Goal: Task Accomplishment & Management: Manage account settings

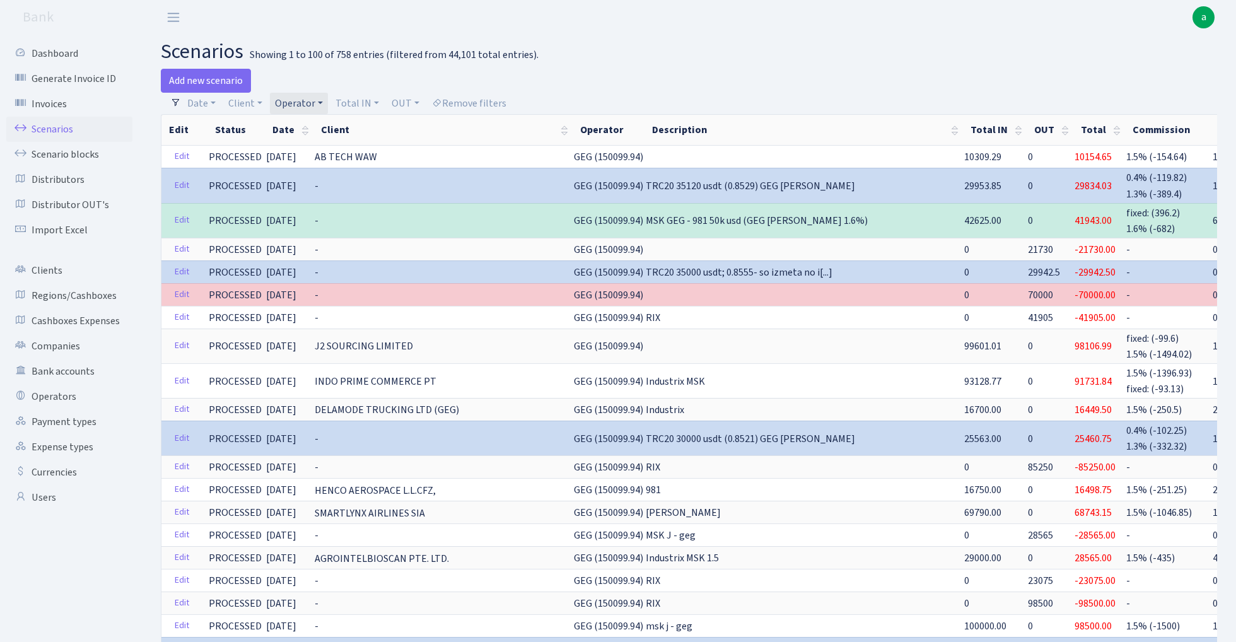
select select "100"
click at [303, 101] on link "Operator" at bounding box center [299, 103] width 58 height 21
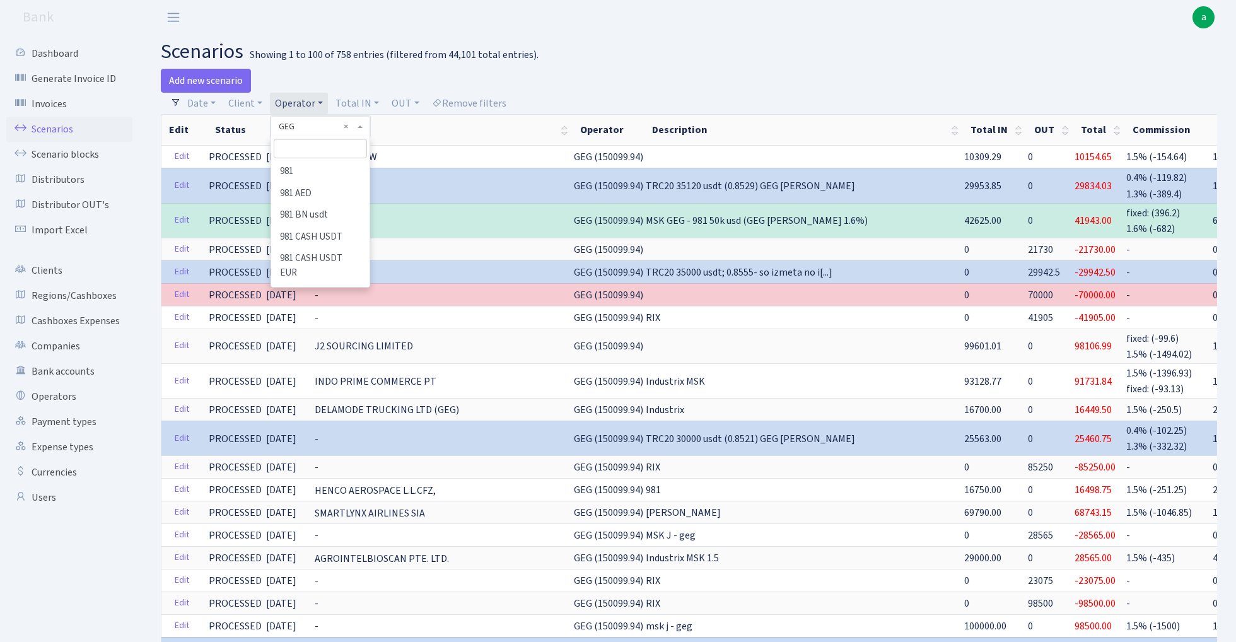
scroll to position [2682, 0]
click at [437, 24] on header "Bank a My Account Logout" at bounding box center [618, 17] width 1236 height 35
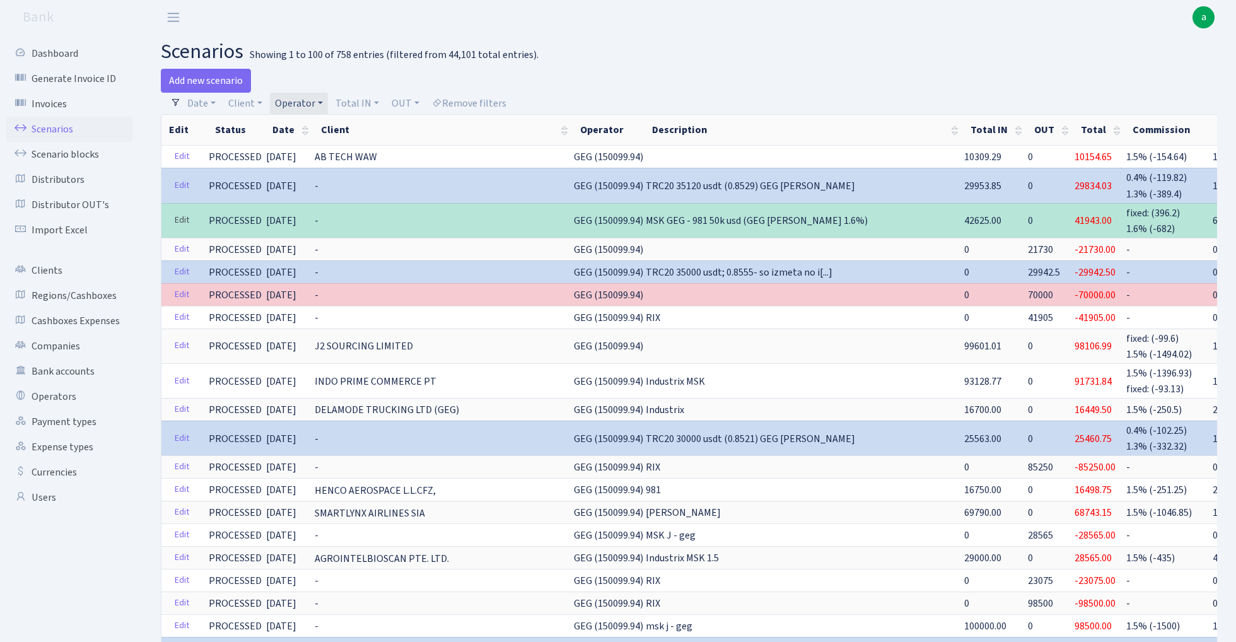
click at [180, 218] on link "Edit" at bounding box center [182, 221] width 26 height 20
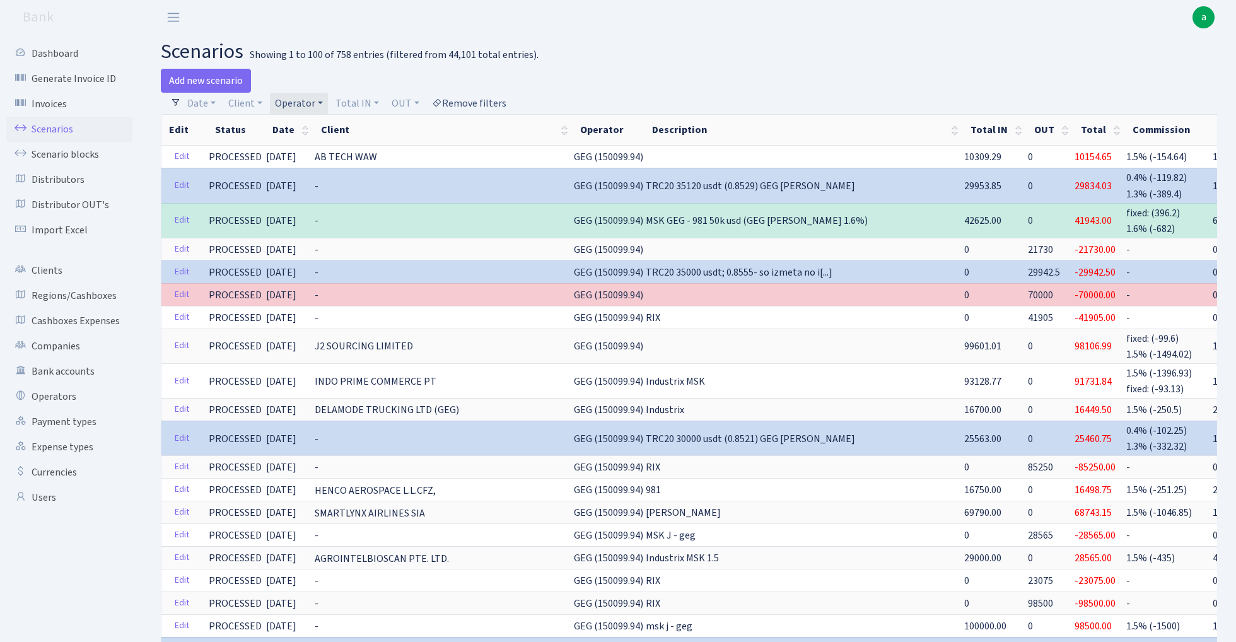
click at [475, 102] on link "Remove filters" at bounding box center [469, 103] width 85 height 21
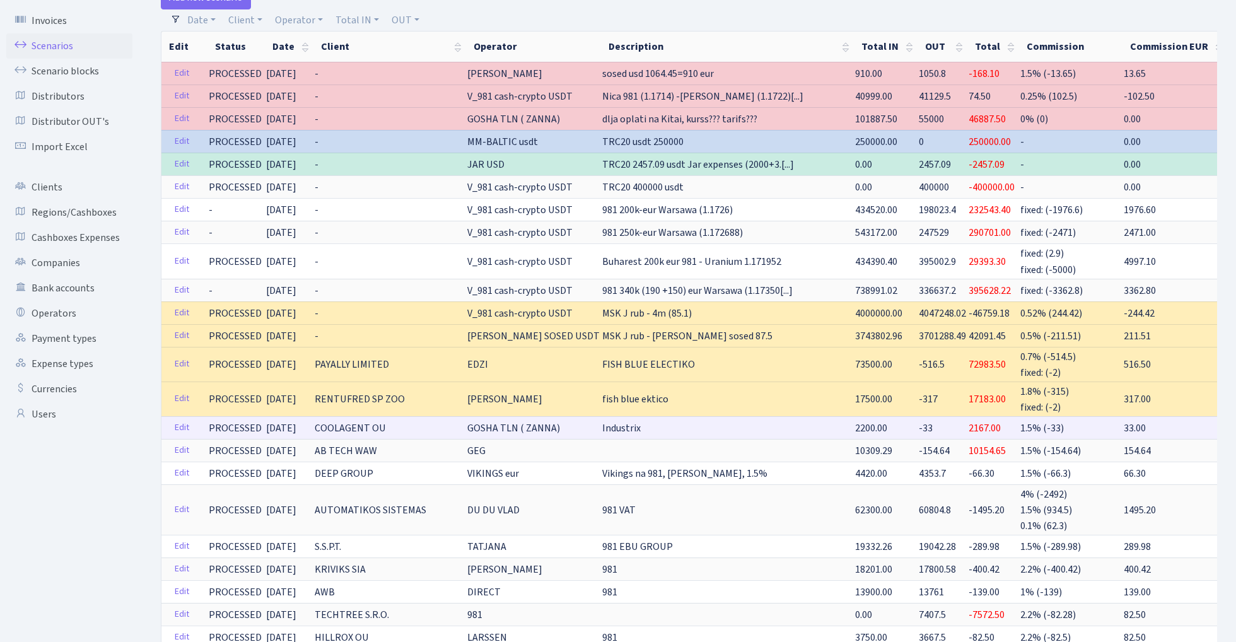
scroll to position [138, 0]
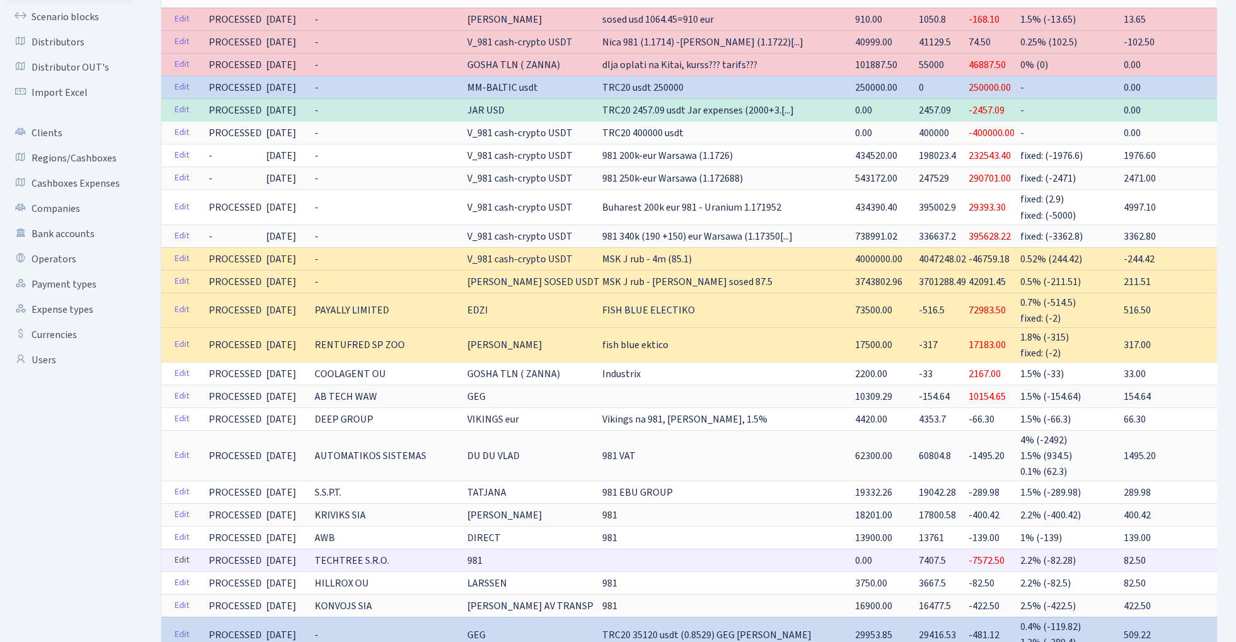
click at [179, 551] on link "Edit" at bounding box center [182, 561] width 26 height 20
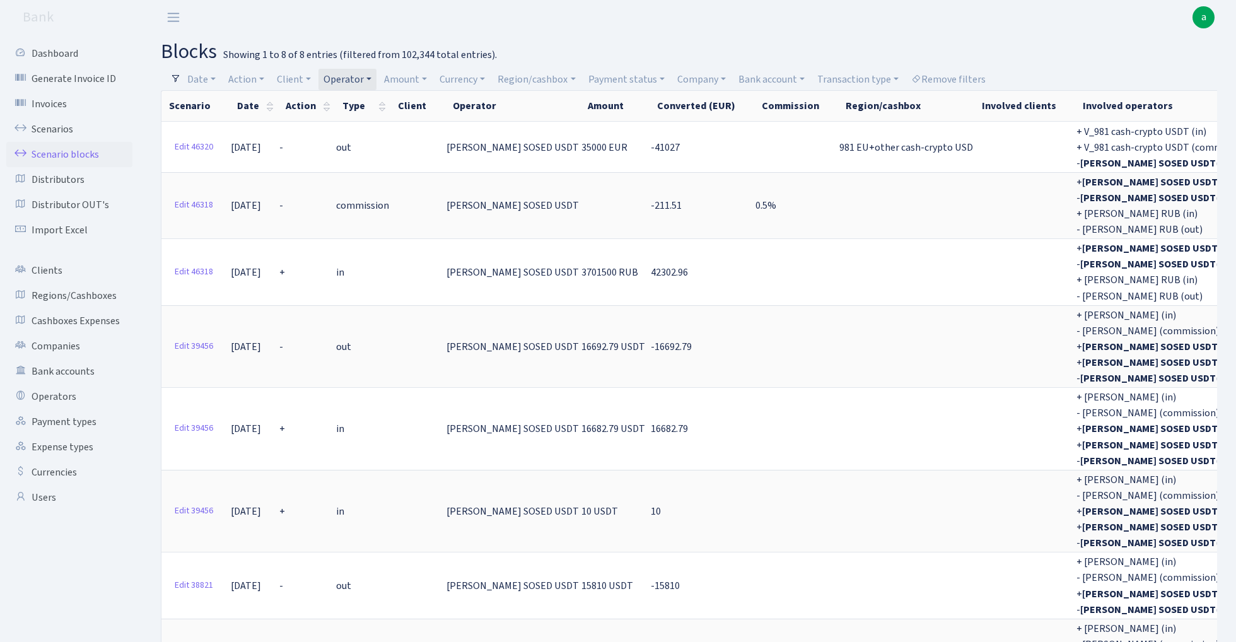
select select "100"
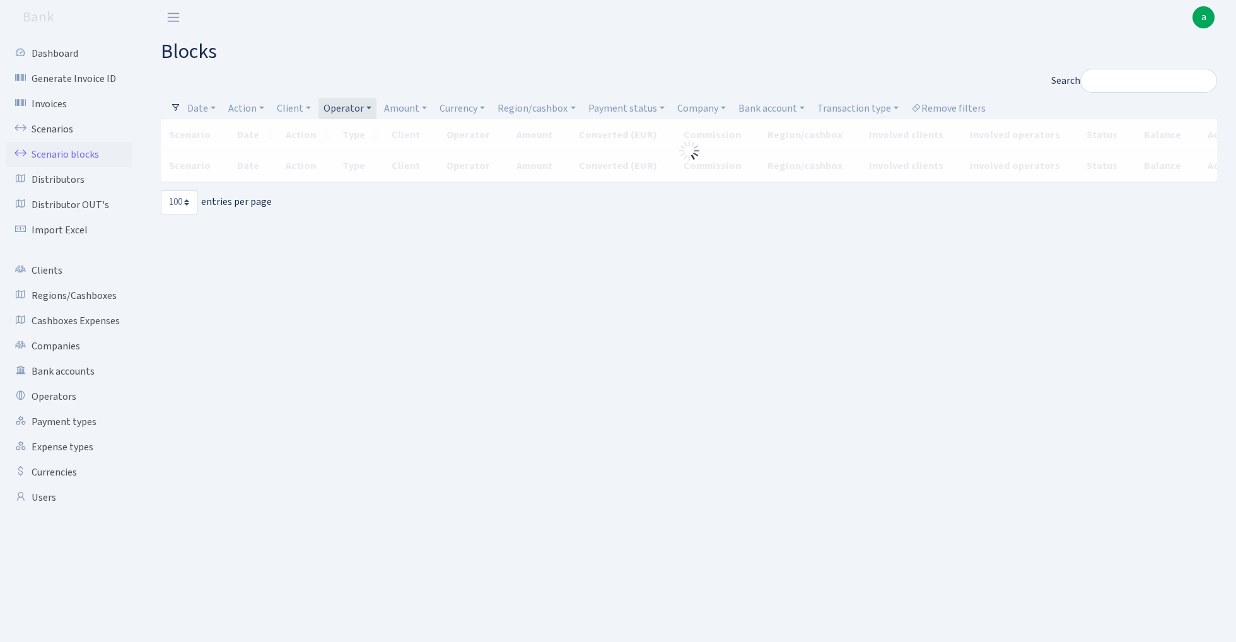
select select "100"
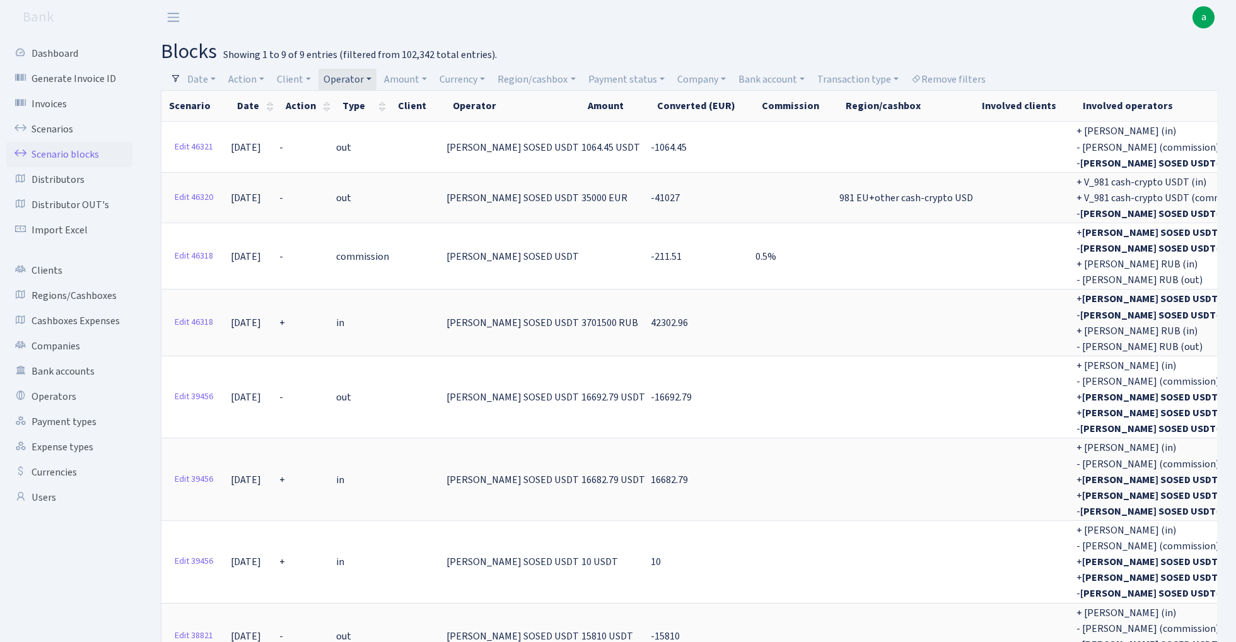
click at [353, 79] on link "Operator" at bounding box center [348, 79] width 58 height 21
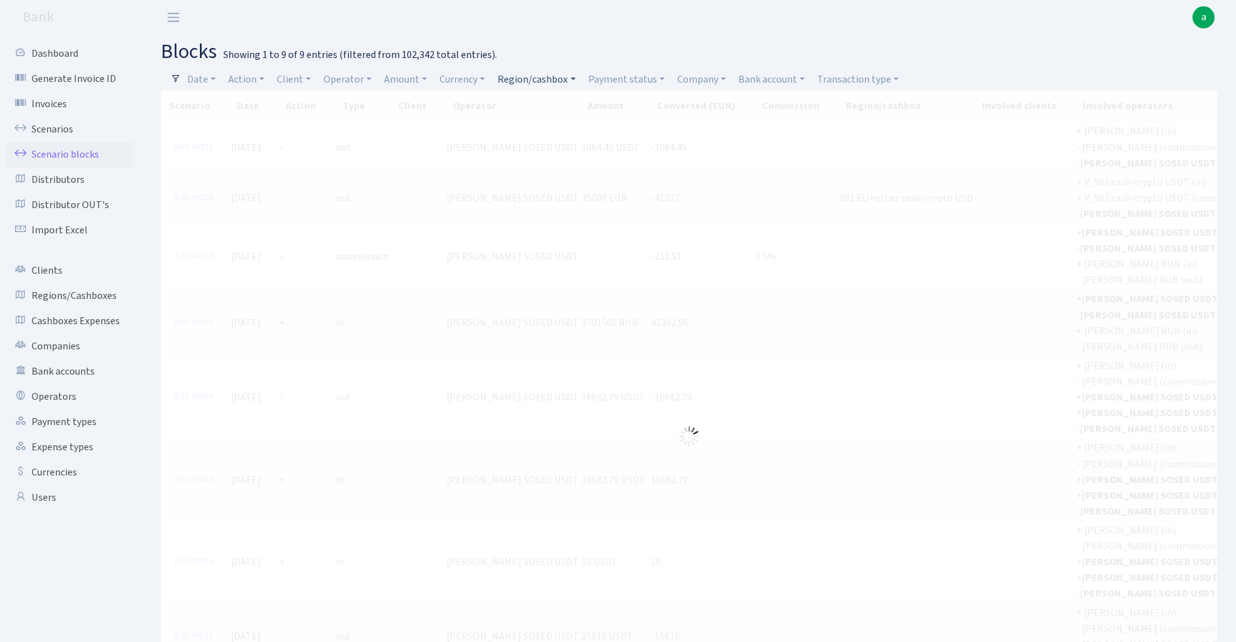
click at [536, 76] on link "Region/cashbox" at bounding box center [537, 79] width 88 height 21
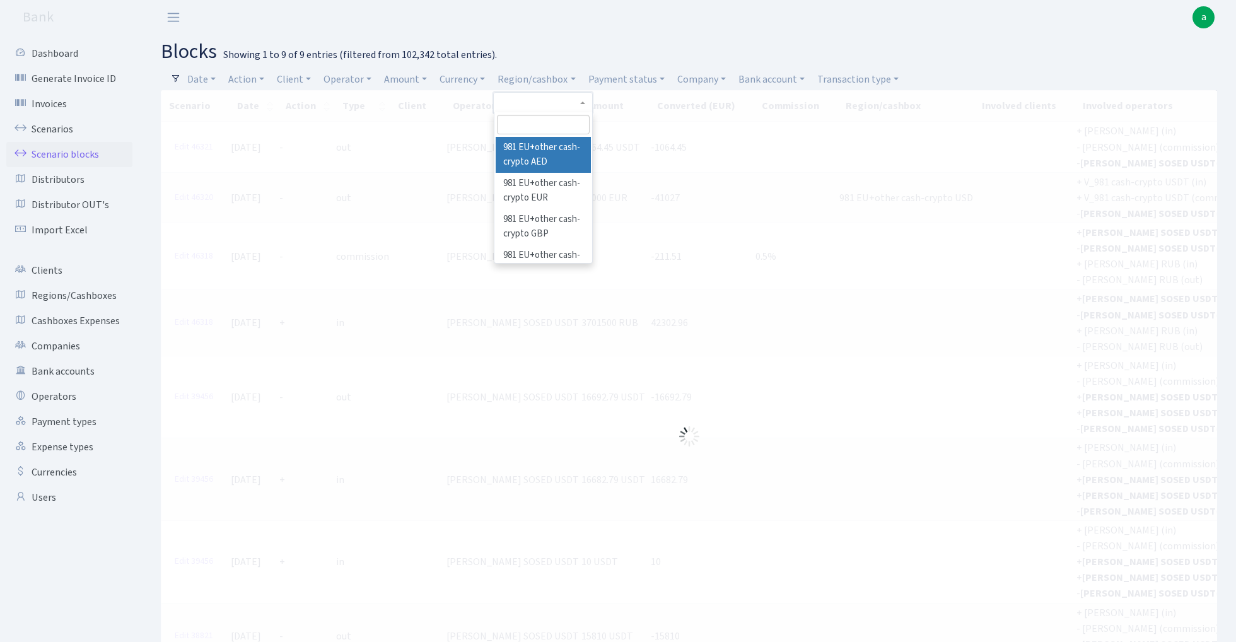
click at [546, 127] on input "search" at bounding box center [543, 125] width 93 height 20
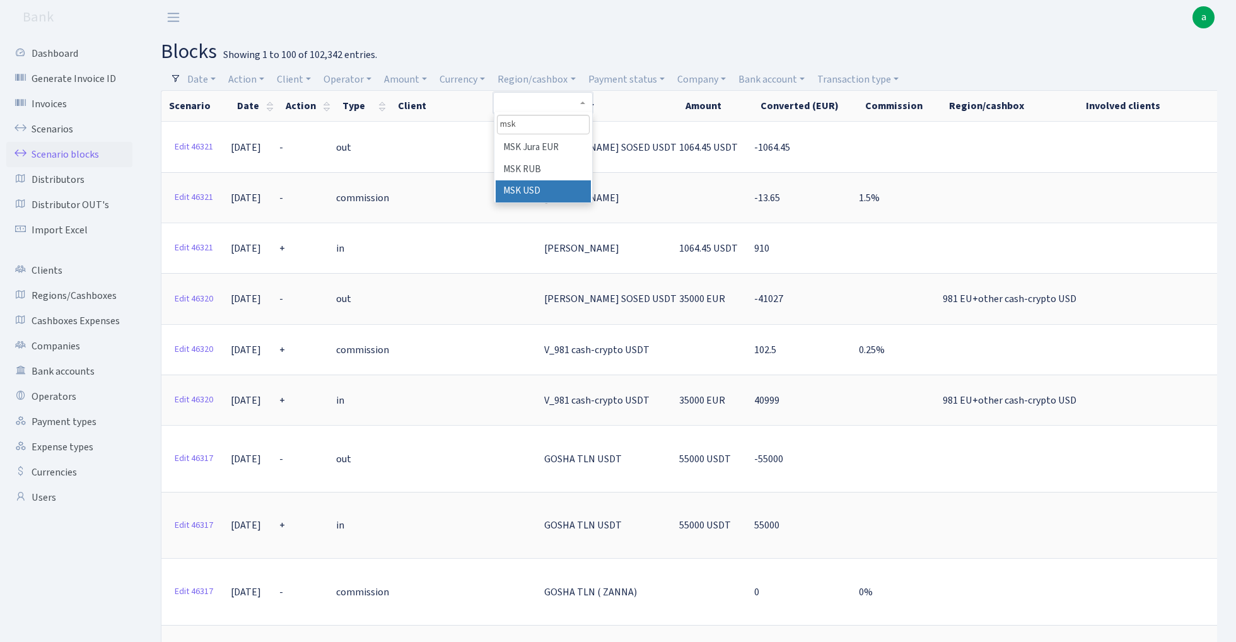
type input "msk"
click at [556, 188] on li "MSK USD" at bounding box center [543, 191] width 95 height 22
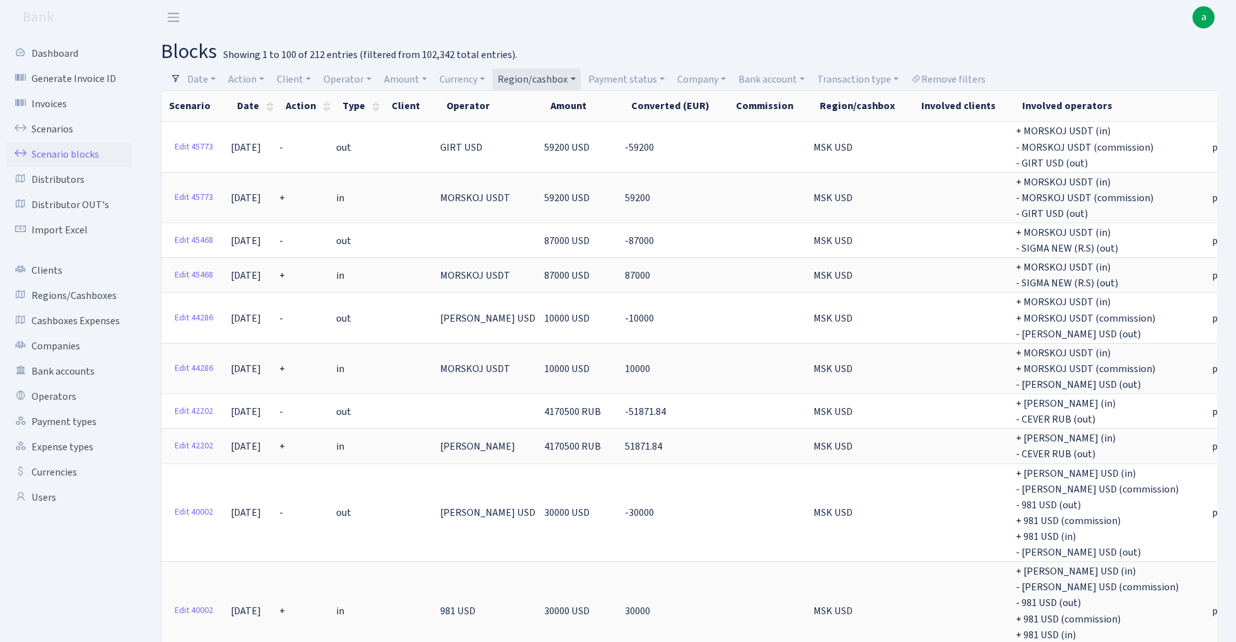
click at [522, 81] on link "Region/cashbox" at bounding box center [537, 79] width 88 height 21
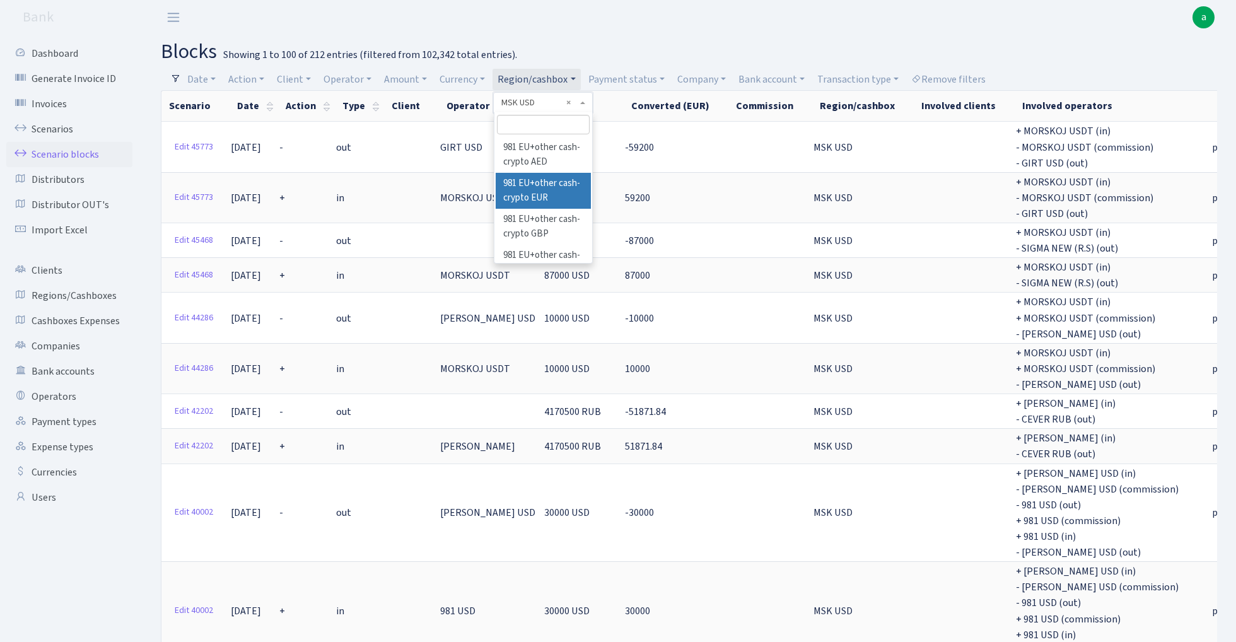
click at [553, 184] on li "981 EU+other cash-crypto EUR" at bounding box center [543, 191] width 95 height 36
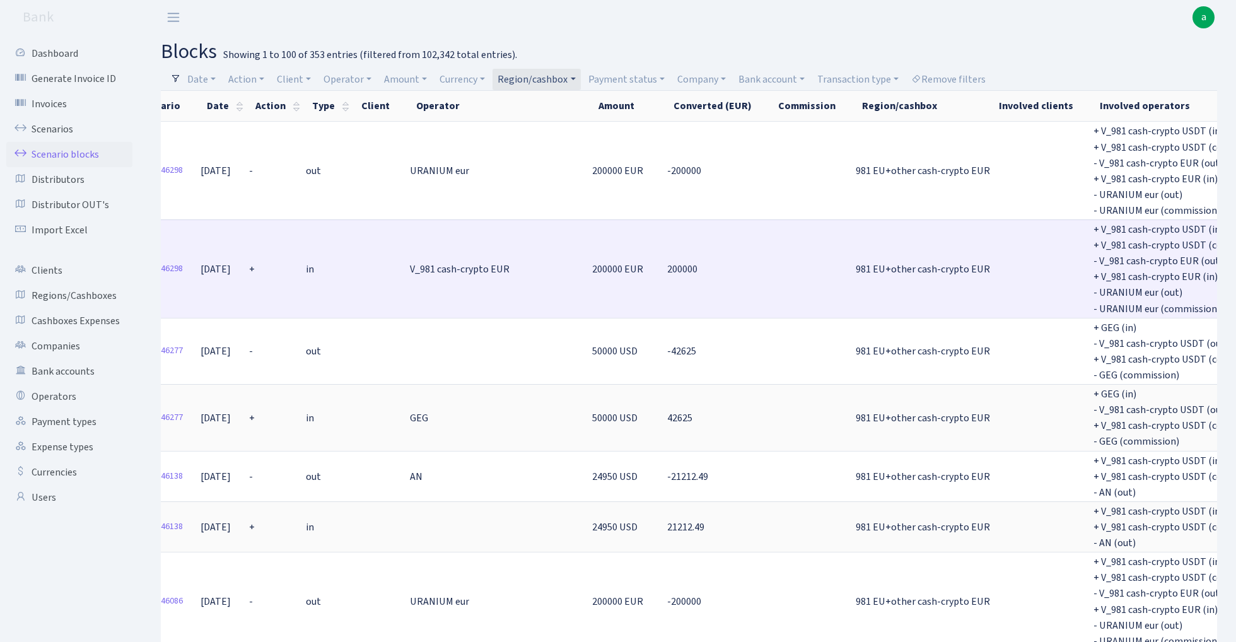
scroll to position [0, 23]
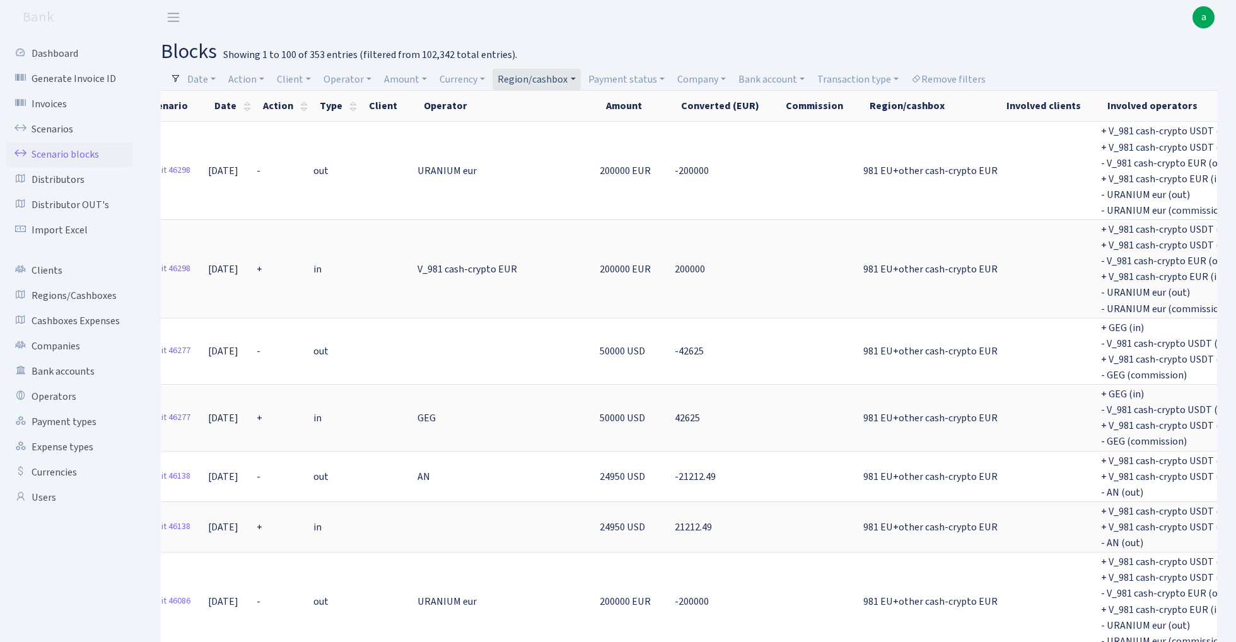
click at [540, 79] on link "Region/cashbox" at bounding box center [537, 79] width 88 height 21
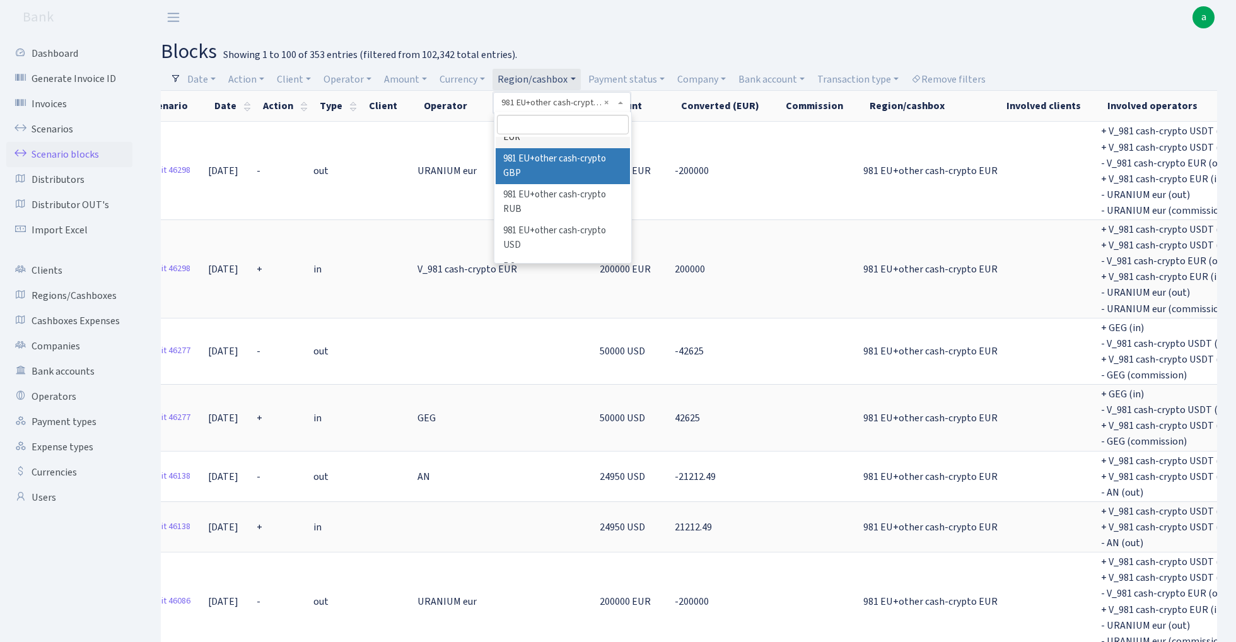
scroll to position [69, 0]
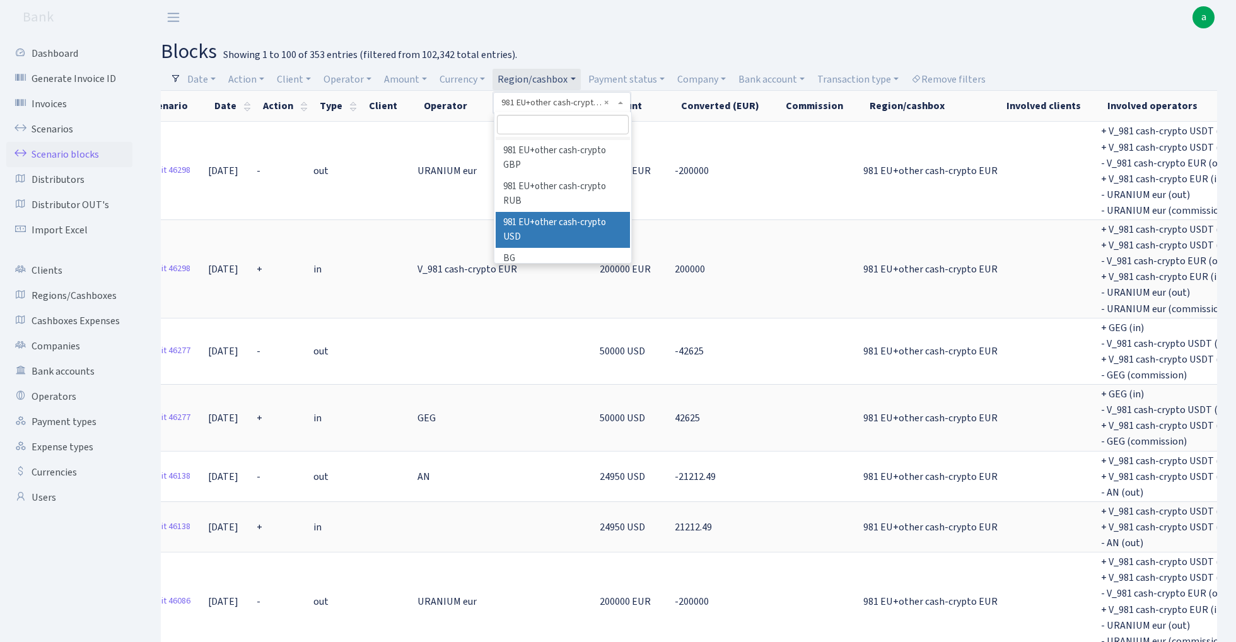
click at [561, 218] on li "981 EU+other cash-crypto USD" at bounding box center [563, 230] width 134 height 36
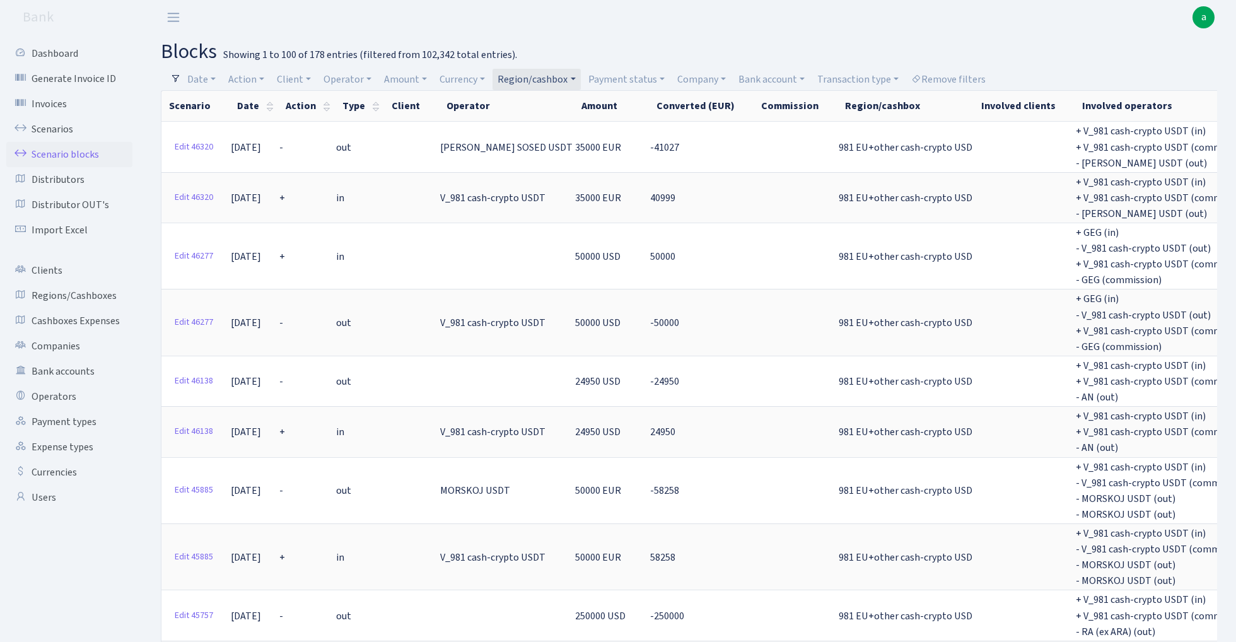
click at [555, 76] on link "Region/cashbox" at bounding box center [537, 79] width 88 height 21
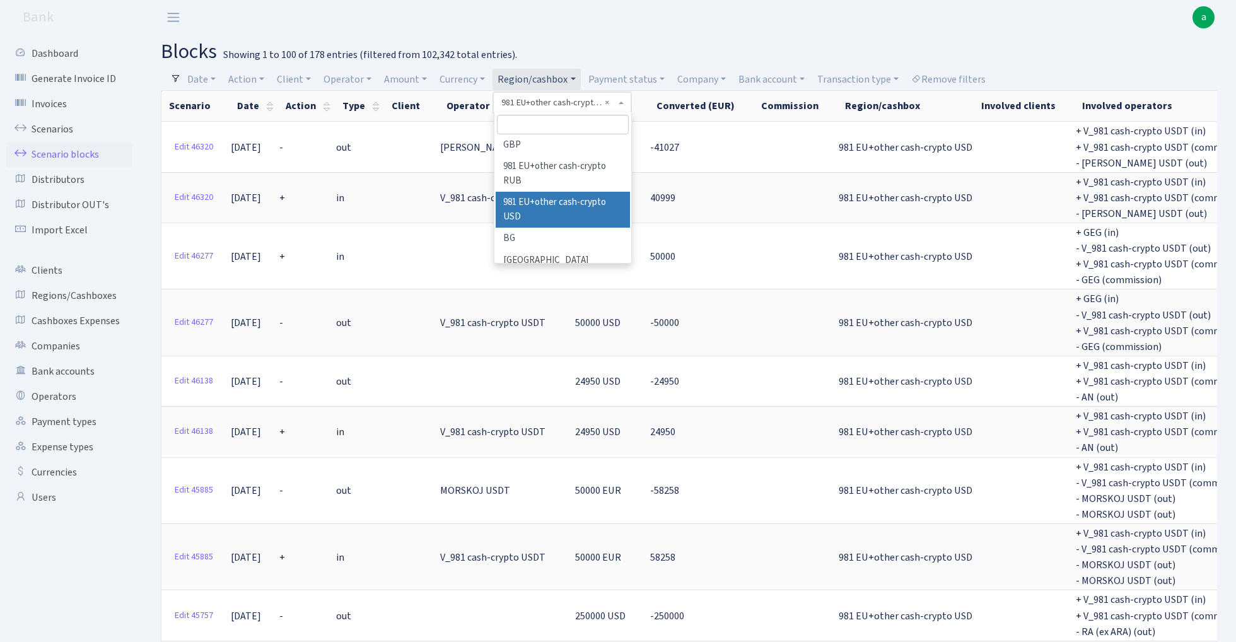
click at [548, 122] on input "search" at bounding box center [563, 125] width 132 height 20
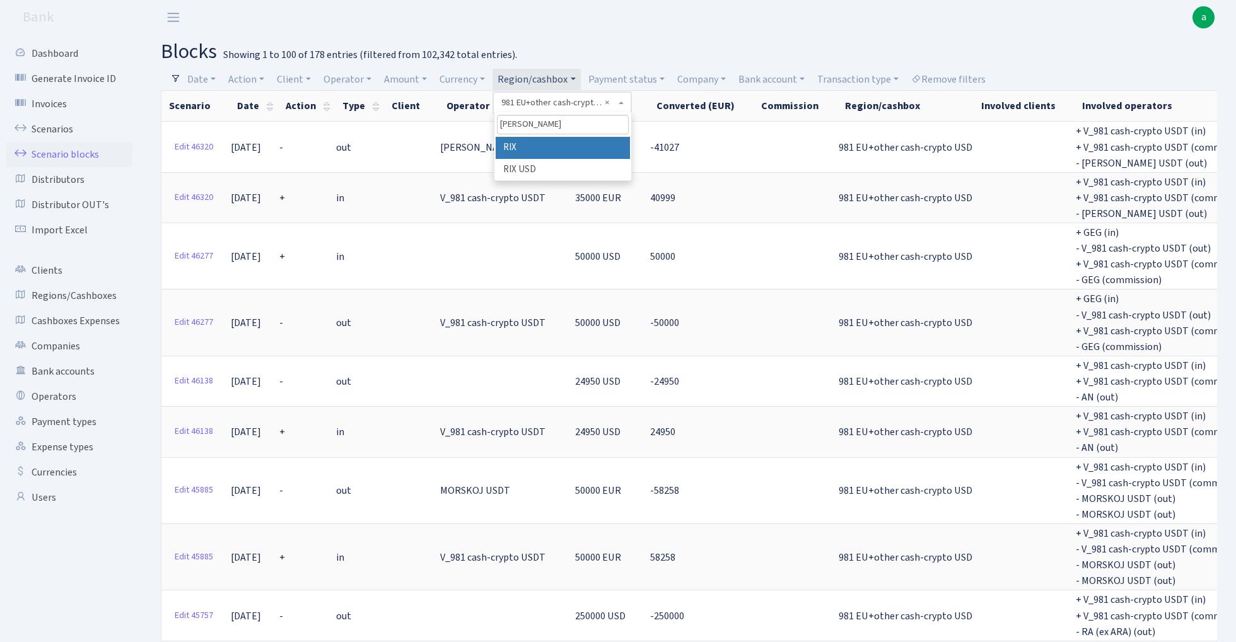
type input "rix"
click at [555, 151] on li "RIX" at bounding box center [563, 148] width 135 height 22
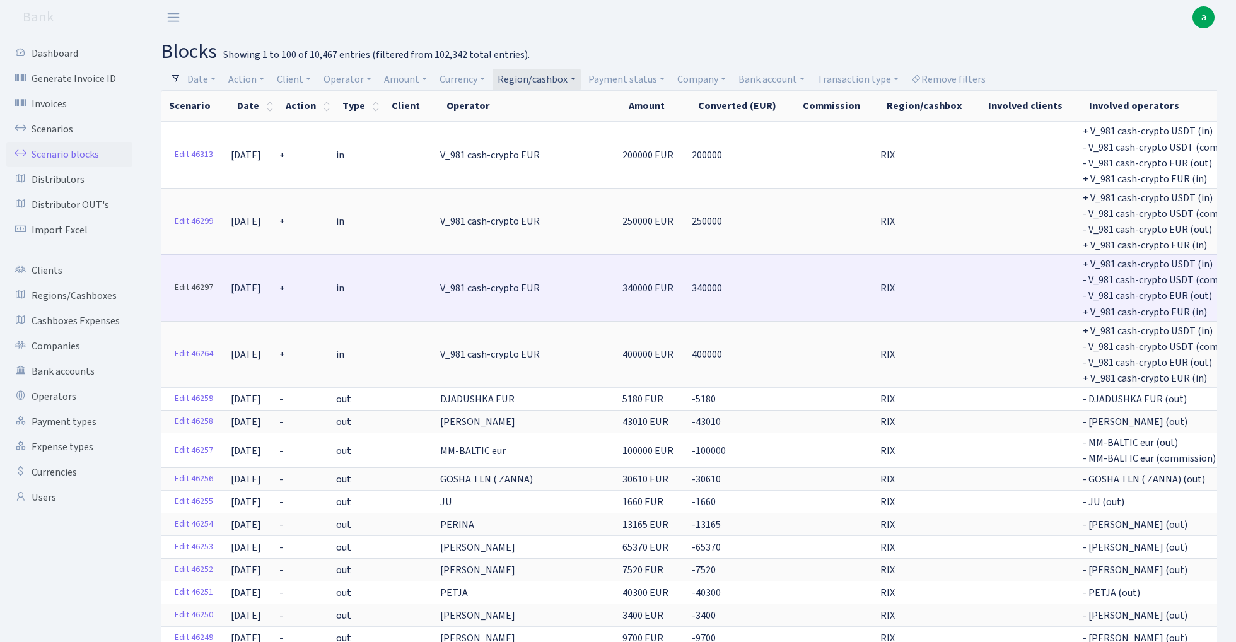
click at [192, 278] on link "Edit 46297" at bounding box center [194, 288] width 50 height 20
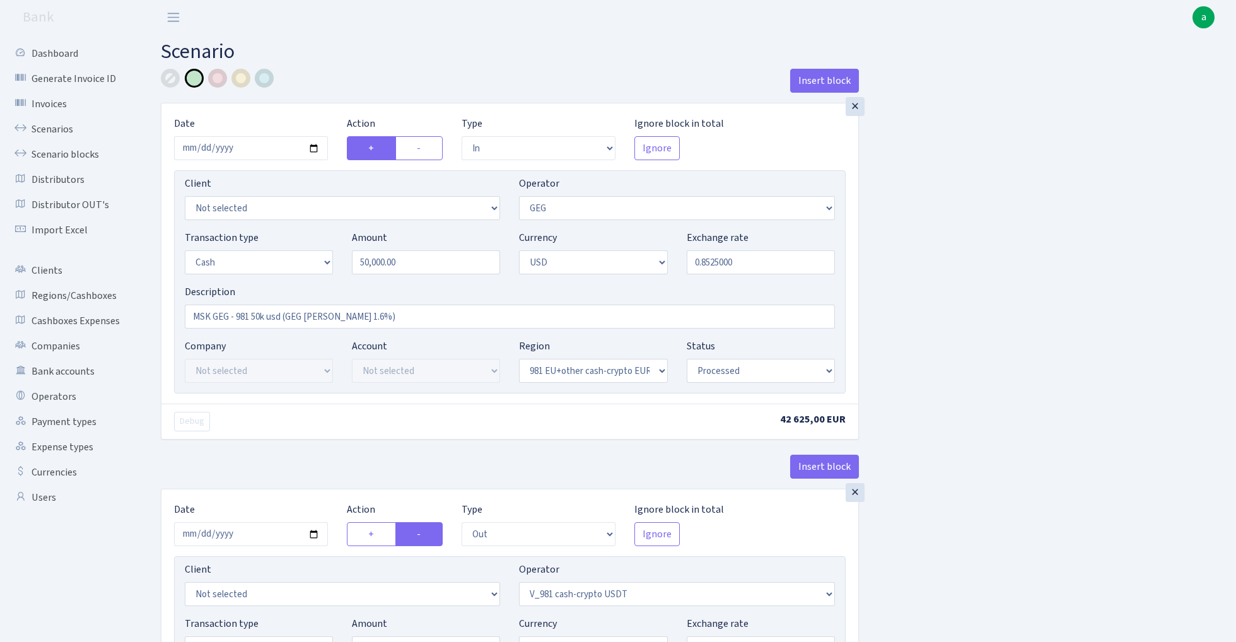
select select "in"
select select "65"
select select "1"
select select "2"
select select "22"
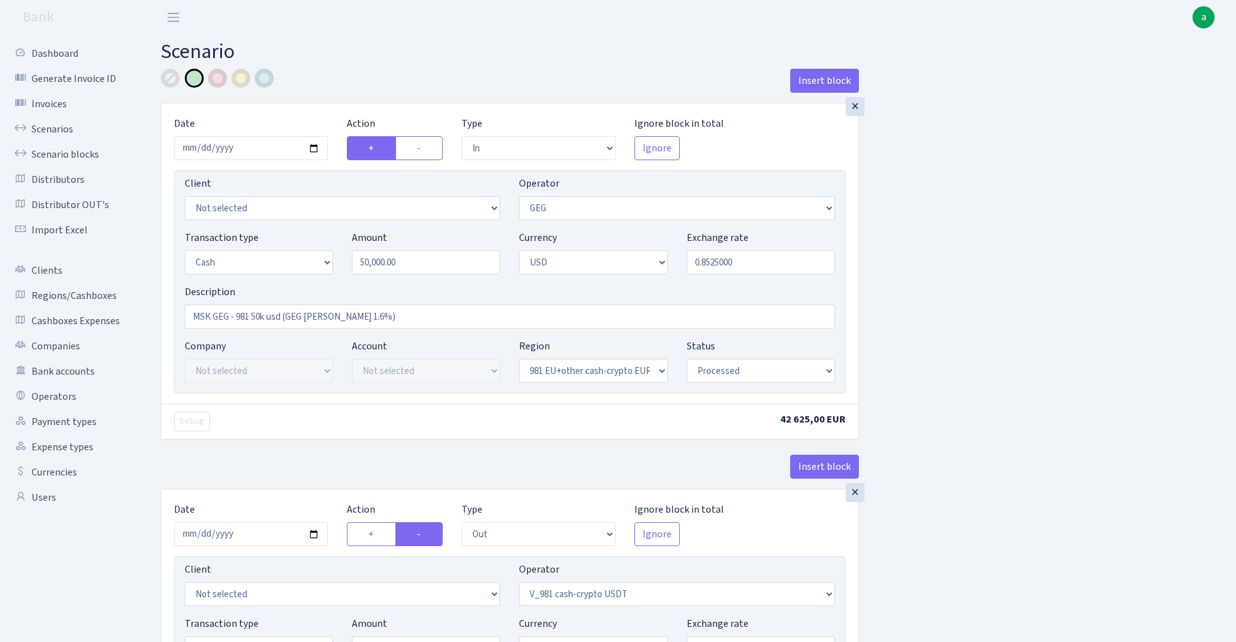
select select "processed"
select select "out"
select select "435"
select select "1"
select select "2"
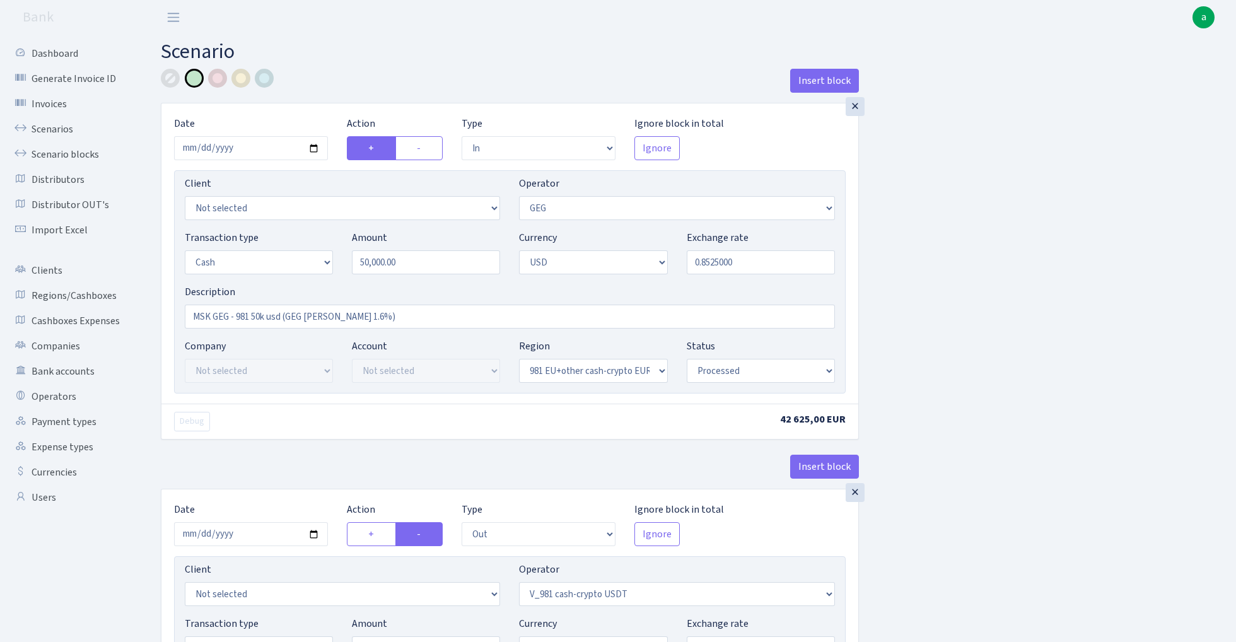
select select "23"
select select "processed"
select select "commission"
select select "fixed"
select select "435"
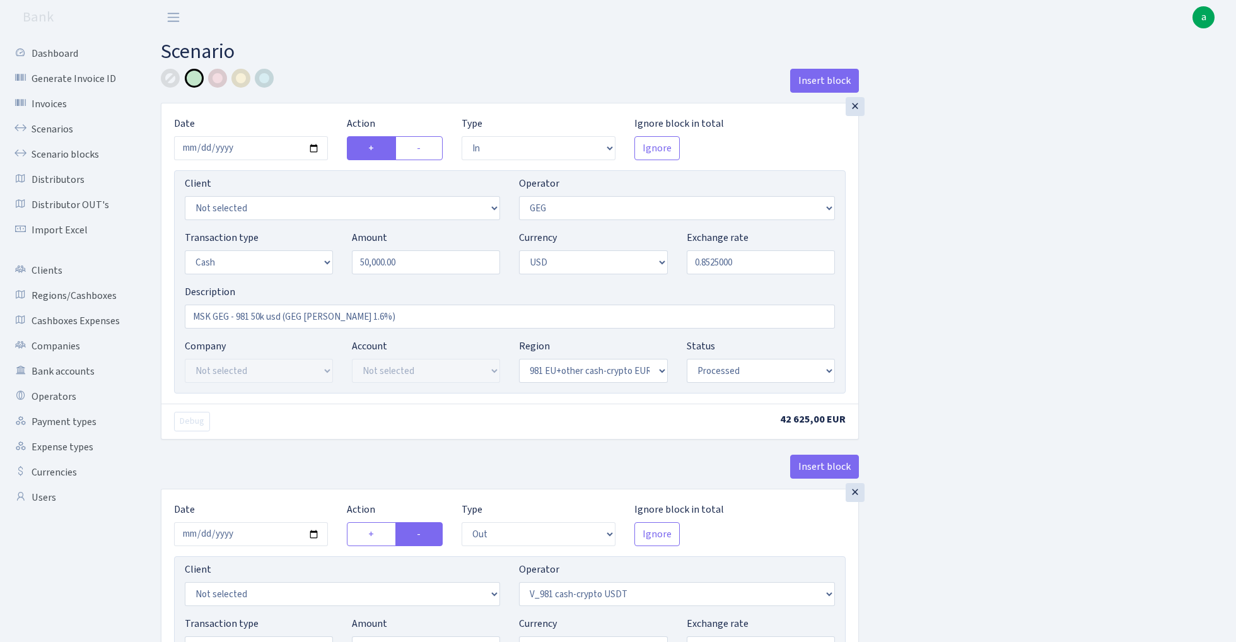
select select "processed"
select select "commission"
select select "65"
select select "processed"
select select "out"
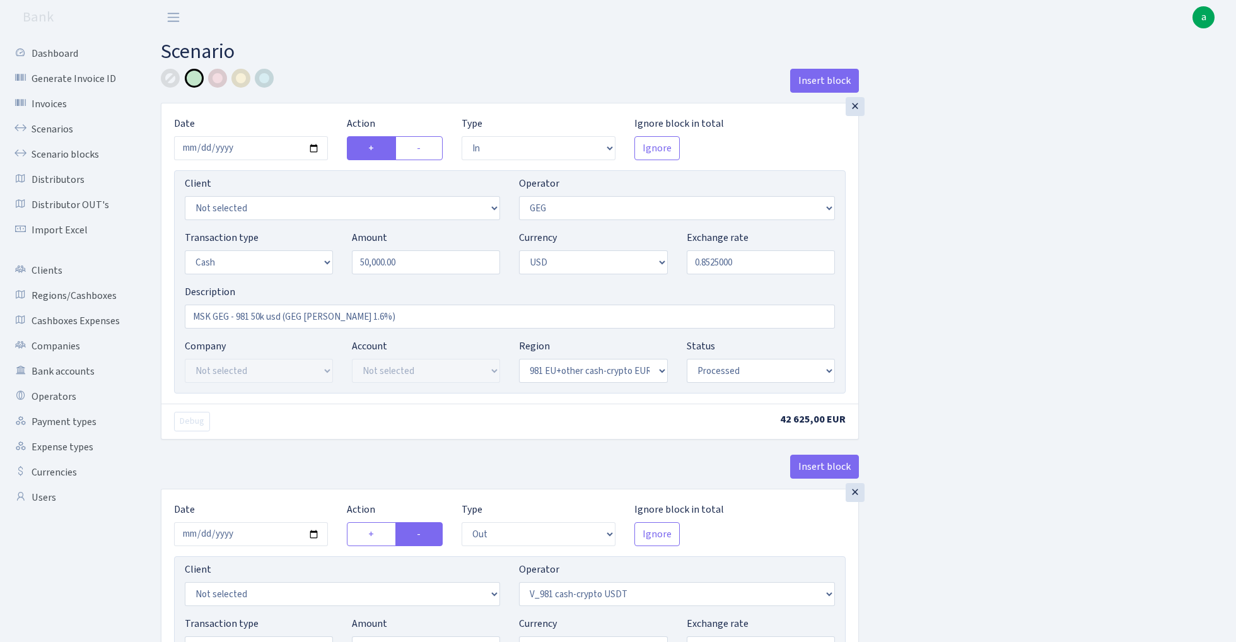
select select "15"
select select "2"
select select "22"
select select "processed"
select select "in"
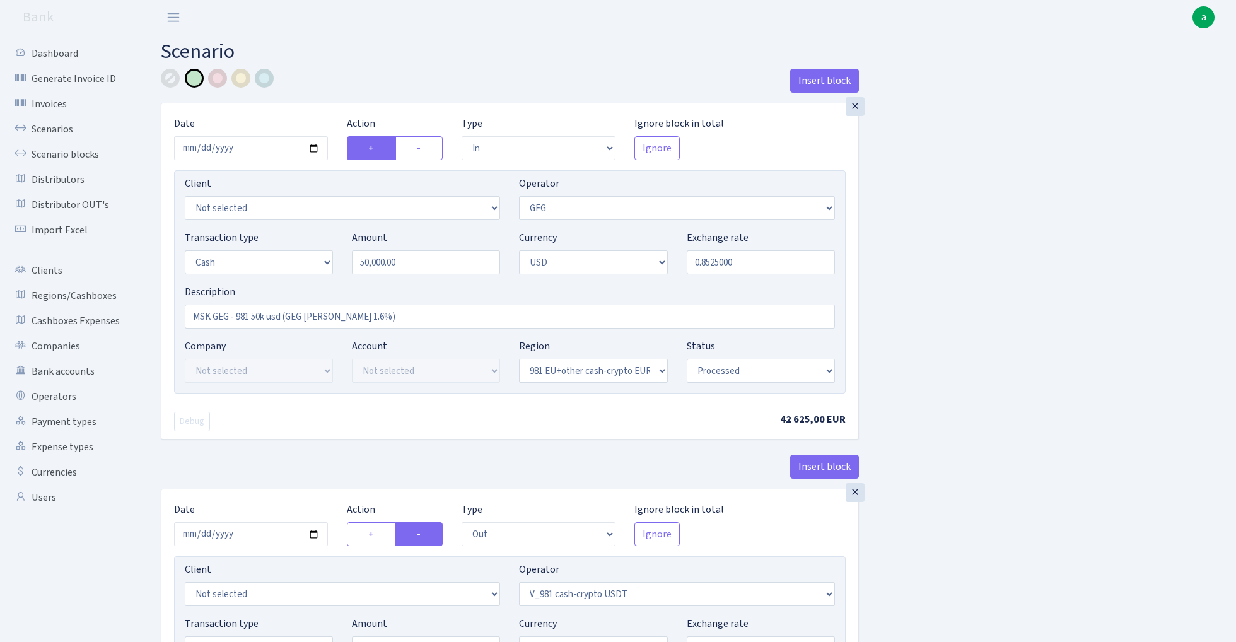
select select "15"
select select "2"
select select "23"
select select "processed"
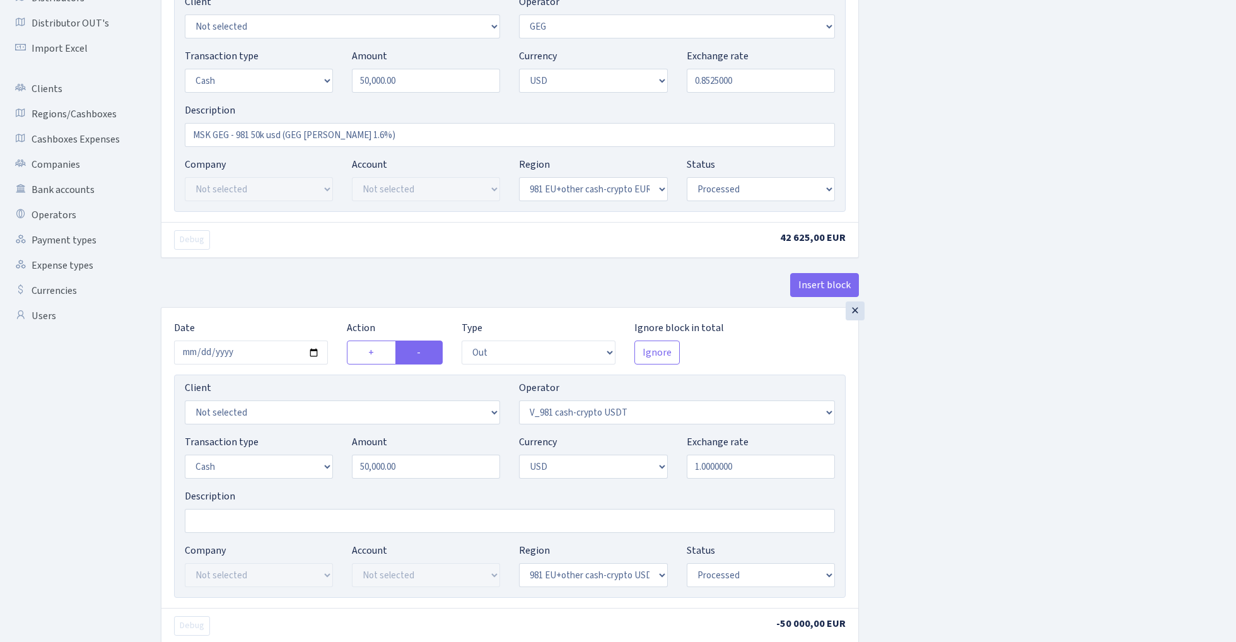
scroll to position [169, 0]
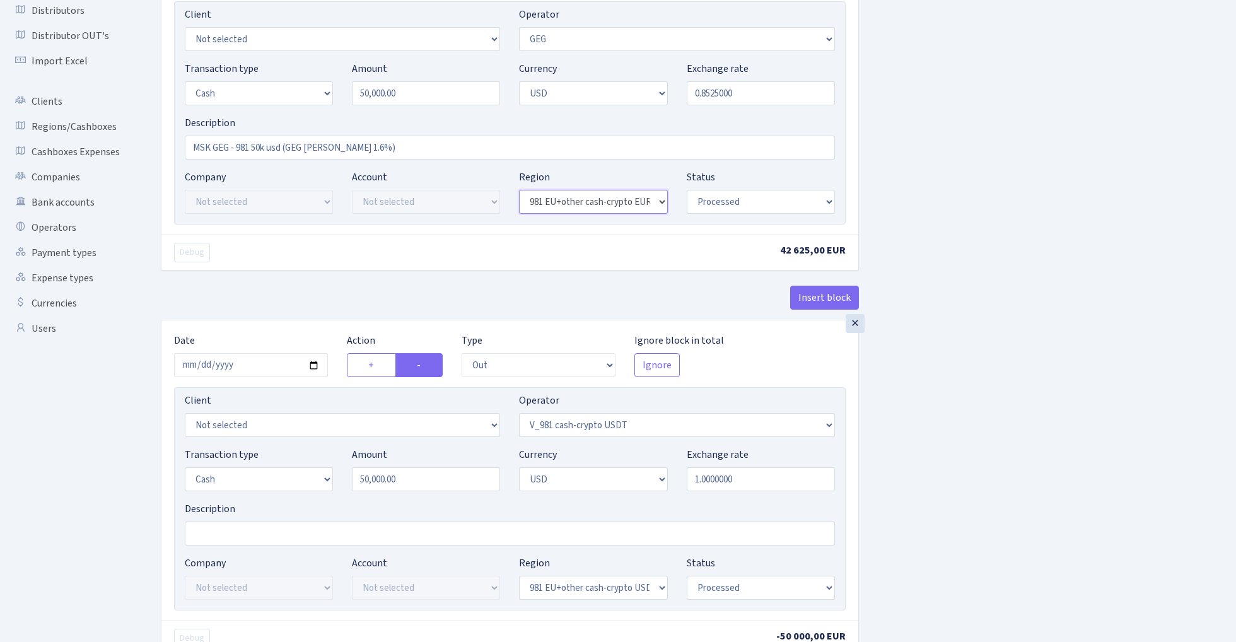
select select
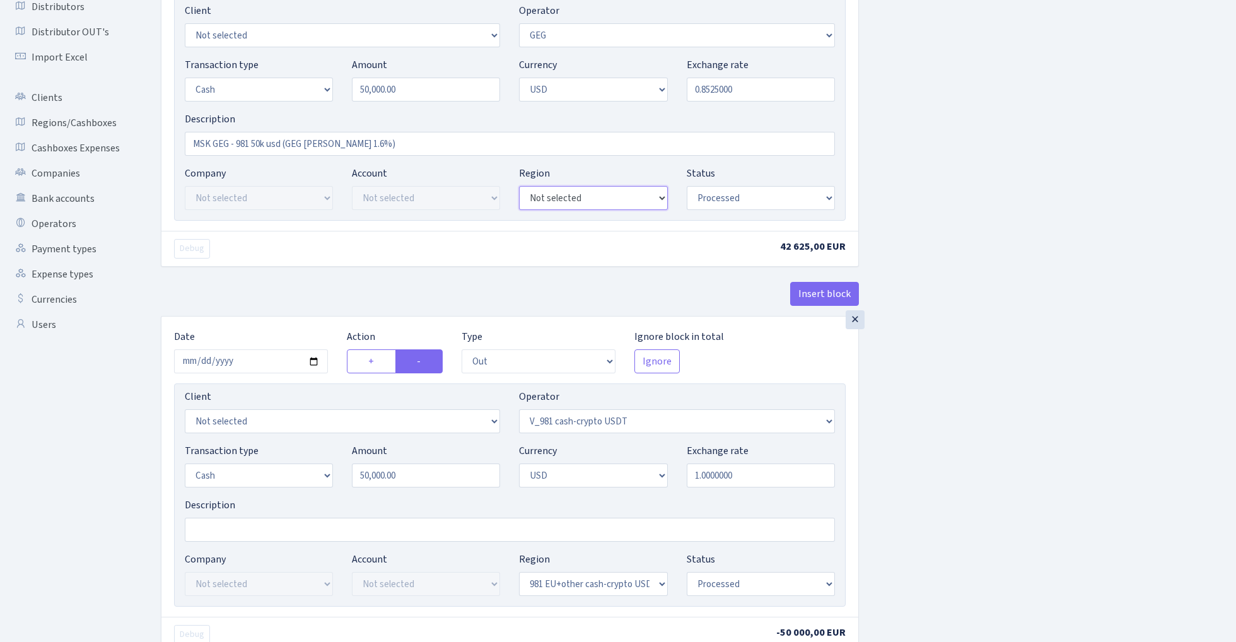
scroll to position [174, 0]
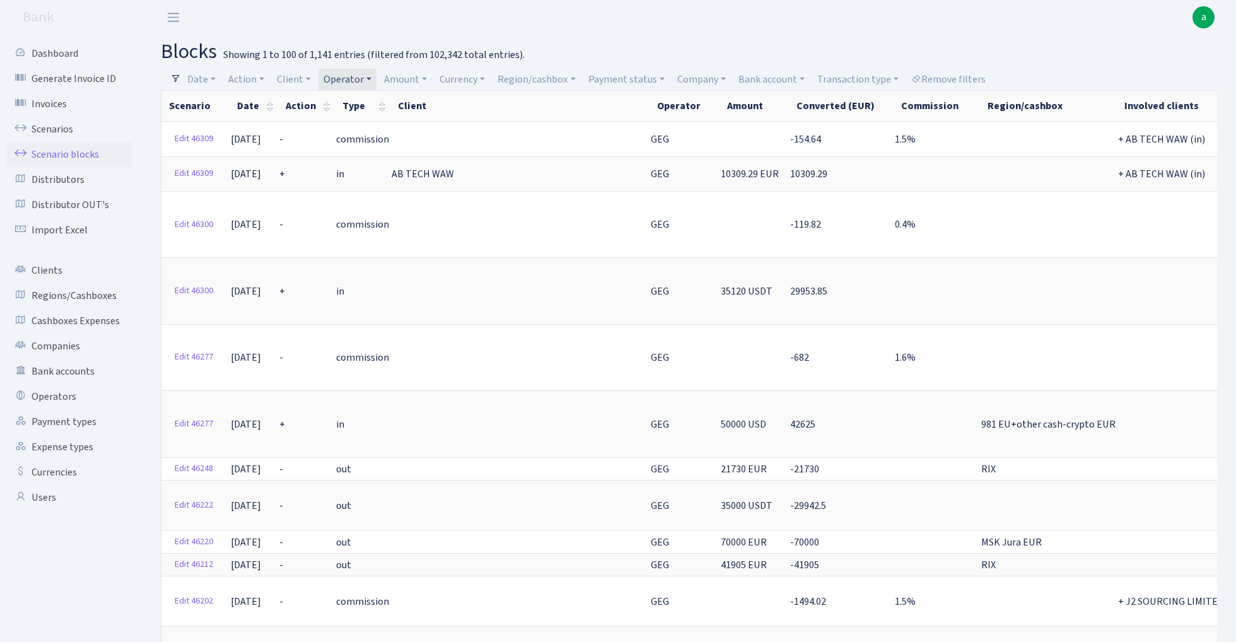
select select "100"
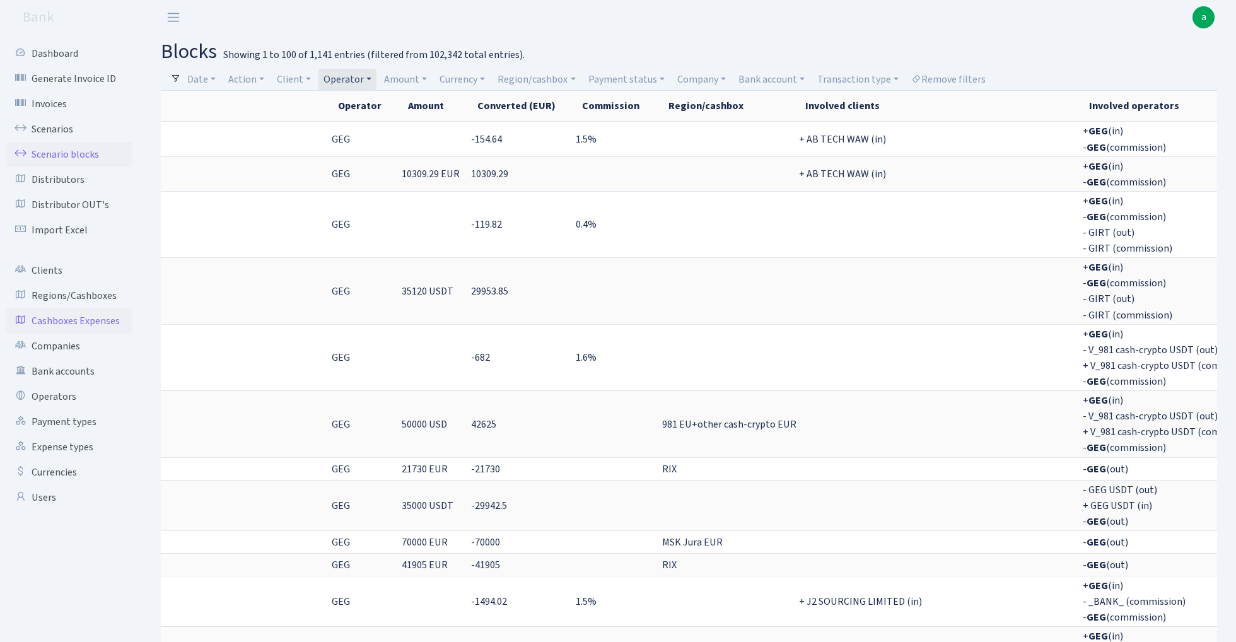
click at [101, 319] on link "Cashboxes Expenses" at bounding box center [69, 320] width 126 height 25
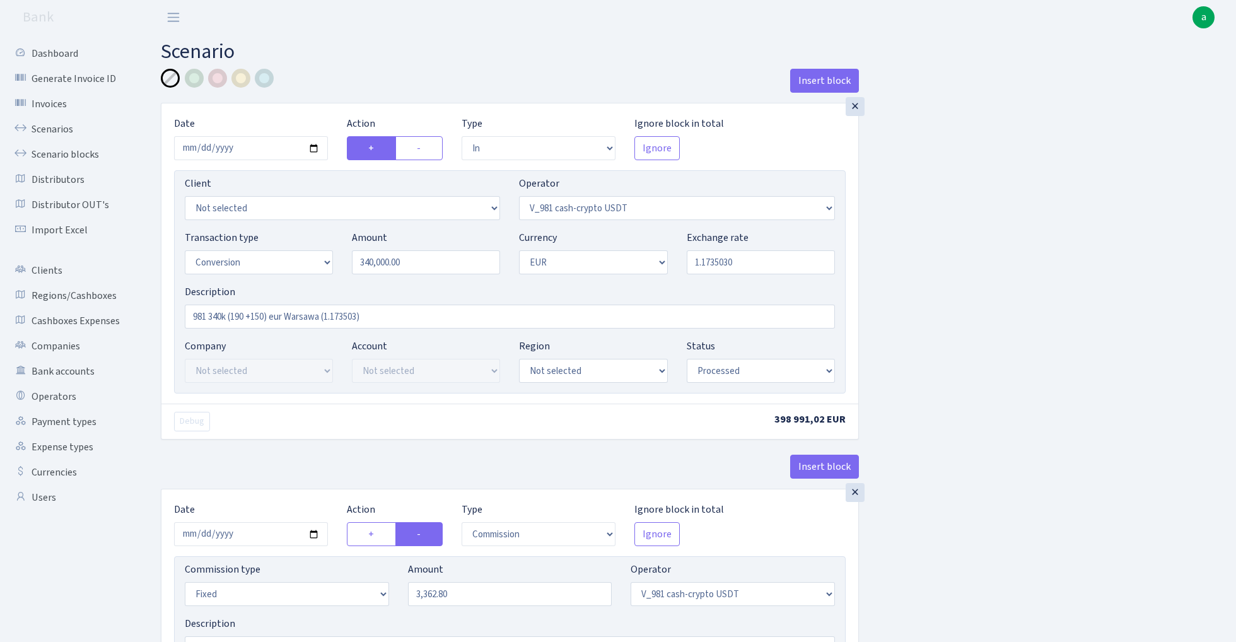
select select "in"
select select "435"
select select "15"
select select "1"
select select "processed"
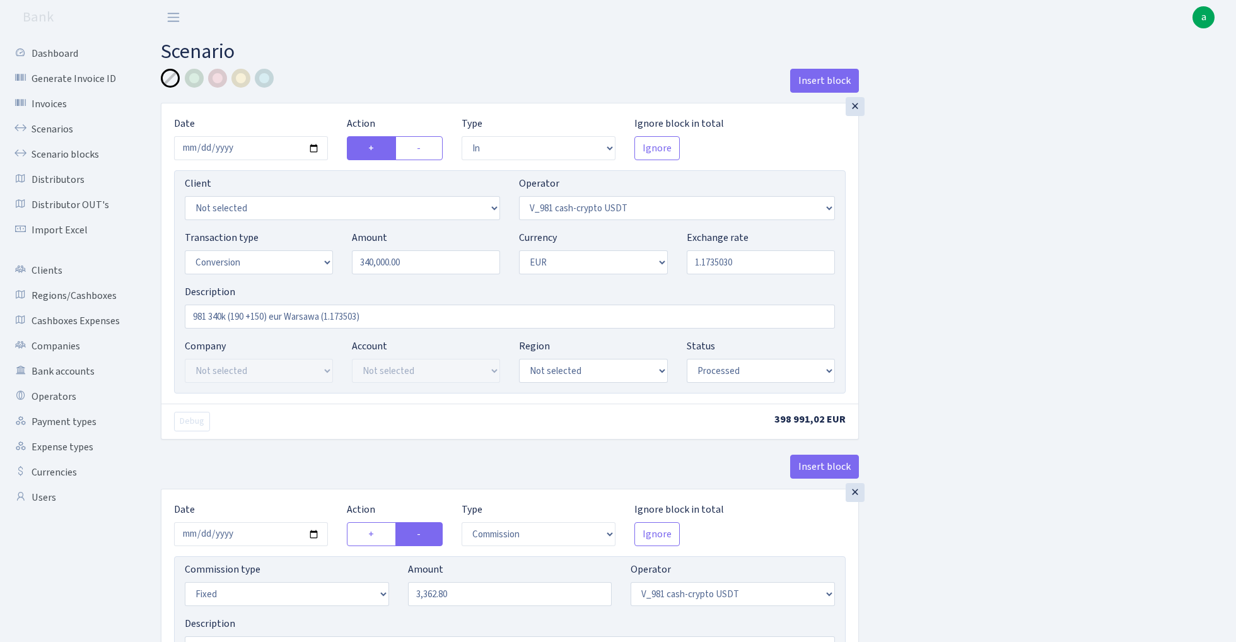
select select "commission"
select select "fixed"
select select "435"
select select "processed"
select select "out"
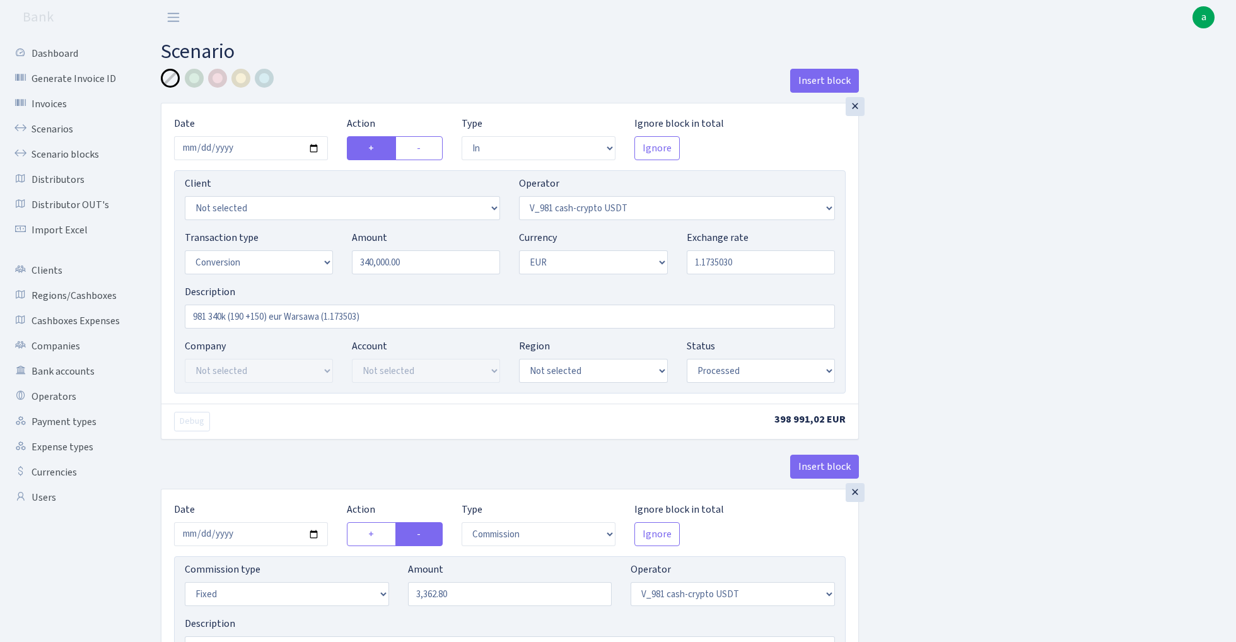
select select "434"
select select "15"
select select "1"
select select "processed"
select select "in"
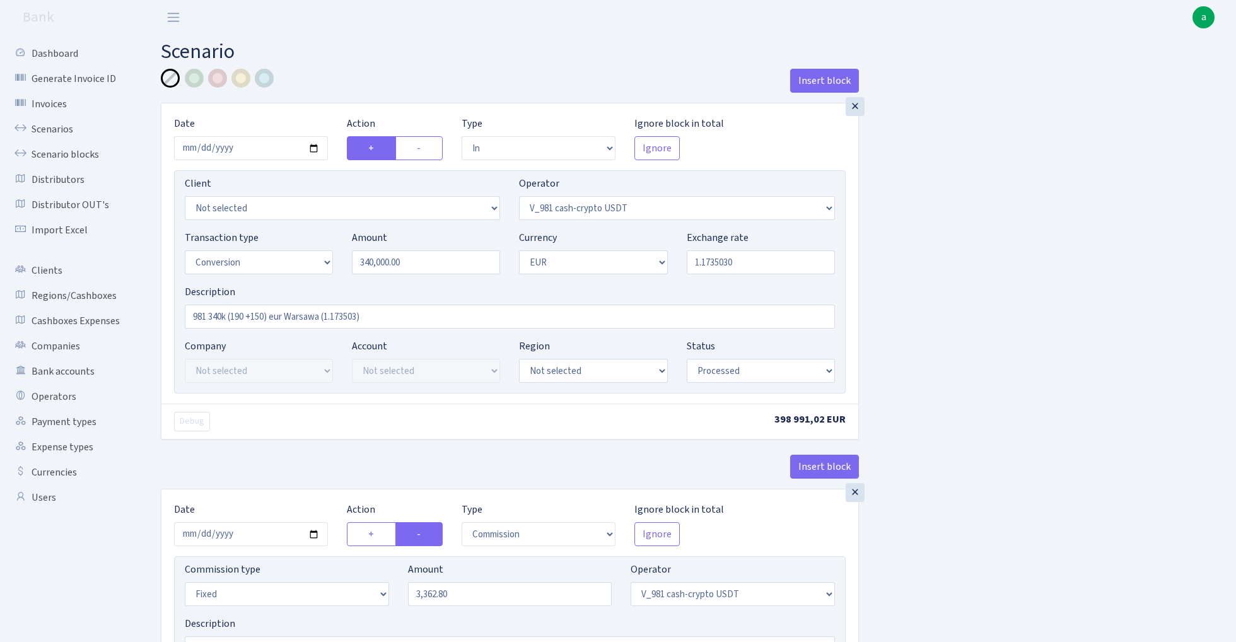
select select "434"
select select "1"
select select "pending"
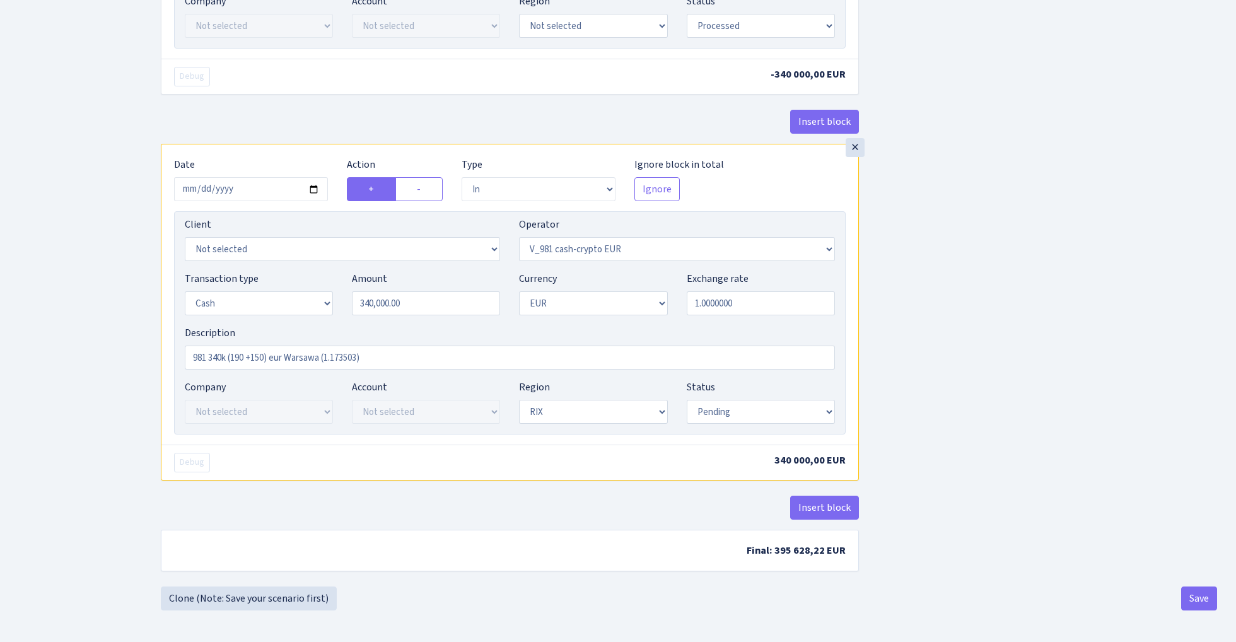
scroll to position [1070, 0]
click at [429, 303] on input "340000.00" at bounding box center [426, 303] width 148 height 24
type input "190,000.00"
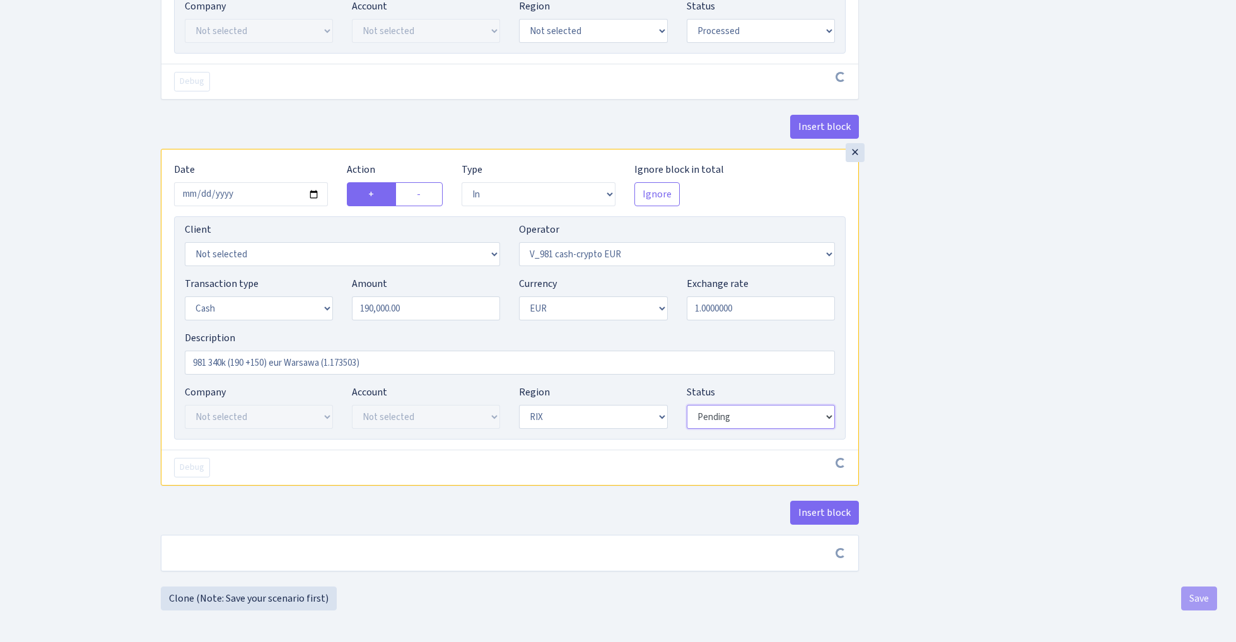
scroll to position [1065, 0]
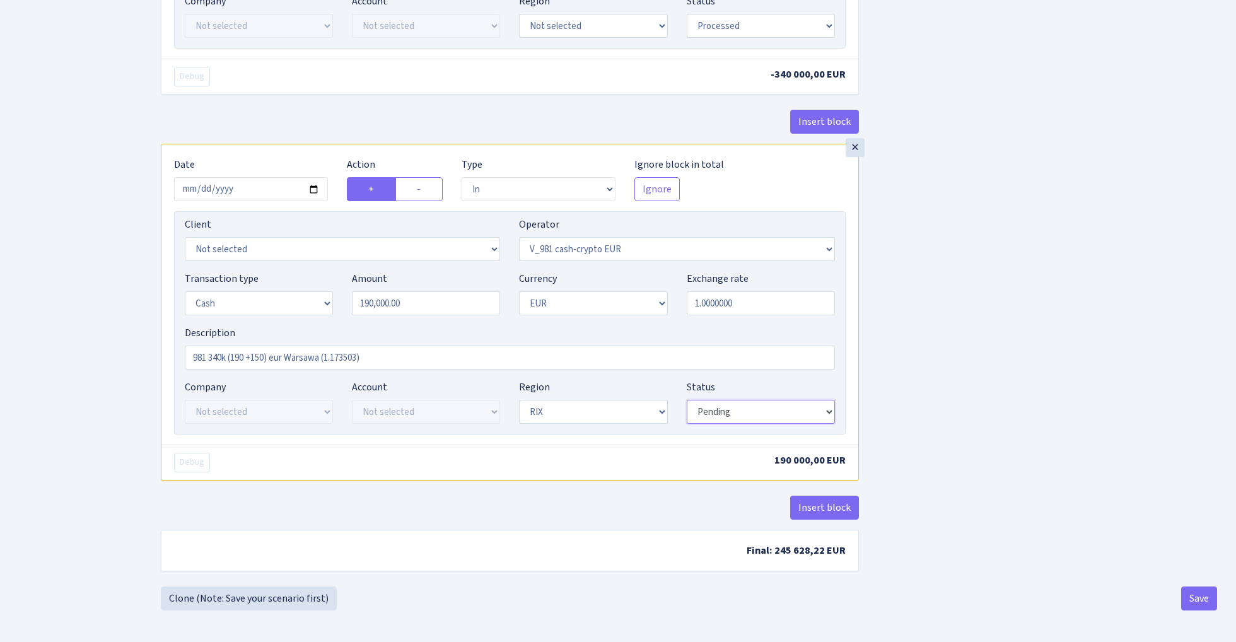
select select "processed"
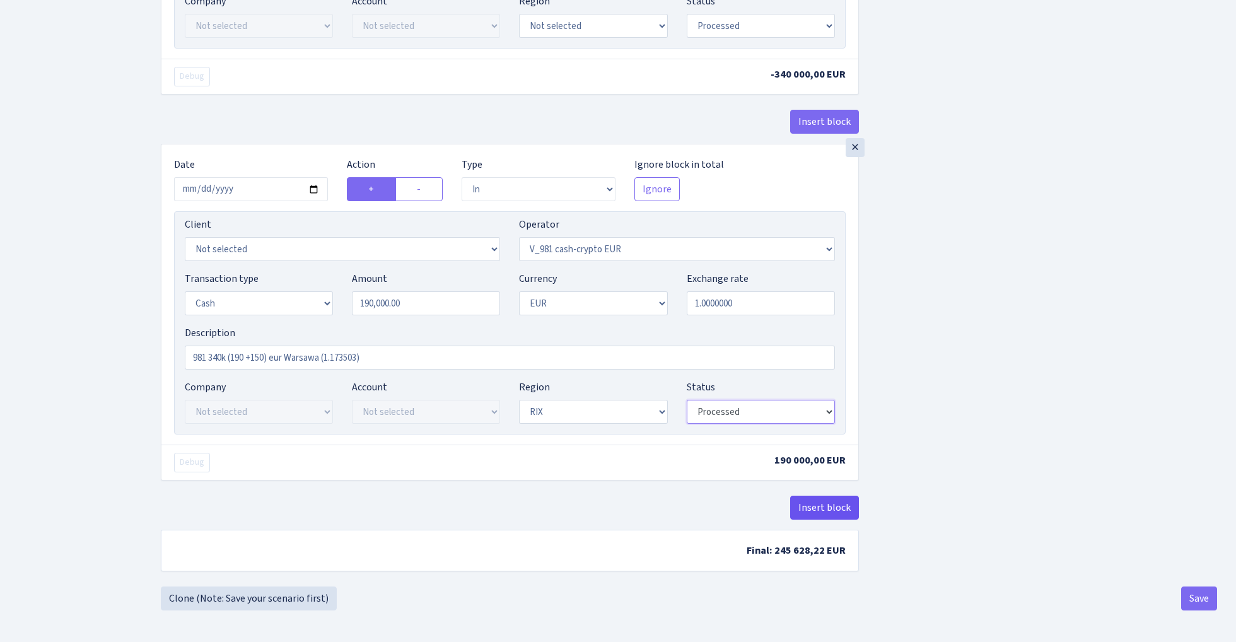
scroll to position [1070, 0]
click at [818, 508] on button "Insert block" at bounding box center [824, 508] width 69 height 24
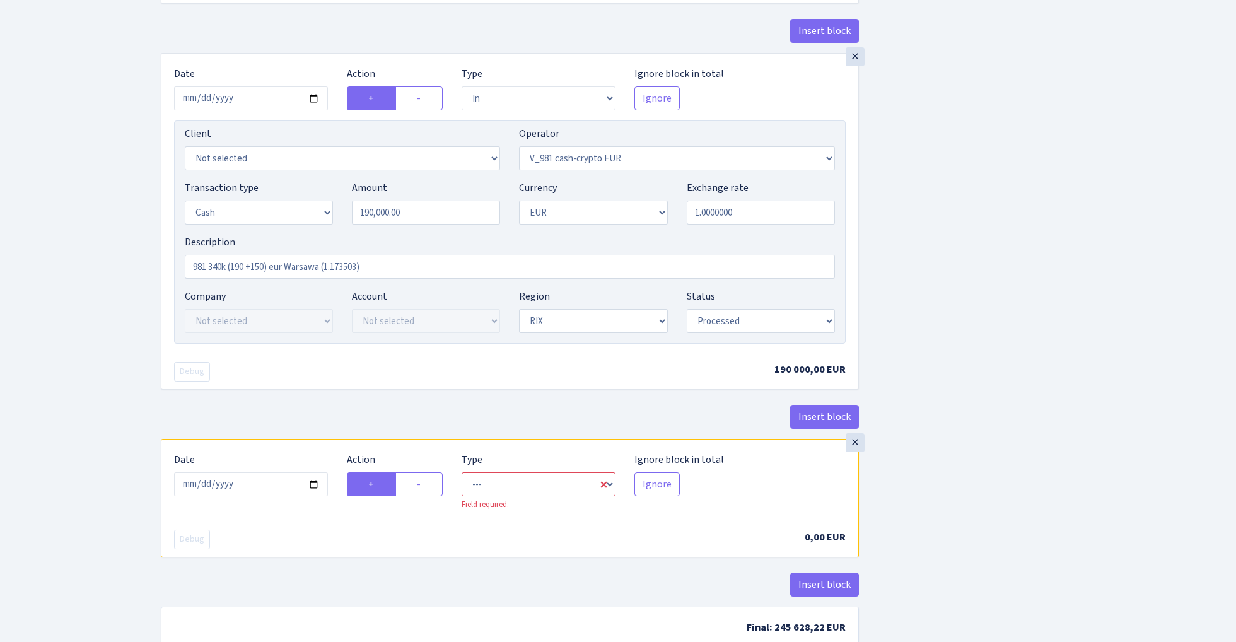
scroll to position [1157, 0]
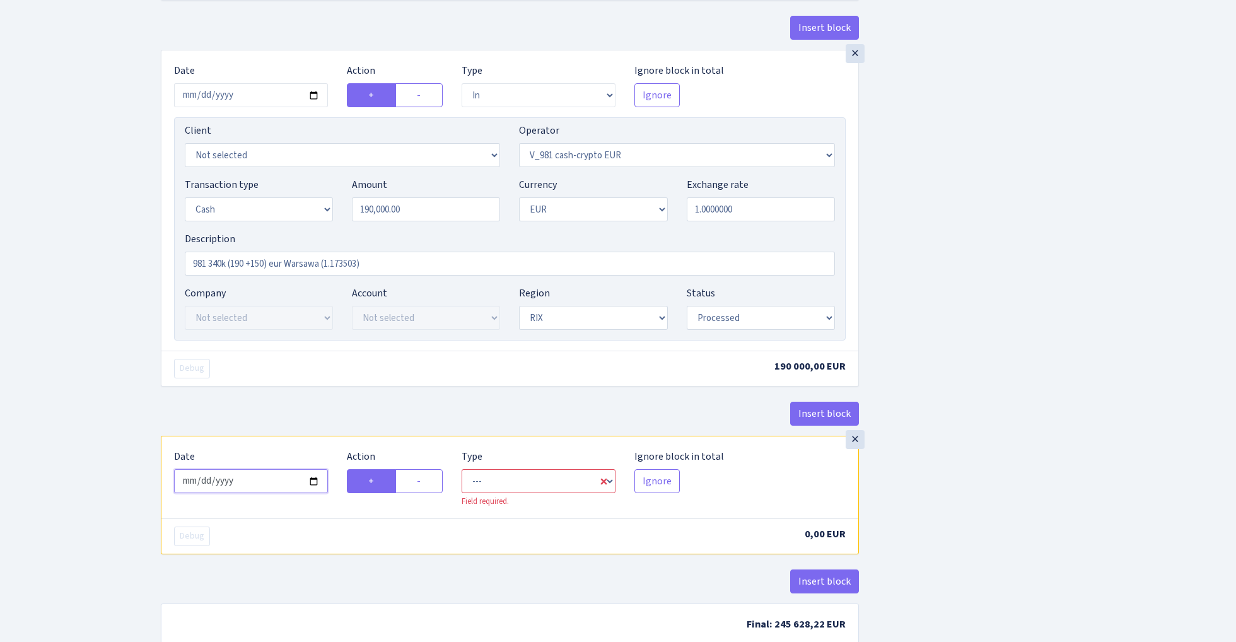
click at [258, 491] on input "2025-09-14" at bounding box center [251, 481] width 154 height 24
type input "[DATE]"
click at [342, 346] on div "× Date 2025-09-13 Action + - Type --- In Out Commission Field required. Ignore …" at bounding box center [509, 200] width 697 height 300
select select "in"
select select "434"
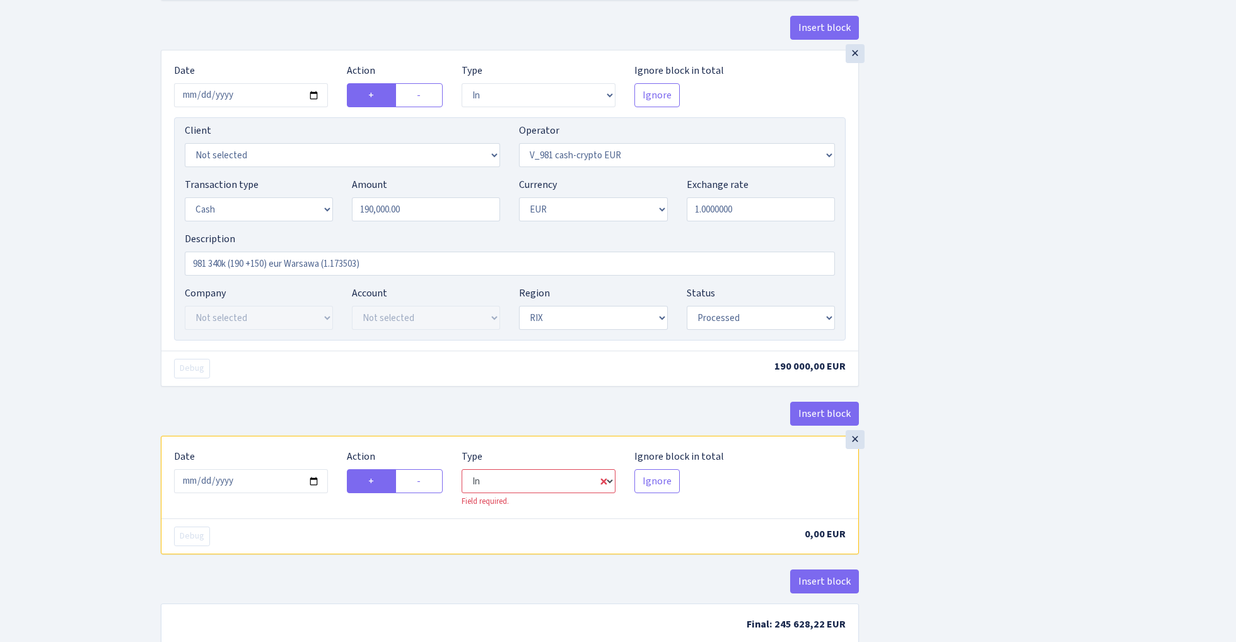
select select "1"
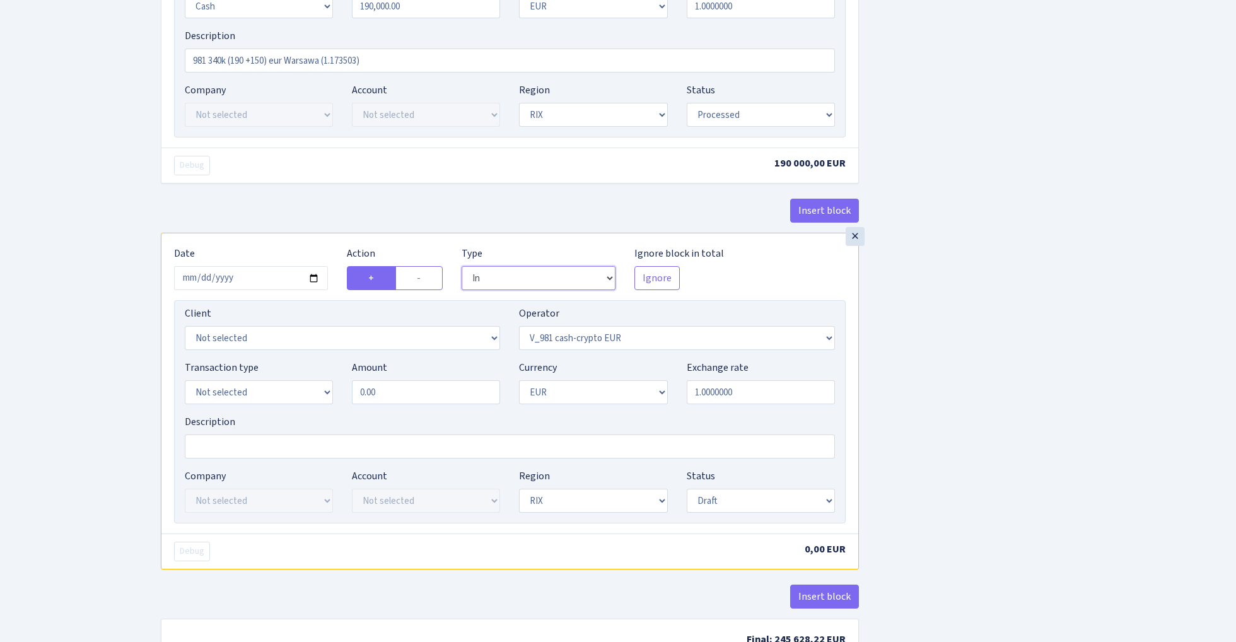
scroll to position [1363, 0]
select select "1"
click at [428, 401] on input "0.00" at bounding box center [426, 390] width 148 height 24
type input "150,000.00"
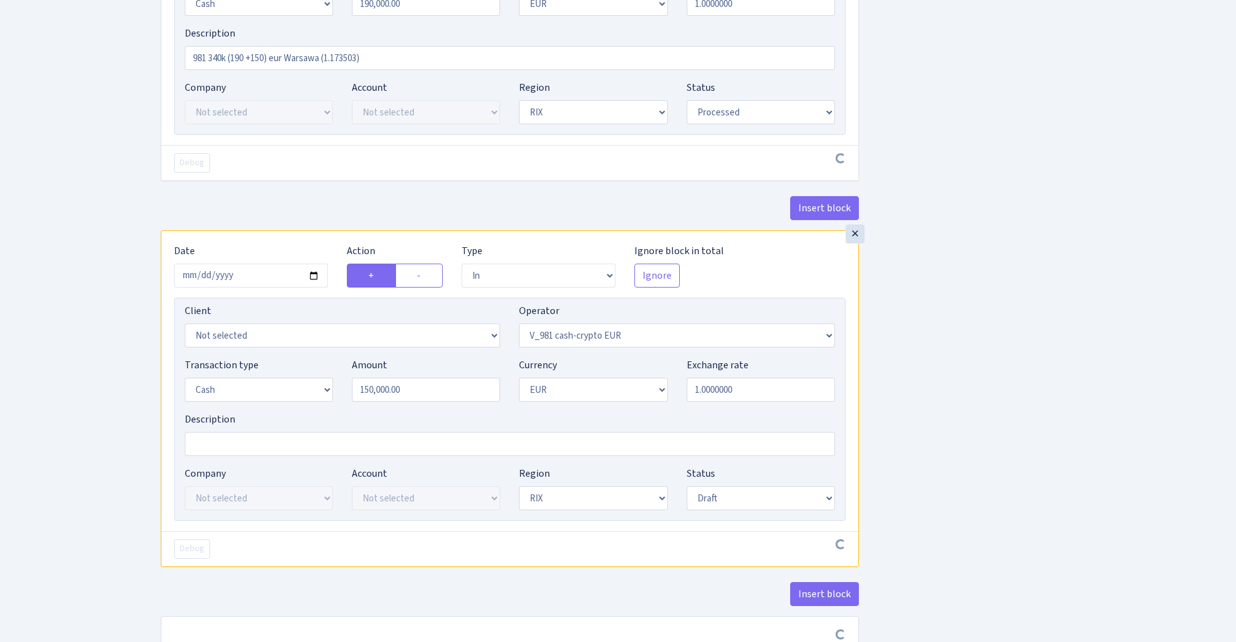
select select "processed"
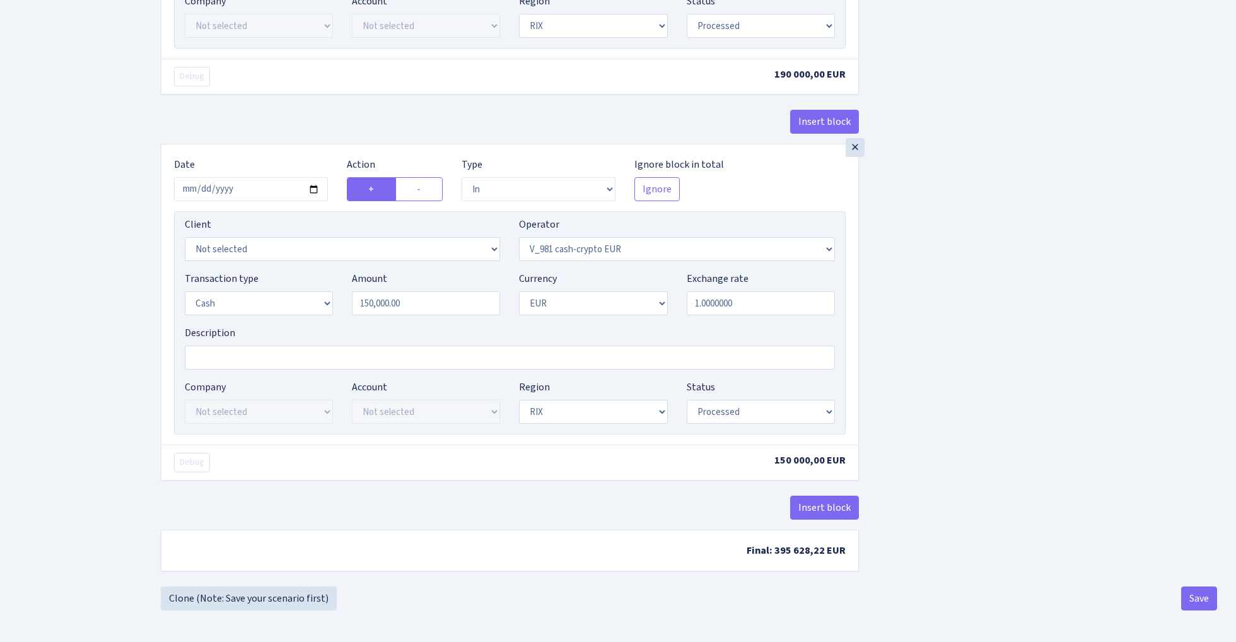
scroll to position [1457, 0]
click at [249, 185] on input "2025-09-13" at bounding box center [251, 189] width 154 height 24
type input "2025-09-15"
click at [263, 138] on div "Insert block" at bounding box center [510, 127] width 698 height 34
select select "pending"
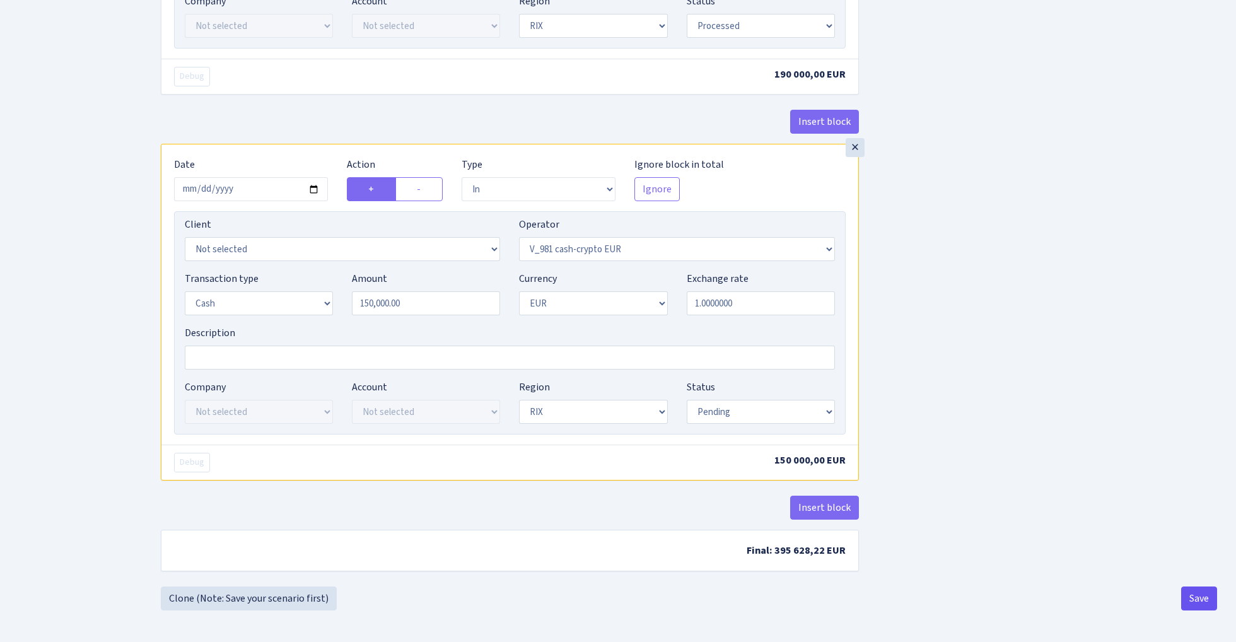
click at [1197, 601] on button "Save" at bounding box center [1200, 599] width 36 height 24
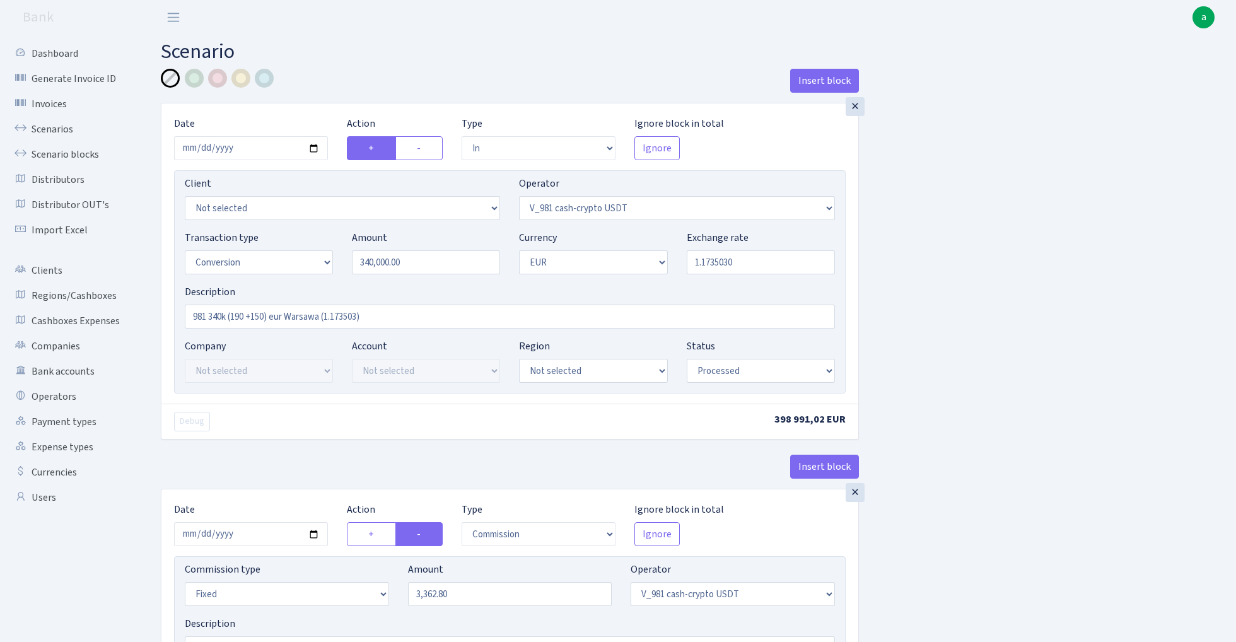
select select "in"
select select "435"
select select "15"
select select "1"
select select "processed"
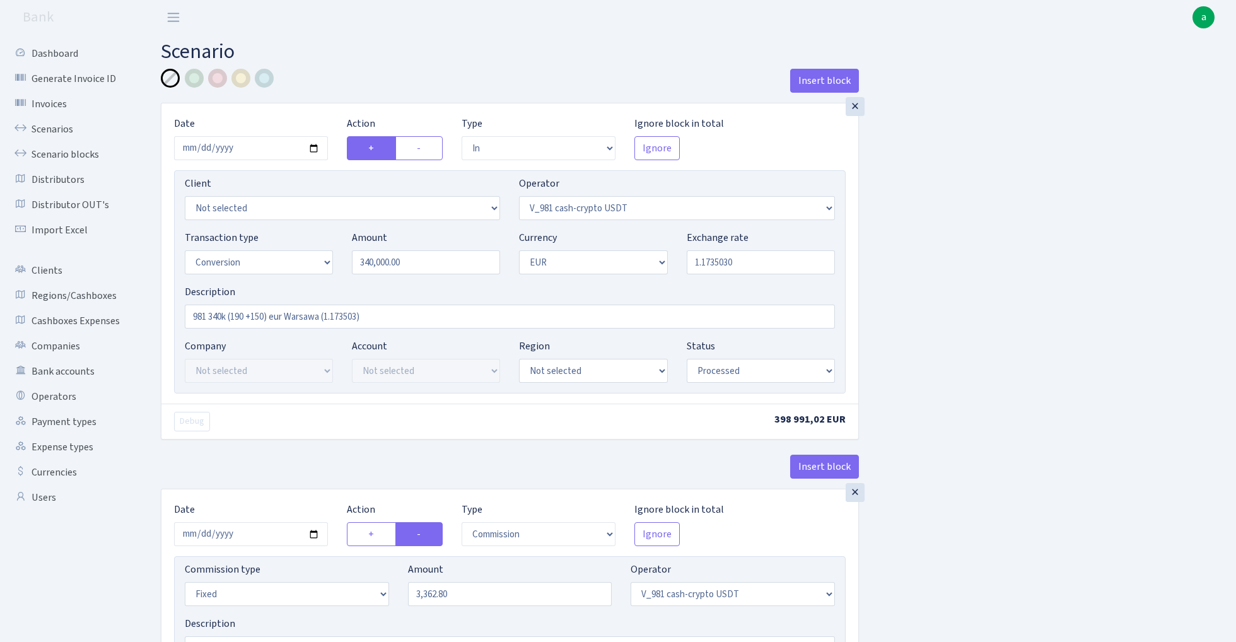
select select "commission"
select select "fixed"
select select "435"
select select "processed"
select select "out"
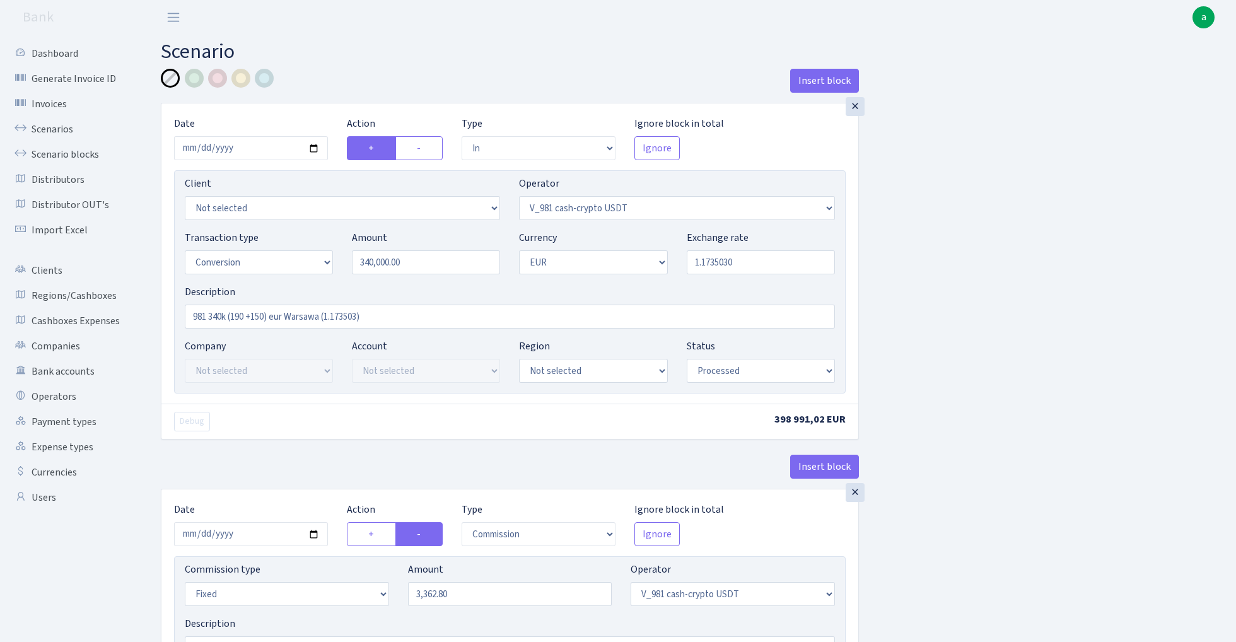
select select "434"
select select "15"
select select "1"
select select "processed"
select select "in"
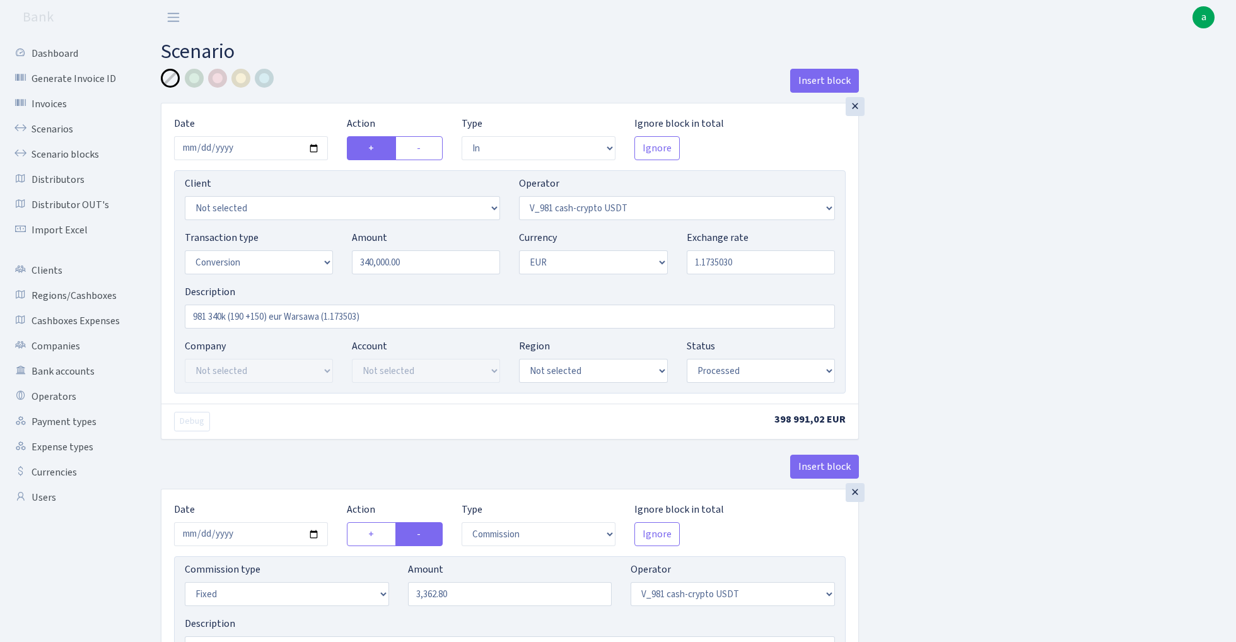
select select "434"
select select "1"
select select "processed"
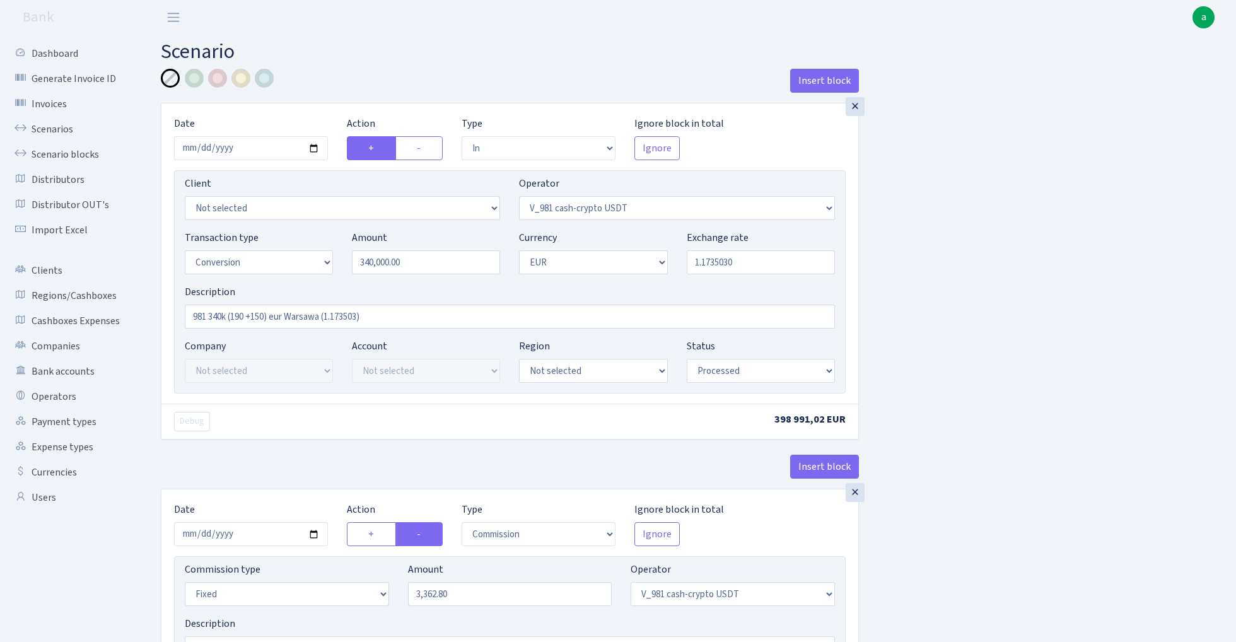
select select "in"
select select "434"
select select "1"
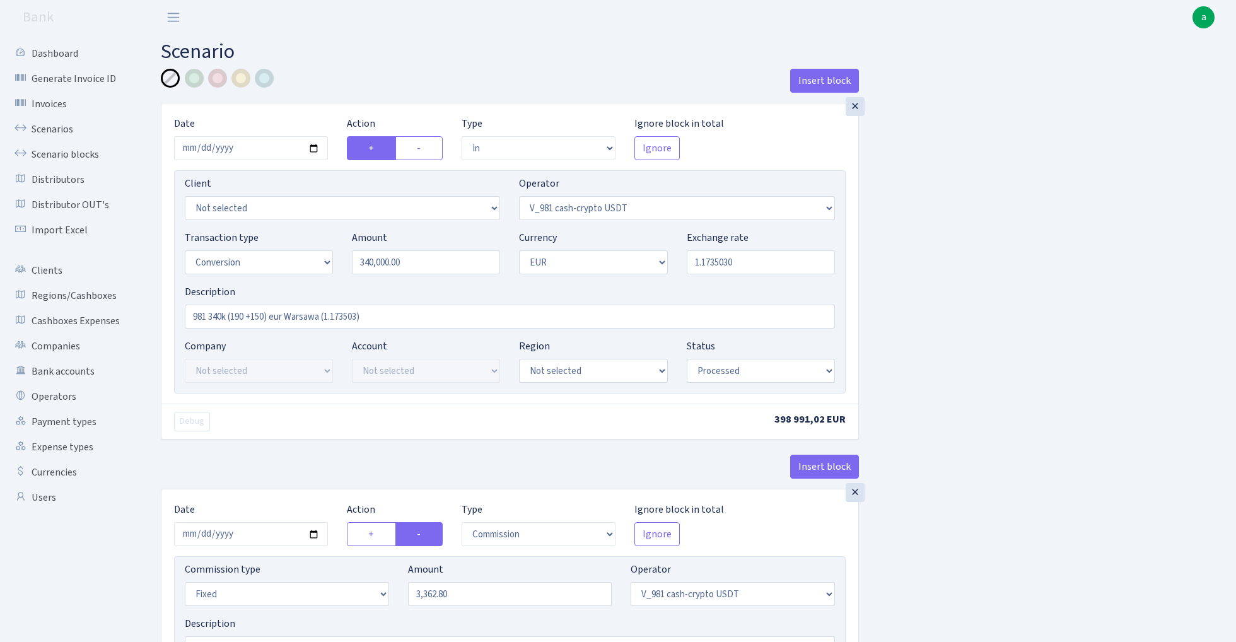
select select "pending"
click at [87, 152] on link "Scenario blocks" at bounding box center [69, 154] width 126 height 25
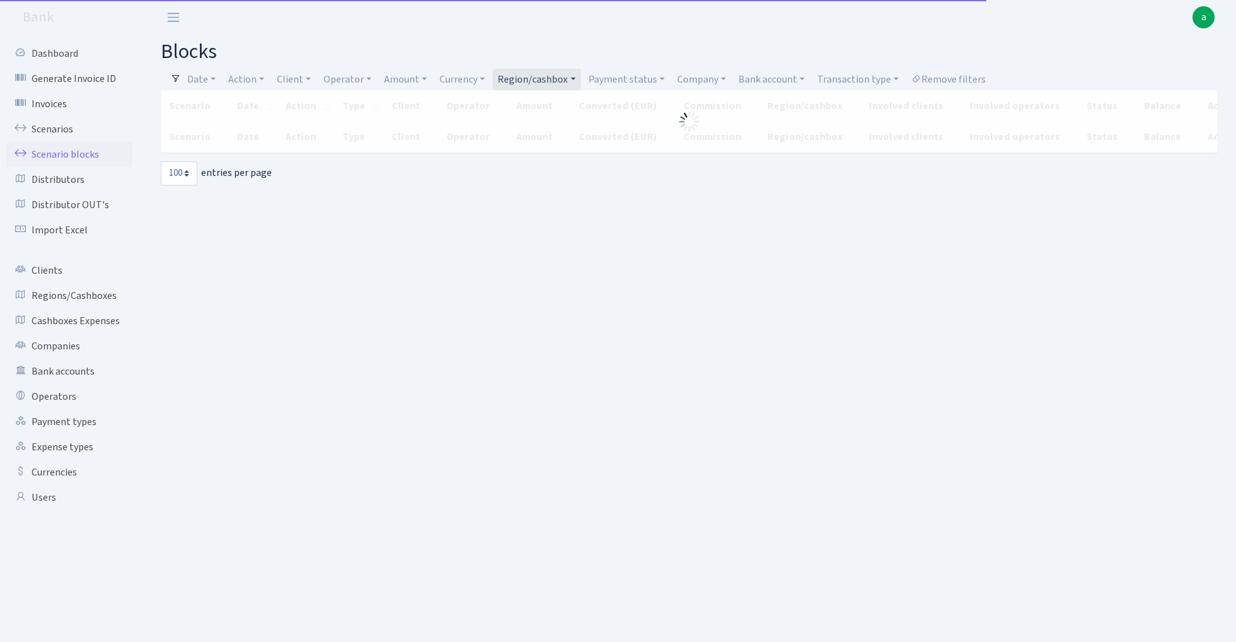
select select "100"
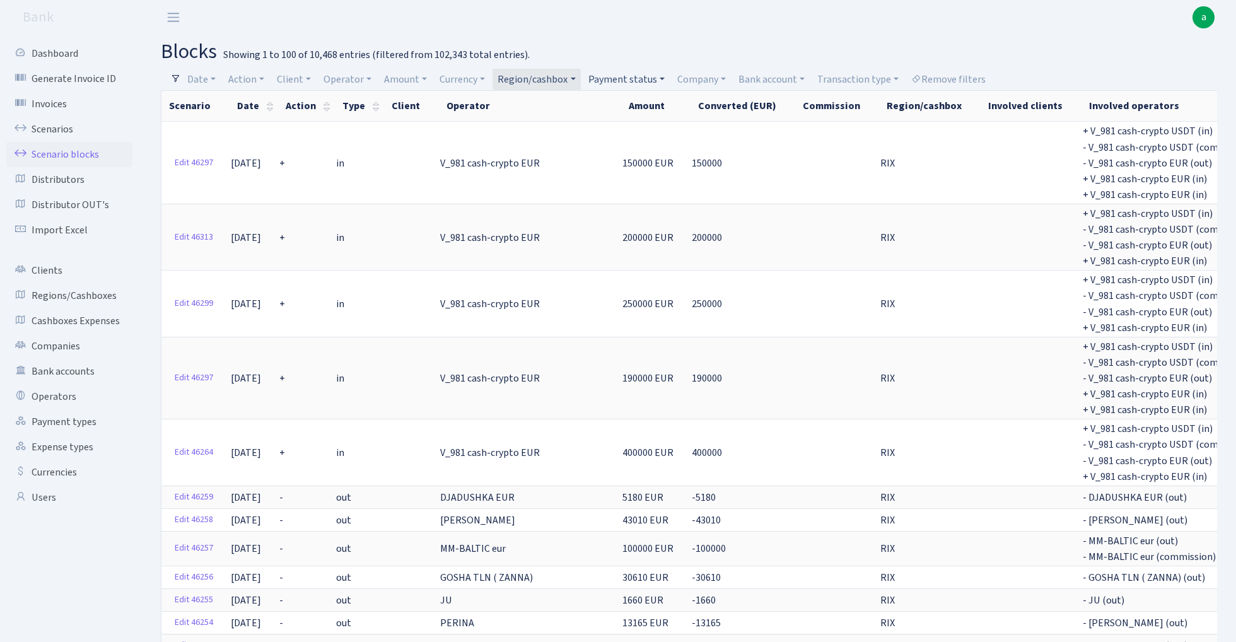
click at [642, 81] on link "Payment status" at bounding box center [627, 79] width 86 height 21
click at [644, 231] on li "processed" at bounding box center [633, 235] width 95 height 22
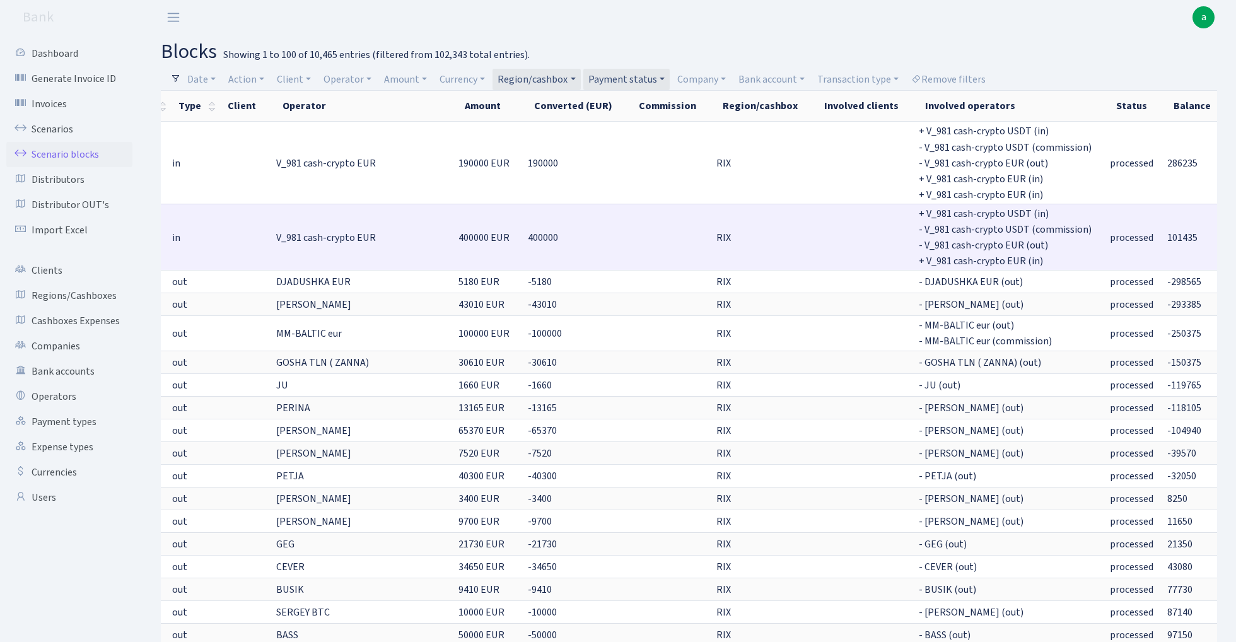
scroll to position [0, 163]
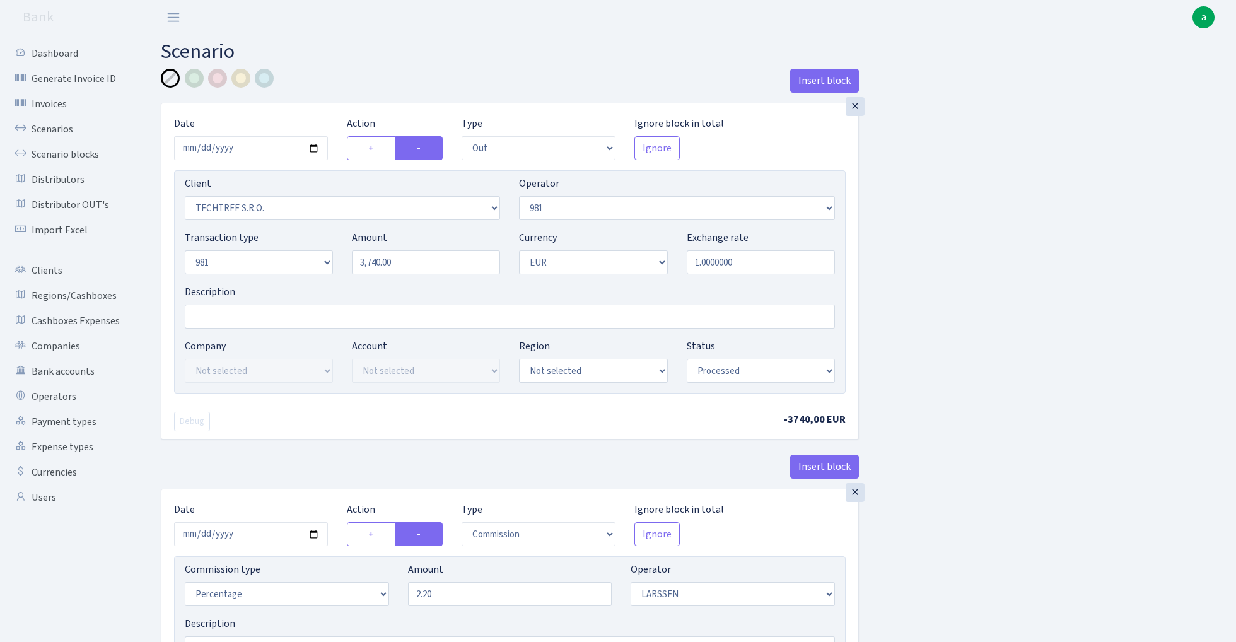
select select "out"
select select "342"
select select "61"
select select "8"
select select "1"
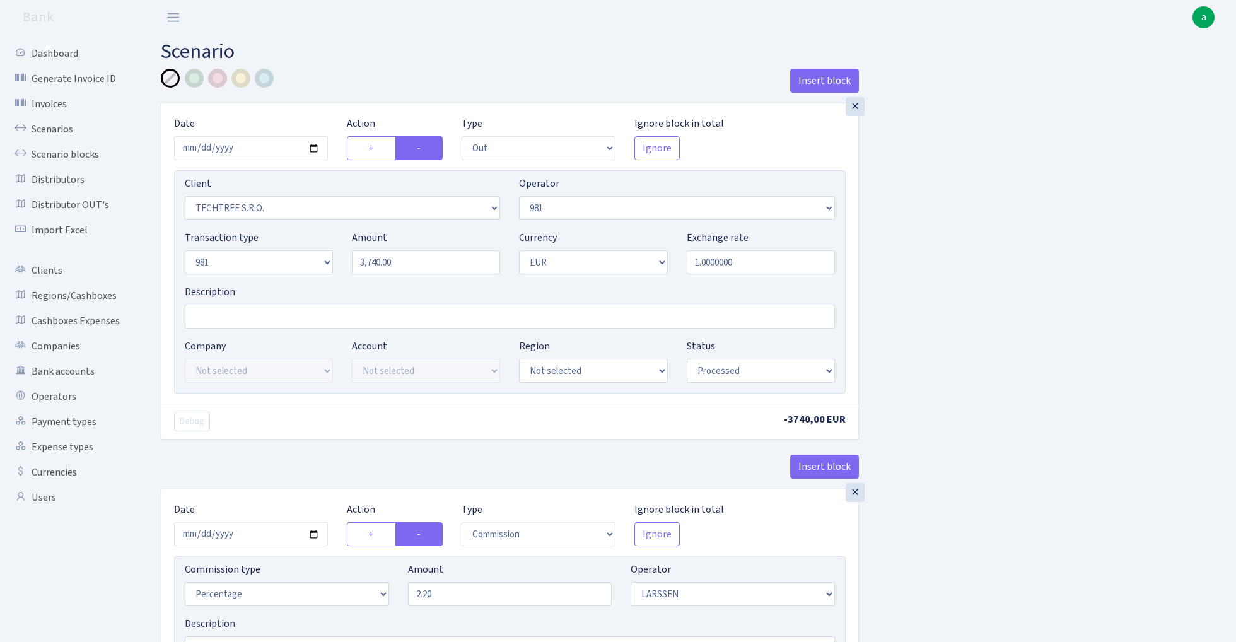
select select "processed"
select select "commission"
select select "36"
select select "processed"
select select "out"
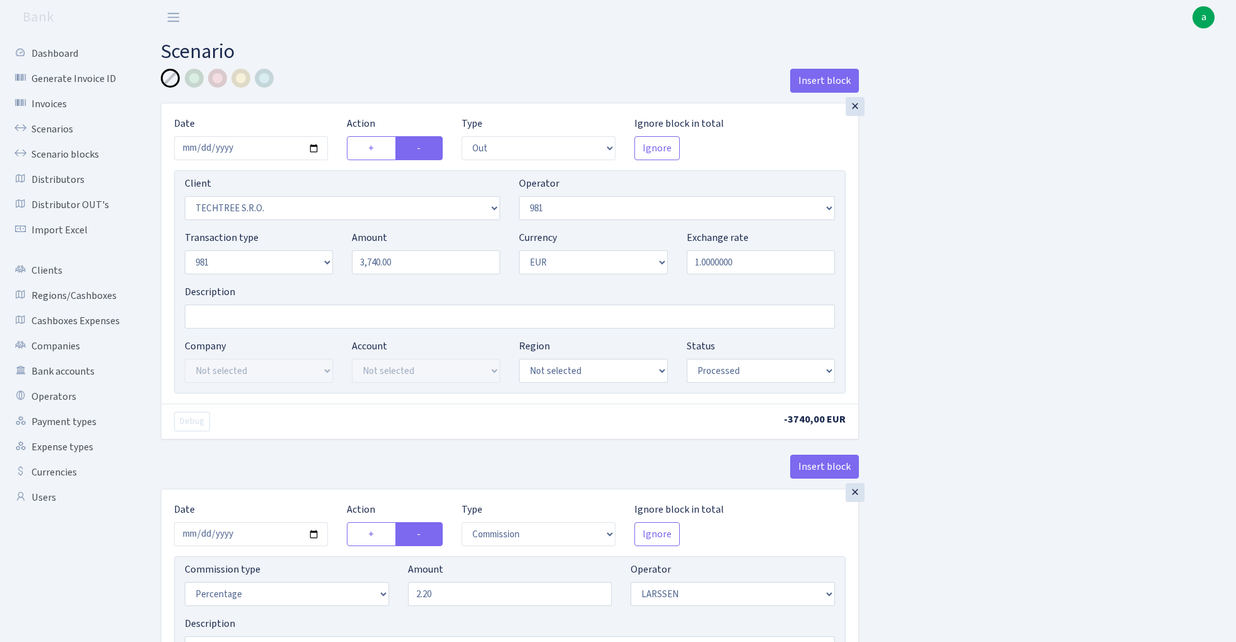
select select "342"
select select "61"
select select "8"
select select "1"
select select "processed"
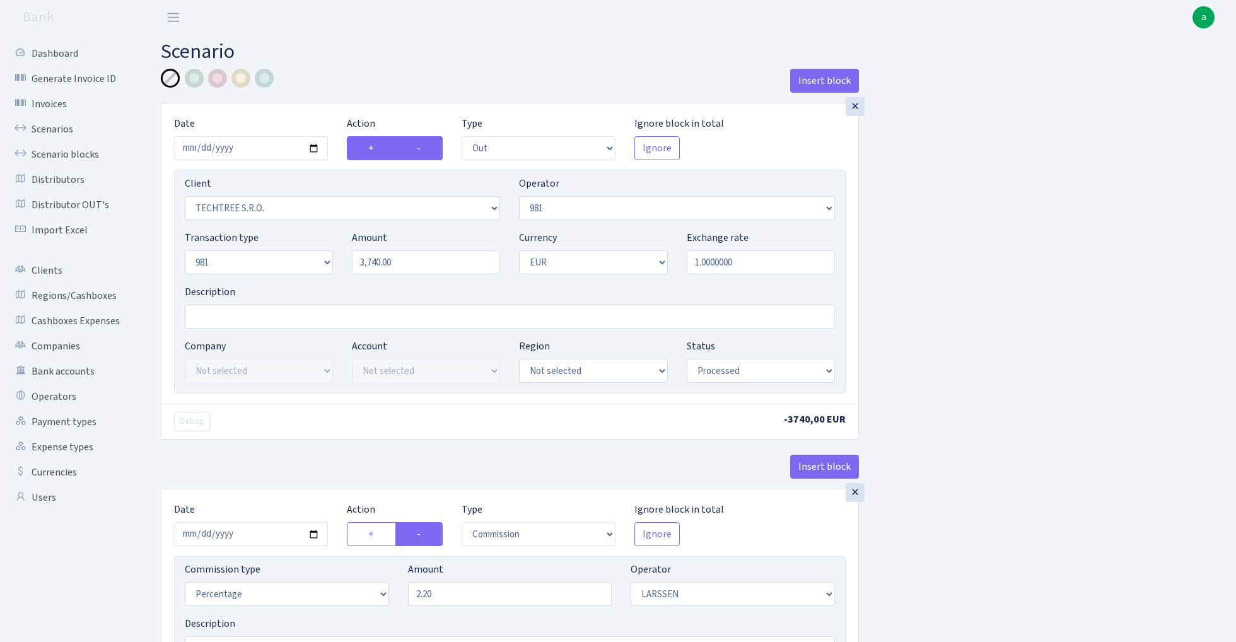
click at [366, 147] on label "+" at bounding box center [371, 148] width 49 height 24
click at [368, 147] on input "+" at bounding box center [372, 145] width 8 height 8
radio input "true"
radio input "false"
select select "1972"
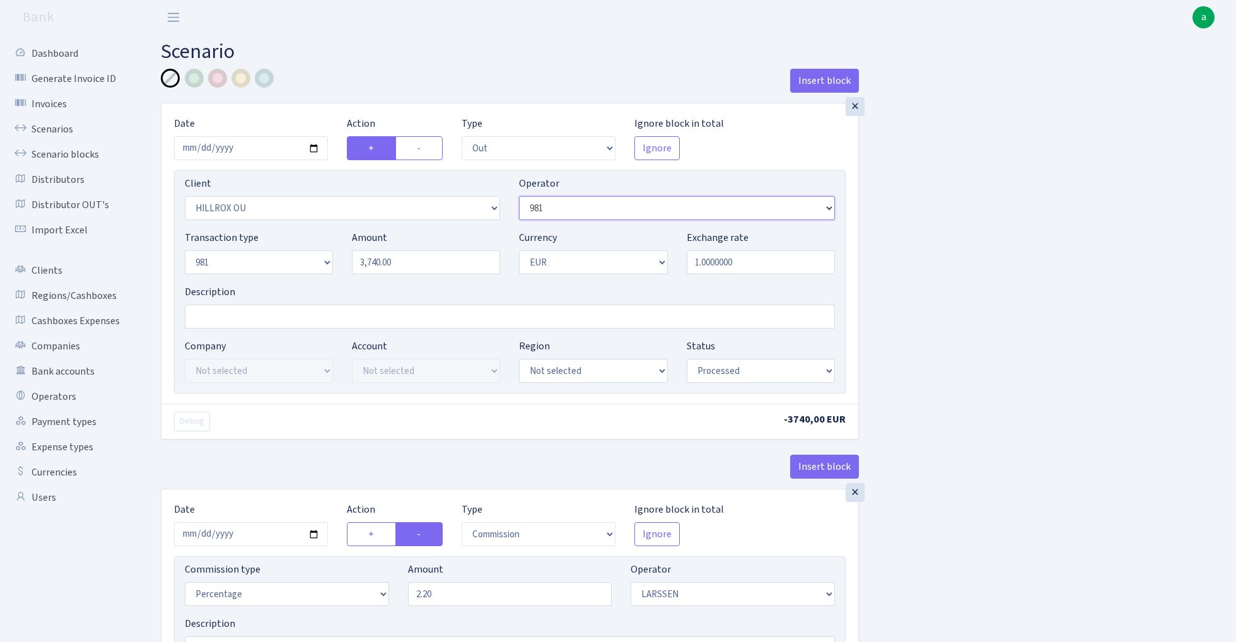
select select "36"
select select "in"
click at [858, 101] on div "×" at bounding box center [855, 106] width 19 height 19
radio input "false"
radio input "true"
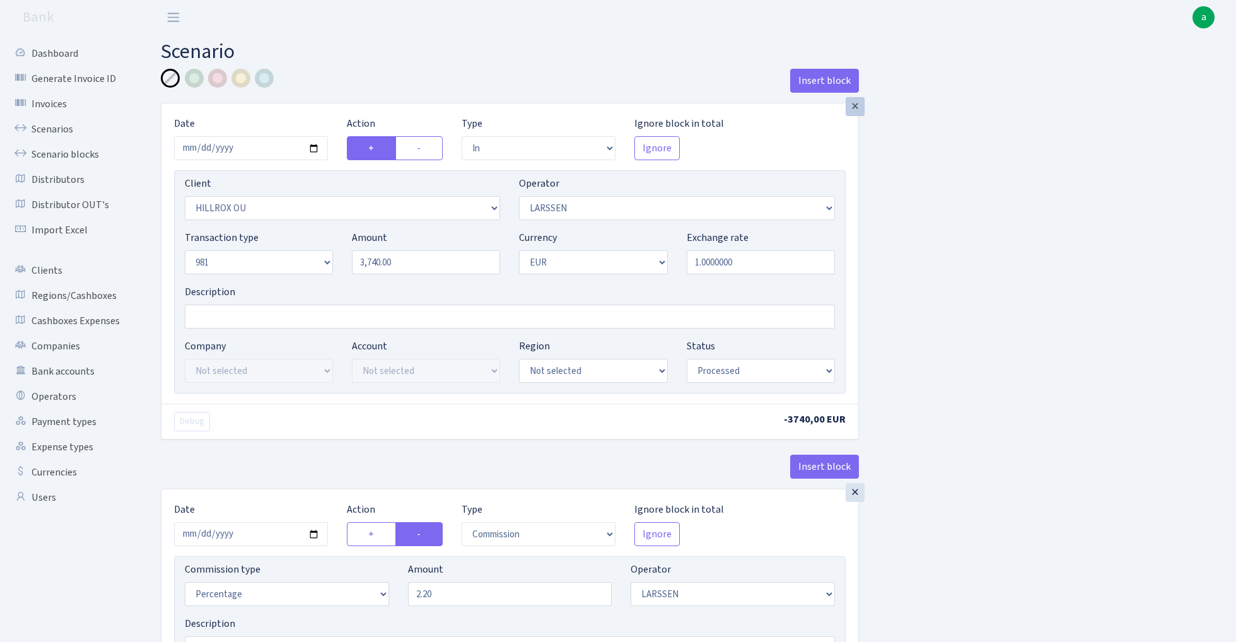
select select "commission"
select select "out"
select select "342"
select select "36"
select select "processed"
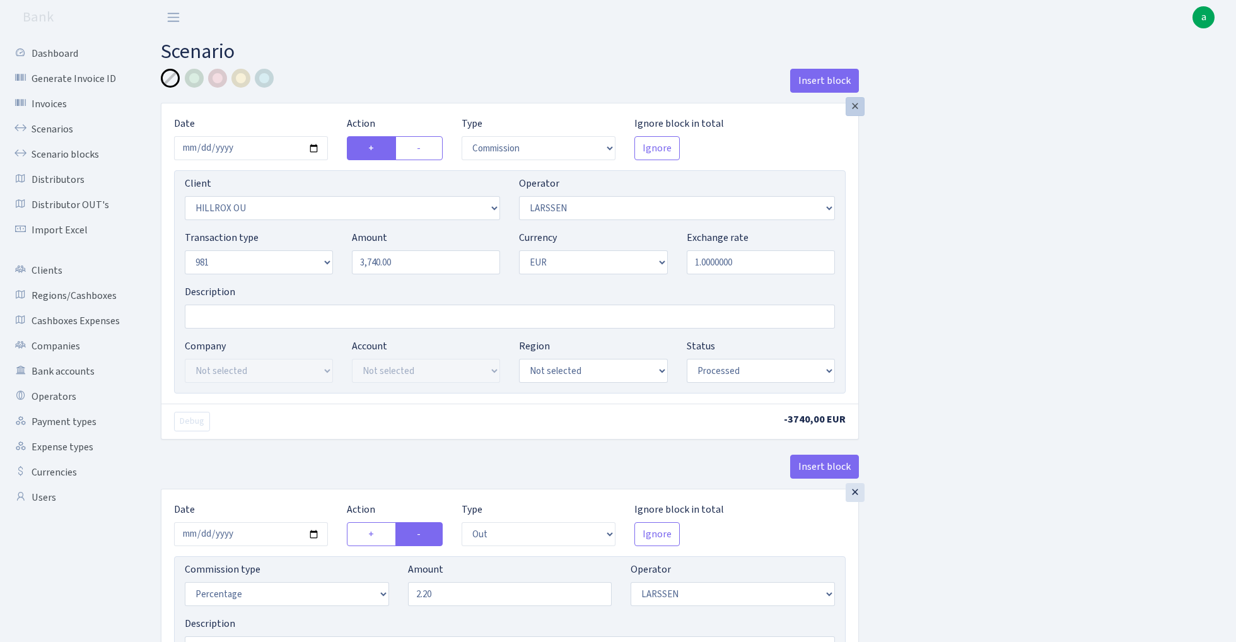
select select "processed"
select select "61"
select select "1"
select select "8"
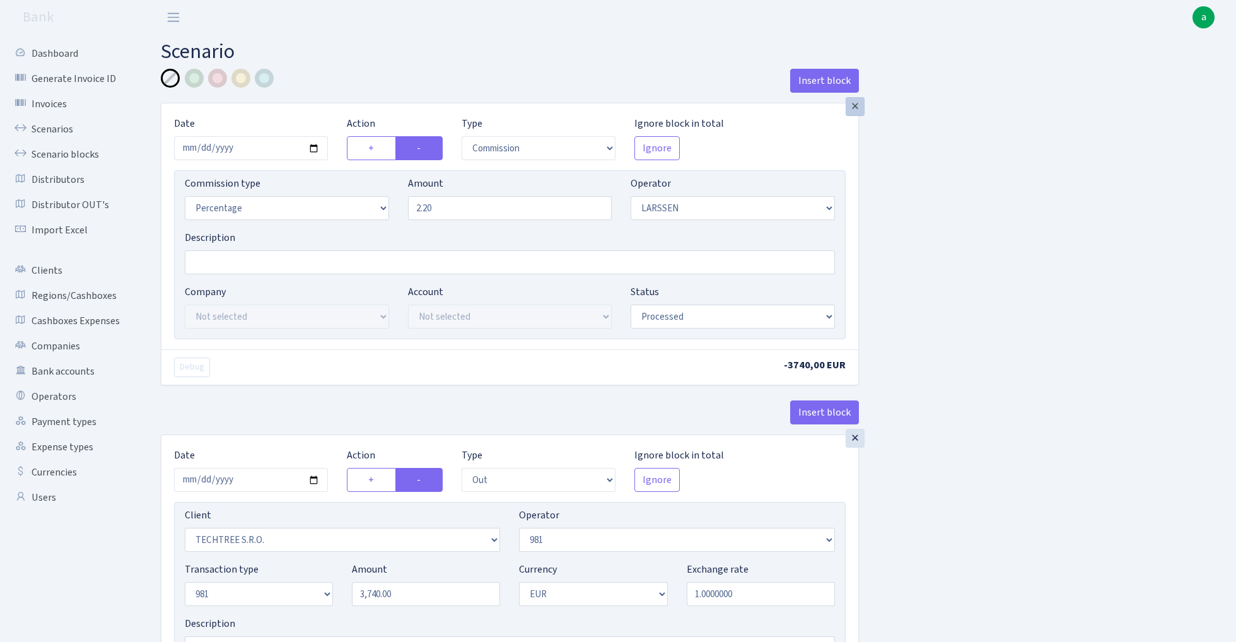
click at [857, 110] on div "×" at bounding box center [855, 106] width 19 height 19
select select "out"
select select "342"
select select "processed"
select select "1"
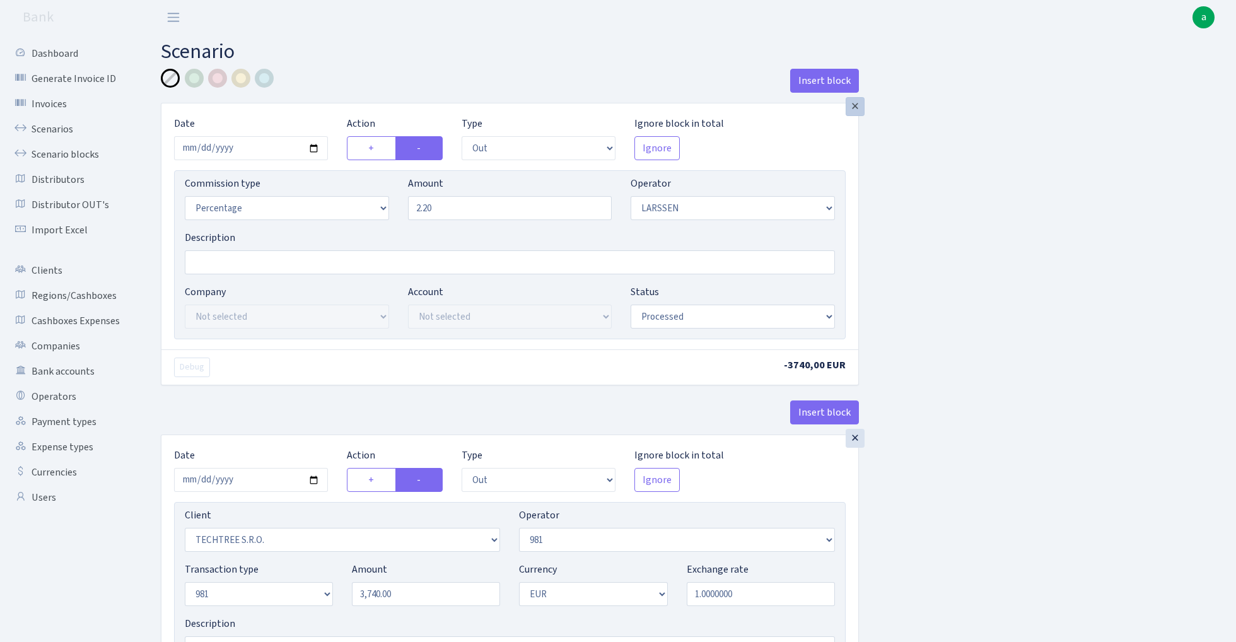
select select "61"
select select "8"
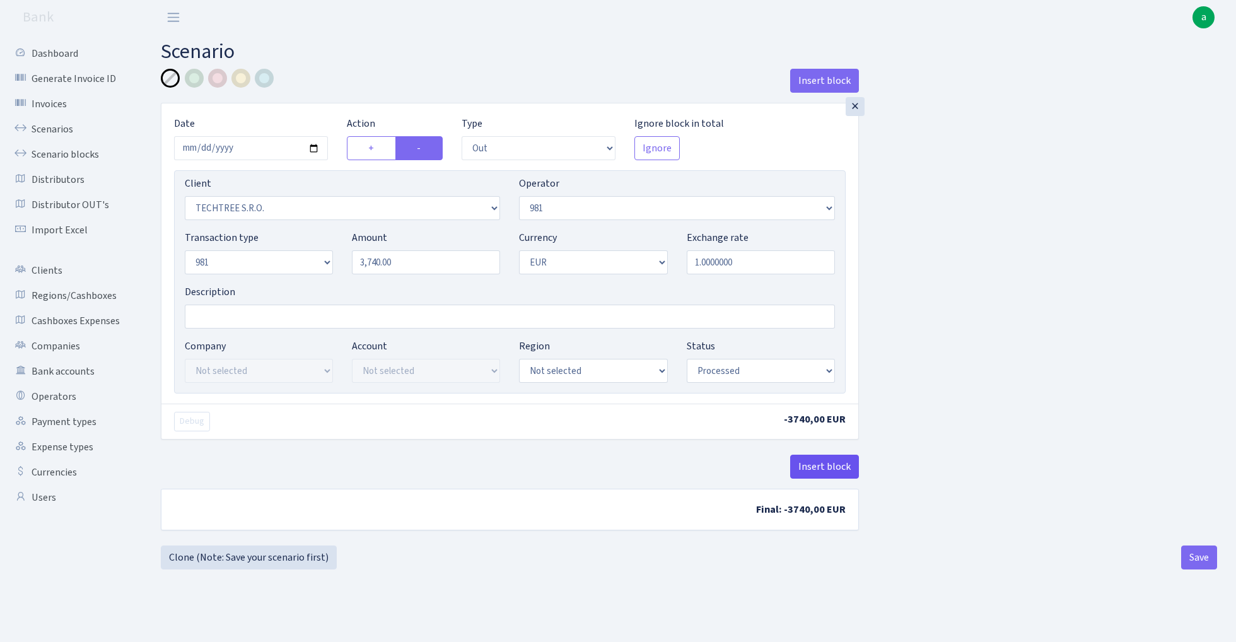
click at [826, 468] on button "Insert block" at bounding box center [824, 467] width 69 height 24
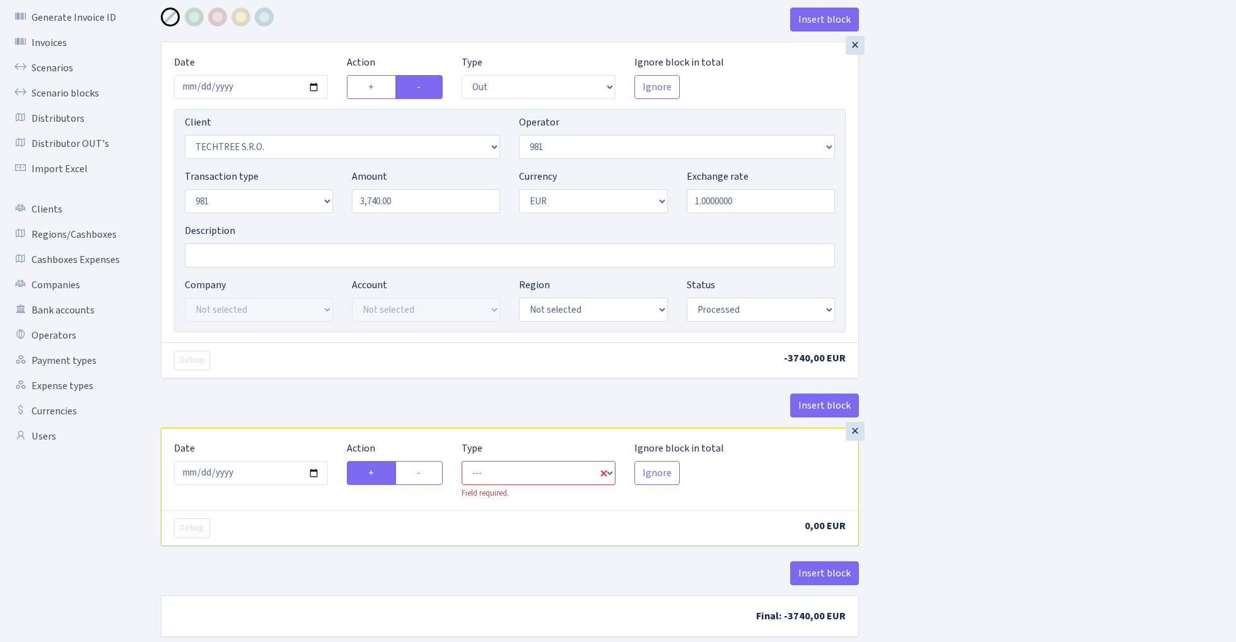
scroll to position [79, 0]
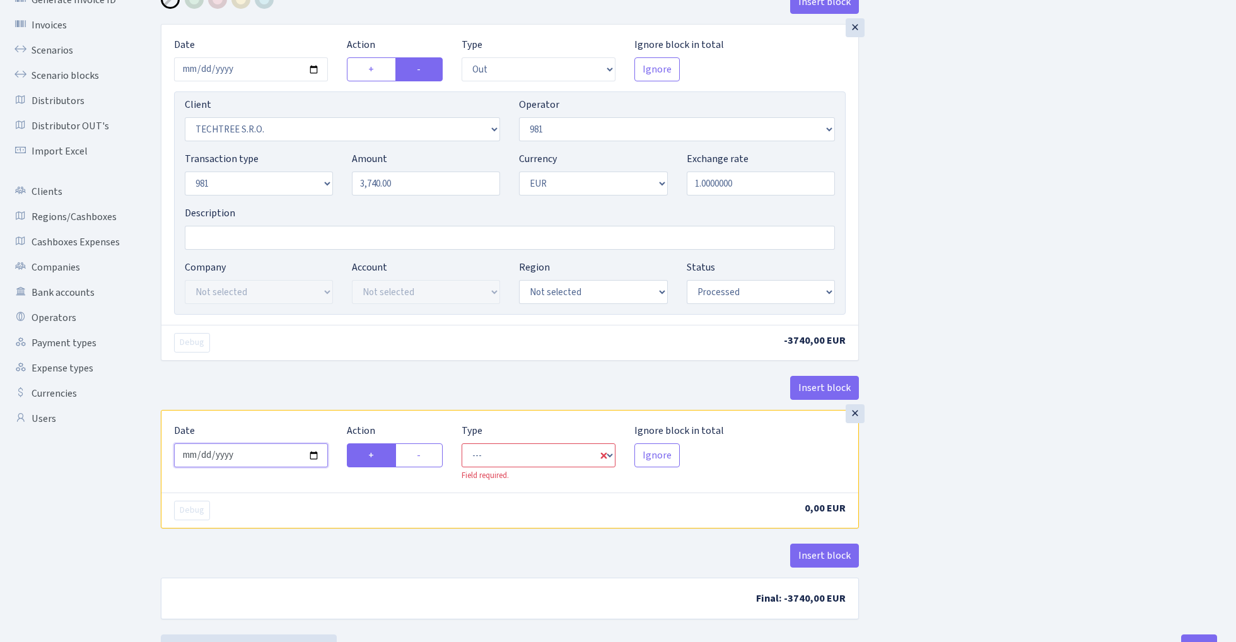
click at [258, 460] on input "[DATE]" at bounding box center [251, 455] width 154 height 24
type input "[DATE]"
click at [326, 334] on div "Debug" at bounding box center [337, 343] width 345 height 20
select select "in"
select select "342"
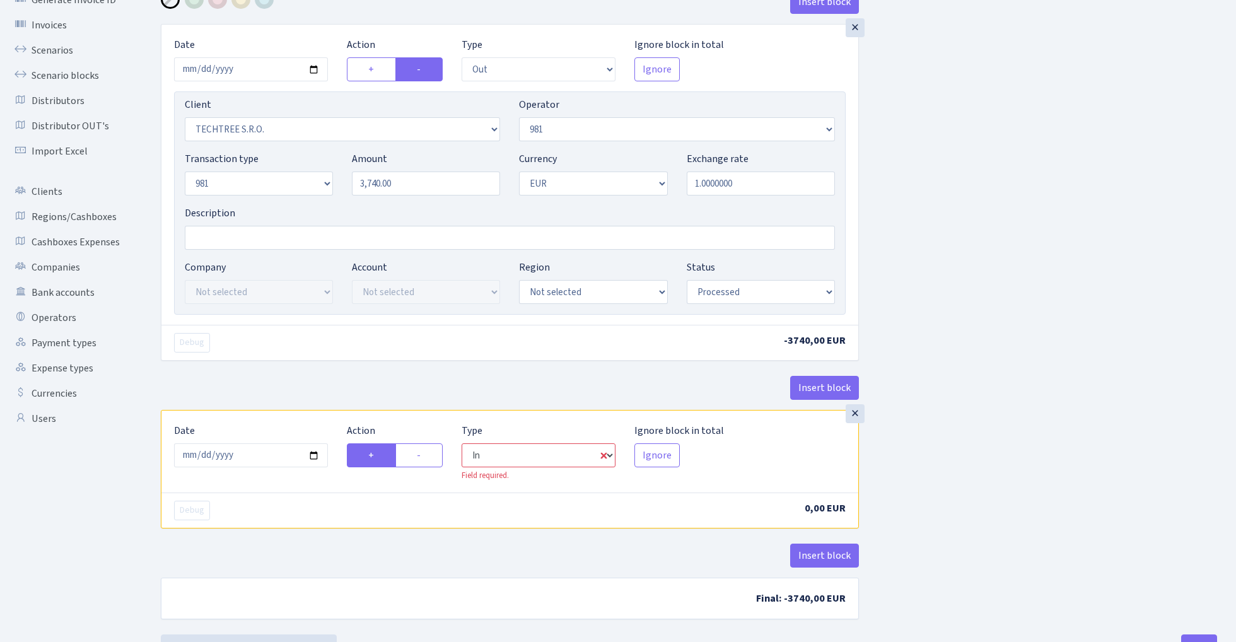
select select "61"
select select "1"
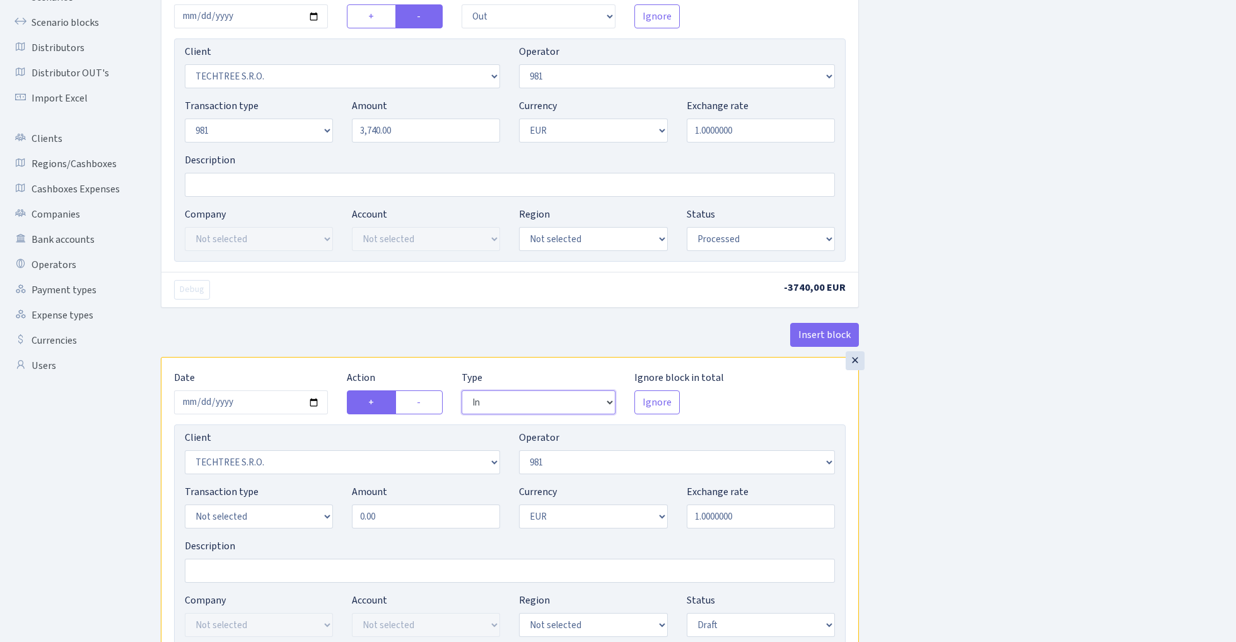
scroll to position [177, 0]
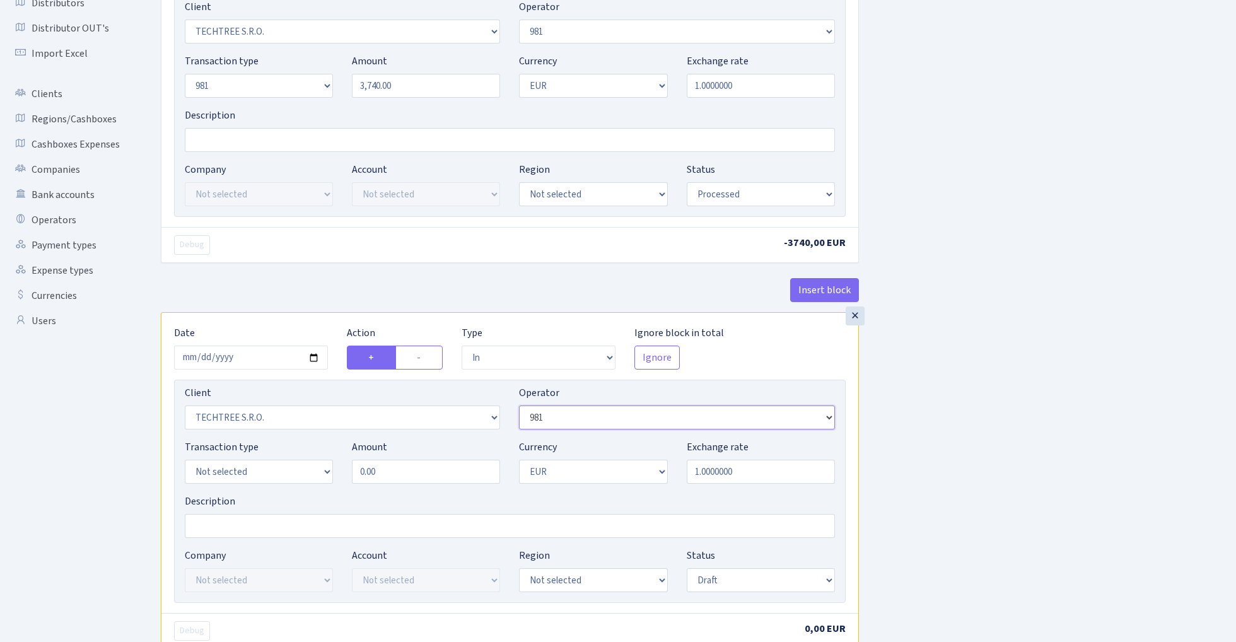
select select "36"
select select "1972"
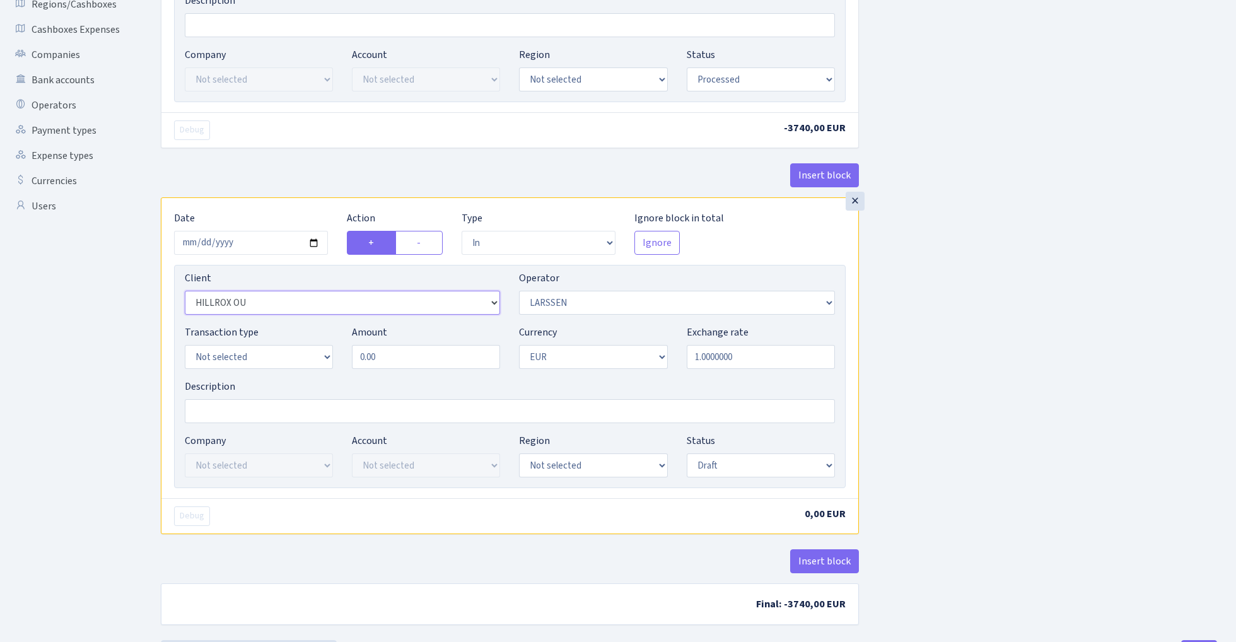
scroll to position [293, 0]
select select "8"
click at [401, 357] on input "0.00" at bounding box center [426, 356] width 148 height 24
type input "3,740.00"
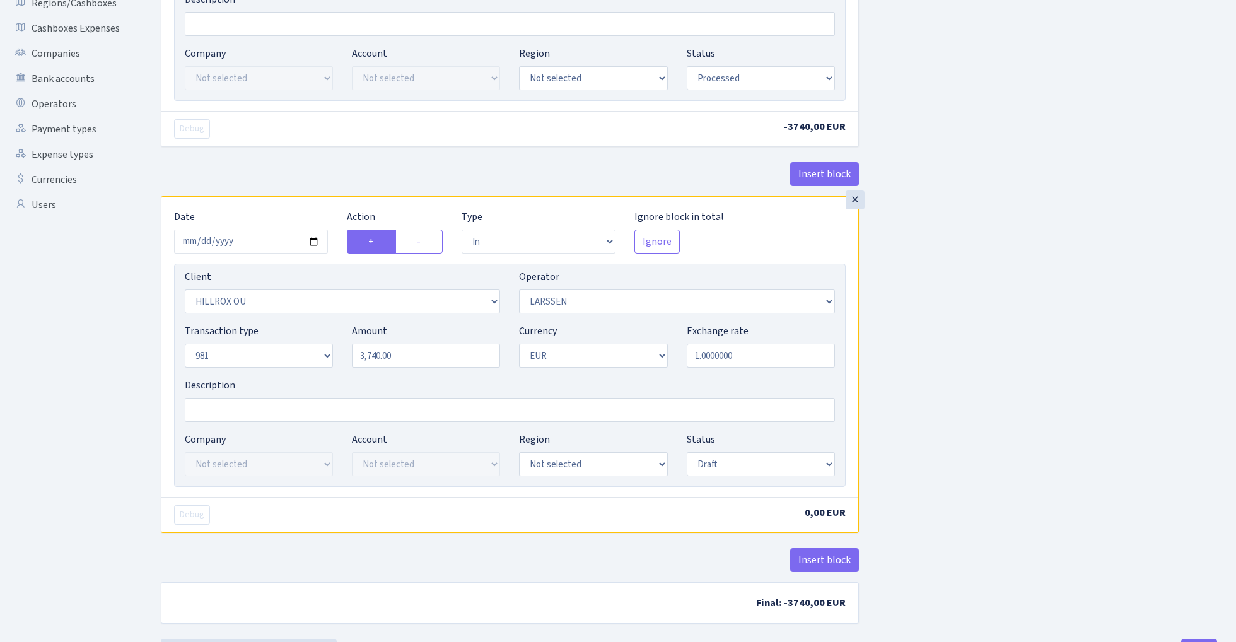
click at [951, 314] on div "Insert block × Date [DATE] Action + - Type --- In Out Commission Field required…" at bounding box center [689, 207] width 1076 height 863
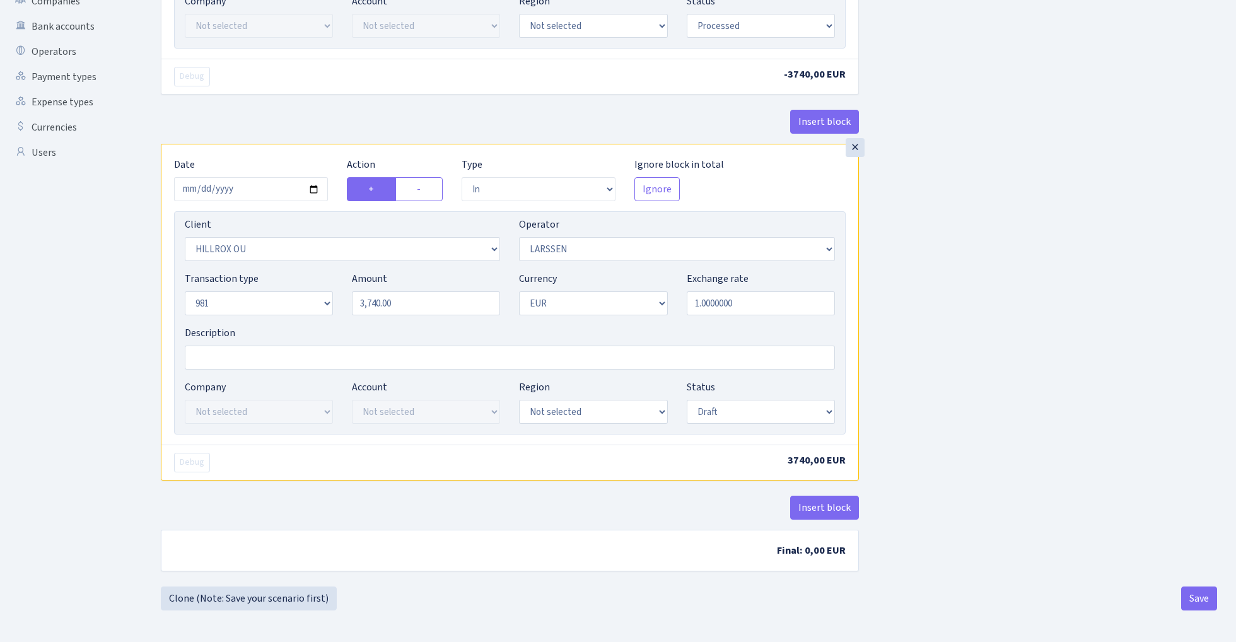
scroll to position [349, 0]
select select "processed"
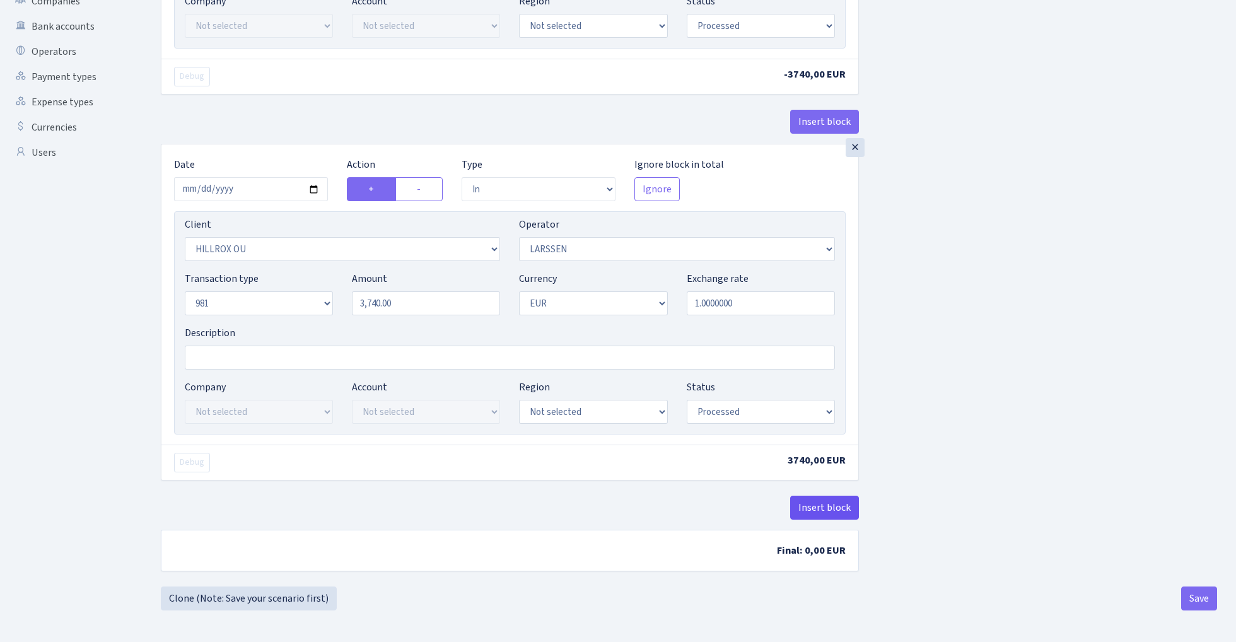
click at [823, 504] on button "Insert block" at bounding box center [824, 508] width 69 height 24
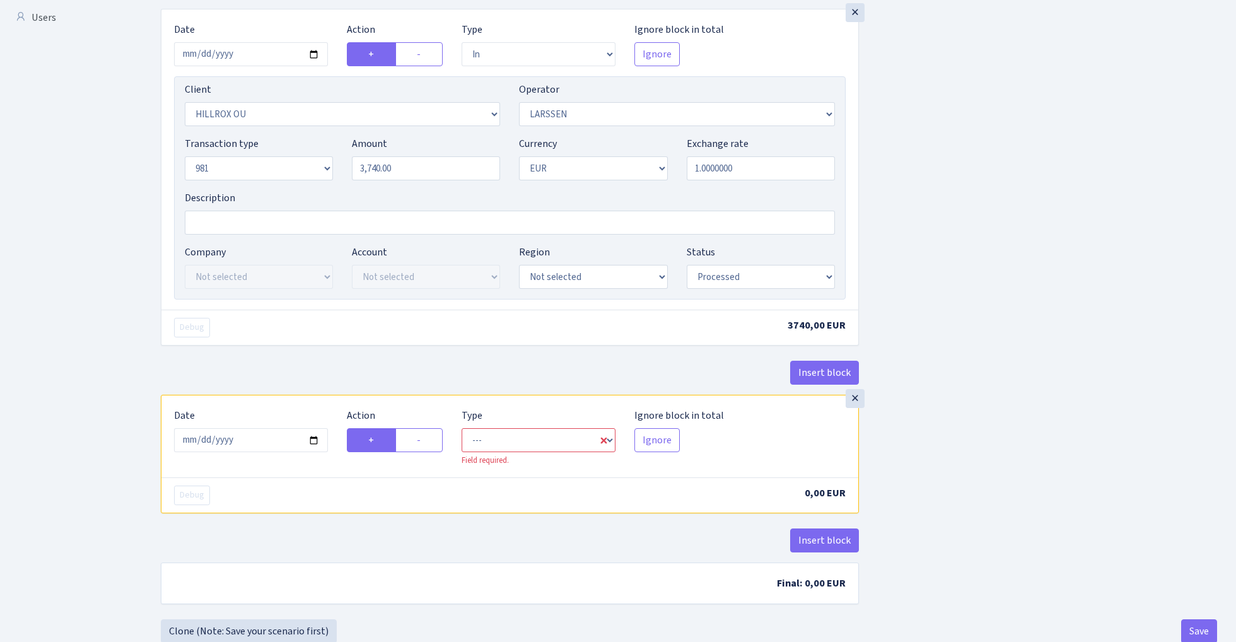
scroll to position [498, 0]
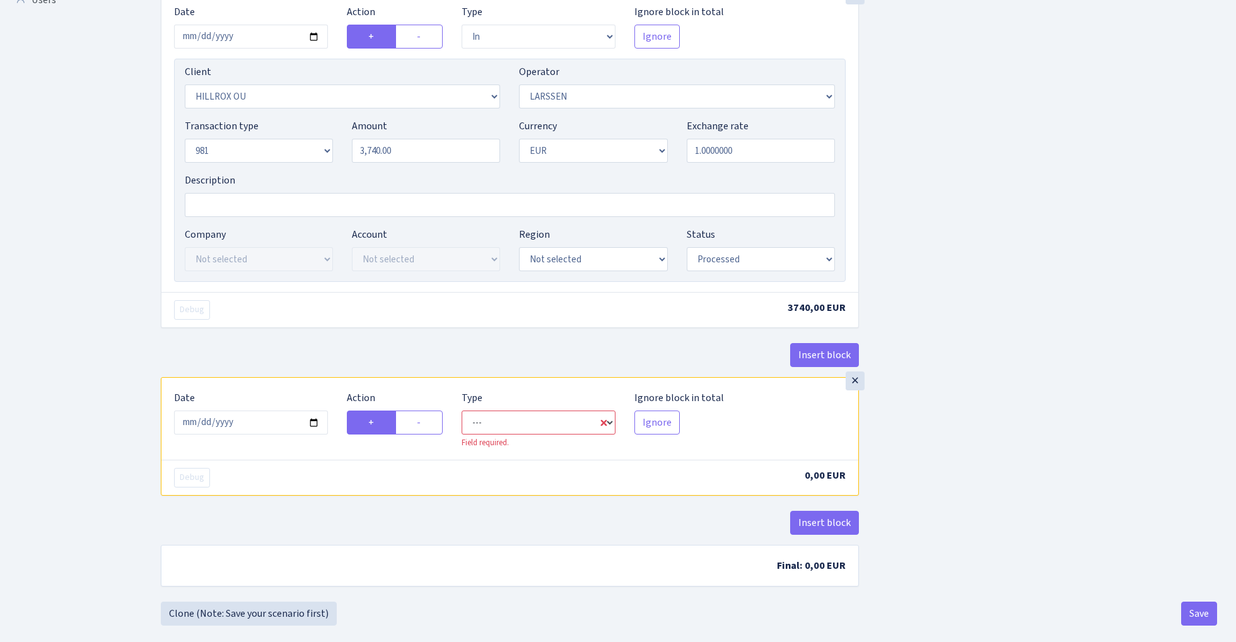
select select "commission"
select select "36"
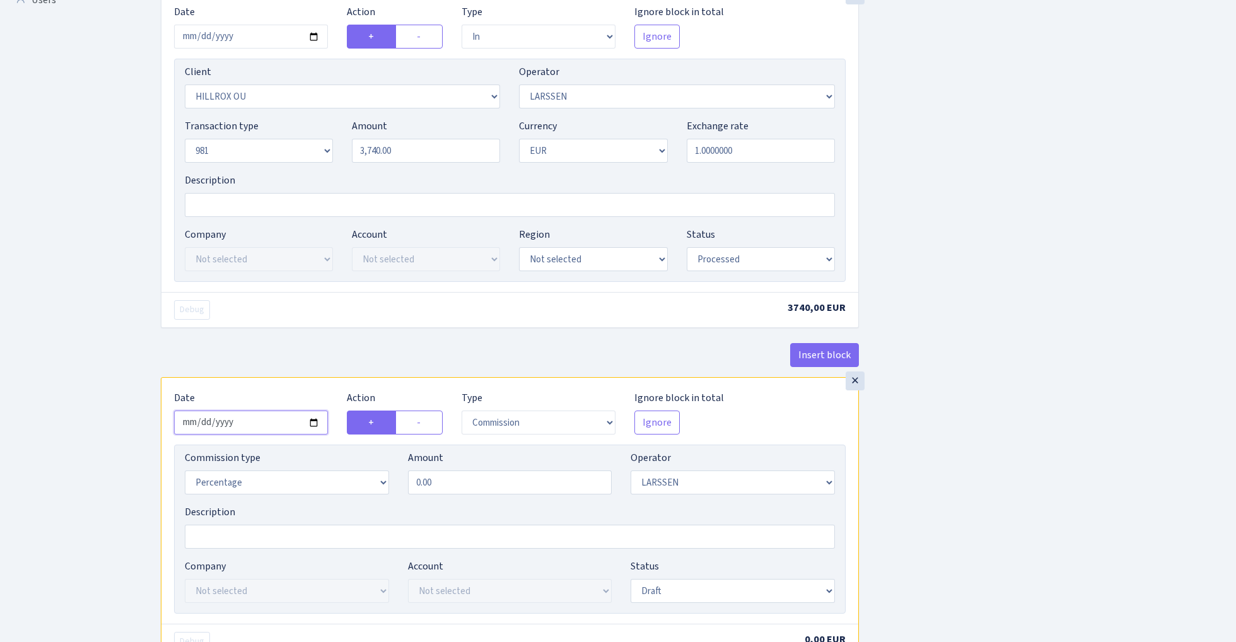
click at [269, 423] on input "[DATE]" at bounding box center [251, 423] width 154 height 24
type input "[DATE]"
click at [324, 345] on div "Insert block" at bounding box center [510, 360] width 698 height 34
click at [425, 423] on label "-" at bounding box center [419, 423] width 47 height 24
click at [425, 423] on input "-" at bounding box center [421, 419] width 8 height 8
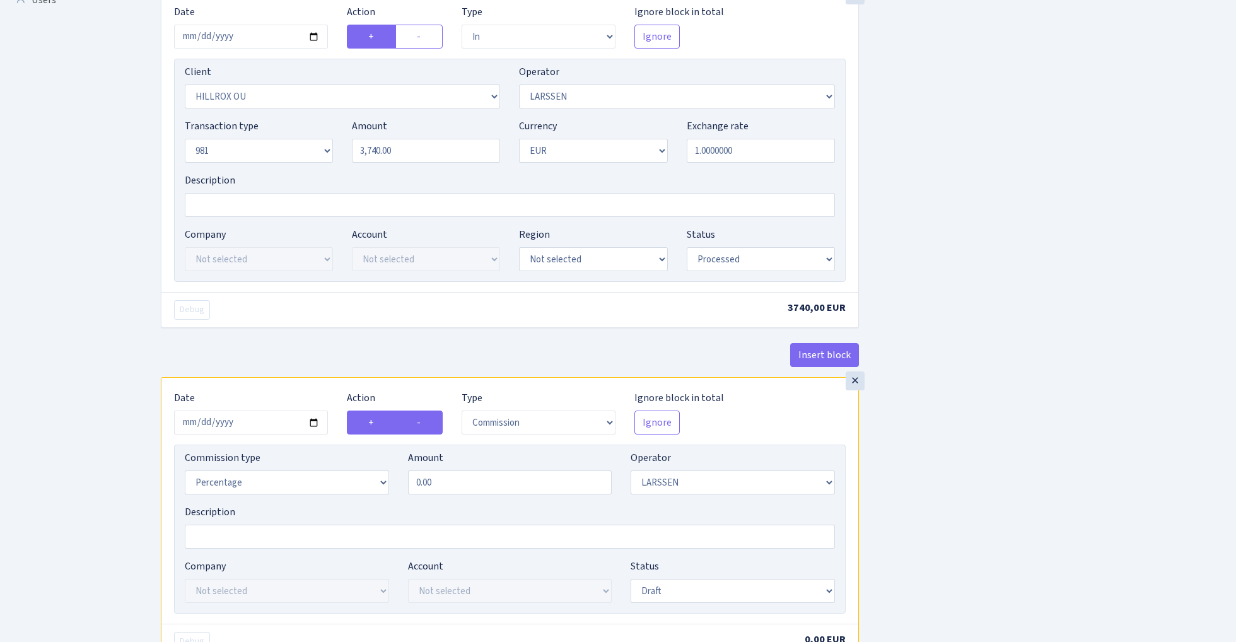
radio input "true"
radio input "false"
click at [487, 483] on input "0.00" at bounding box center [510, 483] width 204 height 24
type input "2.20"
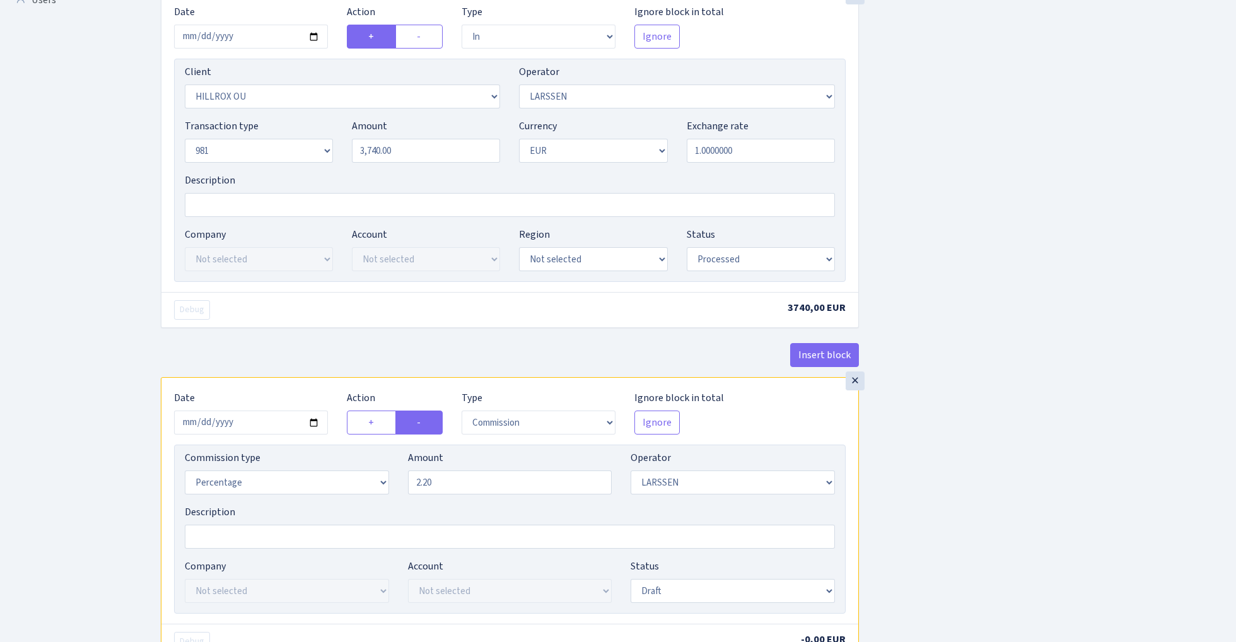
click at [949, 433] on div "Insert block × Date [DATE] Action + - Type --- In Out Commission Field required…" at bounding box center [689, 168] width 1076 height 1195
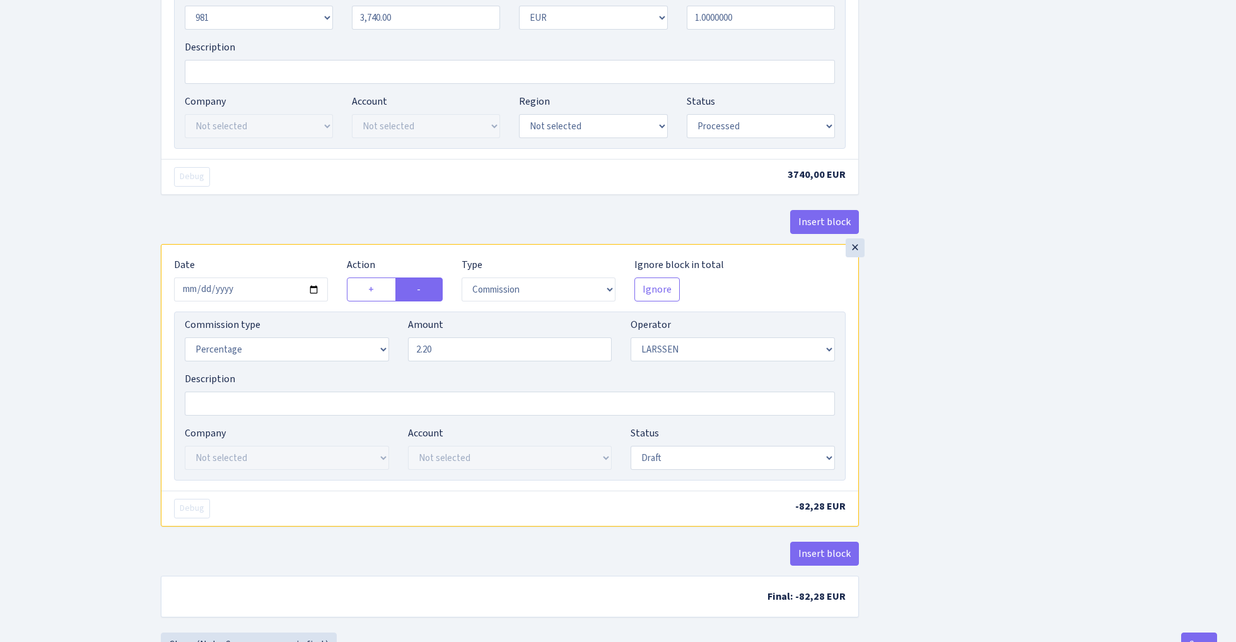
scroll to position [641, 0]
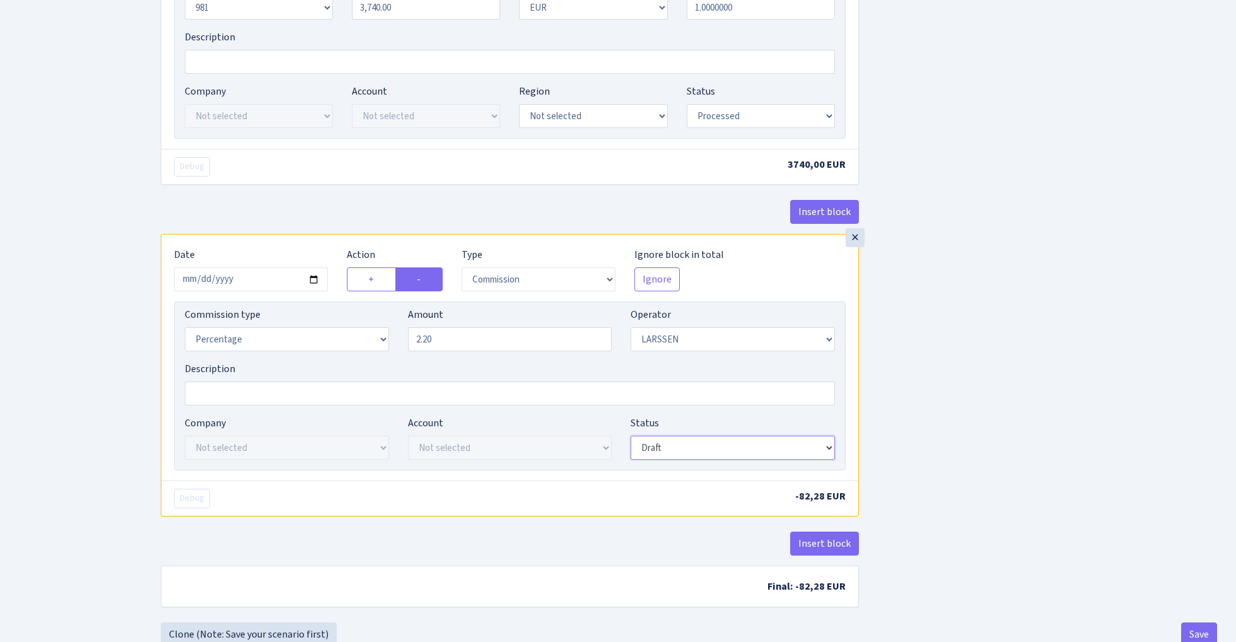
select select "processed"
click at [987, 336] on div "Insert block × Date 2025-09-12 Action + - Type --- In Out Commission Field requ…" at bounding box center [689, 25] width 1076 height 1195
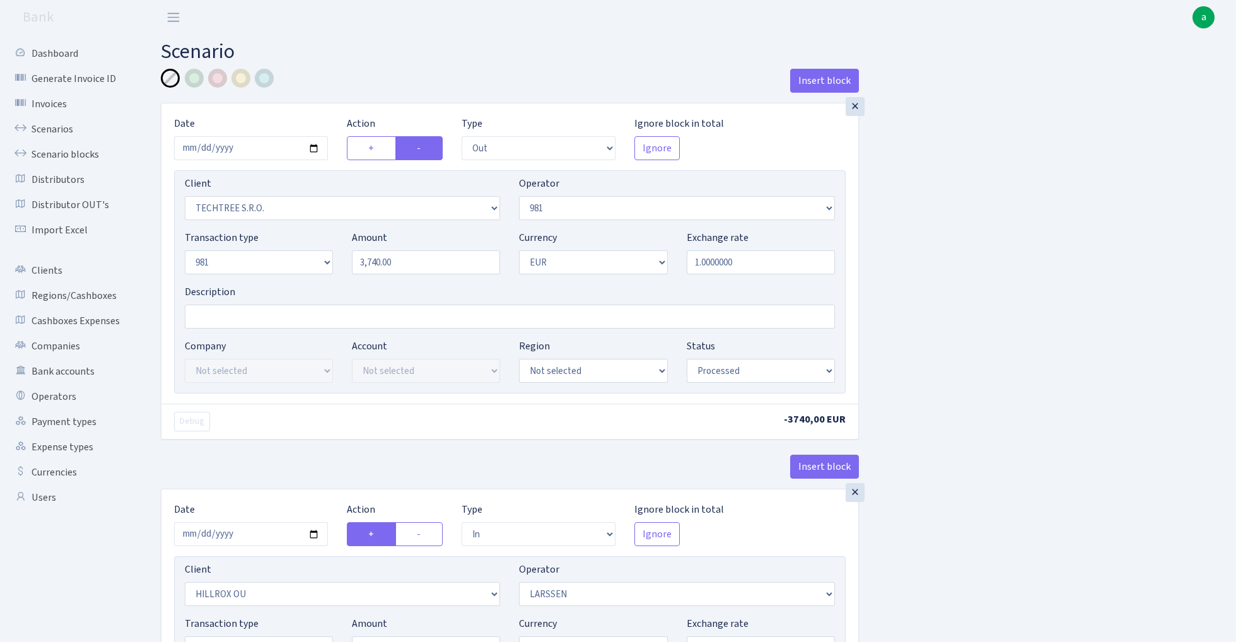
scroll to position [0, 0]
click at [227, 318] on input "Description" at bounding box center [510, 317] width 650 height 24
type input "981"
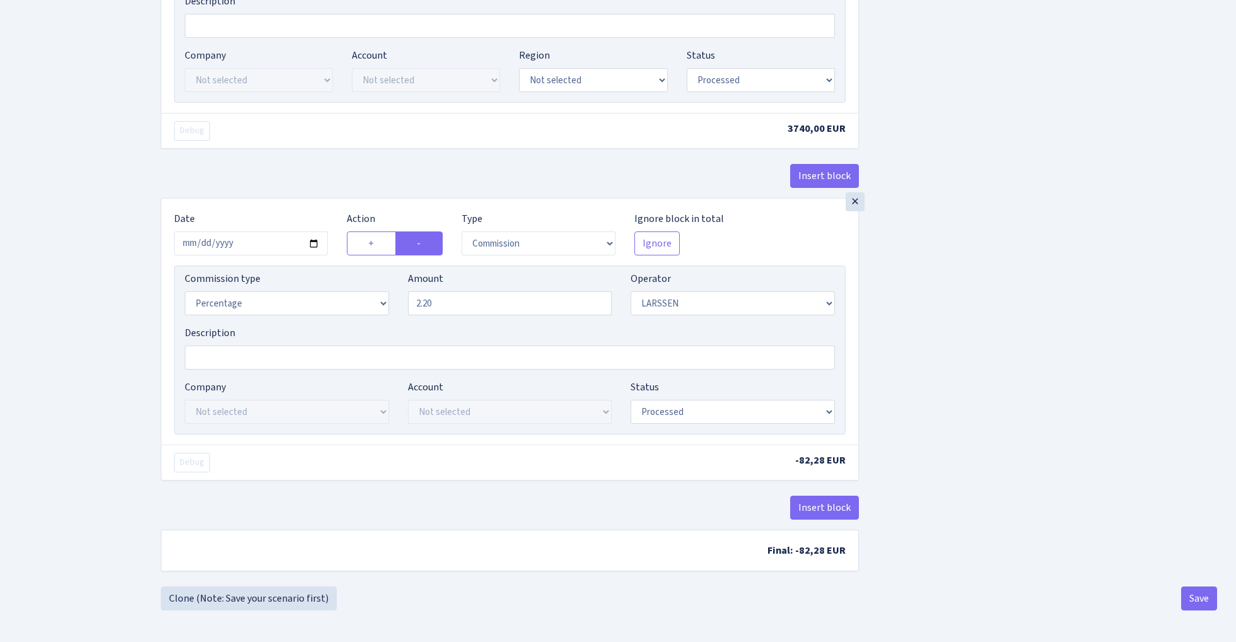
scroll to position [682, 0]
click at [1195, 609] on button "Save" at bounding box center [1200, 599] width 36 height 24
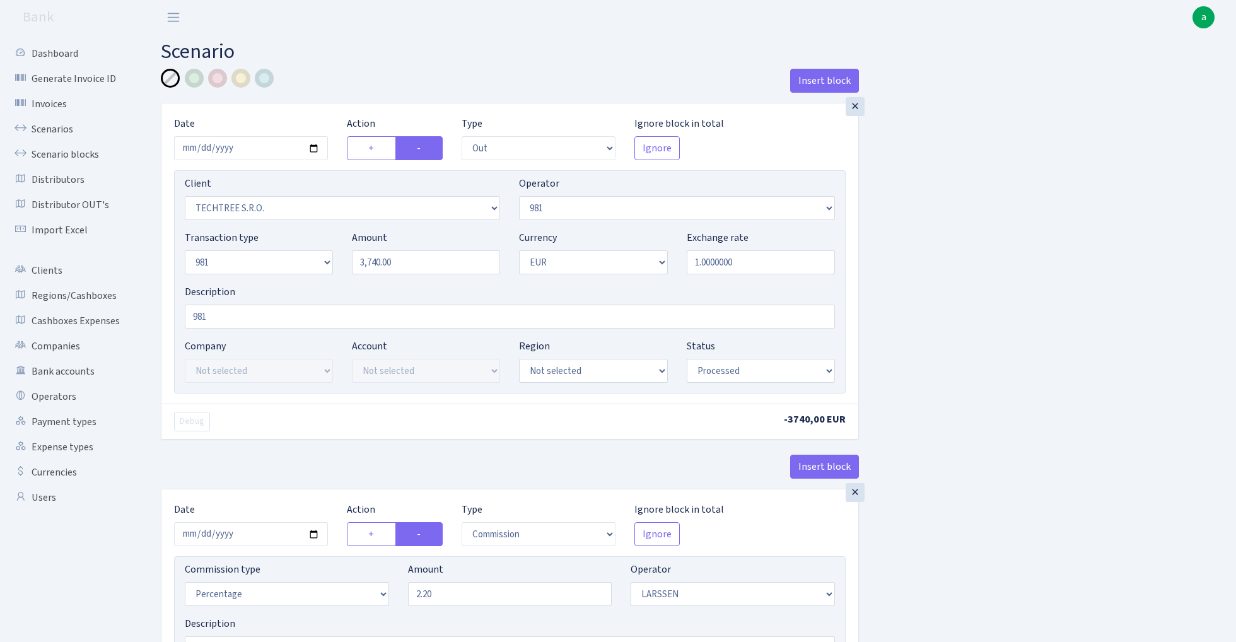
select select "out"
select select "342"
select select "61"
select select "8"
select select "1"
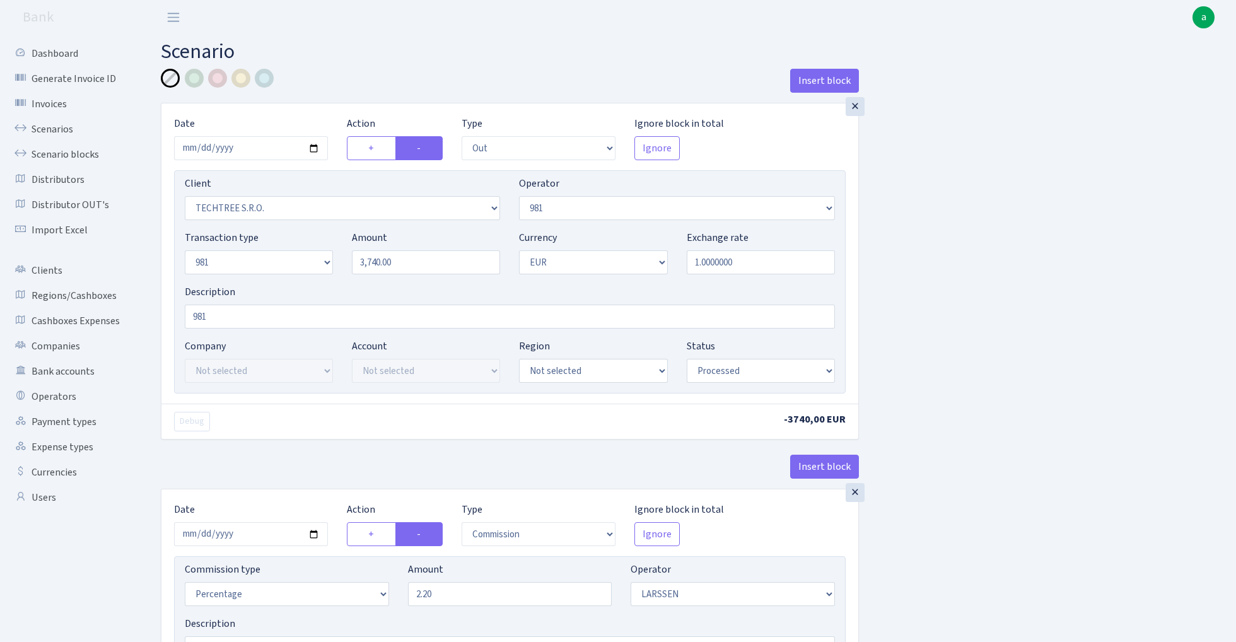
select select "processed"
select select "commission"
select select "36"
select select "processed"
select select "out"
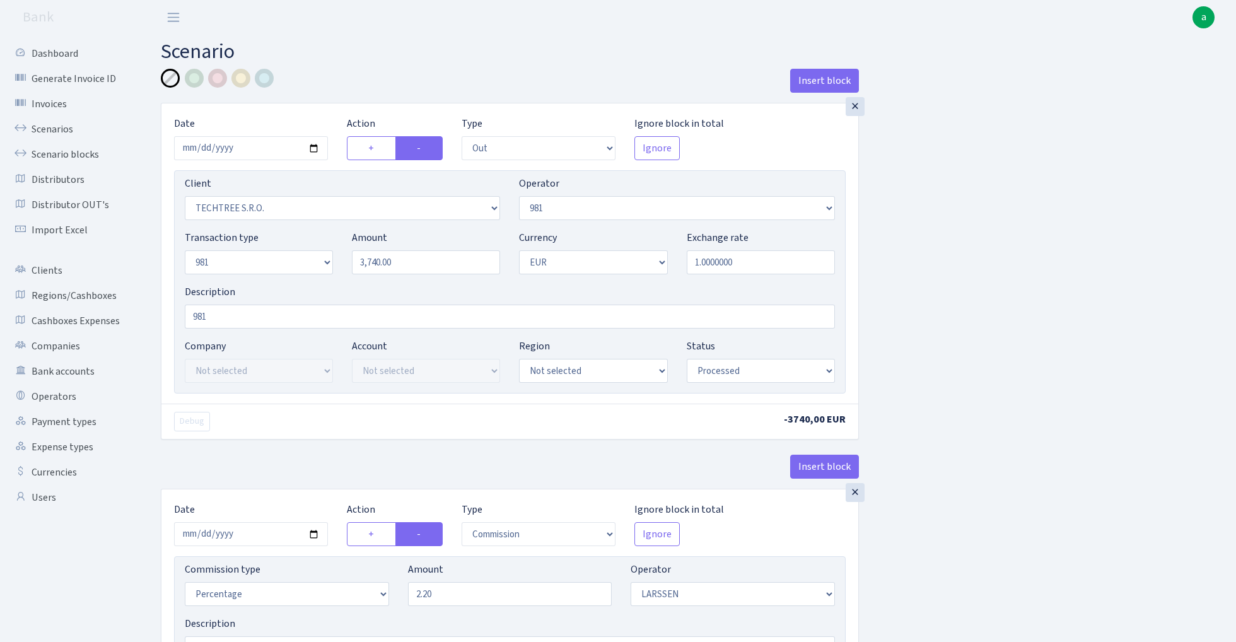
select select "342"
select select "61"
select select "8"
select select "1"
select select "processed"
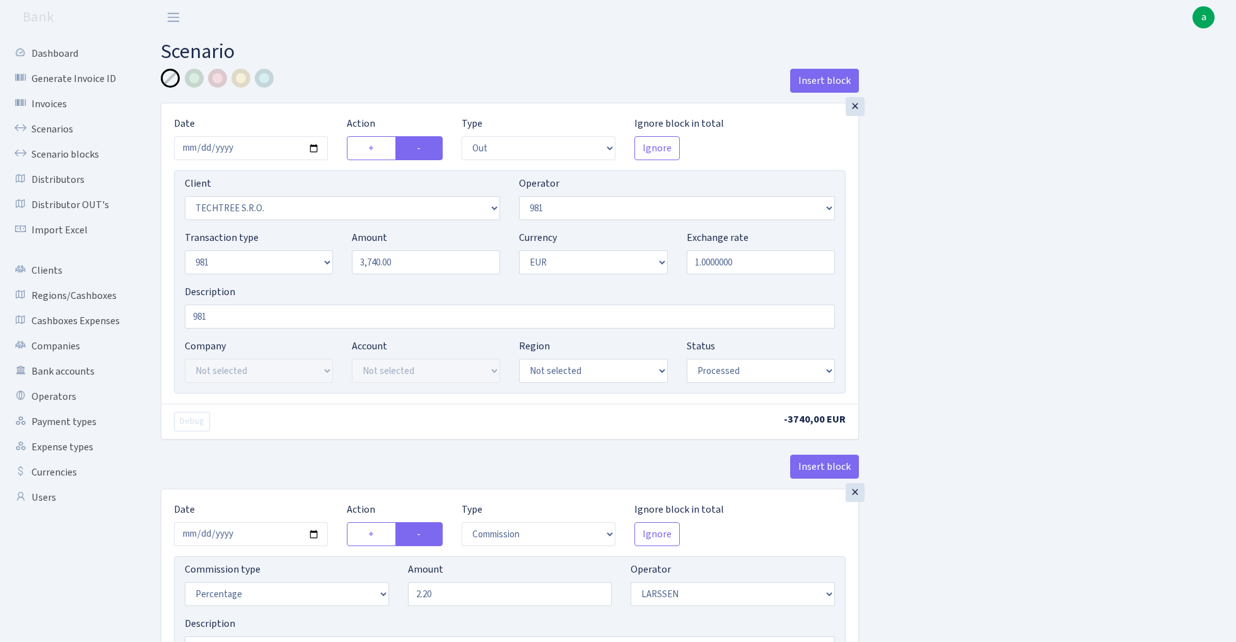
select select "in"
select select "1972"
select select "36"
select select "8"
select select "1"
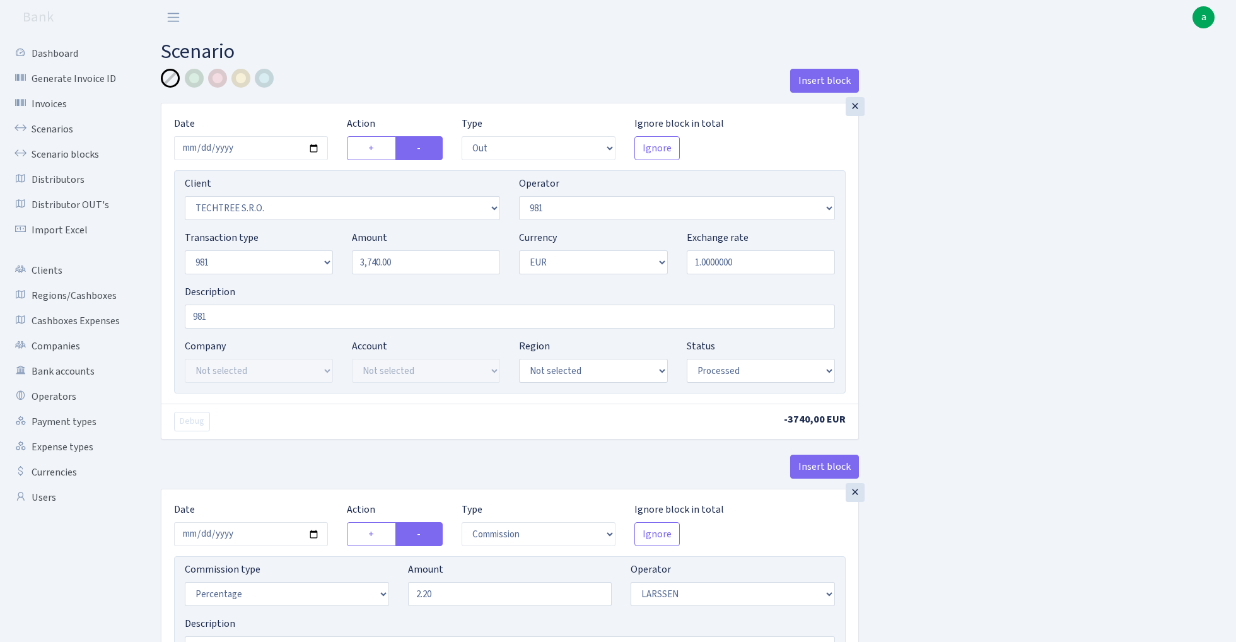
select select "processed"
select select "commission"
select select "36"
select select "processed"
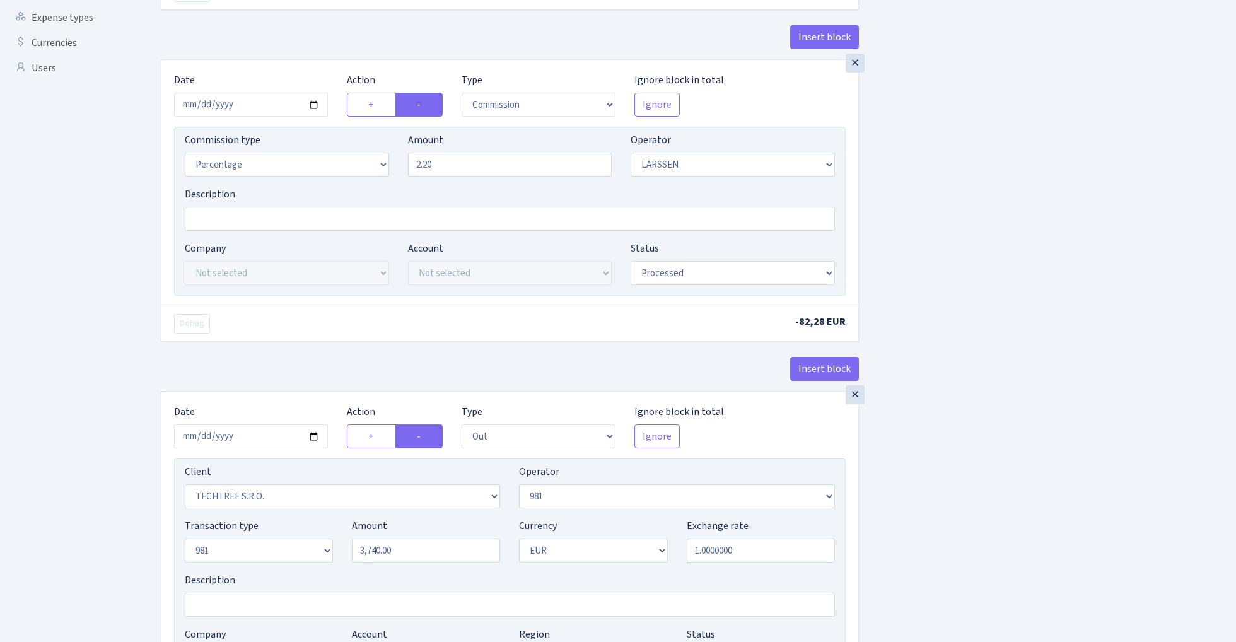
scroll to position [432, 0]
click at [854, 394] on div "×" at bounding box center [855, 392] width 19 height 19
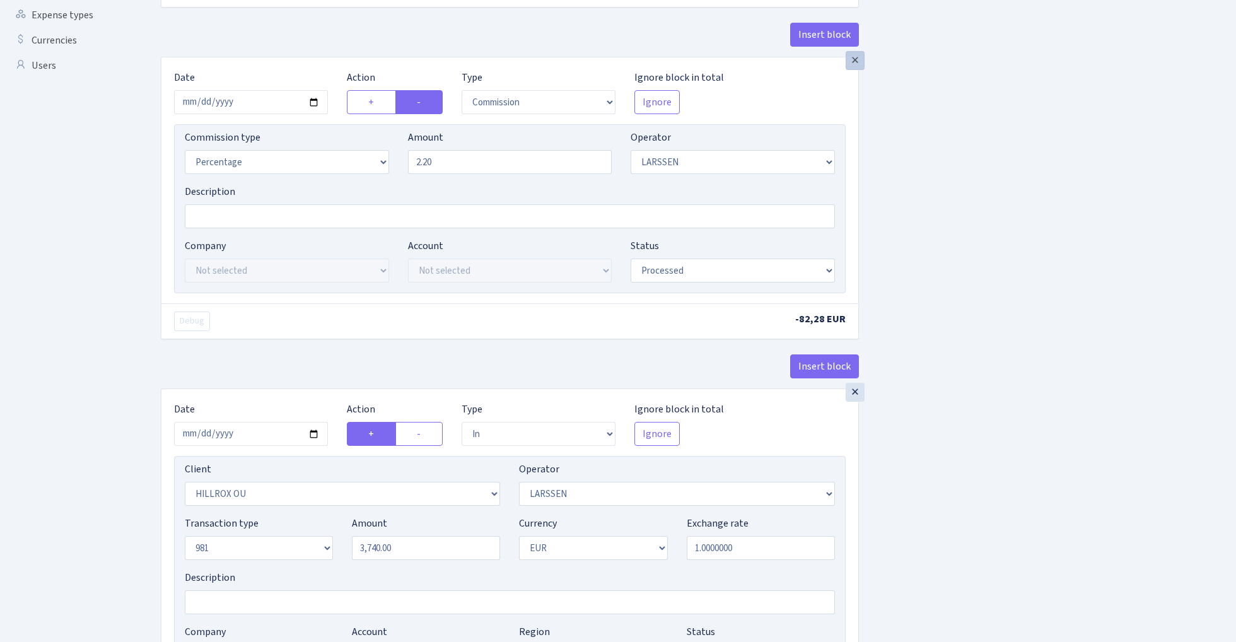
click at [851, 61] on div "×" at bounding box center [855, 60] width 19 height 19
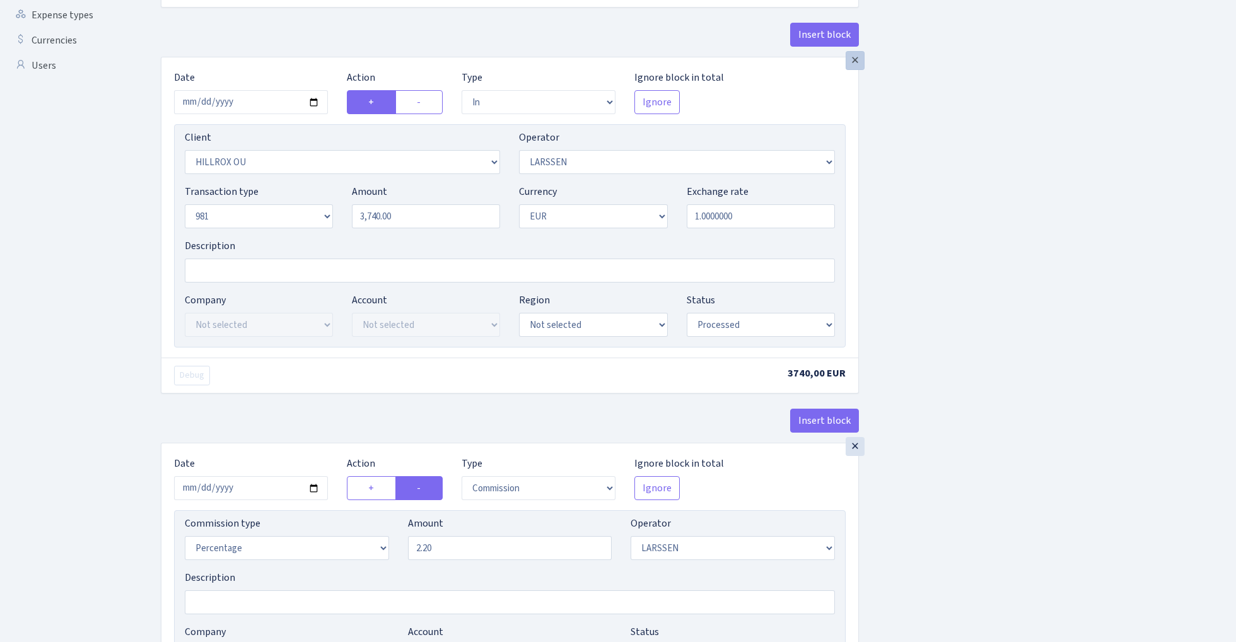
click at [855, 62] on div "×" at bounding box center [855, 60] width 19 height 19
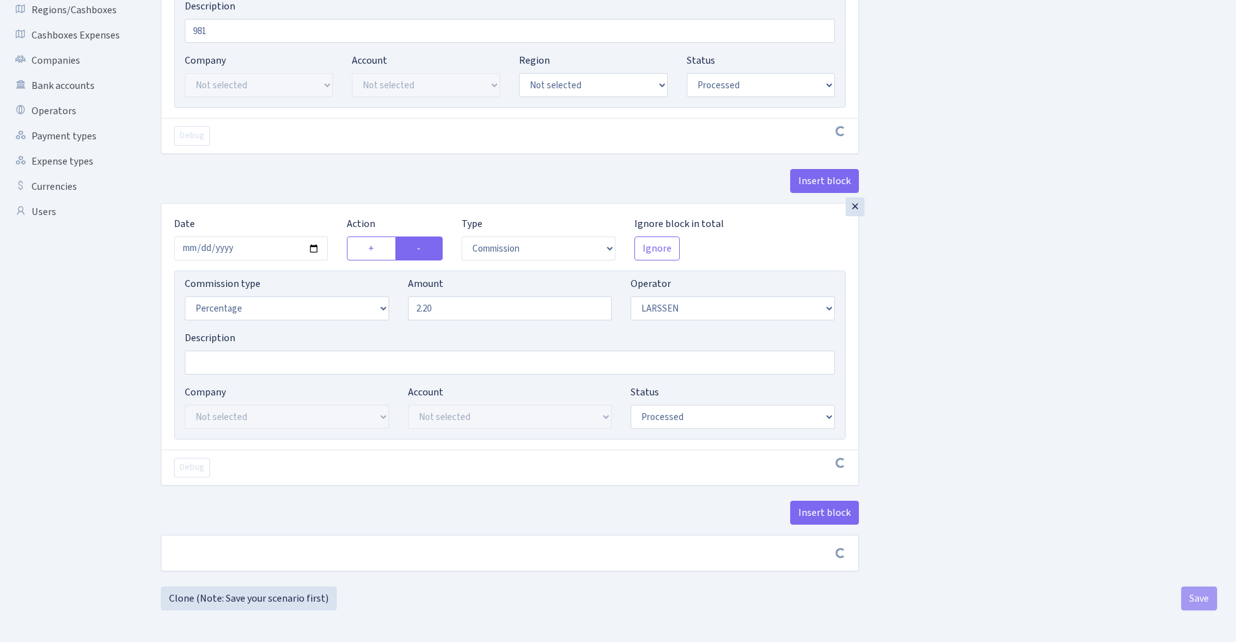
scroll to position [289, 0]
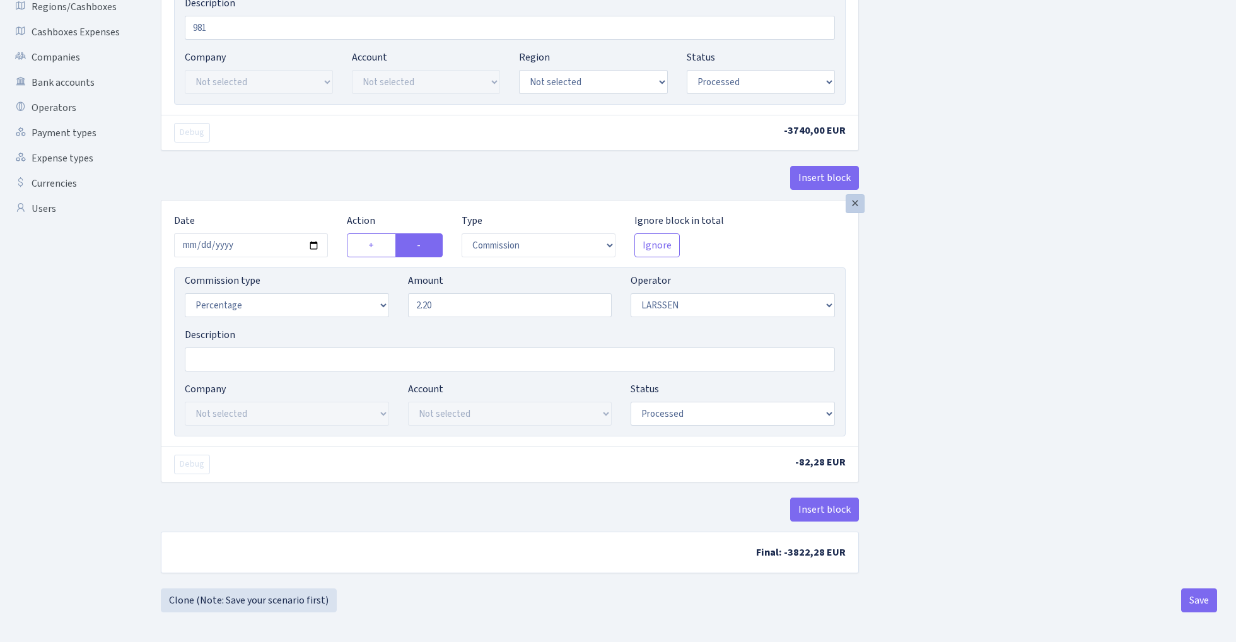
click at [849, 205] on div "×" at bounding box center [855, 203] width 19 height 19
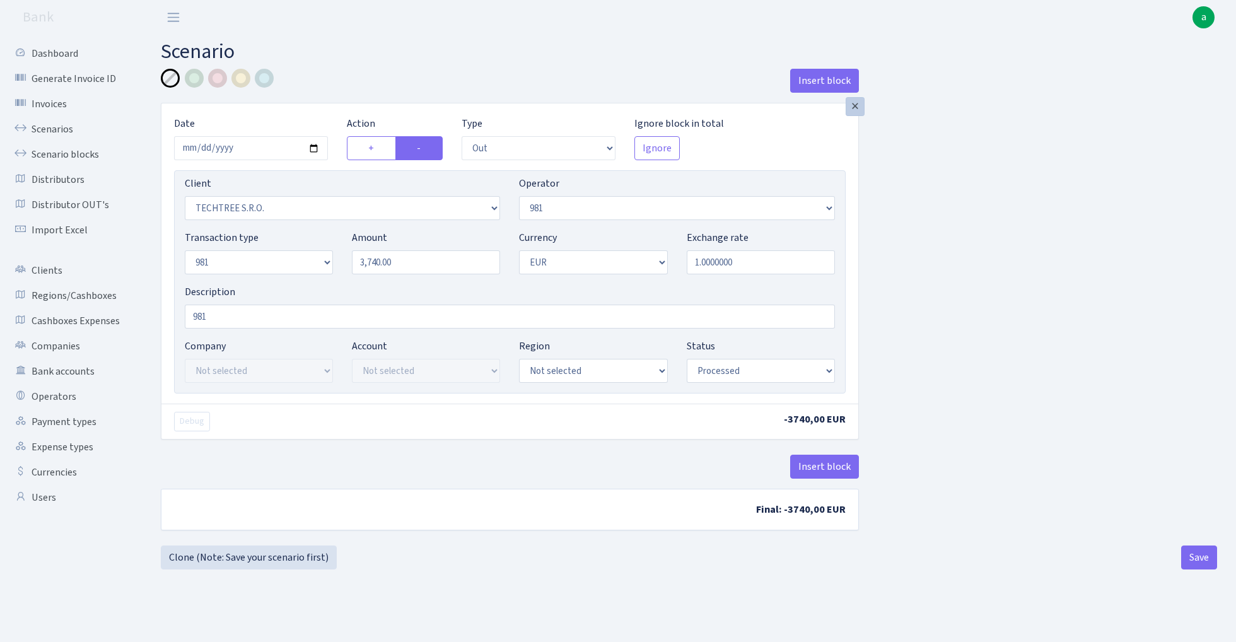
click at [855, 110] on div "×" at bounding box center [855, 106] width 19 height 19
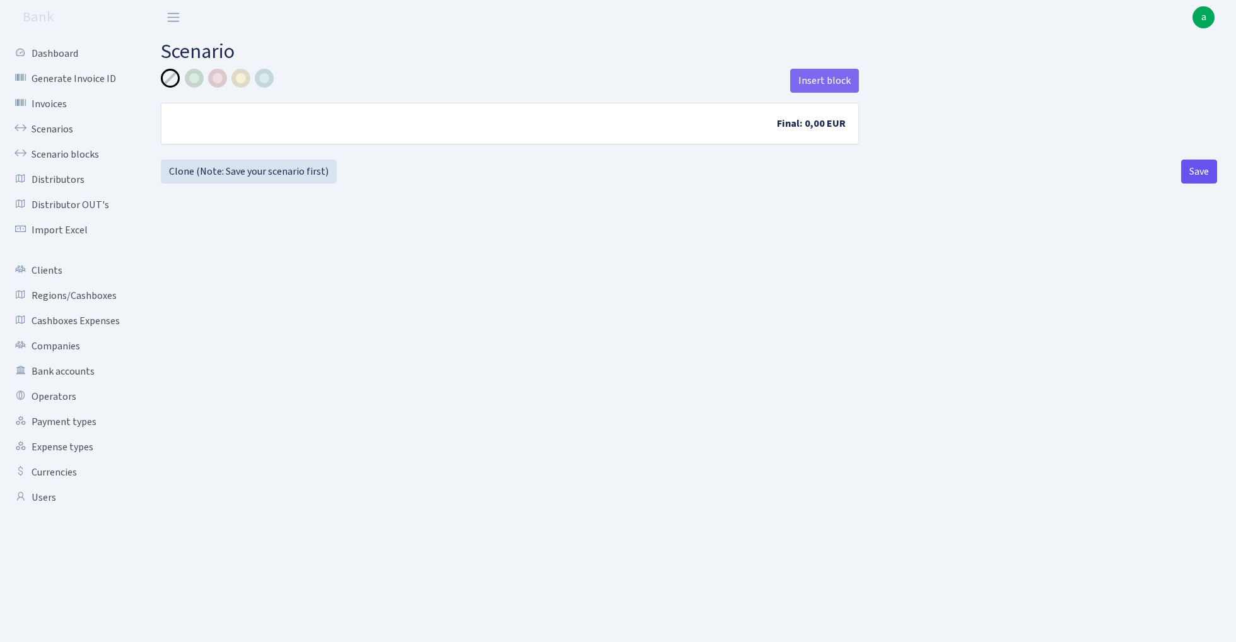
click at [1187, 177] on button "Save" at bounding box center [1200, 172] width 36 height 24
click at [54, 126] on link "Scenarios" at bounding box center [69, 129] width 126 height 25
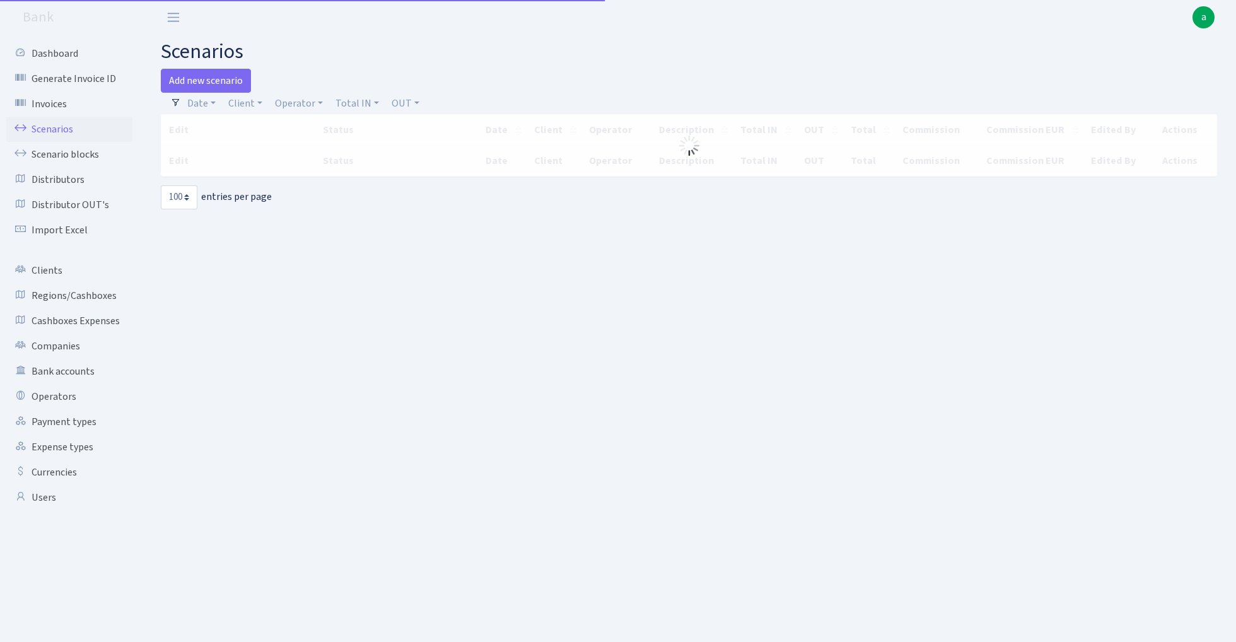
select select "100"
click at [220, 76] on link "Add new scenario" at bounding box center [206, 81] width 90 height 24
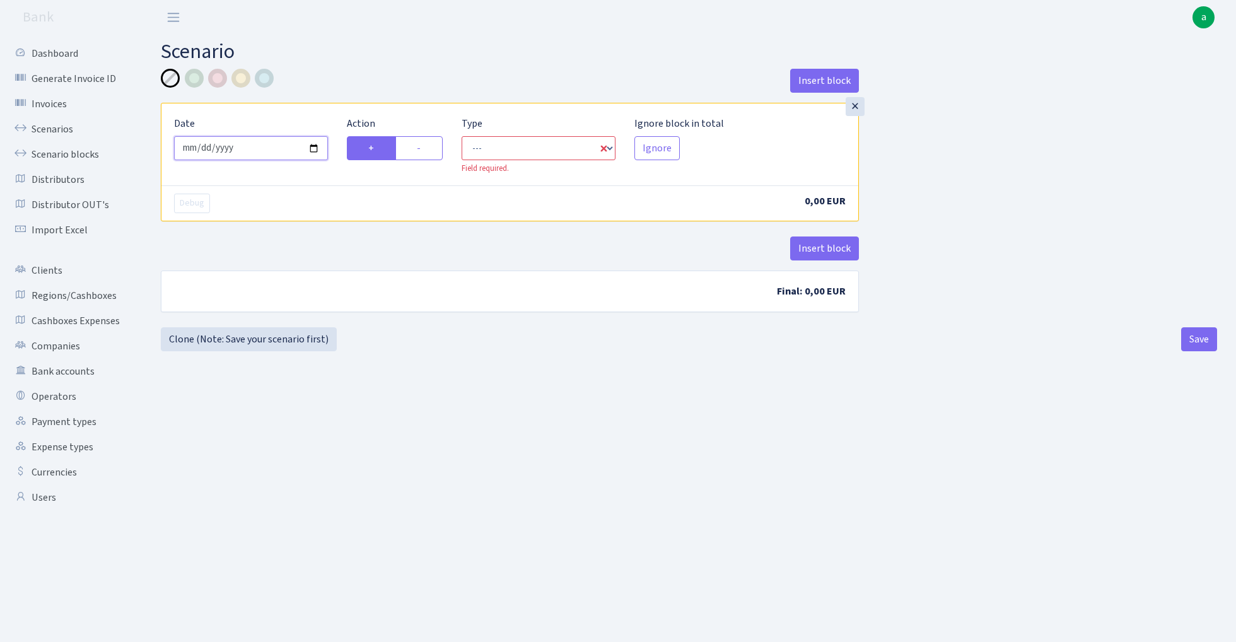
click at [288, 145] on input "[DATE]" at bounding box center [251, 148] width 154 height 24
type input "[DATE]"
click at [364, 58] on h2 "Scenario" at bounding box center [689, 52] width 1057 height 24
select select "in"
select select "1"
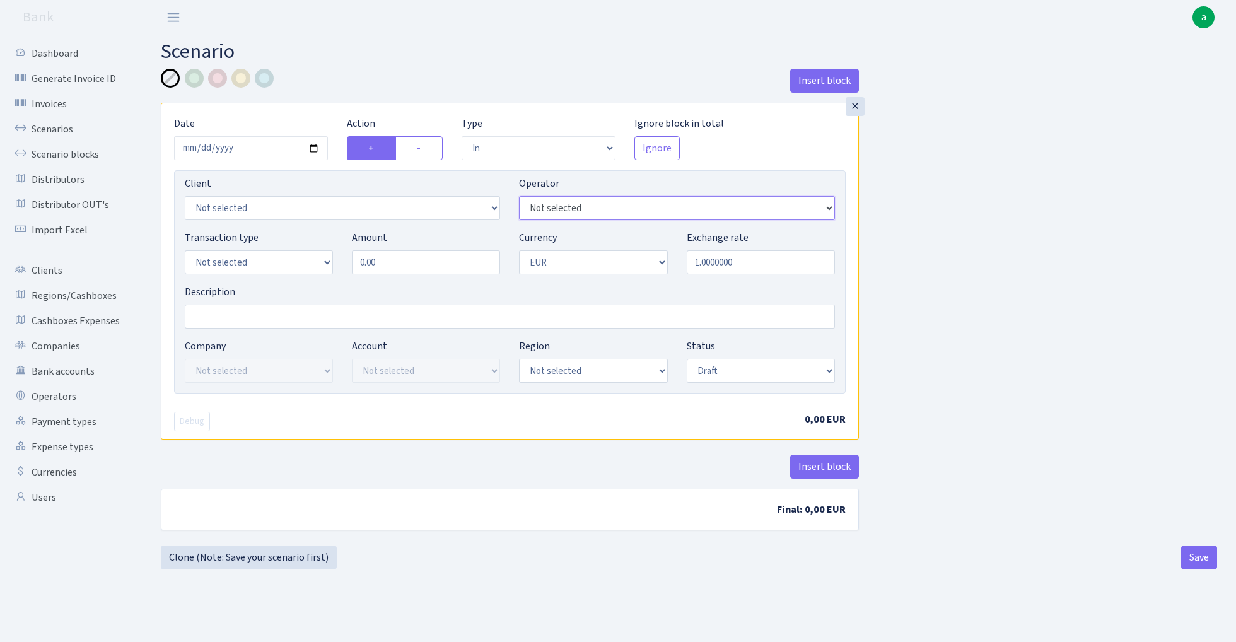
select select "36"
select select "1972"
select select "8"
click at [246, 320] on input "Description" at bounding box center [510, 317] width 650 height 24
type input "981"
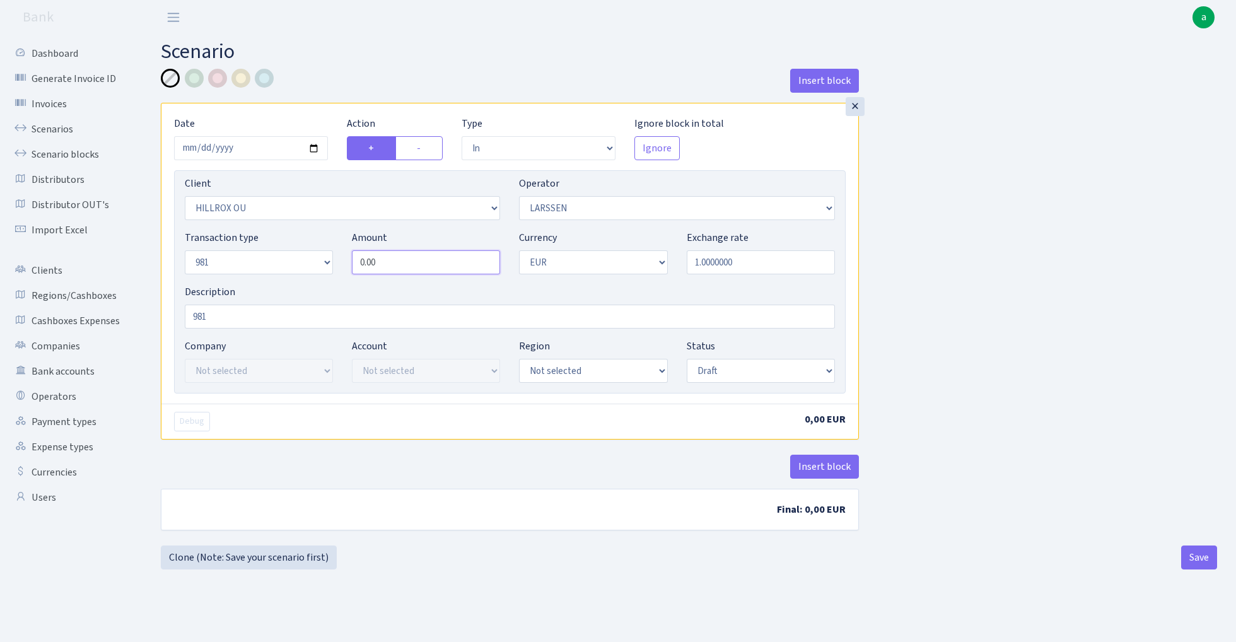
click at [454, 264] on input "0.00" at bounding box center [426, 262] width 148 height 24
type input "3,740.00"
click at [1189, 271] on div "Insert block × Date [DATE] Action + - Type --- In Out Commission Field required…" at bounding box center [689, 307] width 1076 height 477
select select "processed"
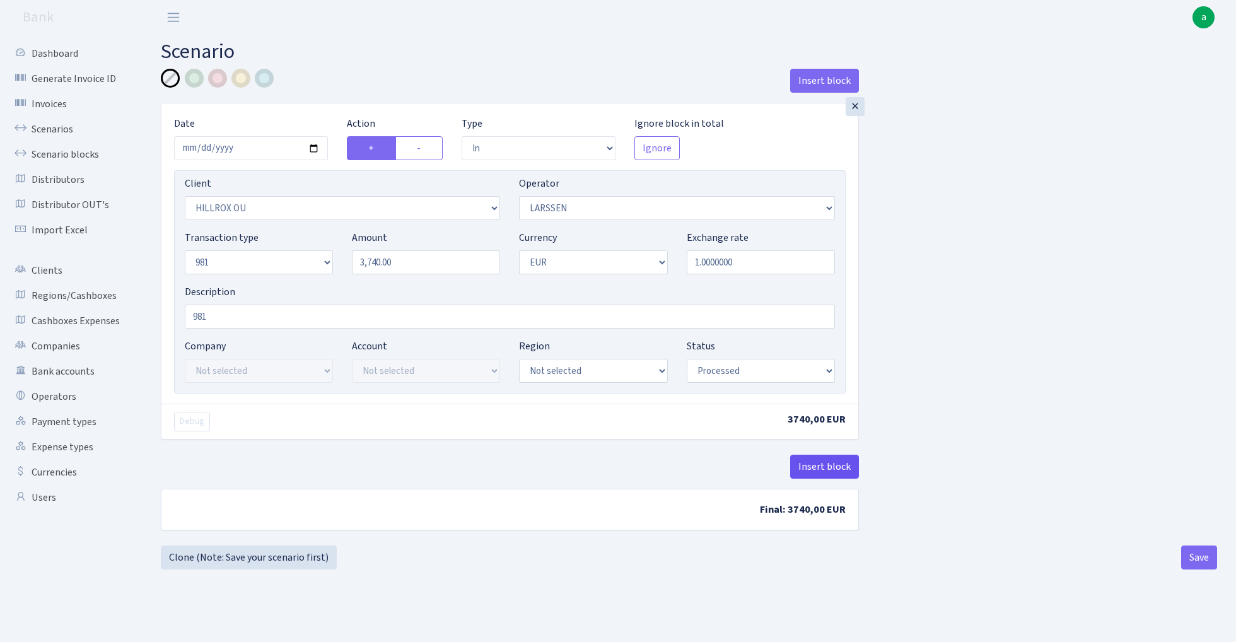
click at [821, 466] on button "Insert block" at bounding box center [824, 467] width 69 height 24
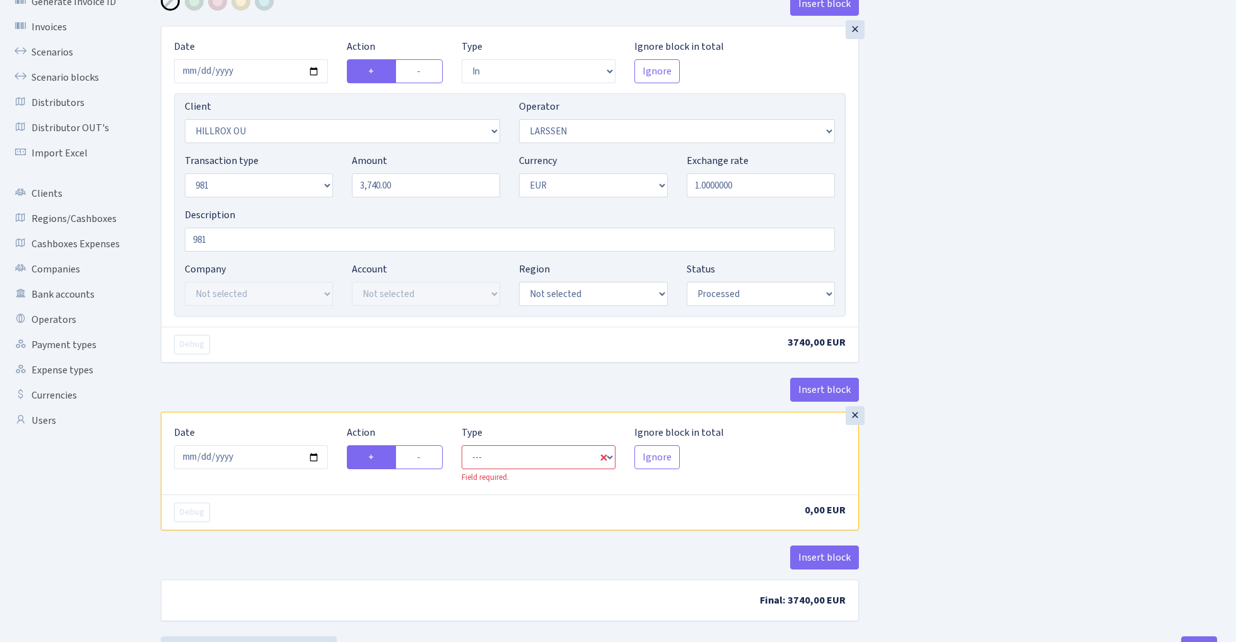
scroll to position [85, 0]
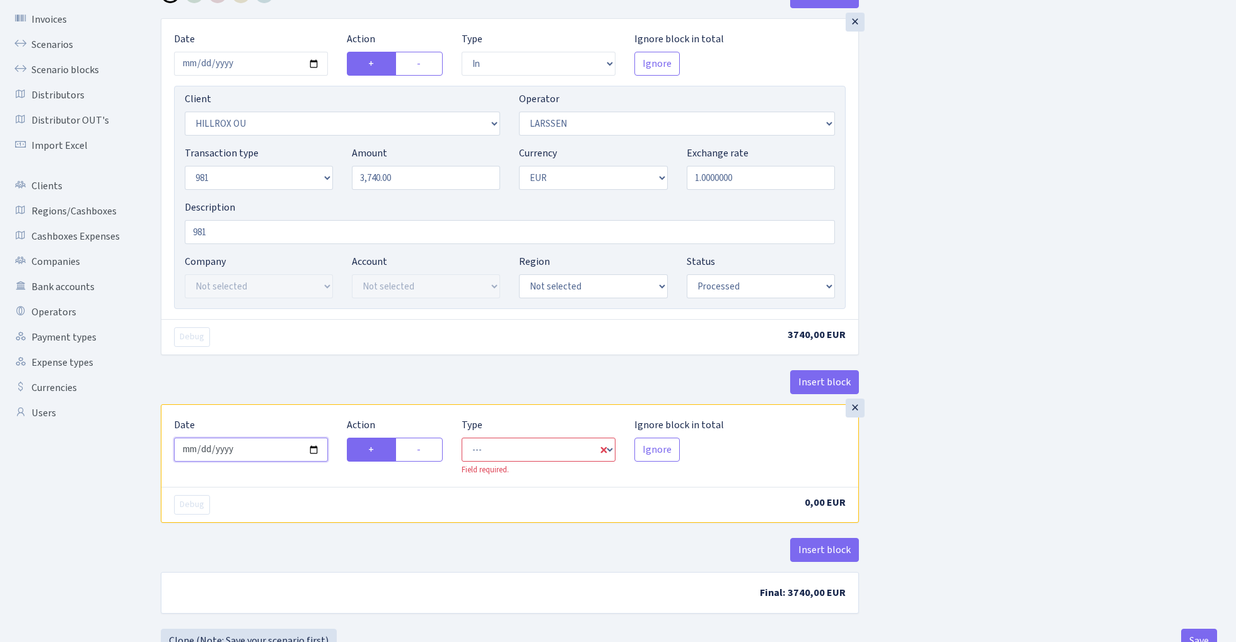
click at [266, 451] on input "[DATE]" at bounding box center [251, 450] width 154 height 24
type input "[DATE]"
drag, startPoint x: 339, startPoint y: 356, endPoint x: 346, endPoint y: 365, distance: 10.7
click at [339, 356] on div "× Date [DATE] Action + - Type --- In Out Commission Field required. [GEOGRAPHIC…" at bounding box center [510, 211] width 698 height 386
click at [420, 450] on label "-" at bounding box center [419, 450] width 47 height 24
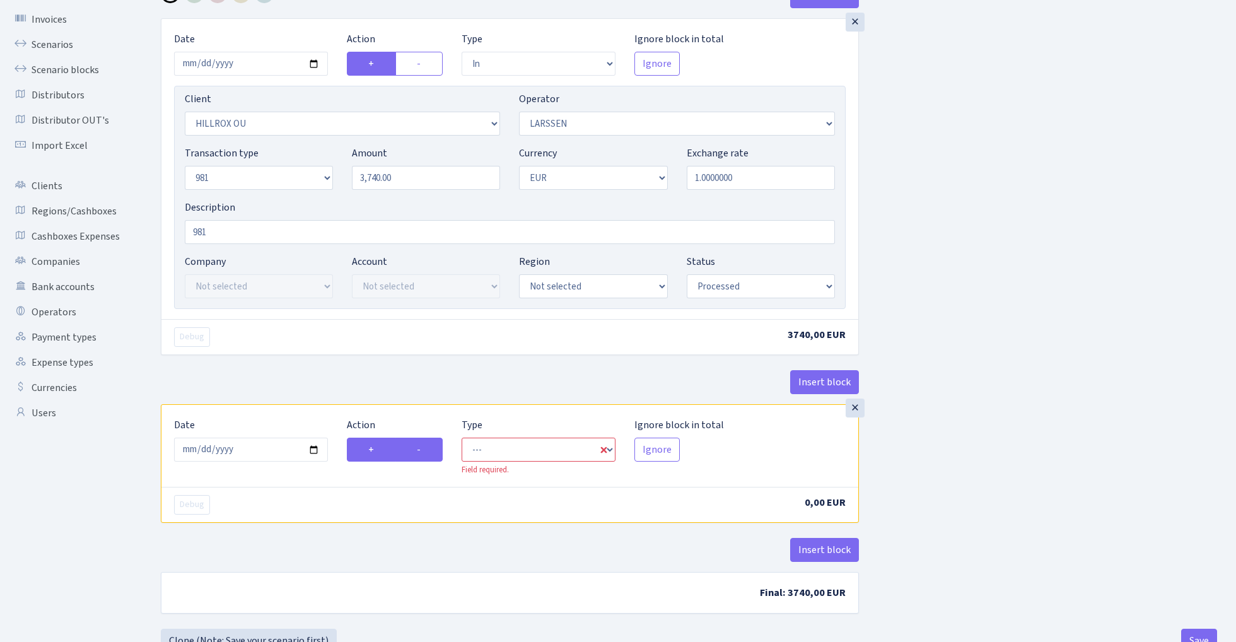
click at [420, 450] on input "-" at bounding box center [421, 446] width 8 height 8
radio input "true"
radio input "false"
select select "commission"
select select "36"
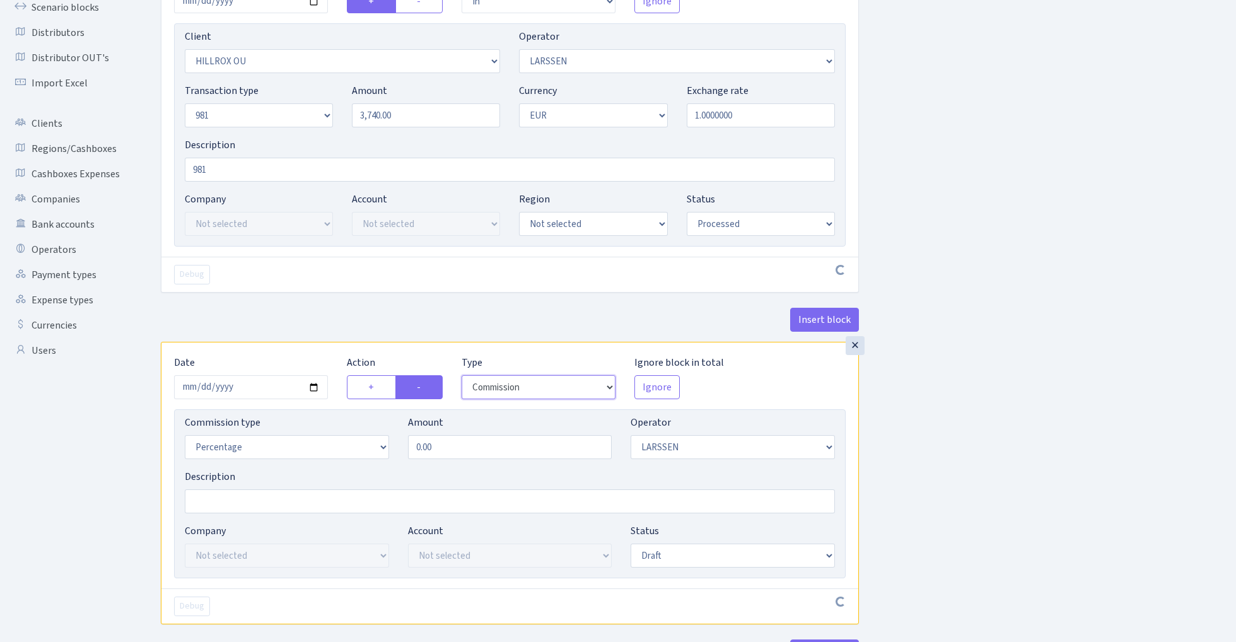
scroll to position [178, 0]
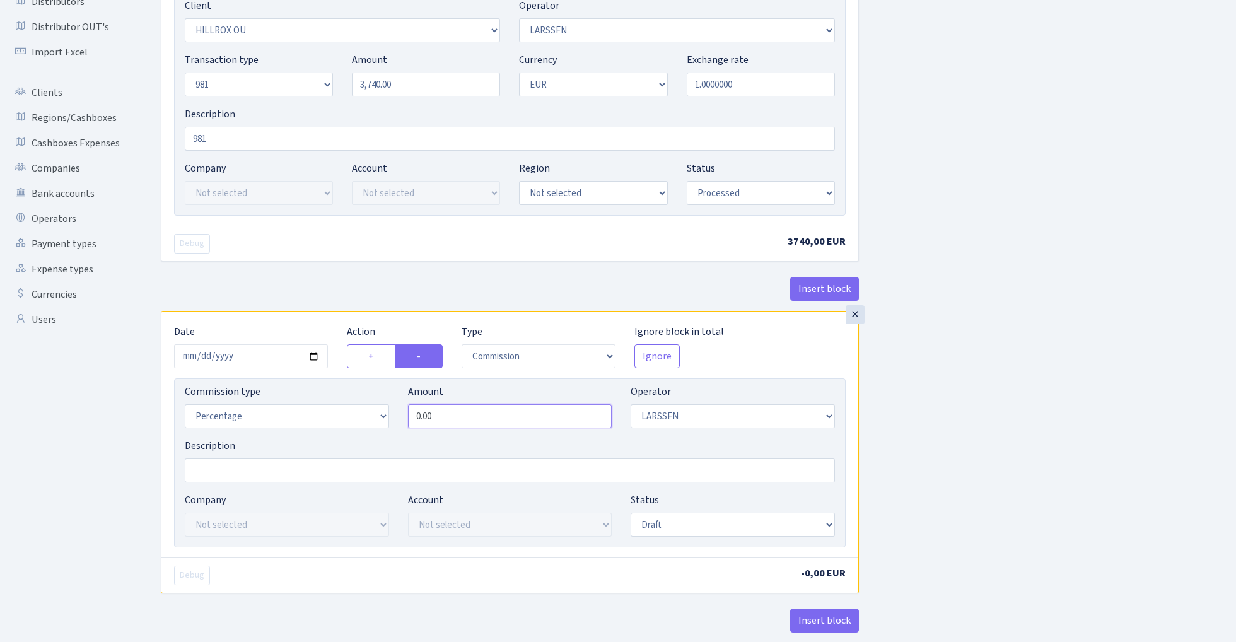
click at [468, 416] on input "0.00" at bounding box center [510, 416] width 204 height 24
type input "2.20"
click at [1119, 372] on div "Insert block × Date [DATE] Action + - Type --- In Out Commission Field required…" at bounding box center [689, 295] width 1076 height 809
select select "processed"
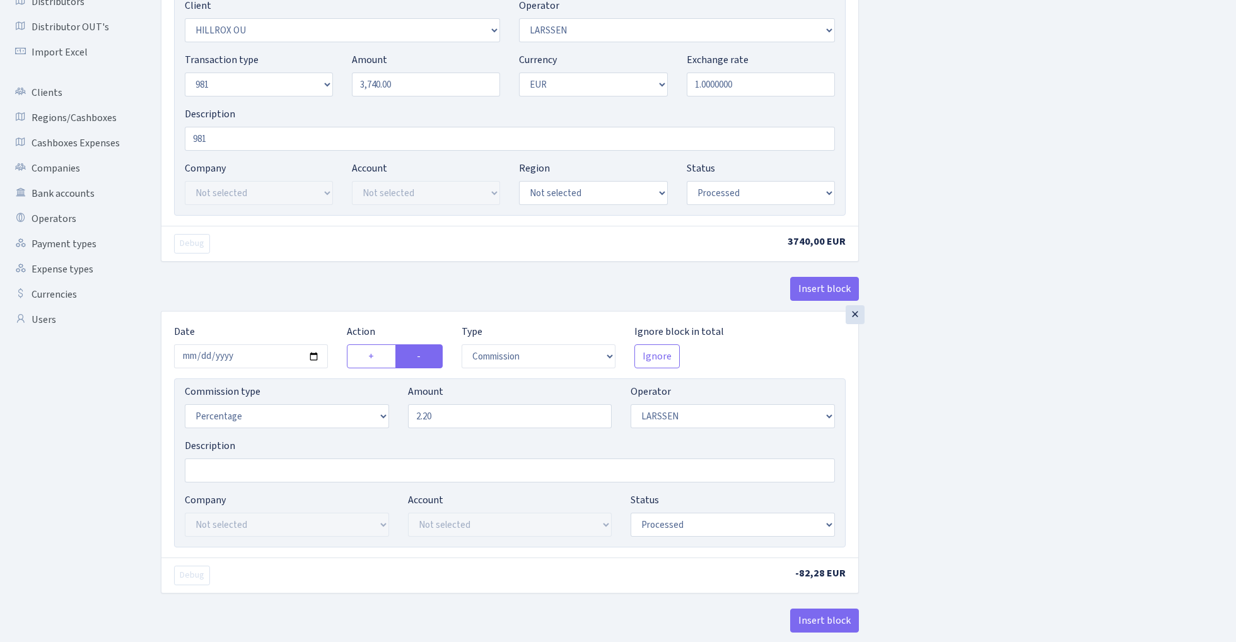
click at [977, 407] on div "Insert block × Date [DATE] Action + - Type --- In Out Commission Field required…" at bounding box center [689, 295] width 1076 height 809
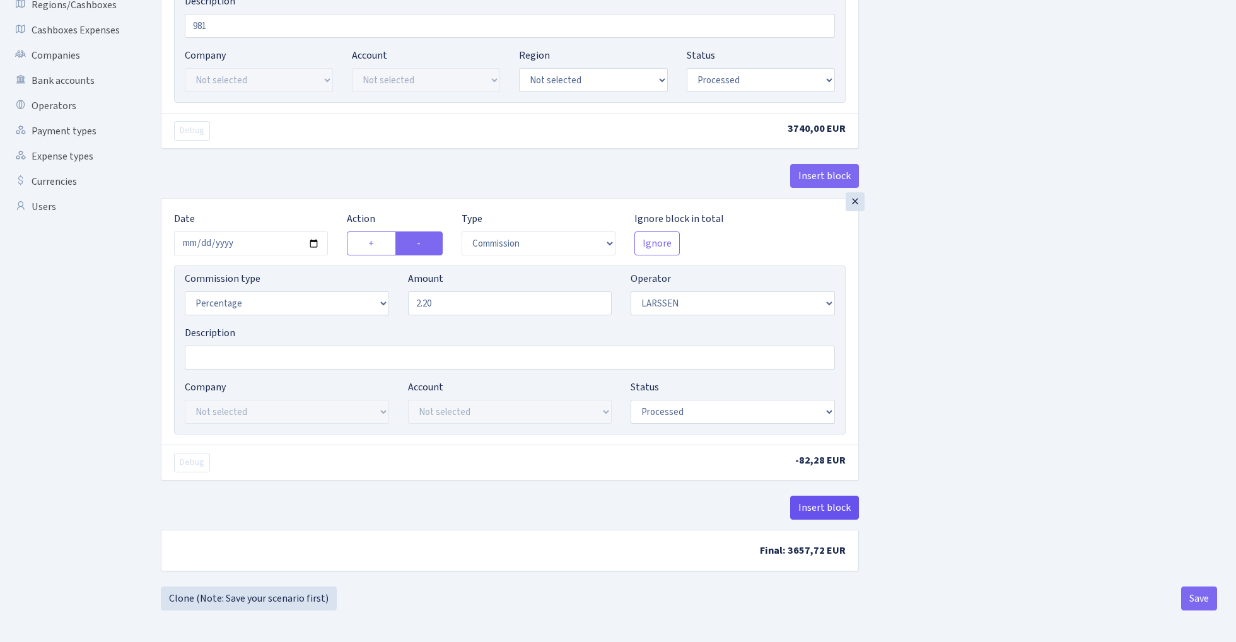
click at [828, 506] on button "Insert block" at bounding box center [824, 508] width 69 height 24
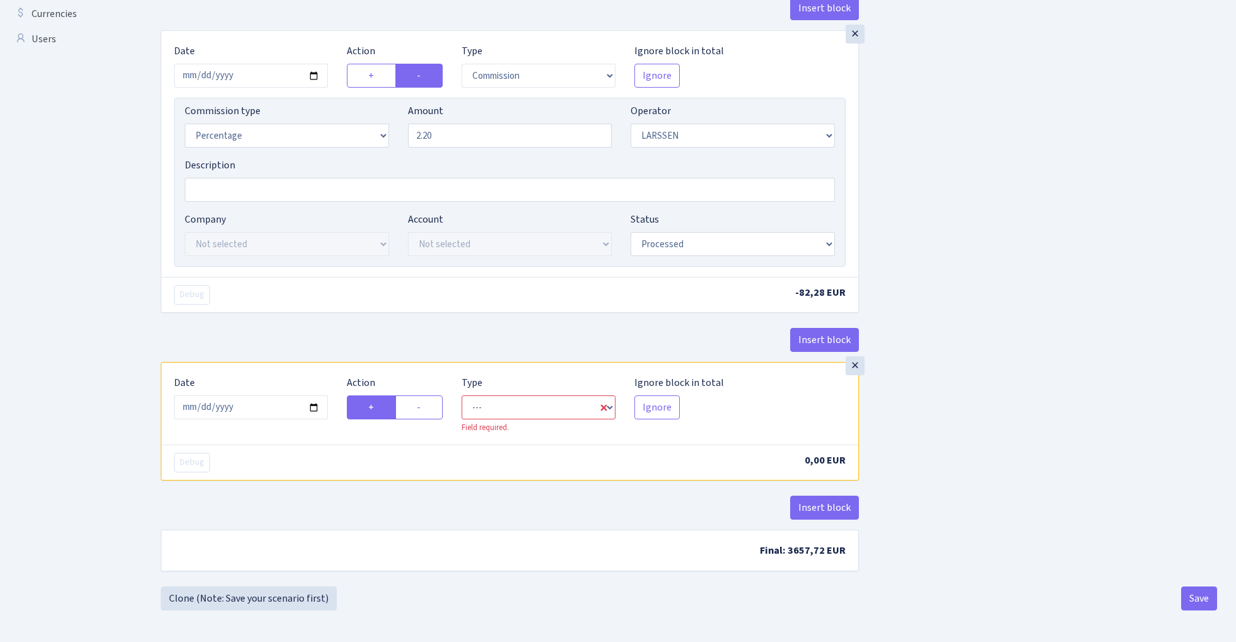
scroll to position [462, 0]
click at [274, 402] on input "[DATE]" at bounding box center [251, 408] width 154 height 24
type input "[DATE]"
click at [322, 331] on div "Insert block" at bounding box center [510, 345] width 698 height 34
click at [425, 411] on label "-" at bounding box center [419, 408] width 47 height 24
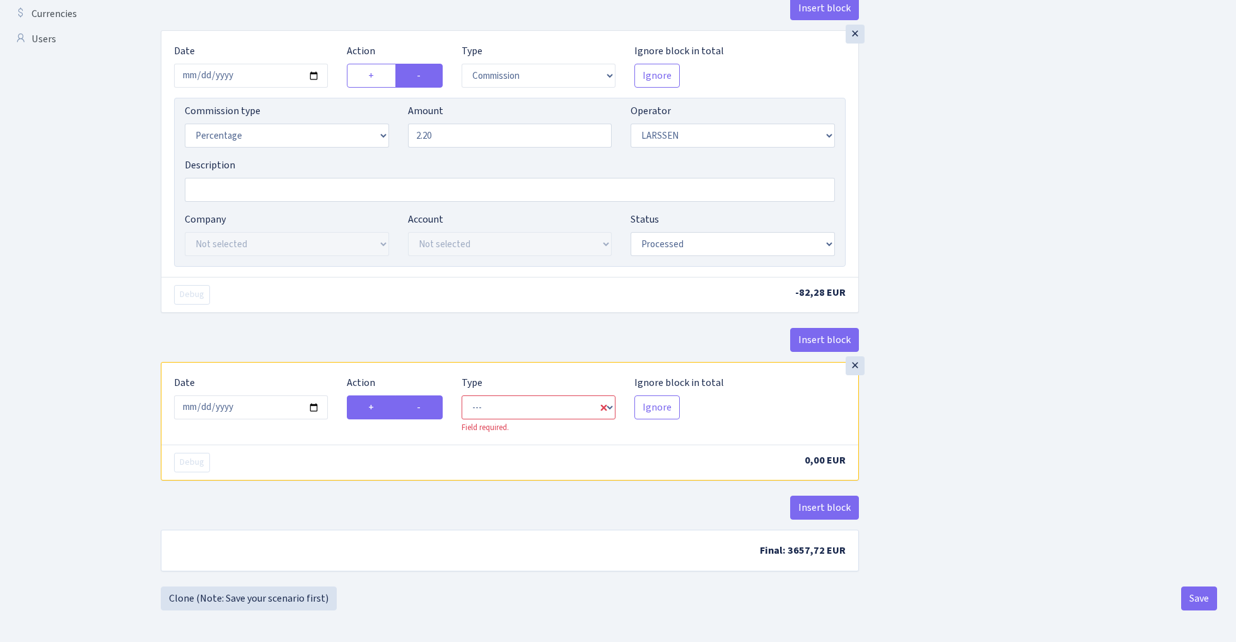
click at [425, 408] on input "-" at bounding box center [421, 404] width 8 height 8
radio input "true"
radio input "false"
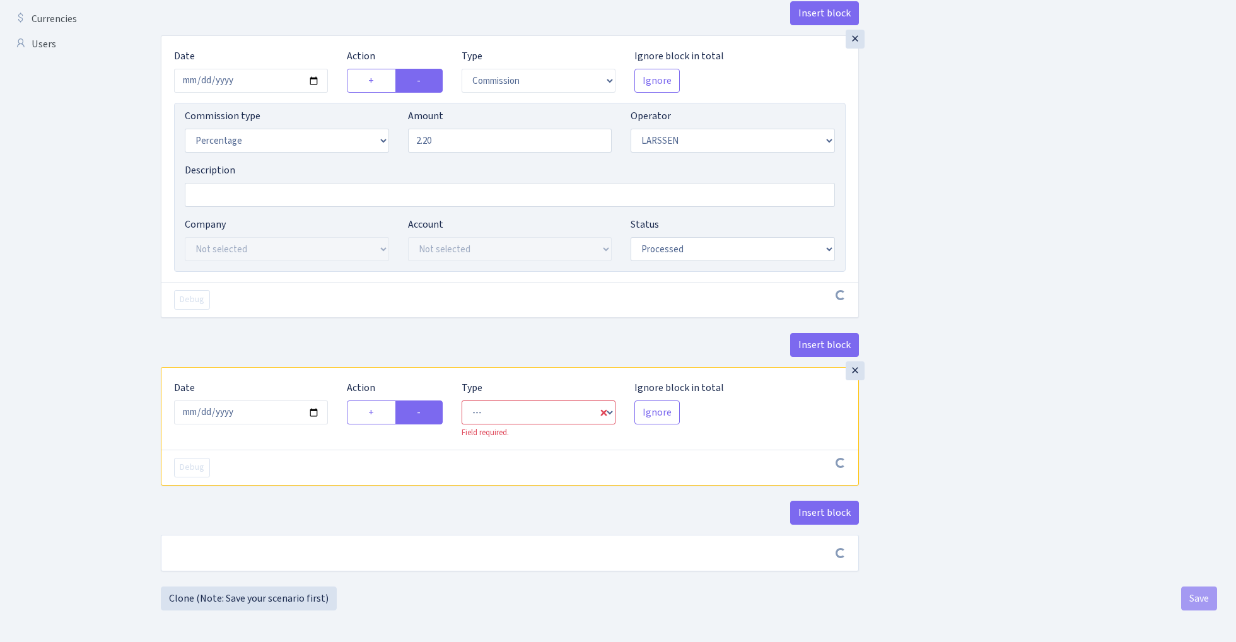
scroll to position [457, 0]
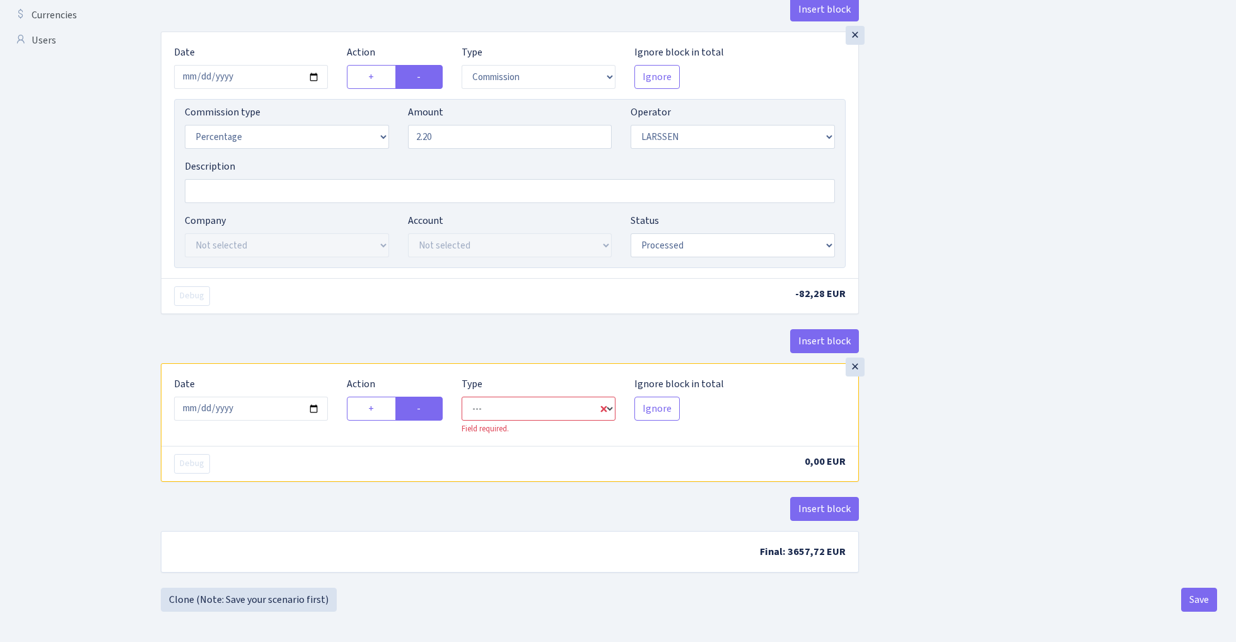
select select "out"
select select "36"
select select "1"
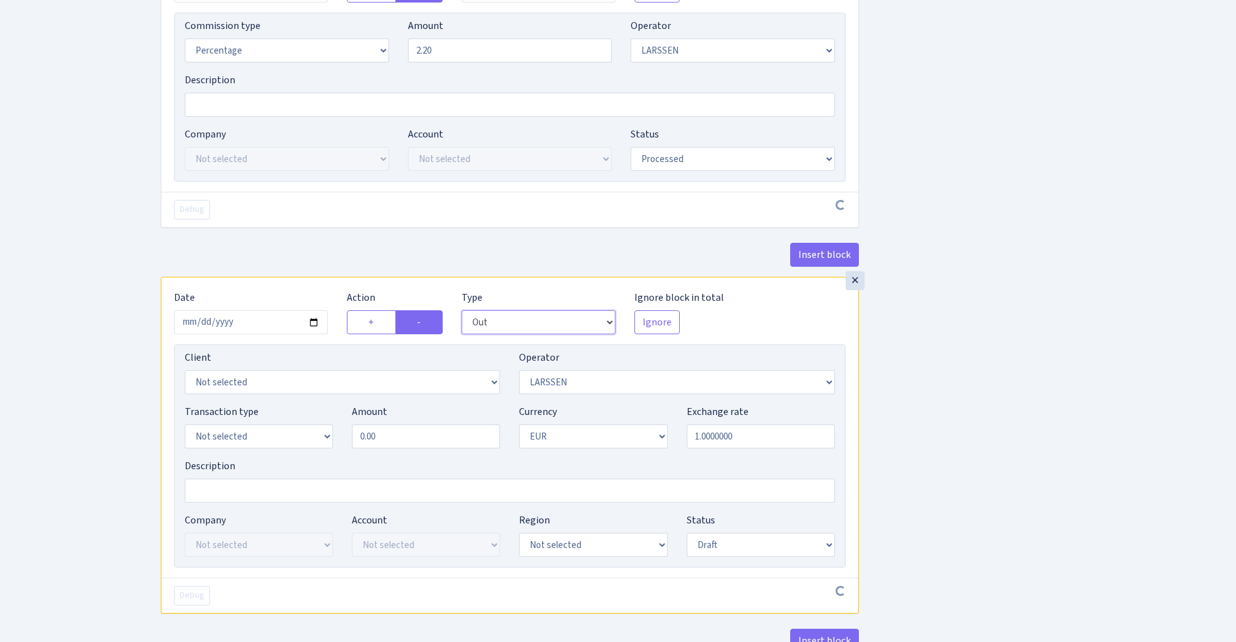
scroll to position [606, 0]
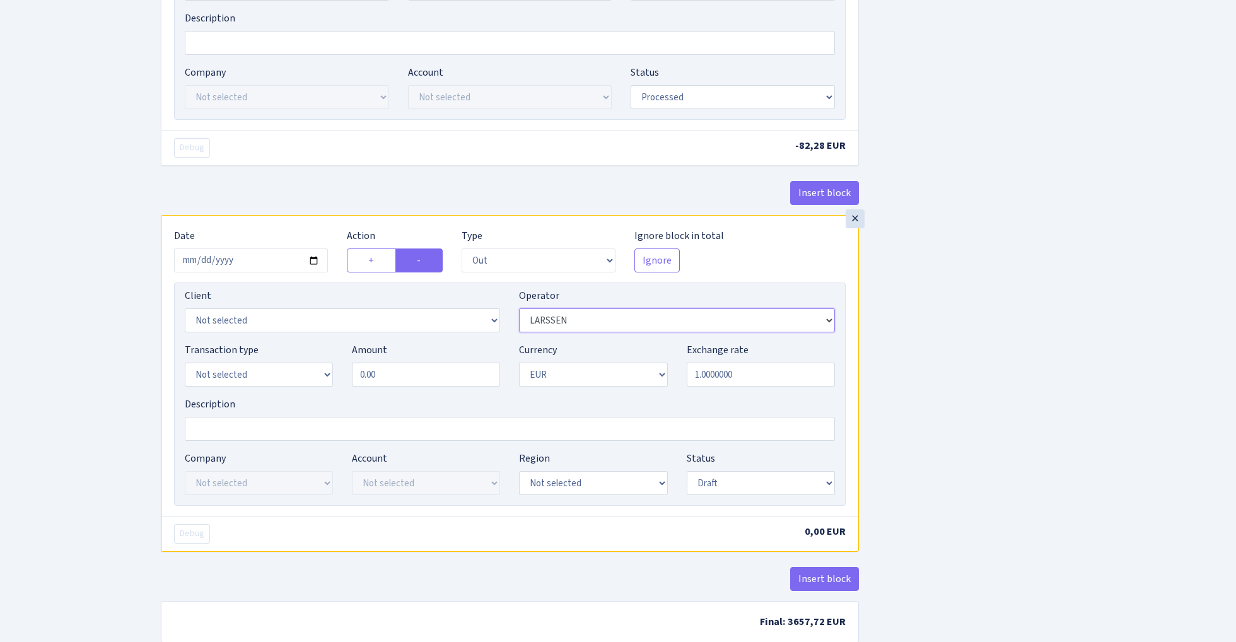
select select "61"
select select "342"
select select "8"
click at [442, 382] on input "0.00" at bounding box center [426, 375] width 148 height 24
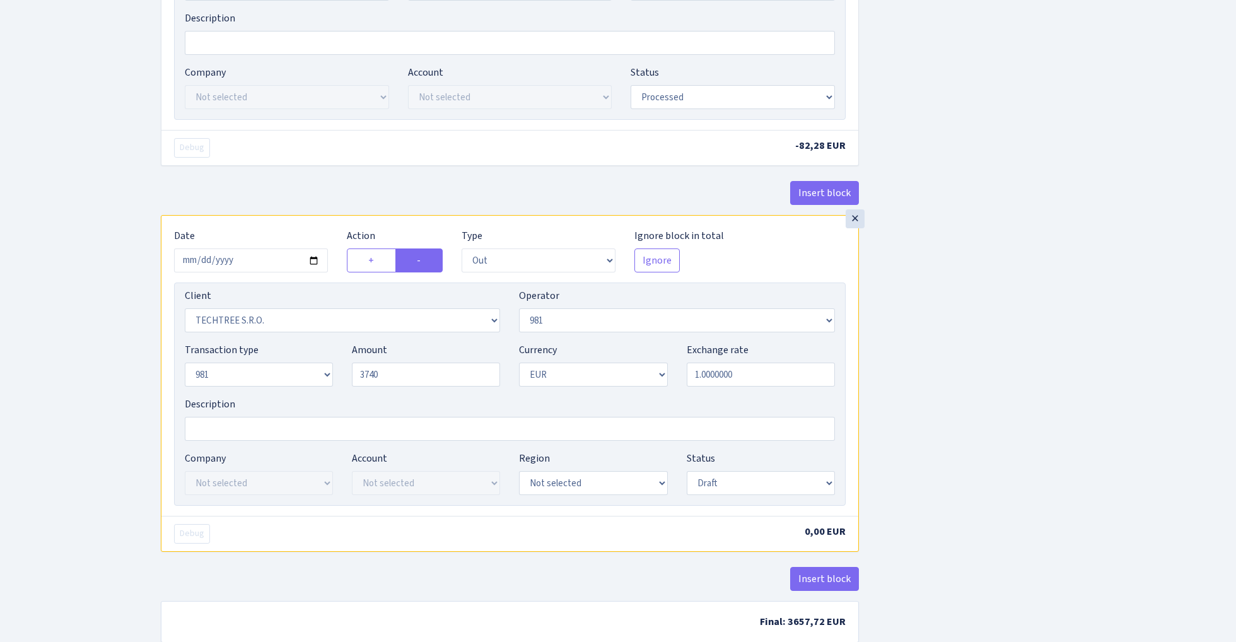
type input "3,740.00"
click at [1011, 379] on div "Insert block × Date 2025-09-12 Action + - Type --- In Out Commission Field requ…" at bounding box center [689, 60] width 1076 height 1195
select select "processed"
click at [978, 404] on div "Insert block × Date 2025-09-12 Action + - Type --- In Out Commission Field requ…" at bounding box center [689, 60] width 1076 height 1195
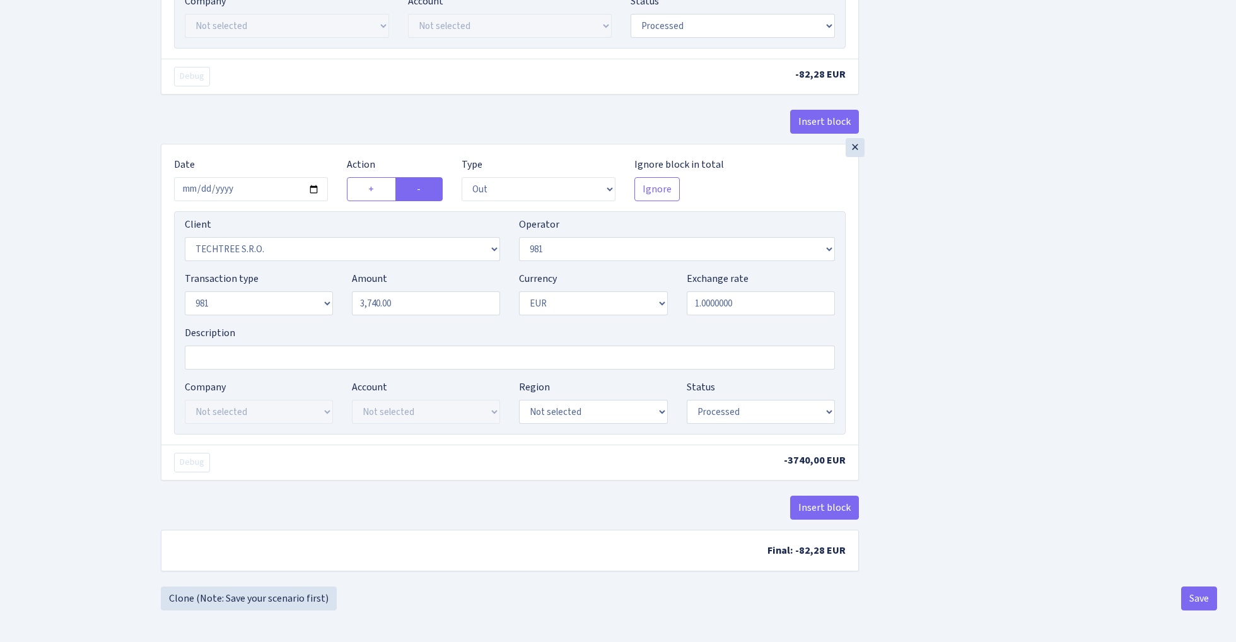
scroll to position [682, 0]
click at [1207, 609] on button "Save" at bounding box center [1200, 599] width 36 height 24
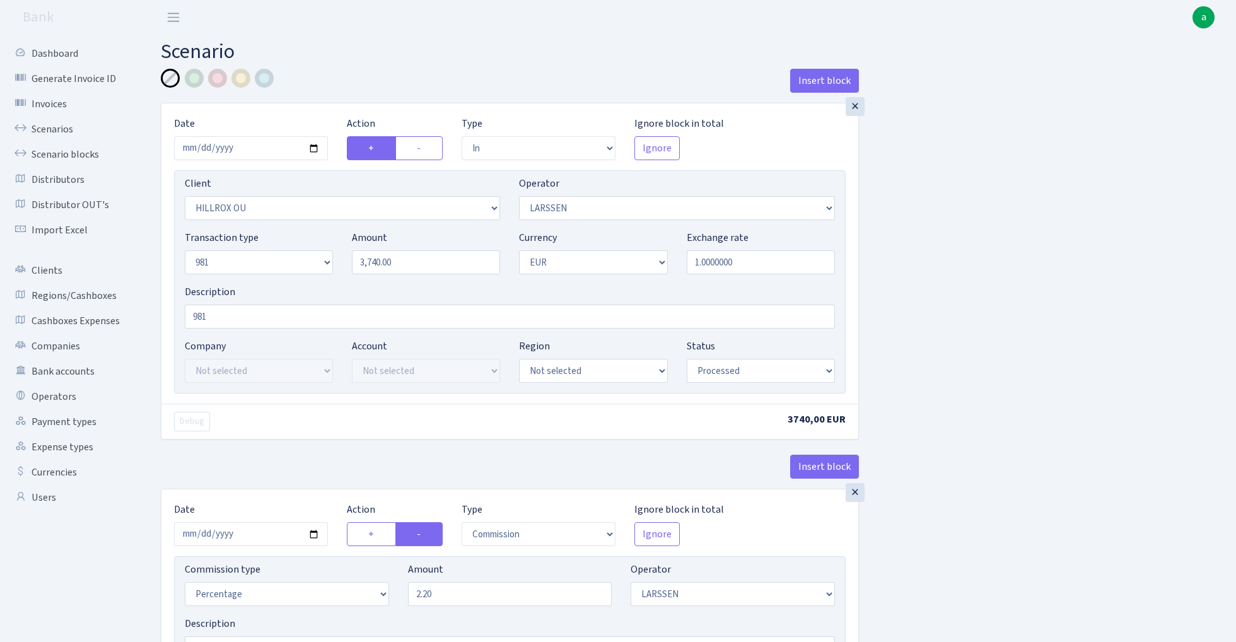
select select "in"
select select "1972"
select select "36"
select select "8"
select select "1"
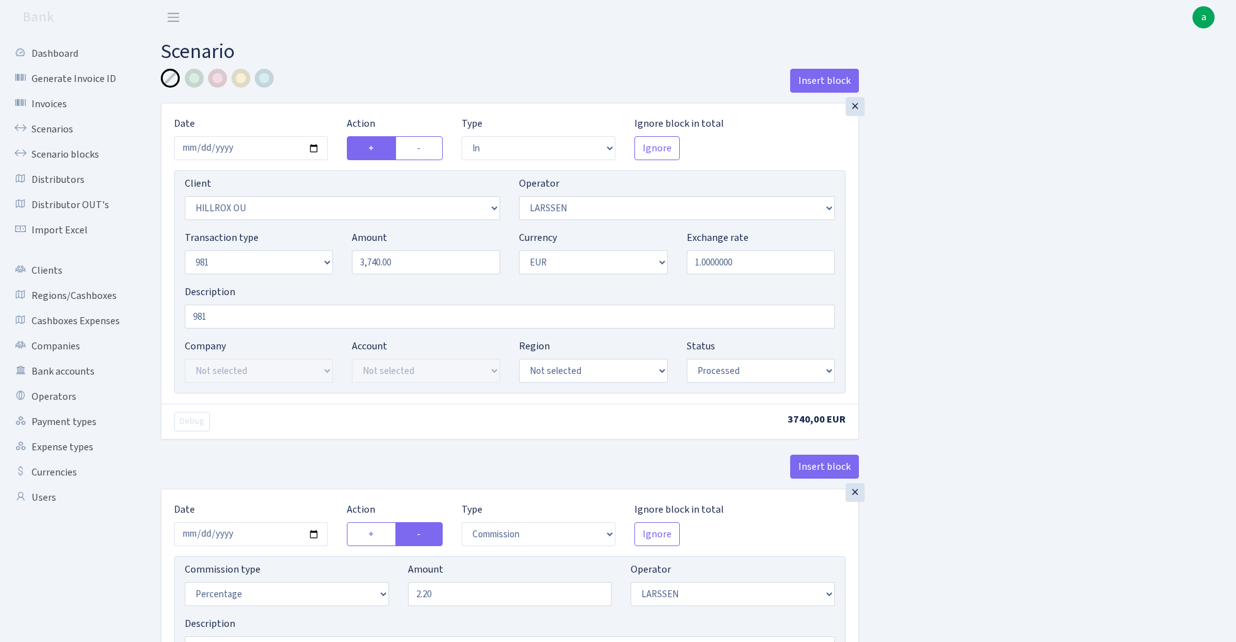
select select "processed"
select select "commission"
select select "36"
select select "processed"
select select "out"
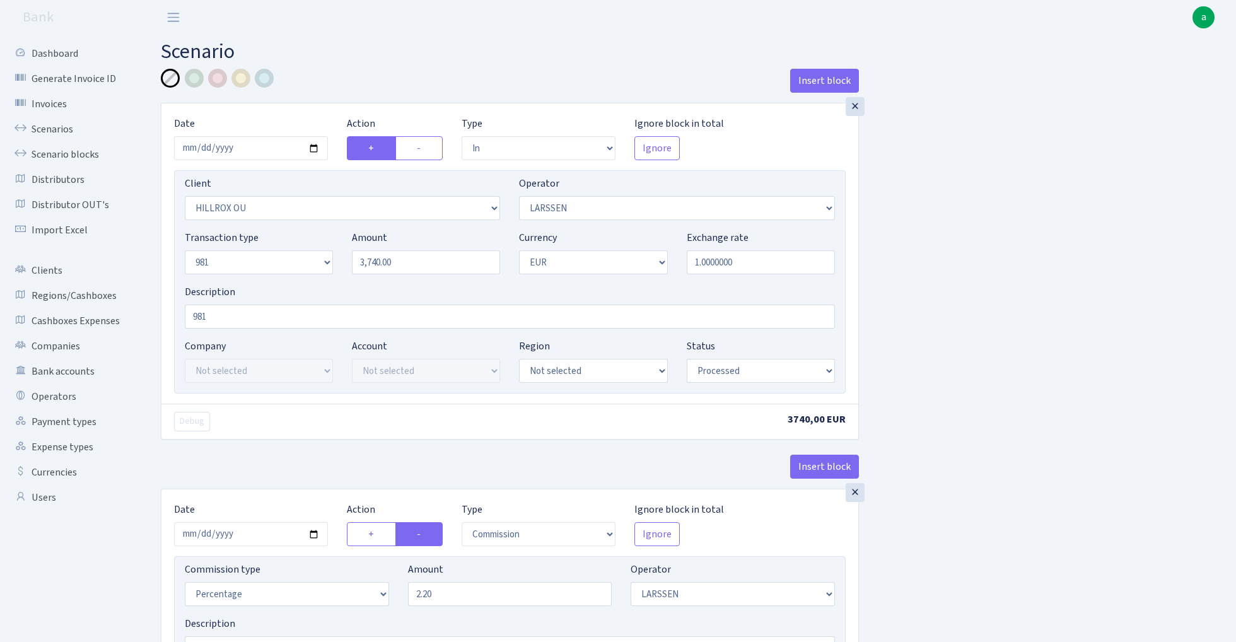
select select "342"
select select "61"
select select "8"
select select "1"
select select "processed"
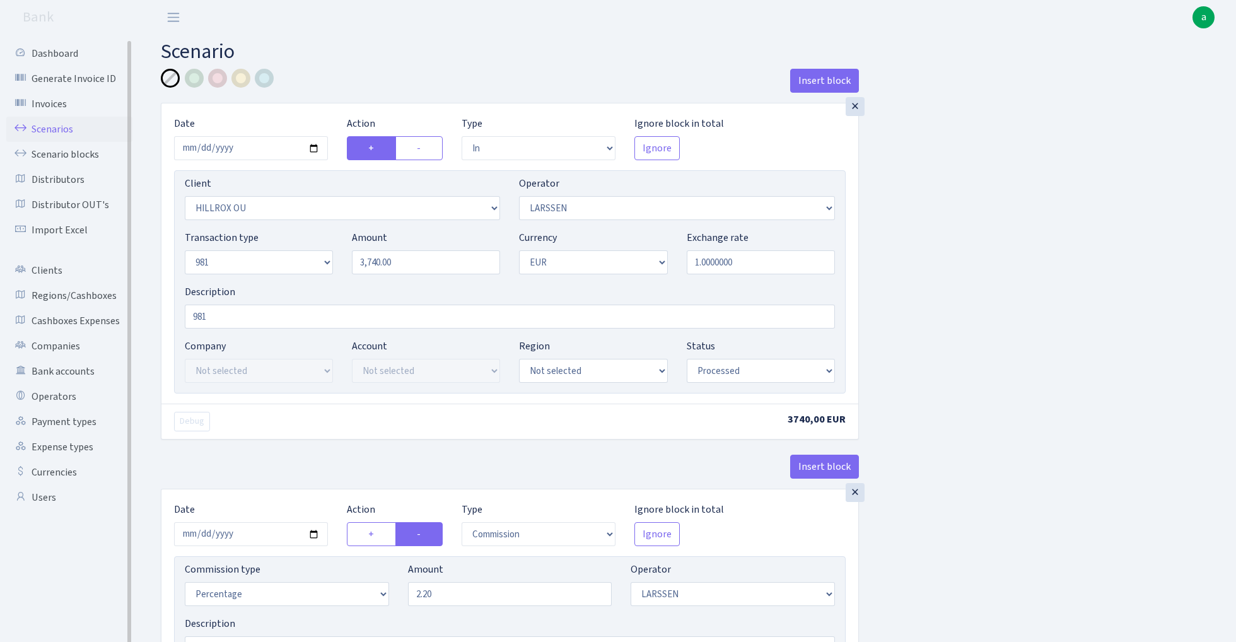
click link "Scenarios"
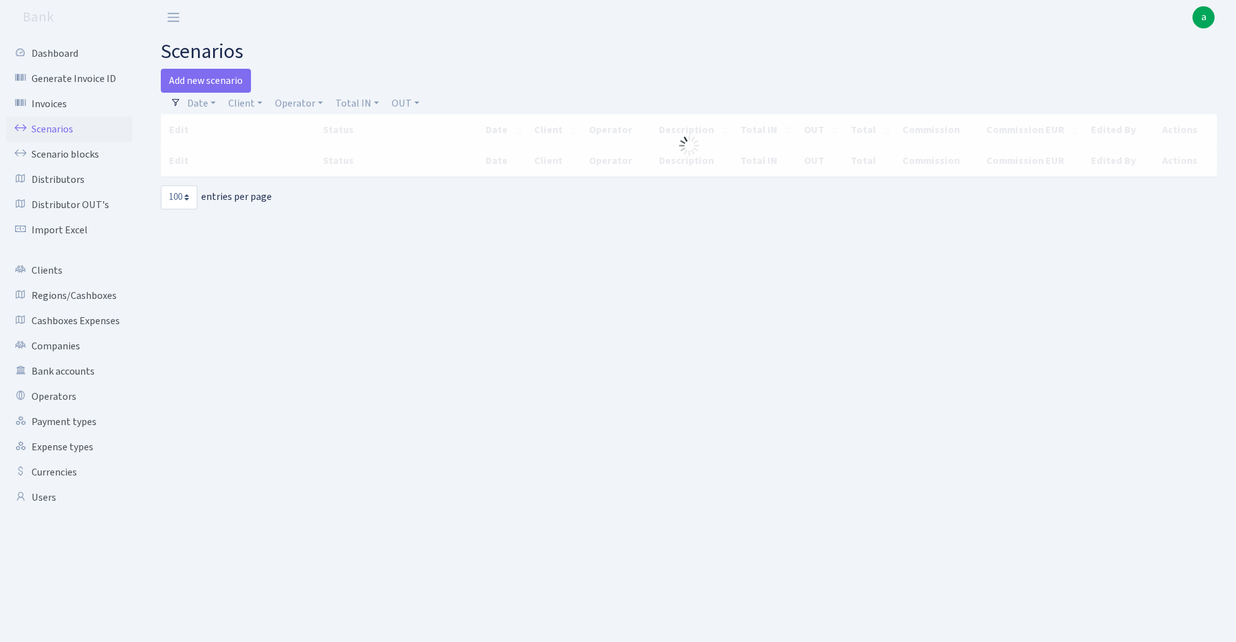
select select "100"
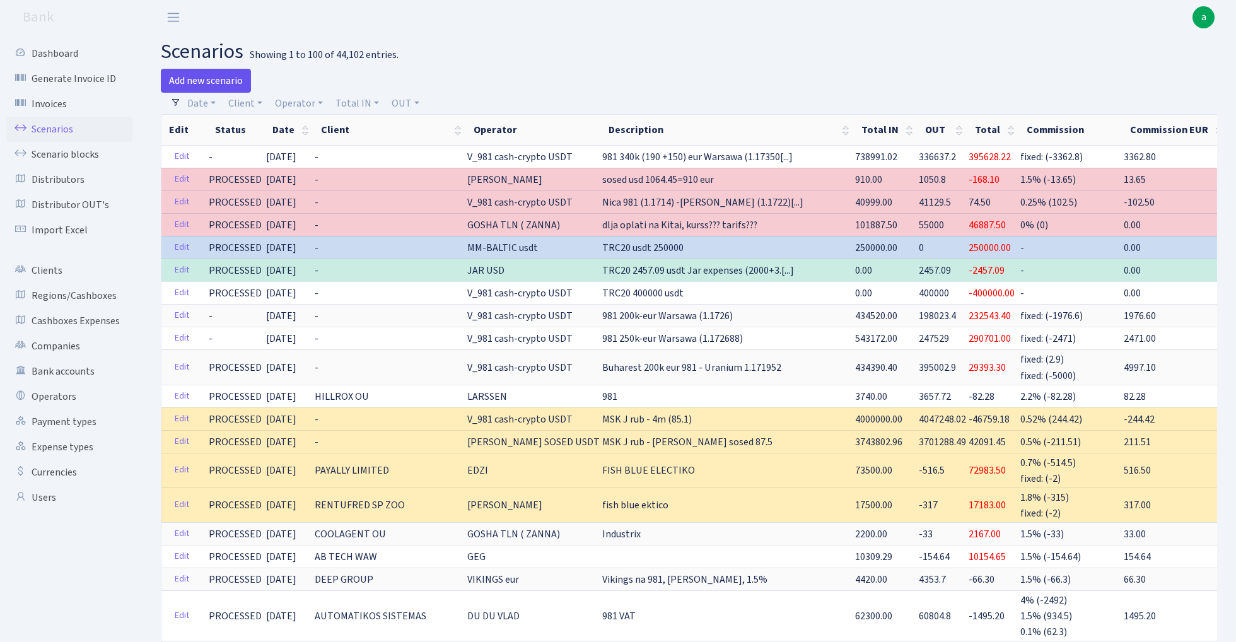
click at [214, 78] on link "Add new scenario" at bounding box center [206, 81] width 90 height 24
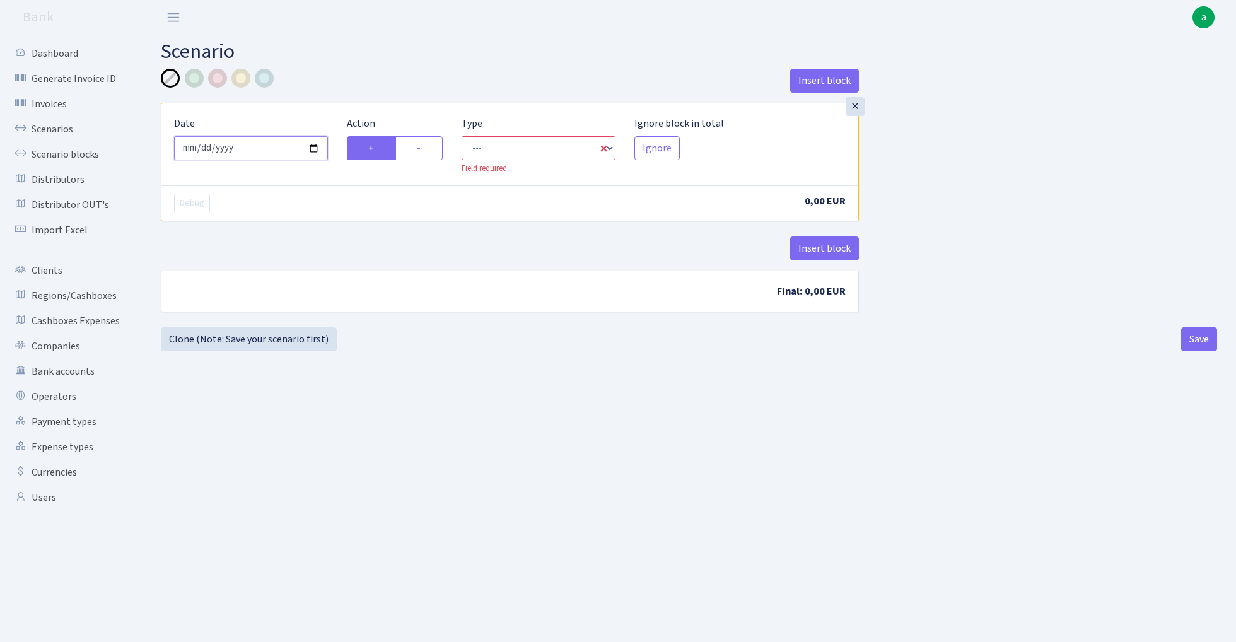
click at [261, 147] on input "2025-09-14" at bounding box center [251, 148] width 154 height 24
type input "2025-09-13"
click at [359, 66] on main "Scenario Insert block × Date 2025-09-13 Action + - Type --- In Out Commission F…" at bounding box center [689, 323] width 1095 height 576
click at [427, 149] on label "-" at bounding box center [419, 148] width 47 height 24
click at [425, 149] on input "-" at bounding box center [421, 145] width 8 height 8
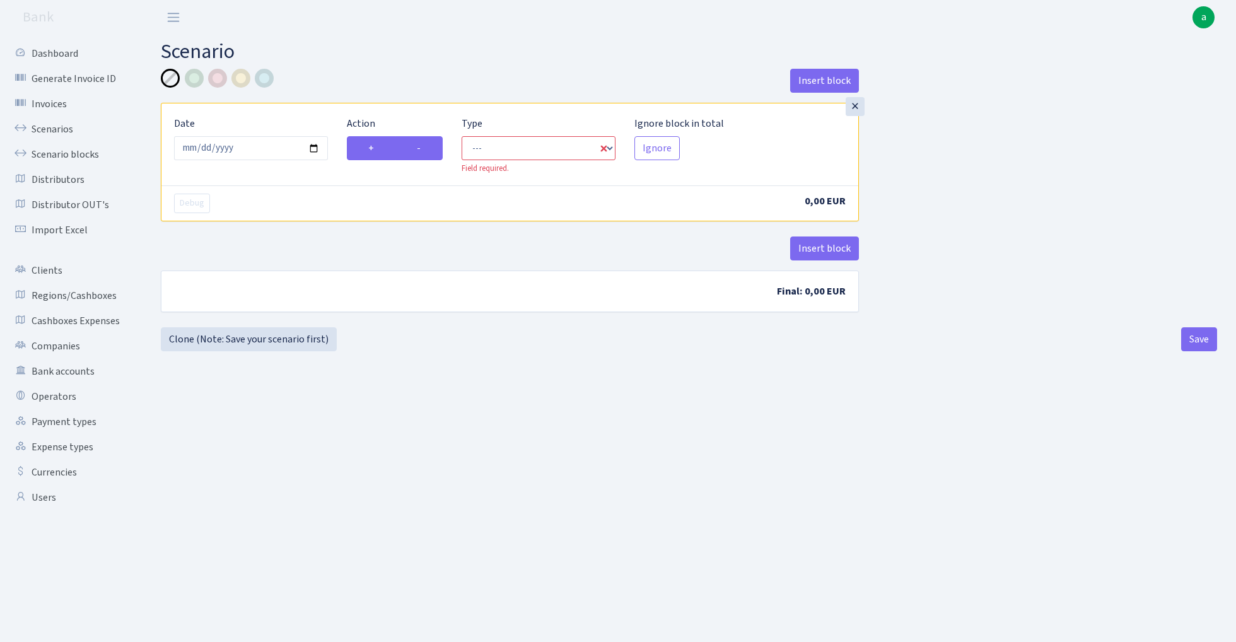
radio input "true"
radio input "false"
select select "out"
select select "1"
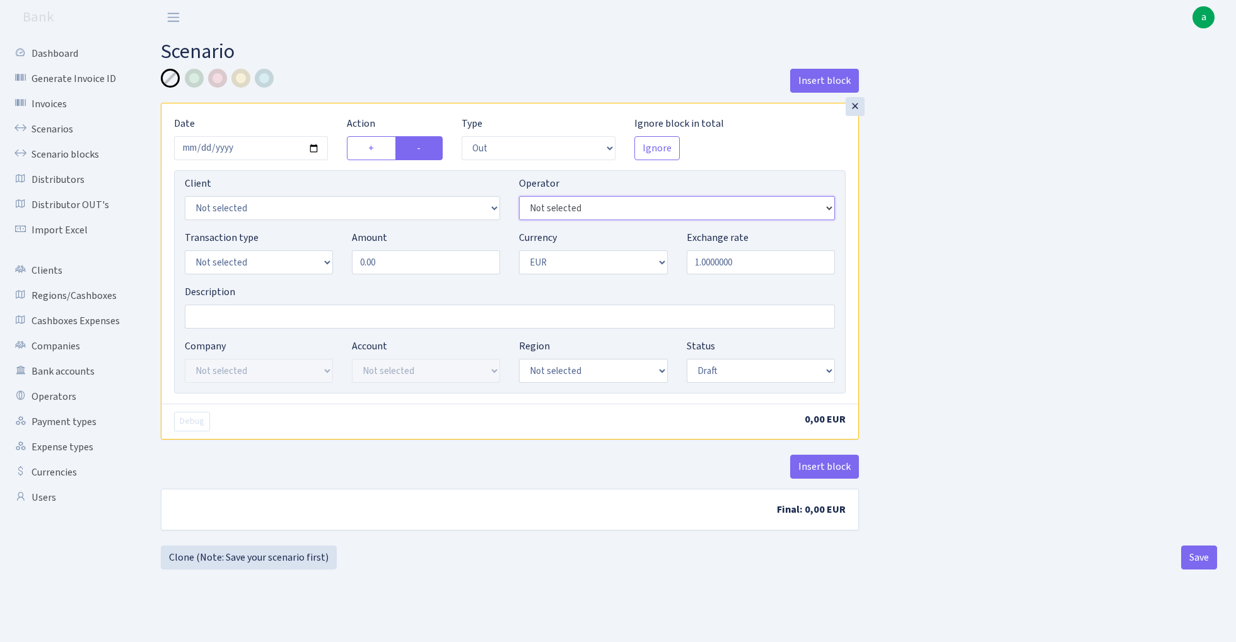
select select "509"
click at [270, 249] on div "Transaction type Not selected 981 ELF FISH crypto GIRT IVO dekl MM-BALTIC eur U…" at bounding box center [259, 252] width 148 height 44
select select "1"
click at [414, 263] on input "0.00" at bounding box center [426, 262] width 148 height 24
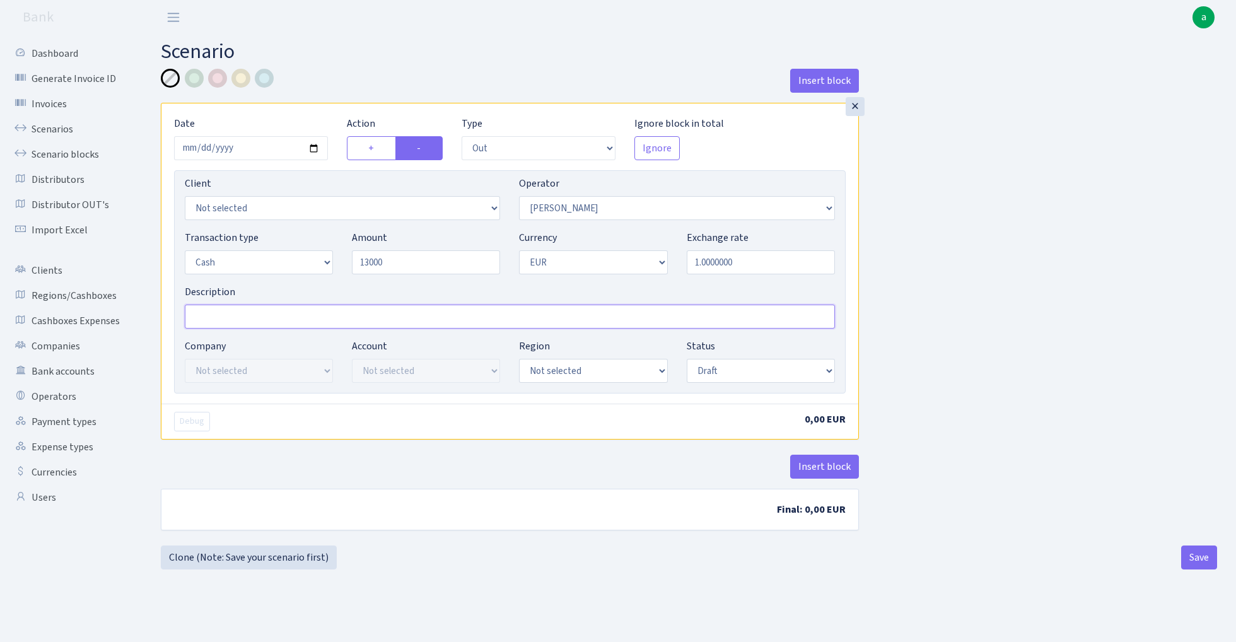
type input "13,000.00"
click at [336, 311] on input "Description" at bounding box center [510, 317] width 650 height 24
type input "RIX"
select select "1"
select select "processed"
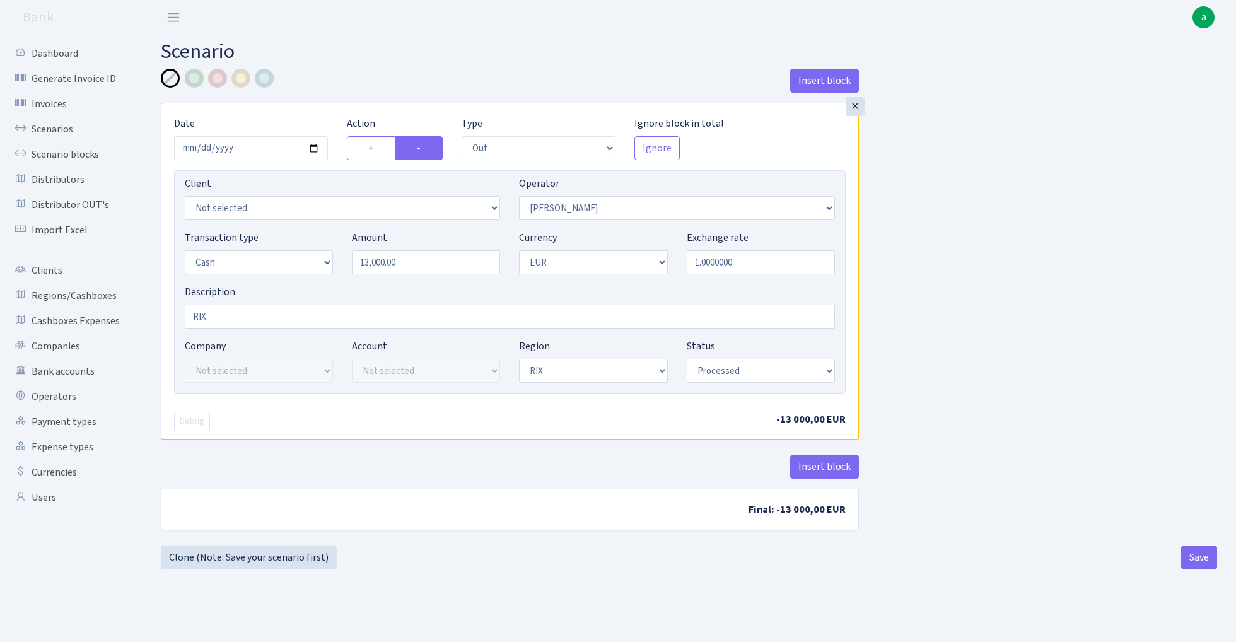
click at [960, 288] on div "Insert block × Date [DATE] Action + - Type --- In Out Commission Field required…" at bounding box center [689, 307] width 1076 height 477
click at [1211, 565] on button "Save" at bounding box center [1200, 558] width 36 height 24
select select "out"
select select "509"
select select "1"
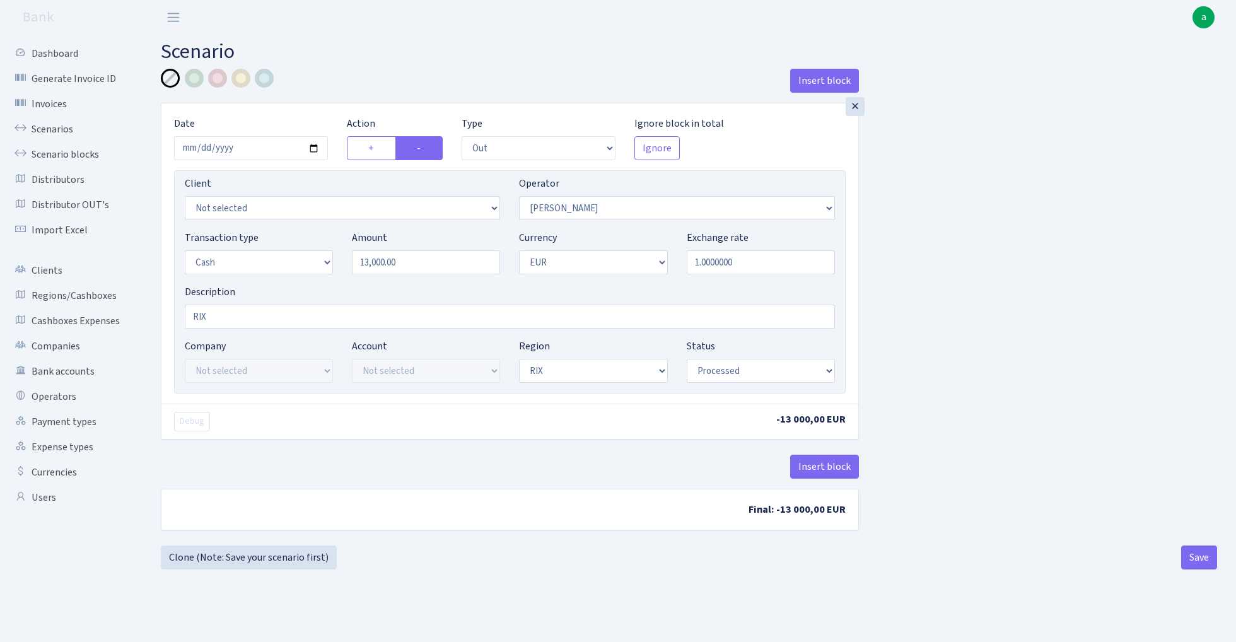
select select "1"
select select "processed"
click at [265, 558] on link "Clone (Note: Save your scenario first)" at bounding box center [249, 558] width 176 height 24
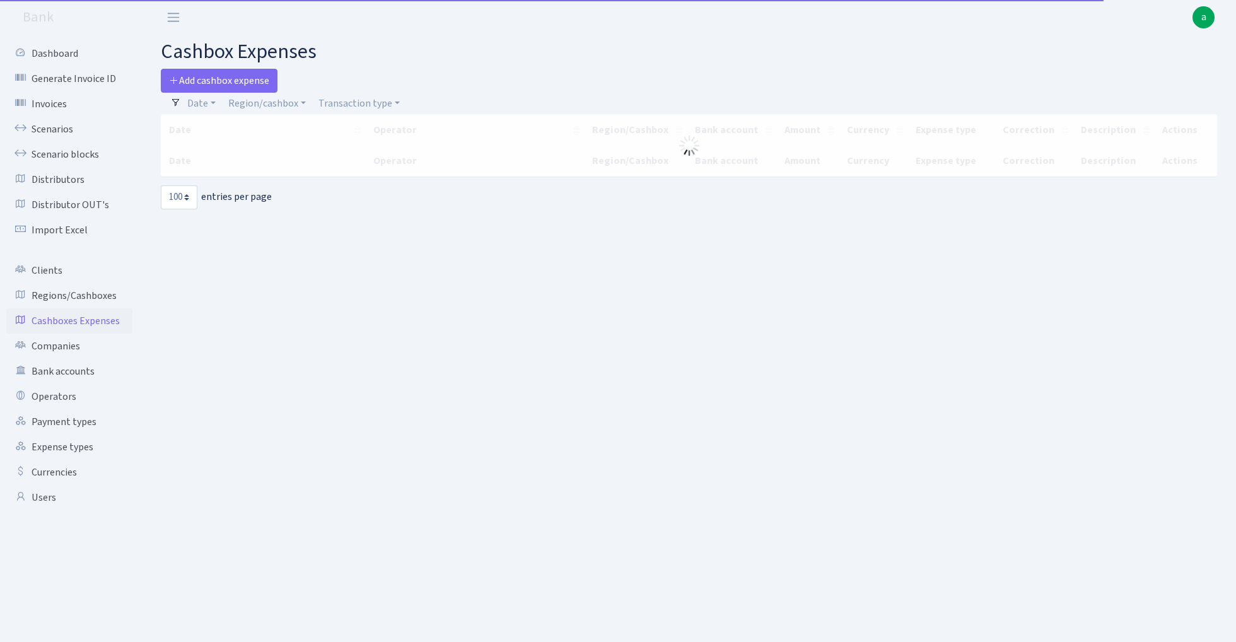
select select "100"
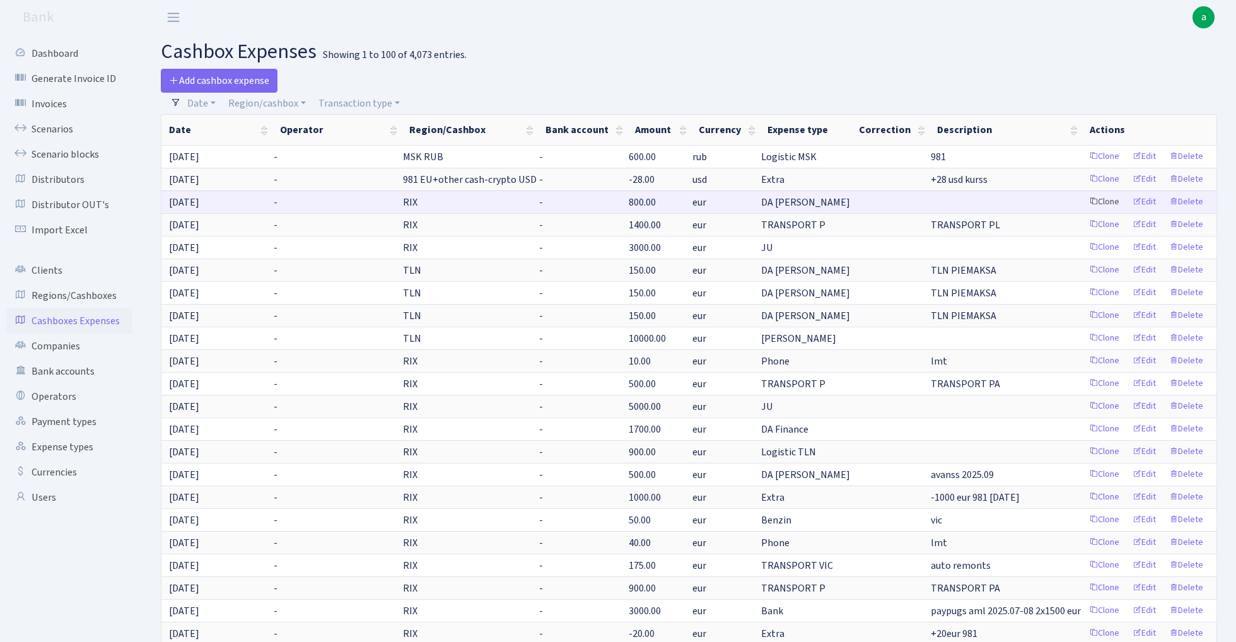
click at [1107, 201] on link "Clone" at bounding box center [1105, 202] width 42 height 20
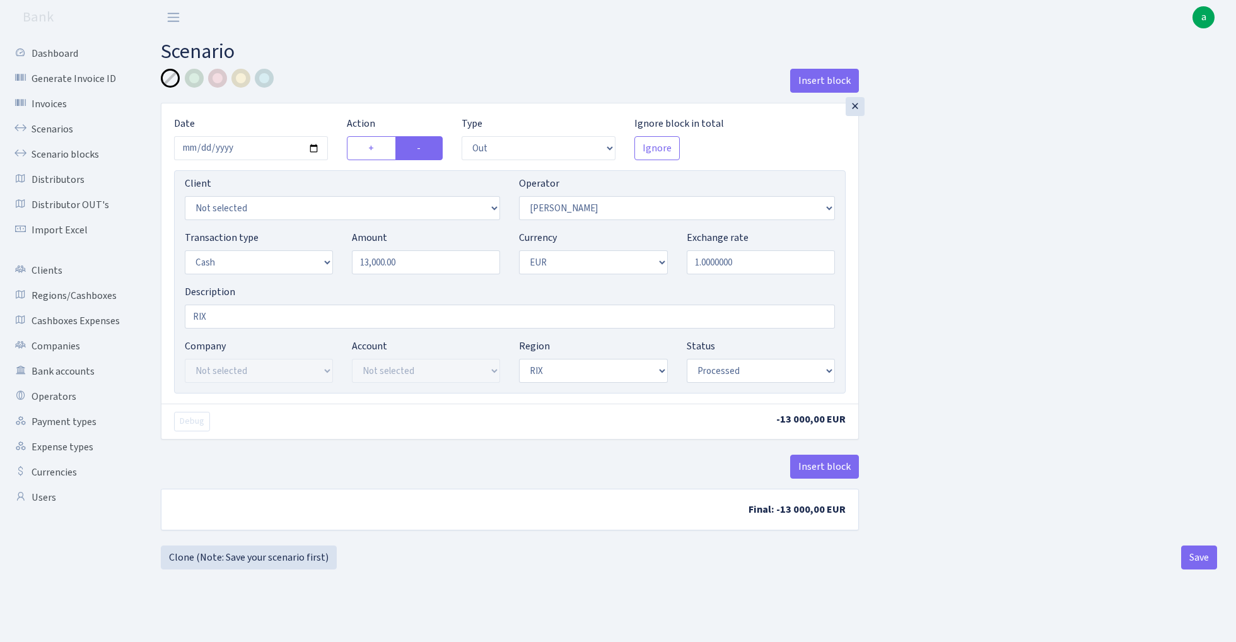
select select "out"
select select "509"
select select "1"
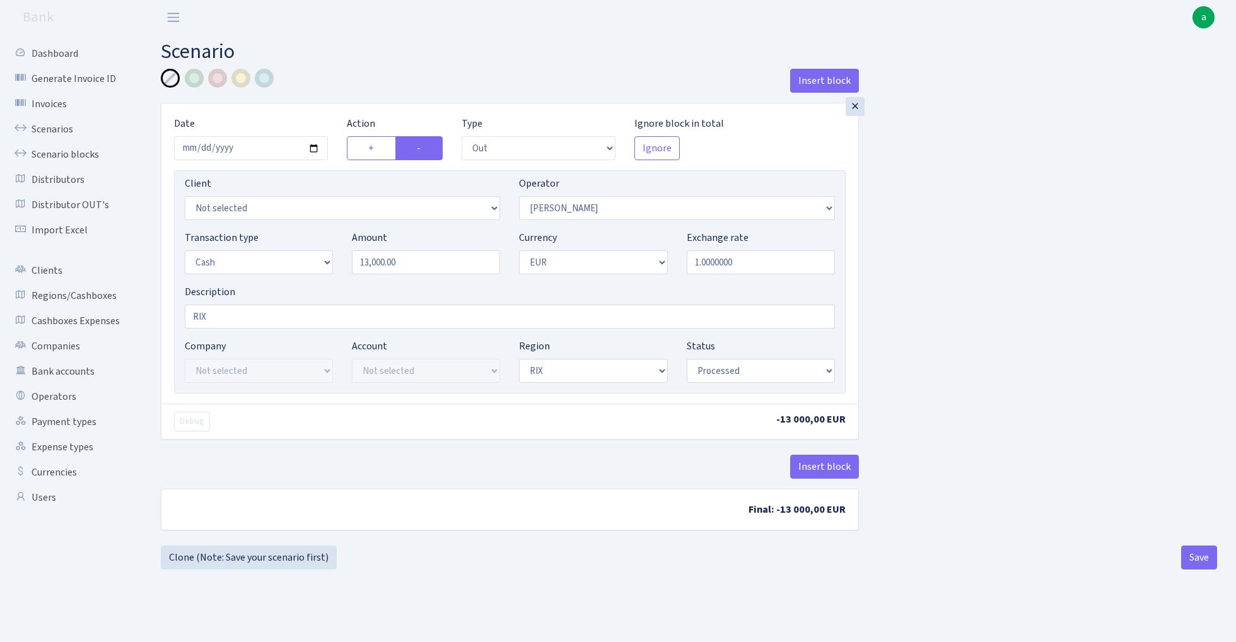
select select "processed"
click at [437, 266] on input "13000.00" at bounding box center [426, 262] width 148 height 24
type input "50,000.00"
select select "356"
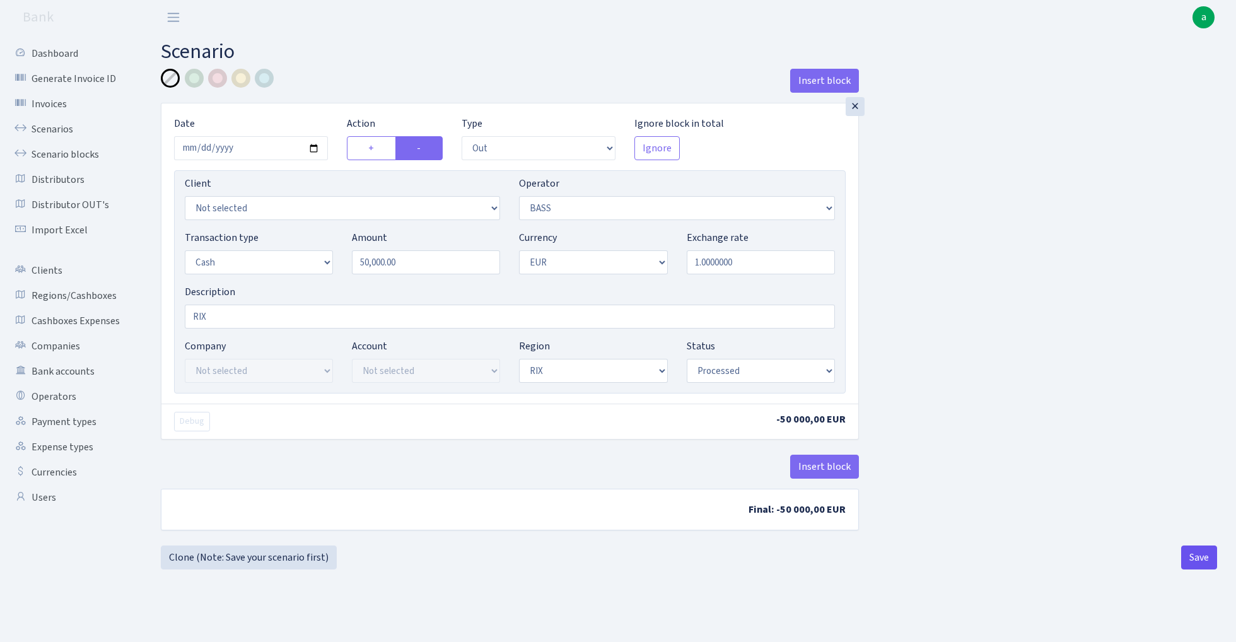
click at [1196, 565] on button "Save" at bounding box center [1200, 558] width 36 height 24
select select "out"
select select "356"
select select "1"
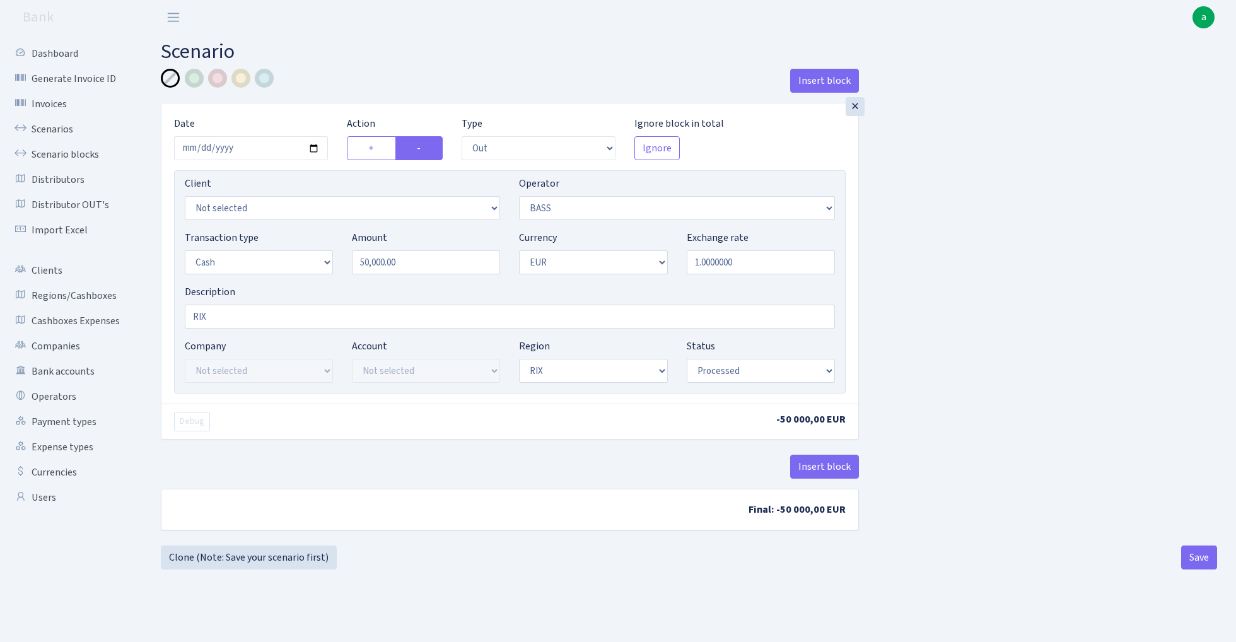
select select "1"
select select "processed"
click at [268, 554] on link "Clone (Note: Save your scenario first)" at bounding box center [249, 558] width 176 height 24
select select "out"
select select "356"
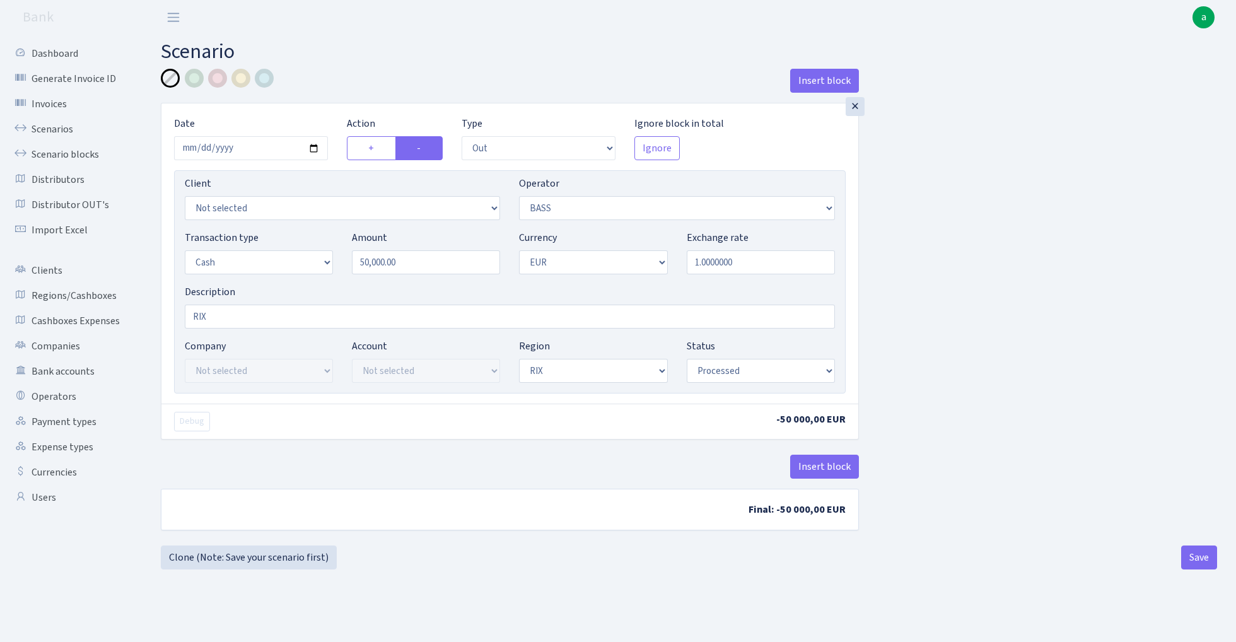
select select "1"
select select "processed"
click at [435, 271] on input "50000.00" at bounding box center [426, 262] width 148 height 24
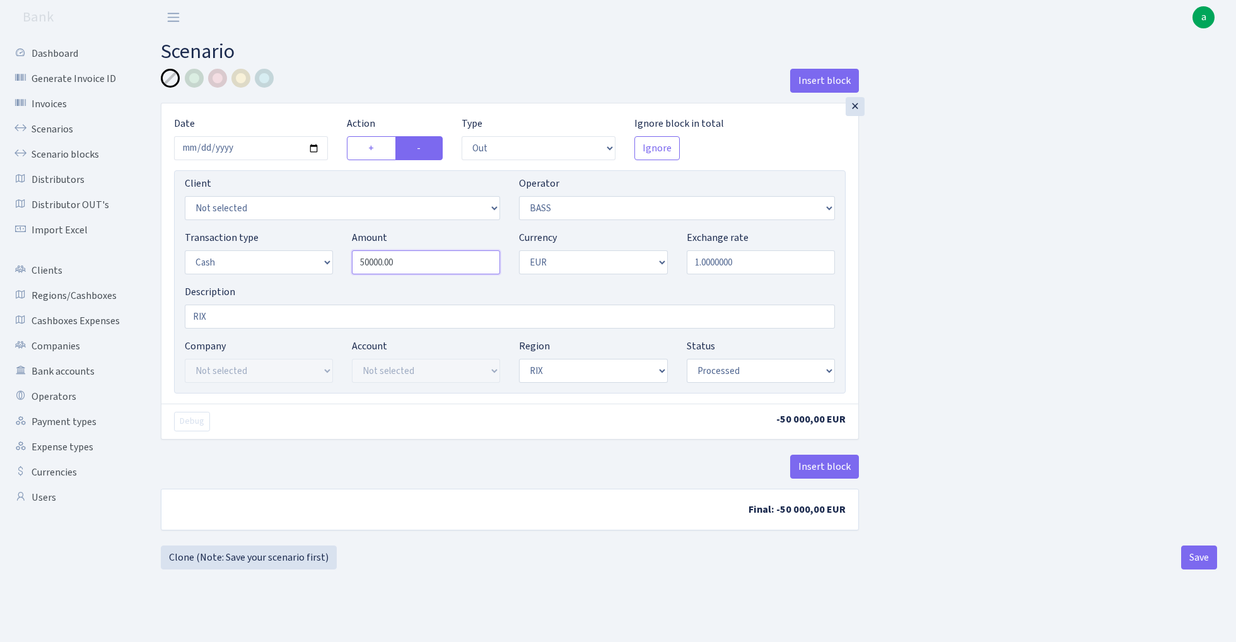
click at [435, 271] on input "50000.00" at bounding box center [426, 262] width 148 height 24
type input "72,985.00"
select select "11"
click at [1197, 561] on button "Save" at bounding box center [1200, 558] width 36 height 24
select select "out"
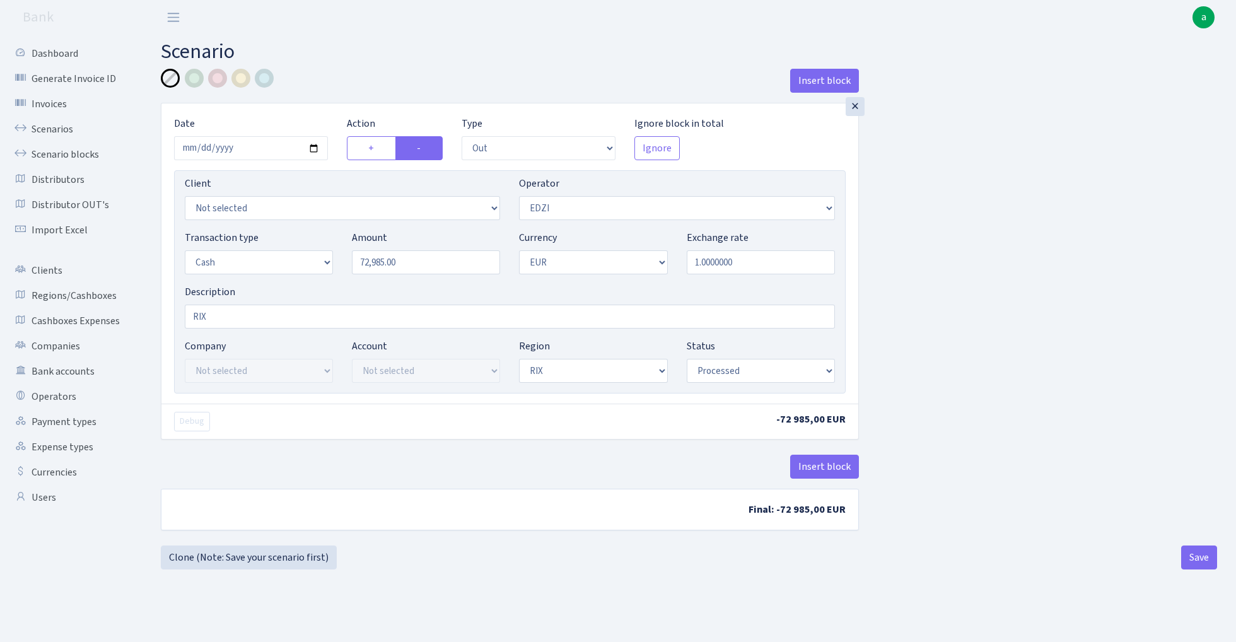
select select "11"
select select "1"
select select "processed"
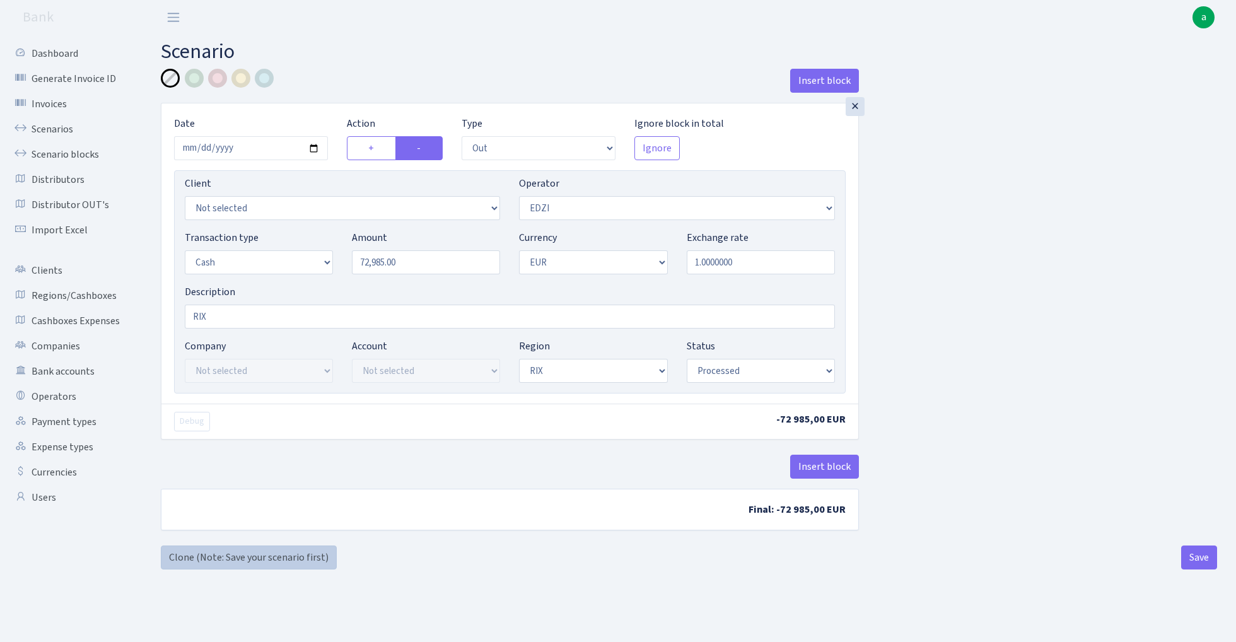
click at [280, 561] on link "Clone (Note: Save your scenario first)" at bounding box center [249, 558] width 176 height 24
select select "out"
select select "11"
select select "1"
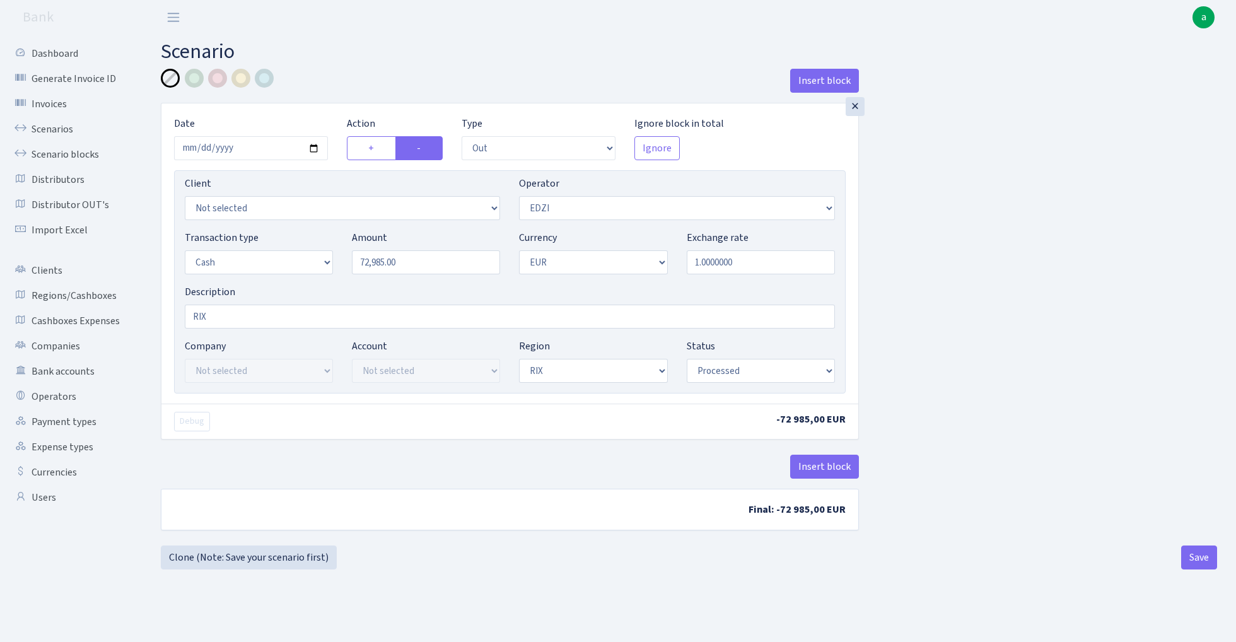
select select "1"
select select "processed"
click at [442, 260] on input "72985.00" at bounding box center [426, 262] width 148 height 24
type input "20,000.00"
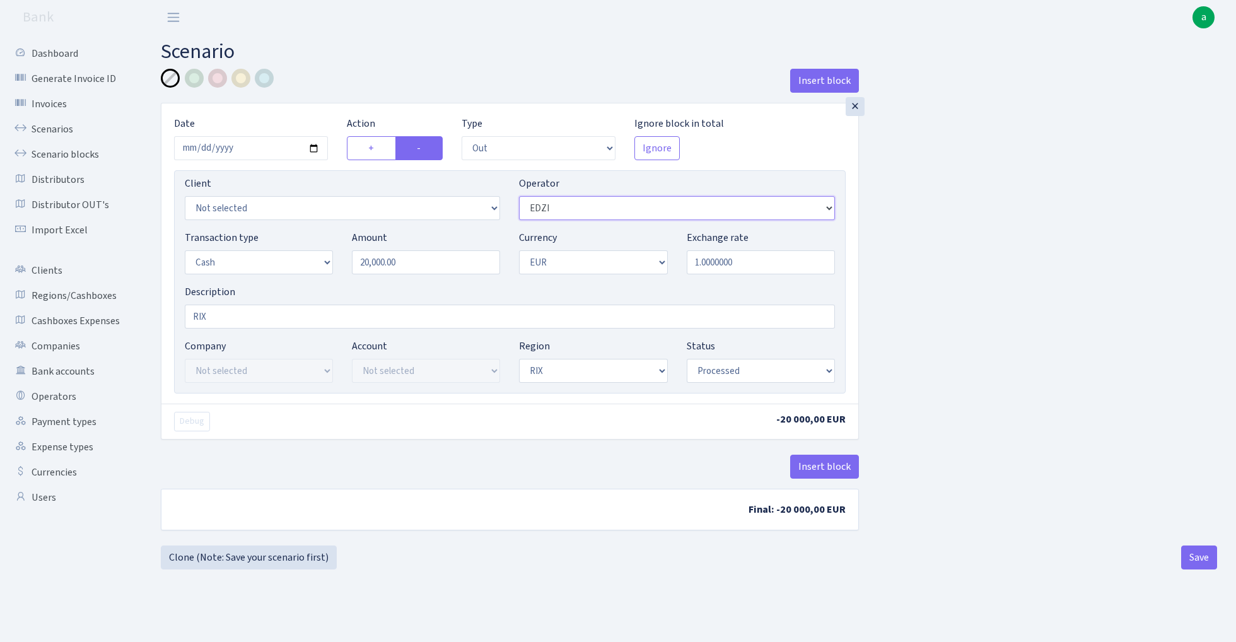
select select "15"
click at [1192, 561] on button "Save" at bounding box center [1200, 558] width 36 height 24
select select "out"
select select "15"
select select "1"
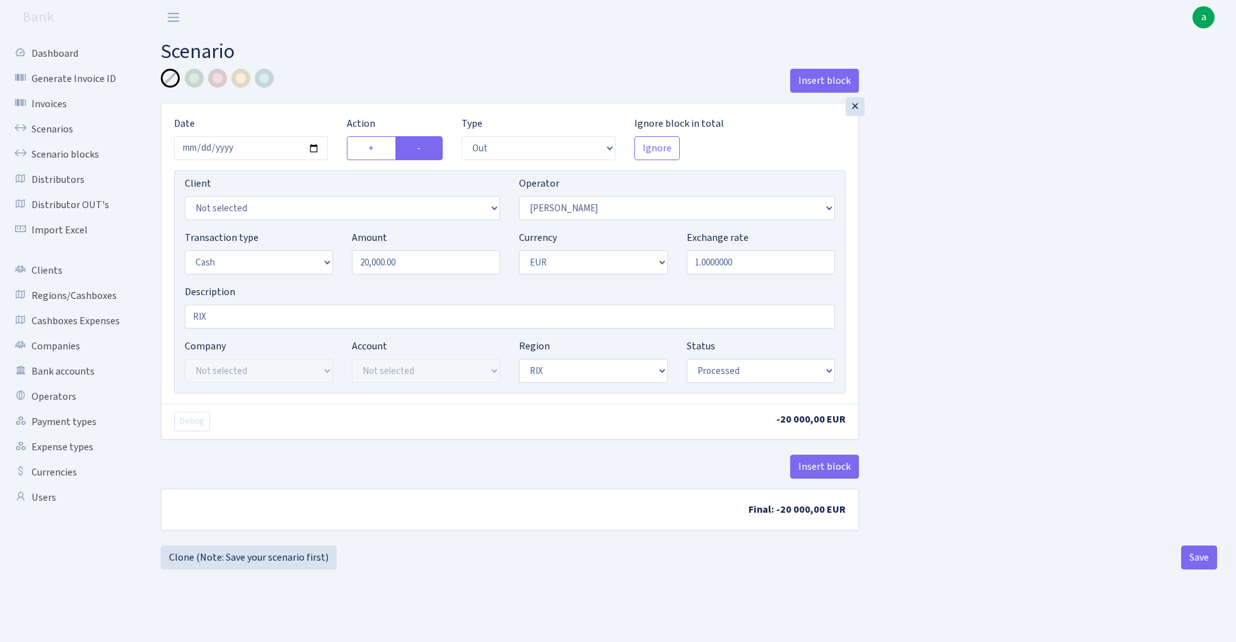
select select "1"
select select "processed"
click at [49, 135] on link "Scenarios" at bounding box center [69, 129] width 126 height 25
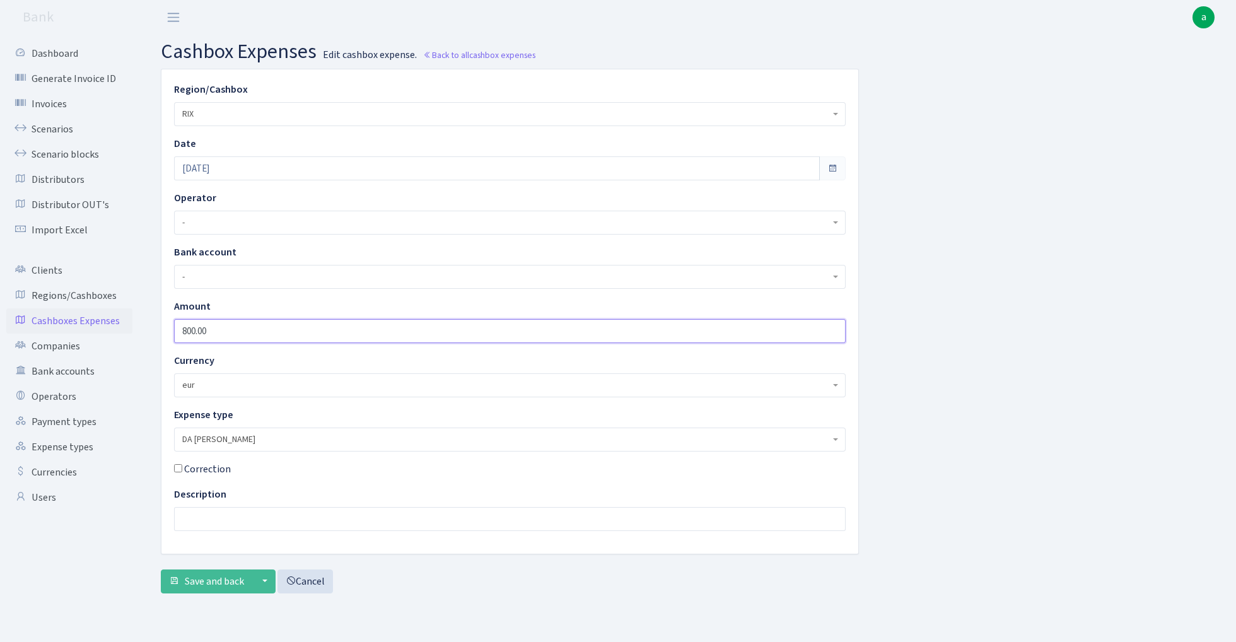
click at [233, 331] on input "800.00" at bounding box center [510, 331] width 672 height 24
type input "3000"
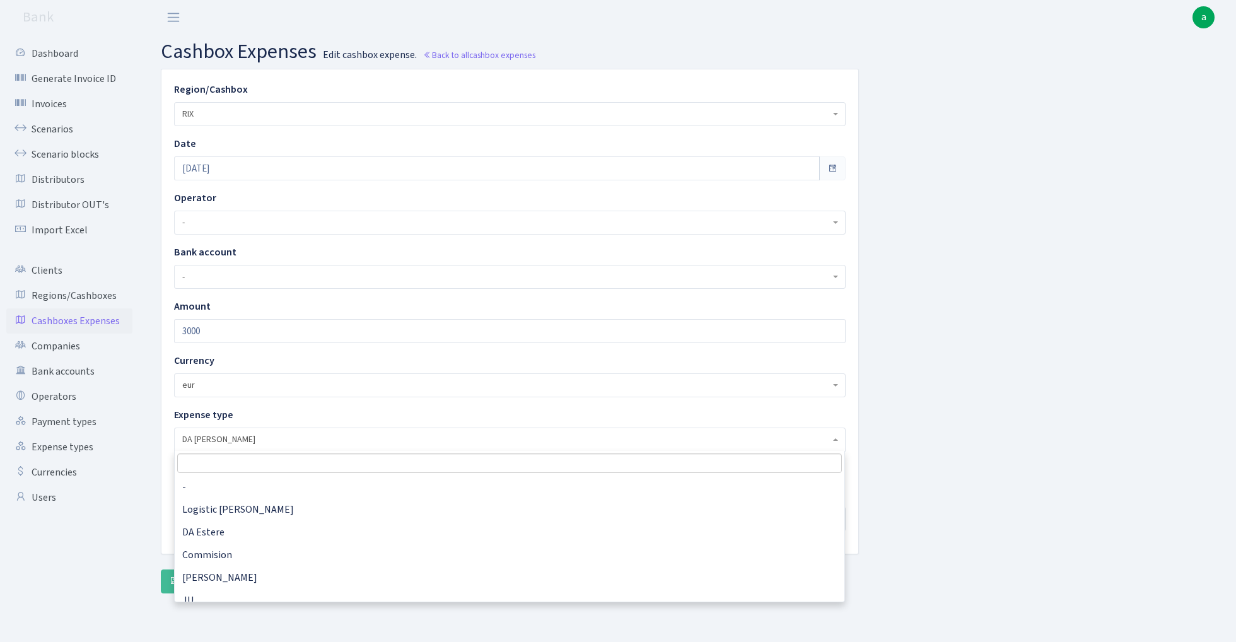
click at [248, 442] on span "DA [PERSON_NAME]" at bounding box center [506, 439] width 648 height 13
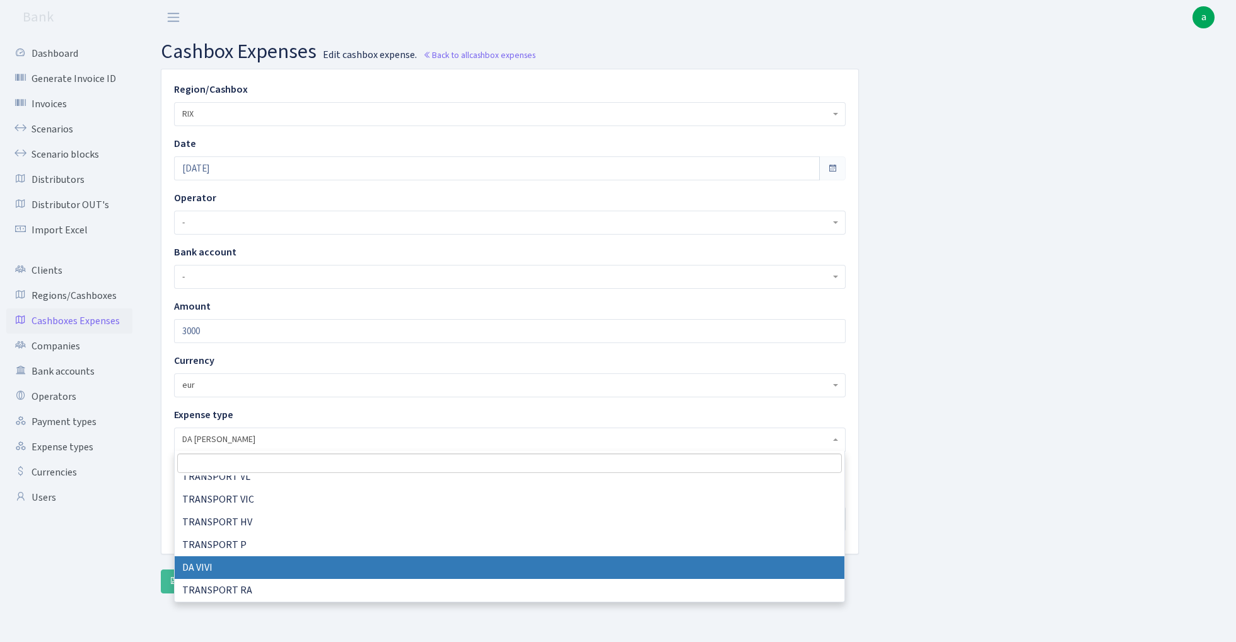
select select "35"
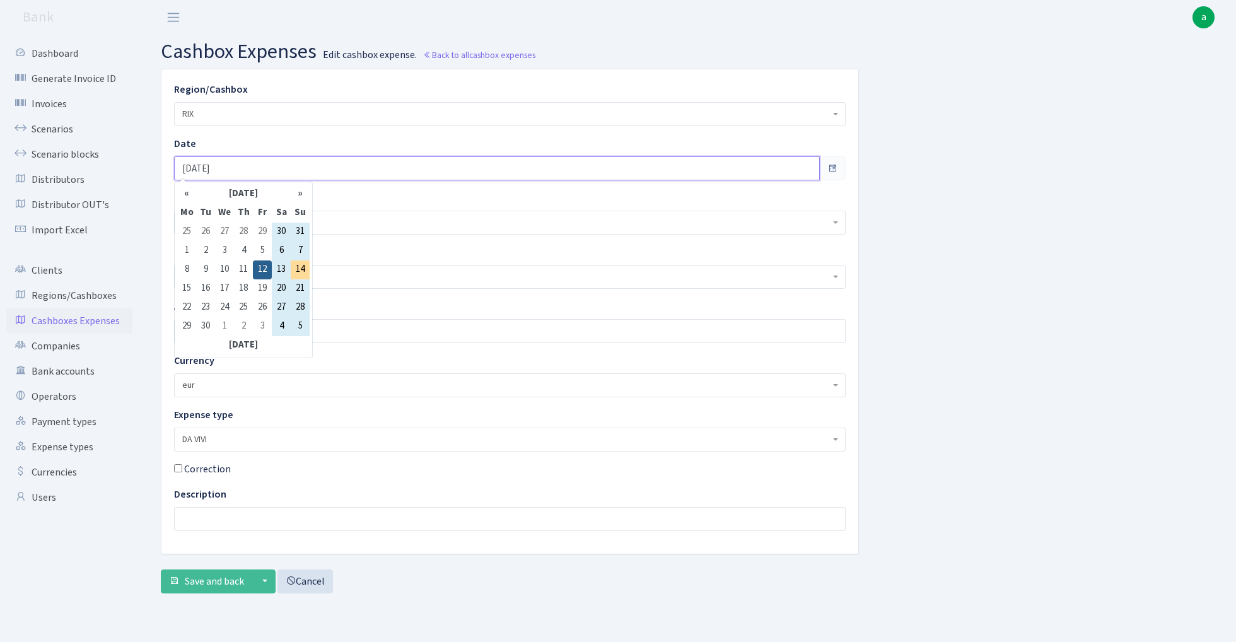
click at [236, 167] on input "[DATE]" at bounding box center [497, 168] width 646 height 24
click at [283, 266] on td "13" at bounding box center [281, 270] width 19 height 19
type input "[DATE]"
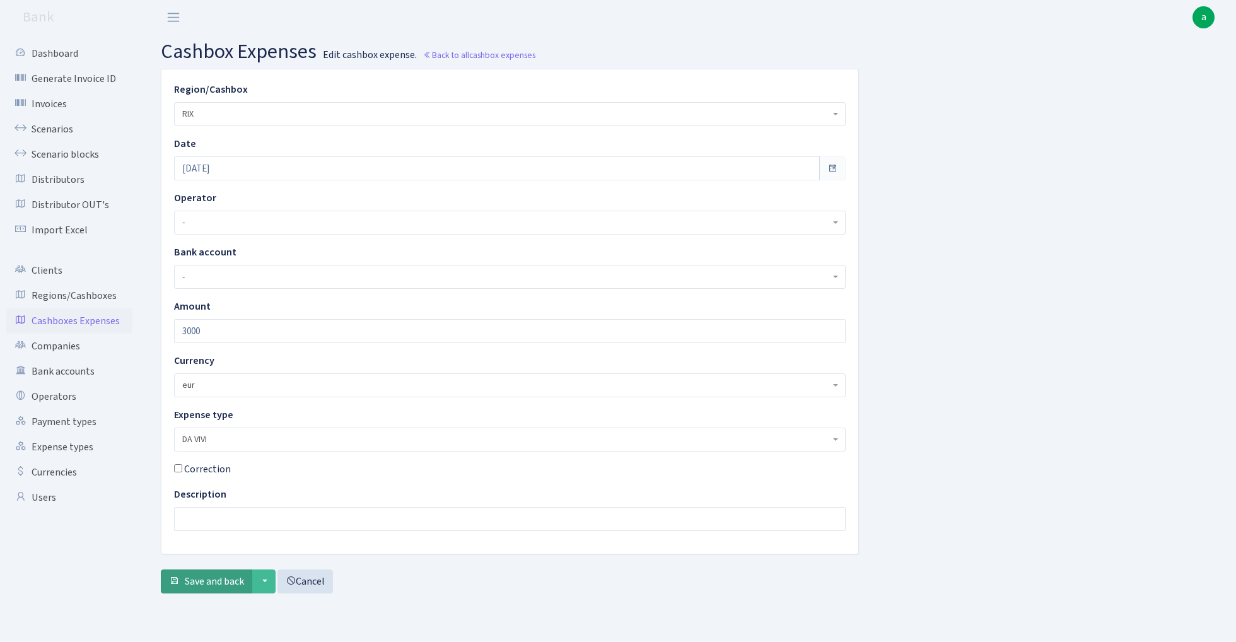
click at [214, 585] on span "Save and back" at bounding box center [214, 582] width 59 height 14
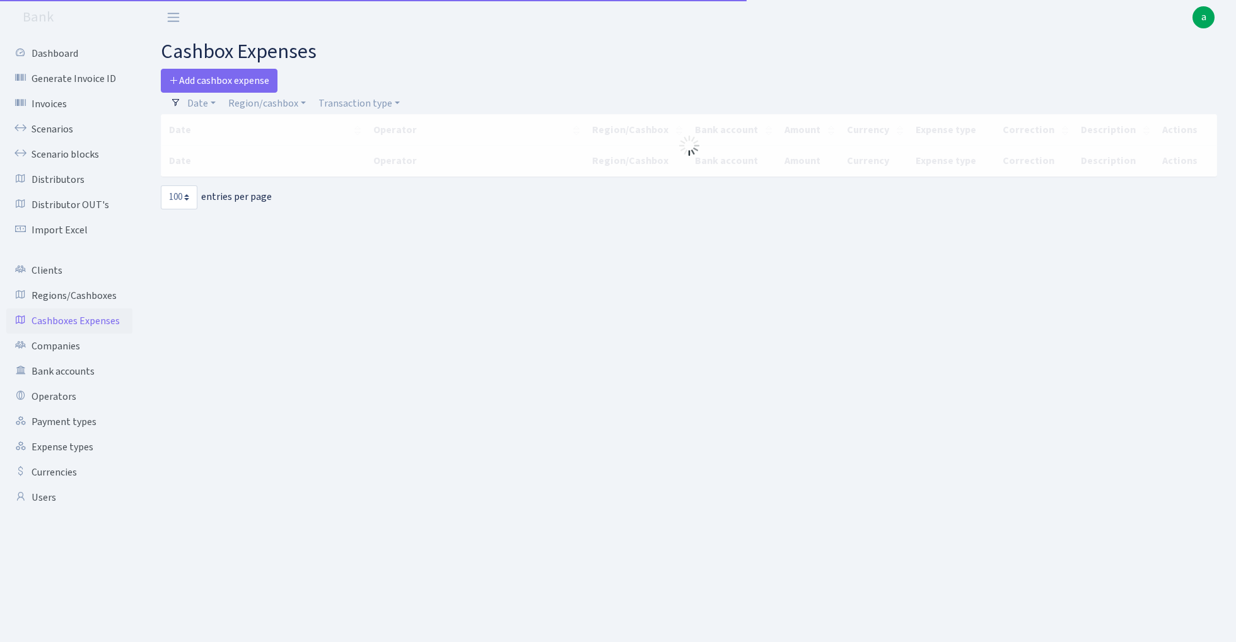
select select "100"
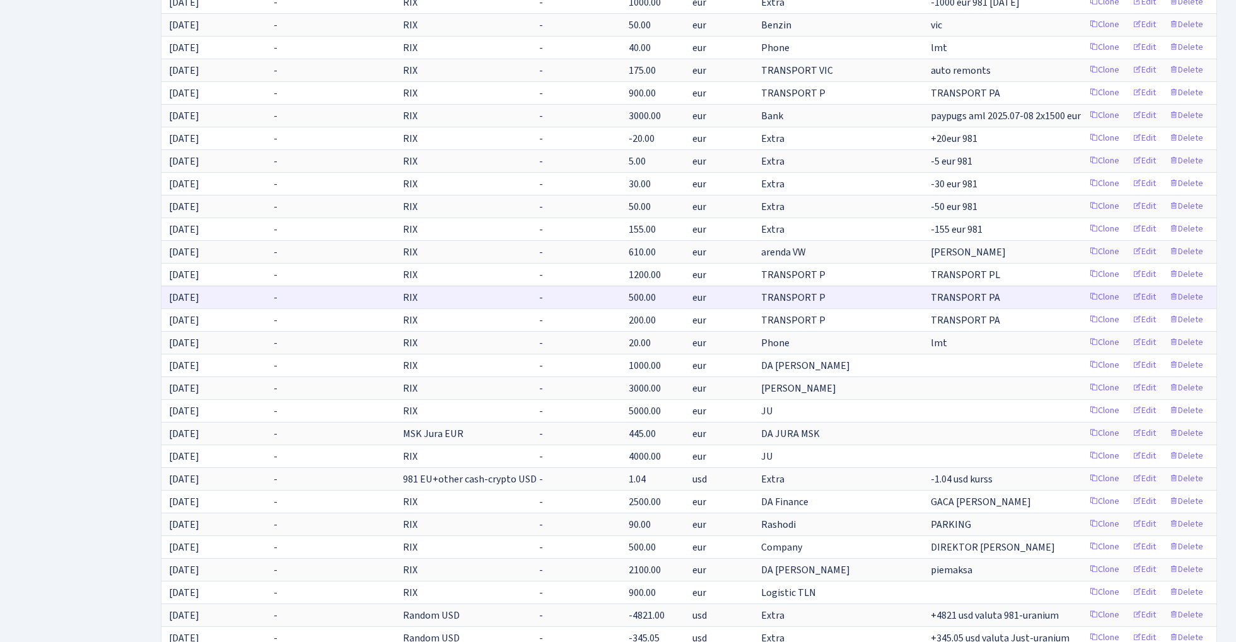
scroll to position [524, 0]
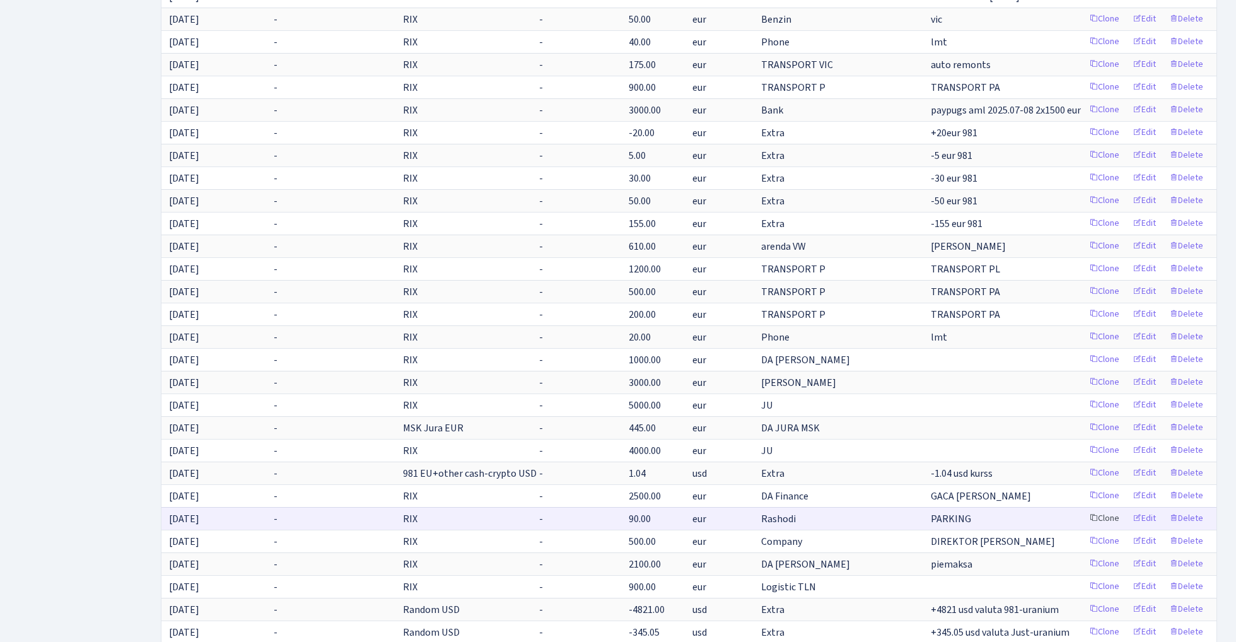
click at [1105, 521] on link "Clone" at bounding box center [1105, 519] width 42 height 20
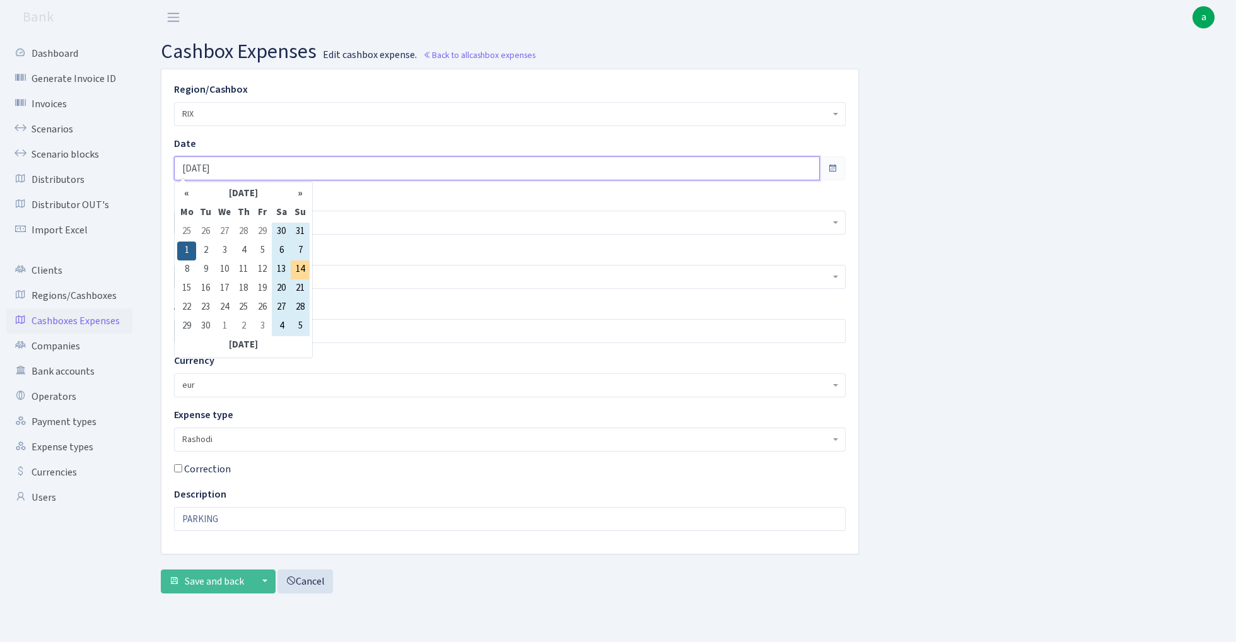
click at [247, 172] on input "[DATE]" at bounding box center [497, 168] width 646 height 24
click at [281, 271] on td "13" at bounding box center [281, 270] width 19 height 19
type input "[DATE]"
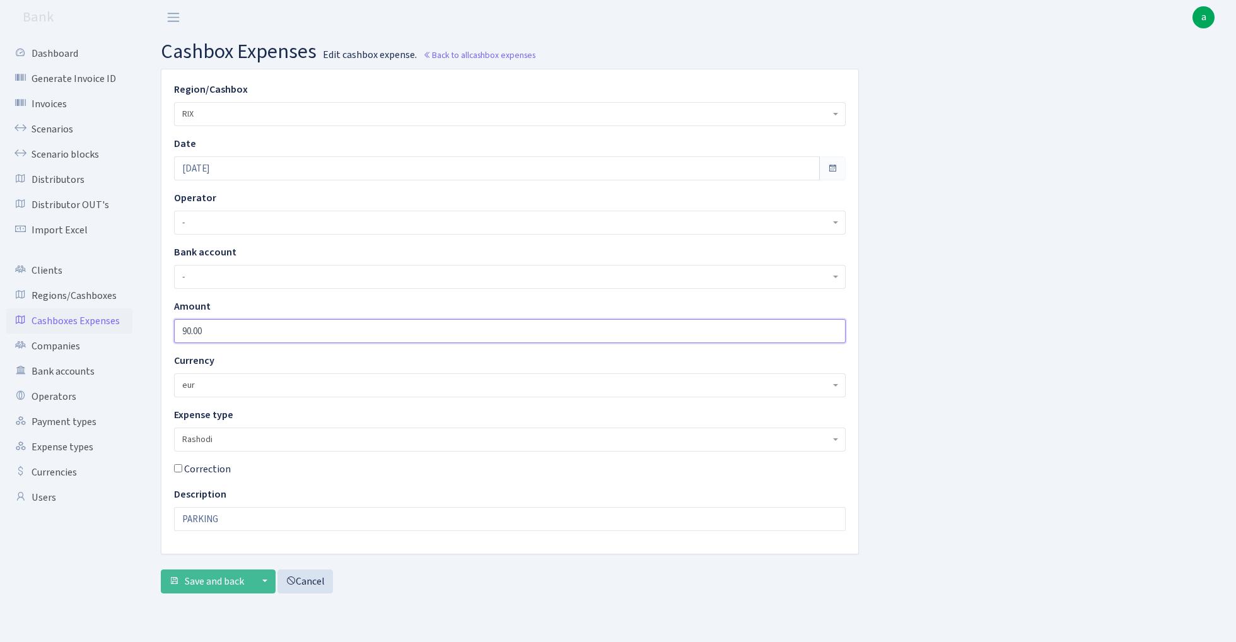
click at [221, 324] on input "90.00" at bounding box center [510, 331] width 672 height 24
type input "300"
click at [258, 515] on input "PARKING" at bounding box center [510, 519] width 672 height 24
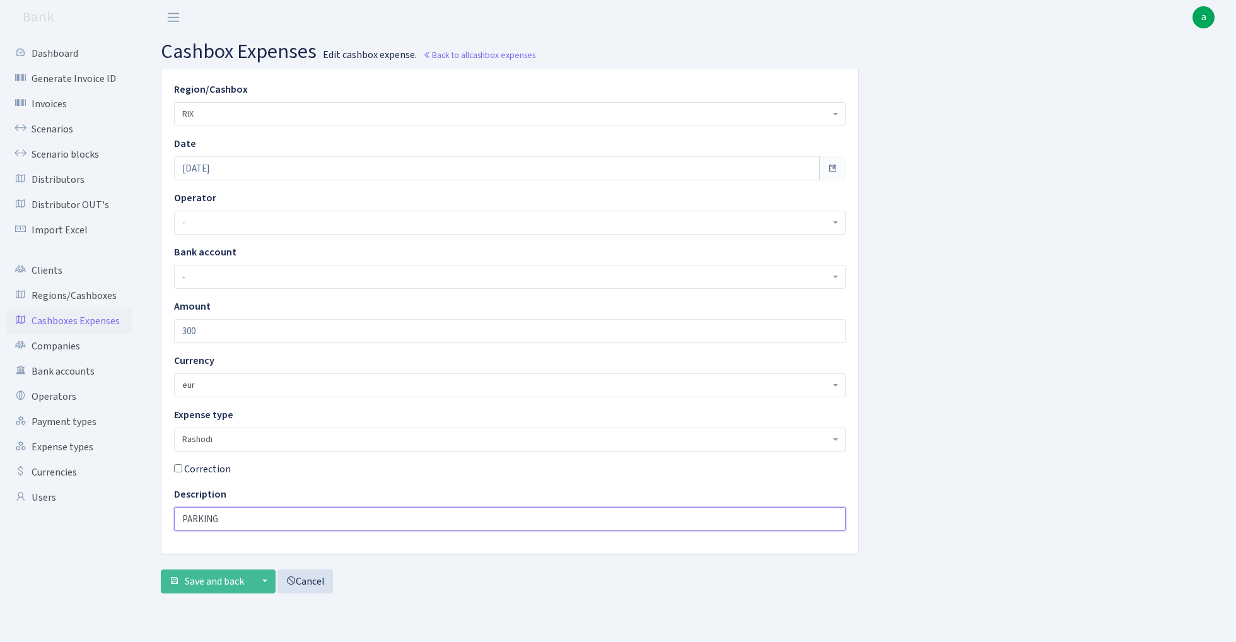
click at [258, 515] on input "PARKING" at bounding box center [510, 519] width 672 height 24
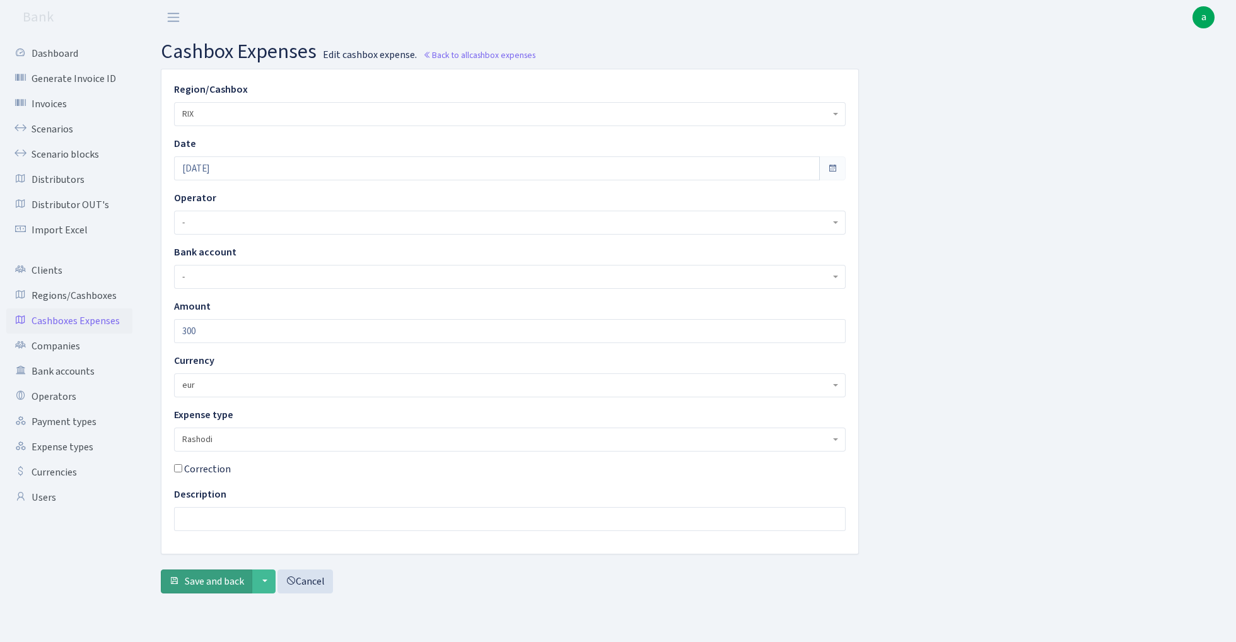
click at [197, 584] on span "Save and back" at bounding box center [214, 582] width 59 height 14
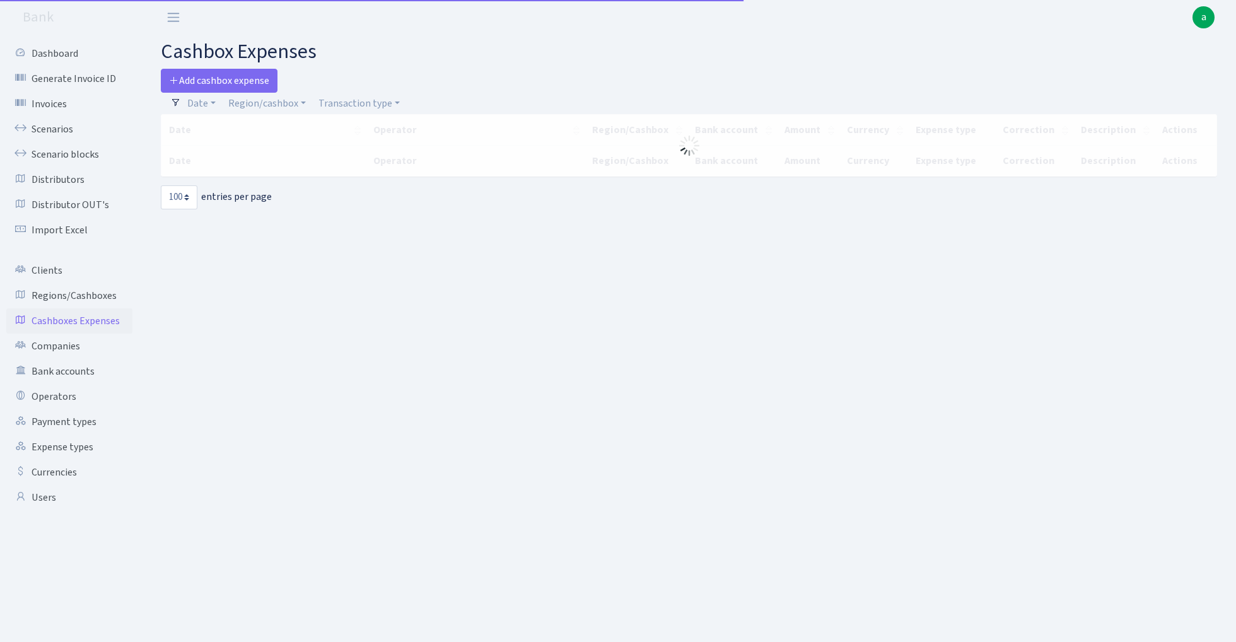
select select "100"
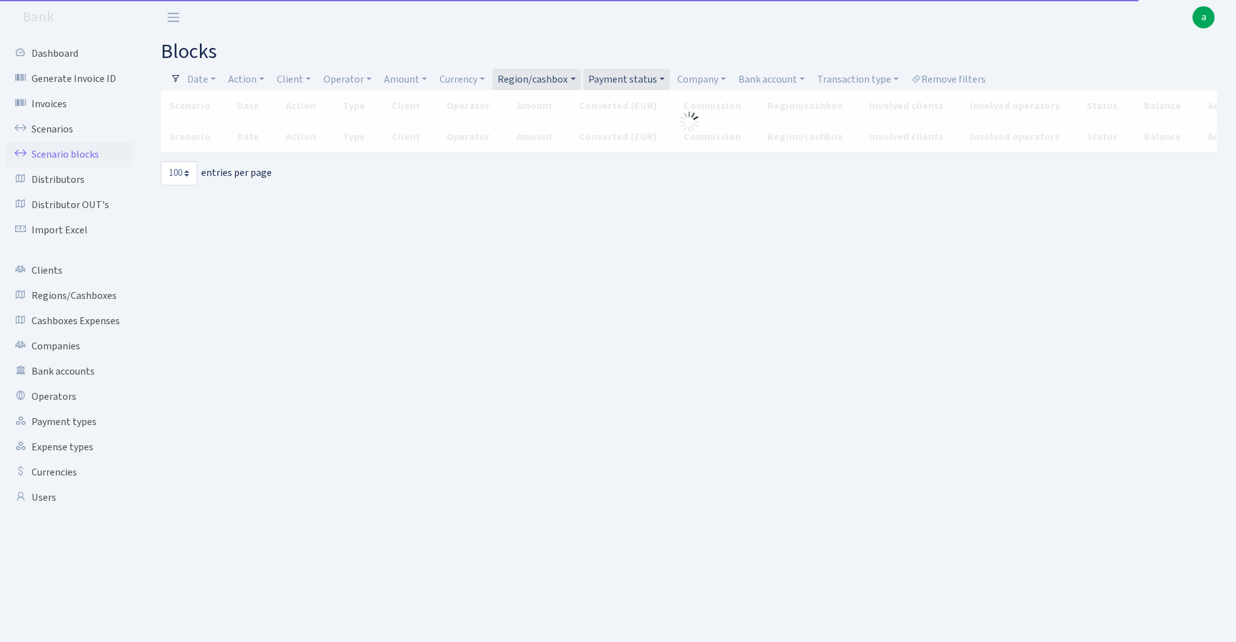
select select "100"
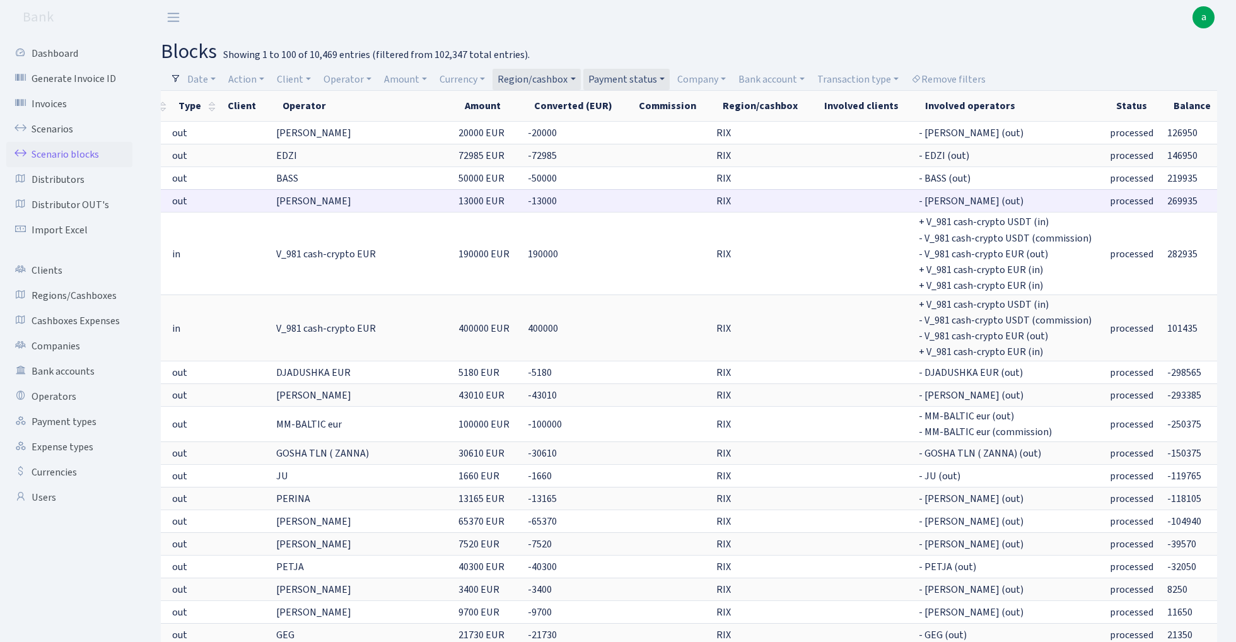
scroll to position [0, 163]
click at [543, 76] on link "Region/cashbox" at bounding box center [537, 79] width 88 height 21
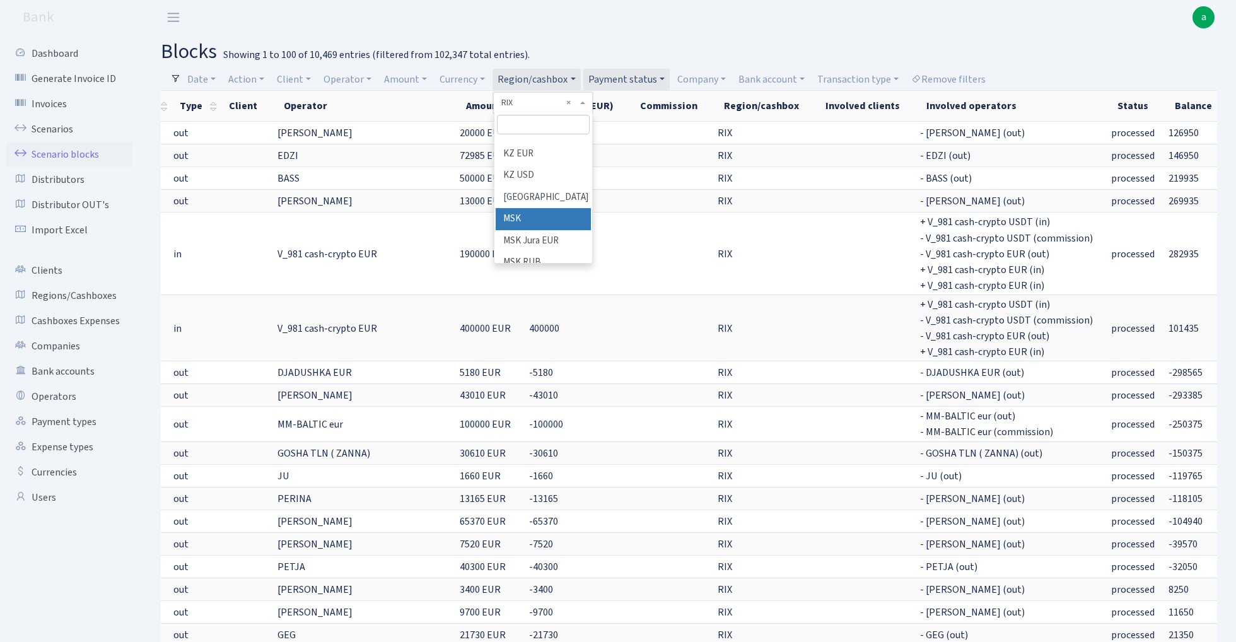
scroll to position [508, 0]
click at [548, 244] on li "TLN" at bounding box center [543, 255] width 95 height 22
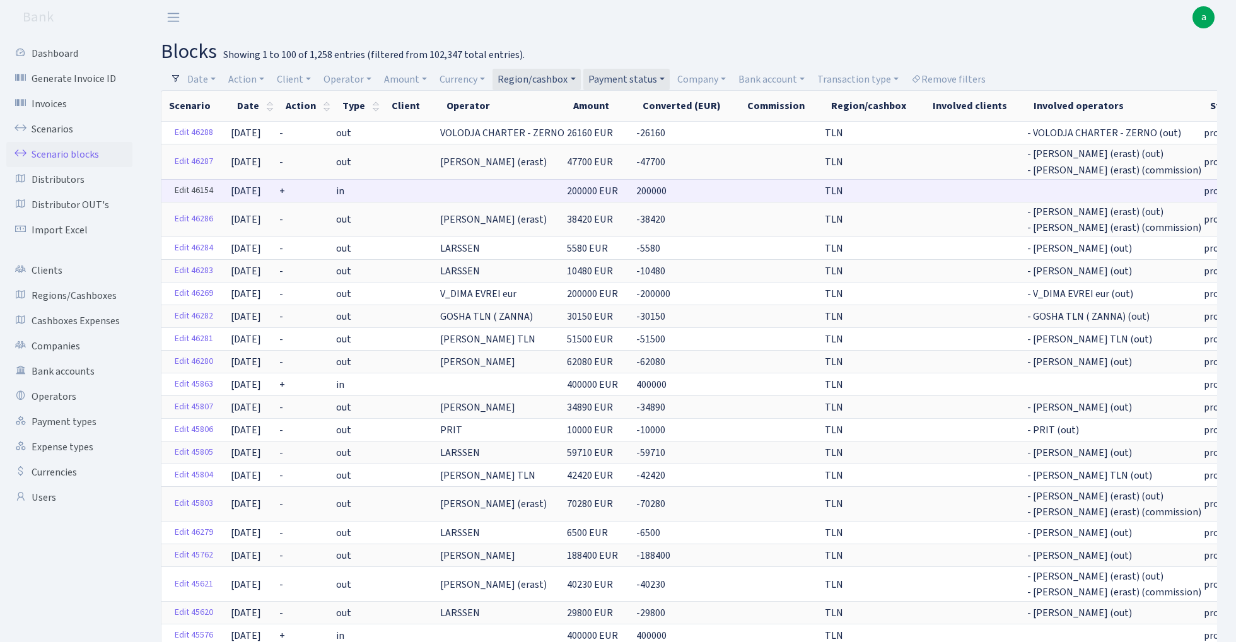
click at [185, 189] on link "Edit 46154" at bounding box center [194, 191] width 50 height 20
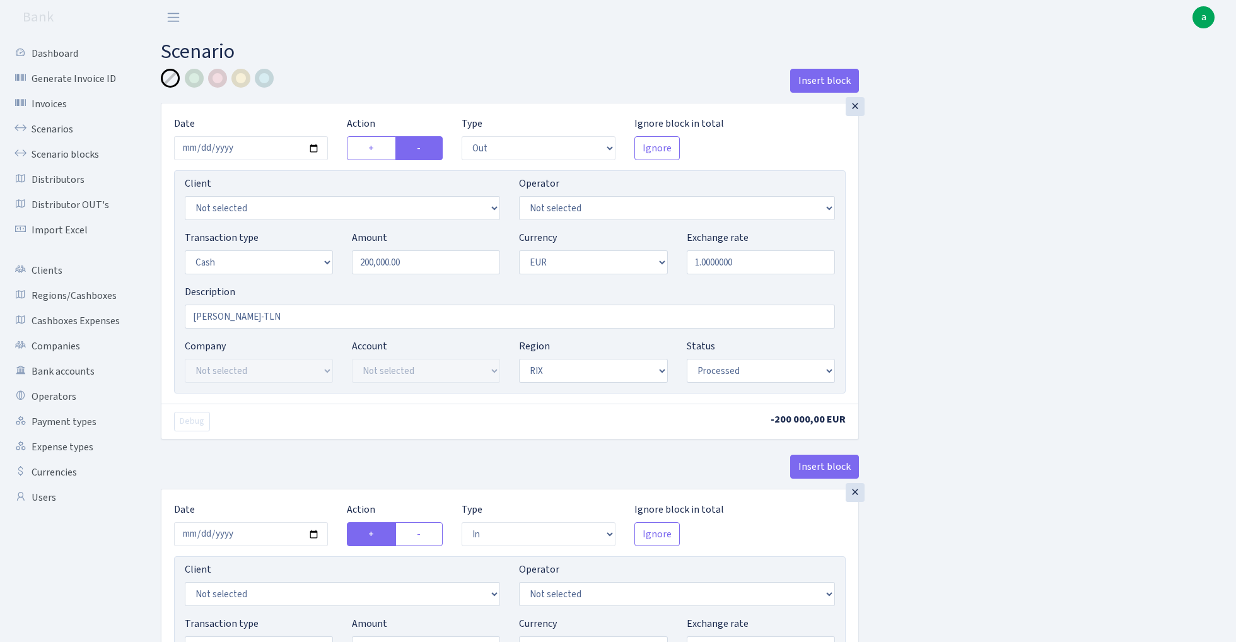
select select "out"
select select "1"
select select "processed"
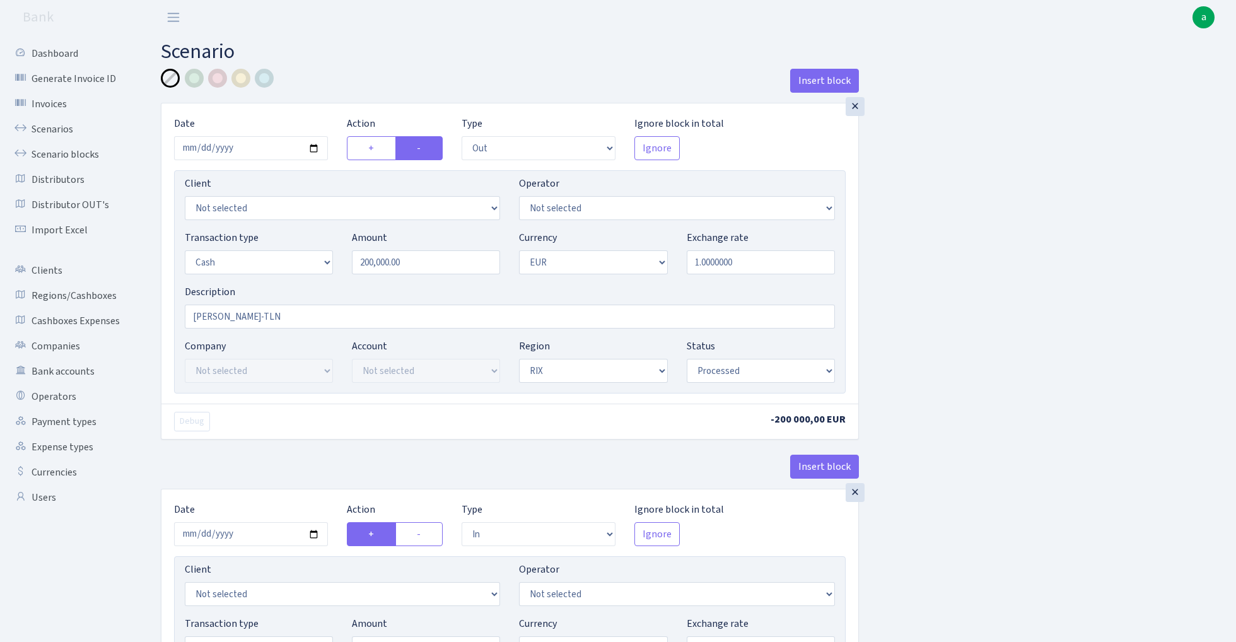
select select "in"
select select "1"
select select "2"
select select "processed"
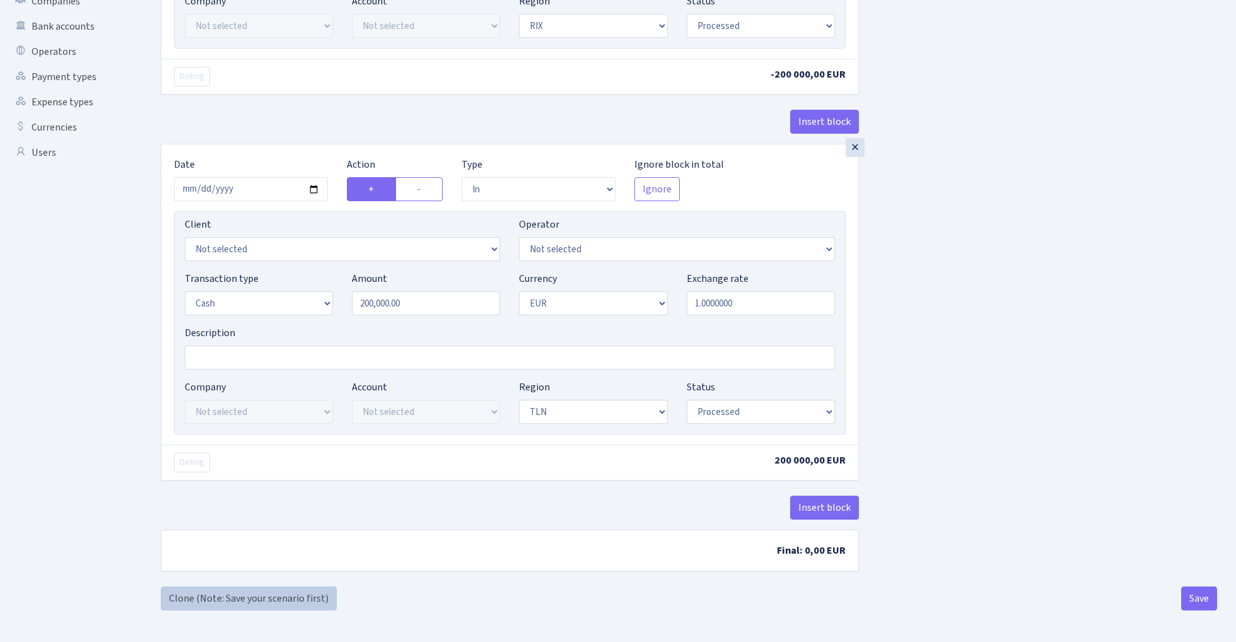
scroll to position [349, 0]
click at [255, 600] on link "Clone (Note: Save your scenario first)" at bounding box center [249, 599] width 176 height 24
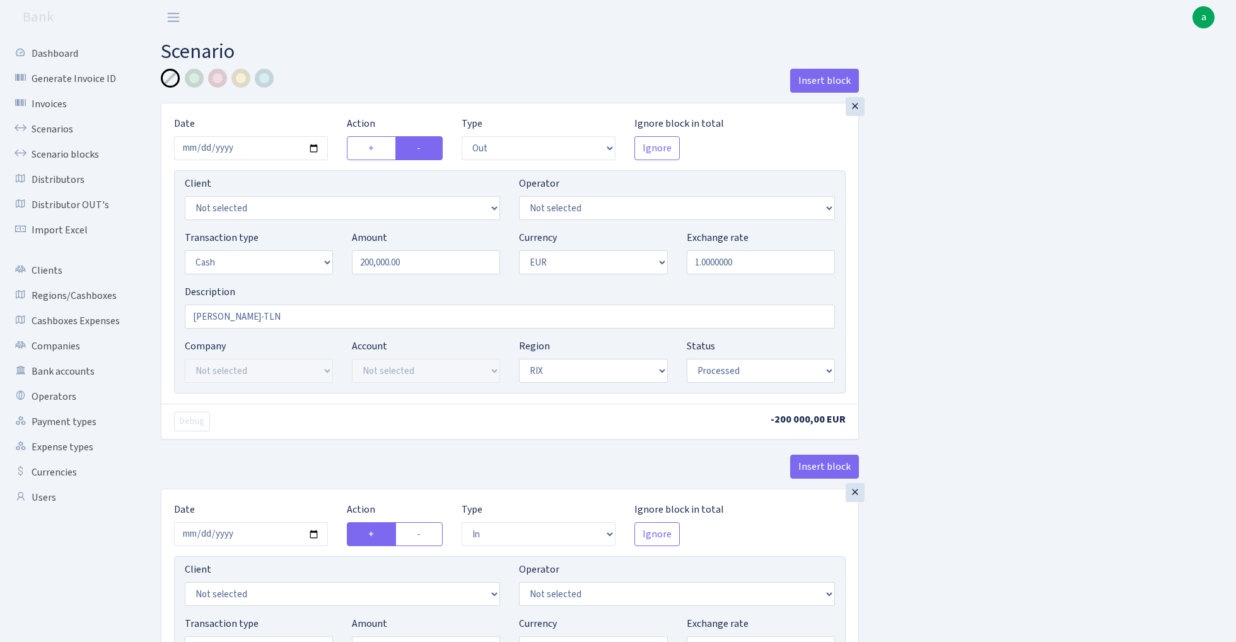
select select "out"
select select "1"
select select "processed"
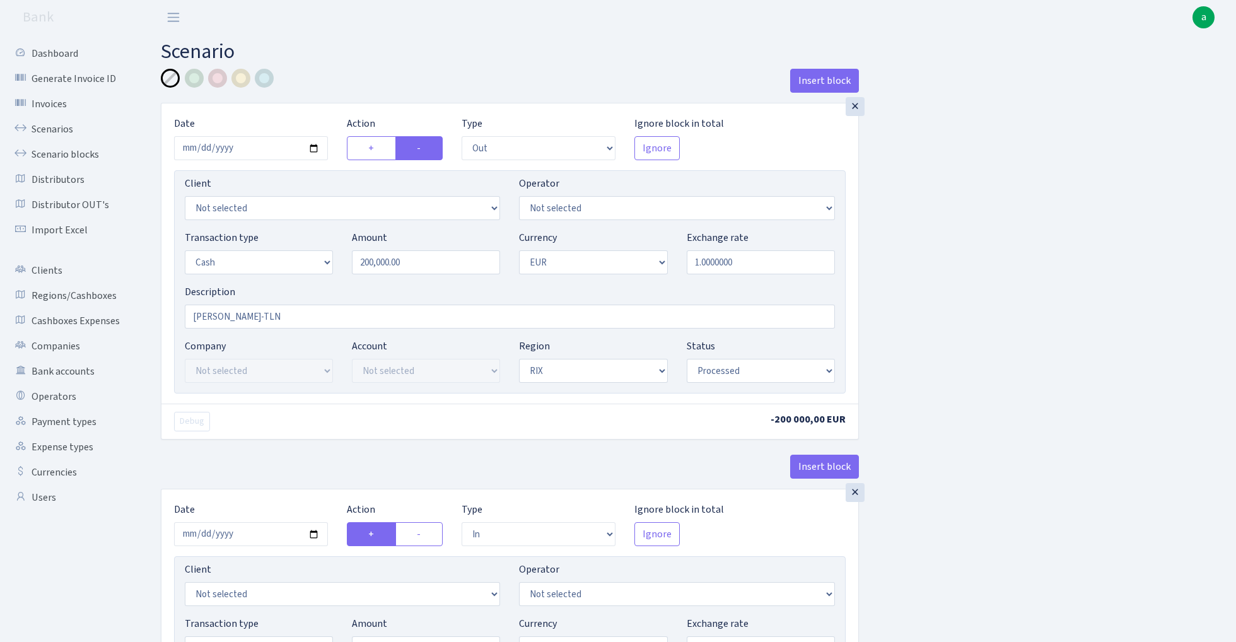
select select "in"
select select "1"
select select "2"
select select "processed"
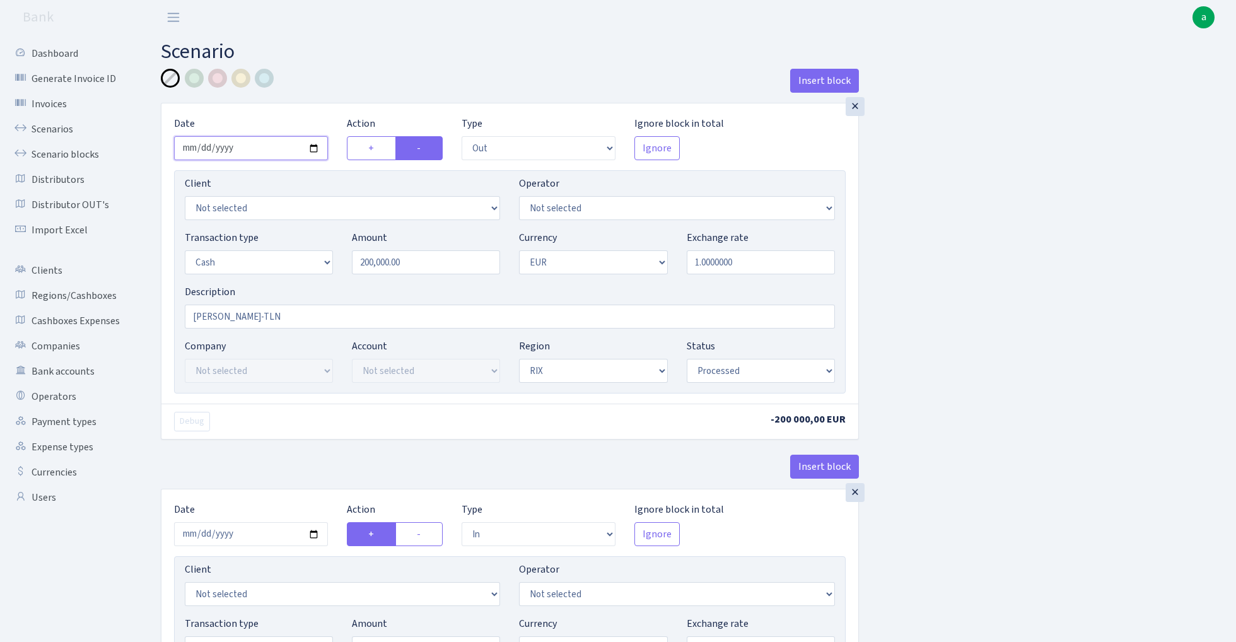
click at [247, 150] on input "2025-09-09" at bounding box center [251, 148] width 154 height 24
type input "[DATE]"
click at [342, 61] on h2 "Scenario" at bounding box center [689, 52] width 1057 height 24
drag, startPoint x: 363, startPoint y: 265, endPoint x: 308, endPoint y: 266, distance: 54.9
click at [308, 266] on div "Transaction type Not selected 981 ELF FISH crypto GIRT IVO dekl MM-BALTIC eur U…" at bounding box center [509, 257] width 669 height 54
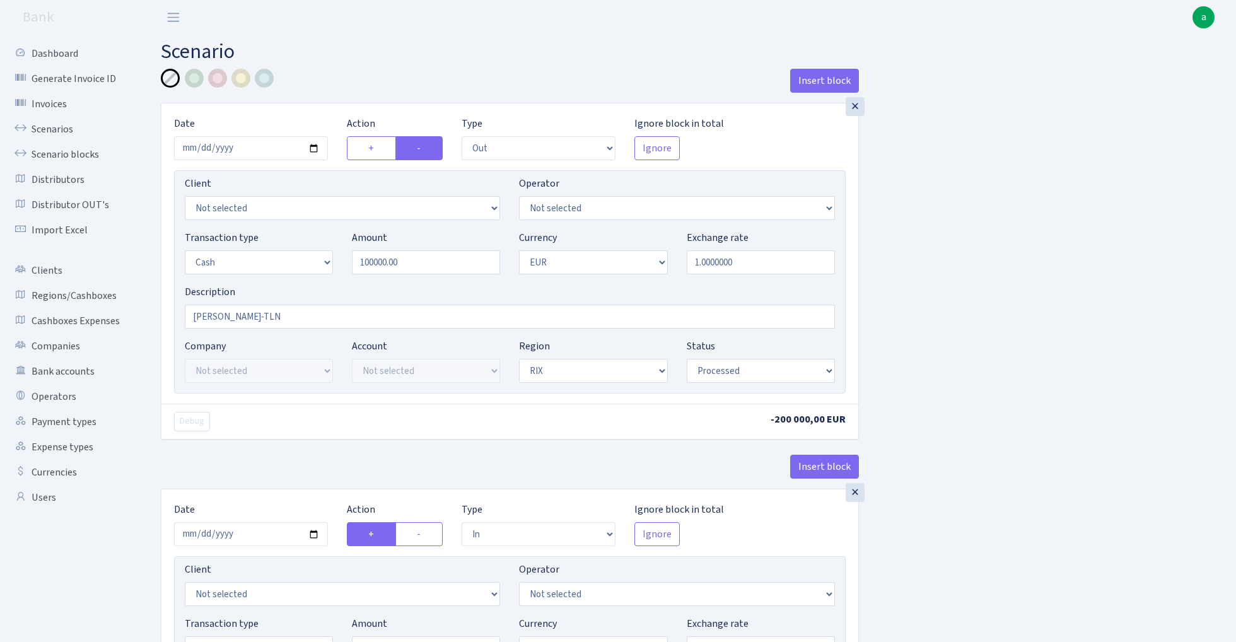
type input "100,000.00"
click at [1003, 220] on div "Insert block × Date 2025-09-13 Action + - Type --- In Out Commission Field requ…" at bounding box center [689, 500] width 1076 height 863
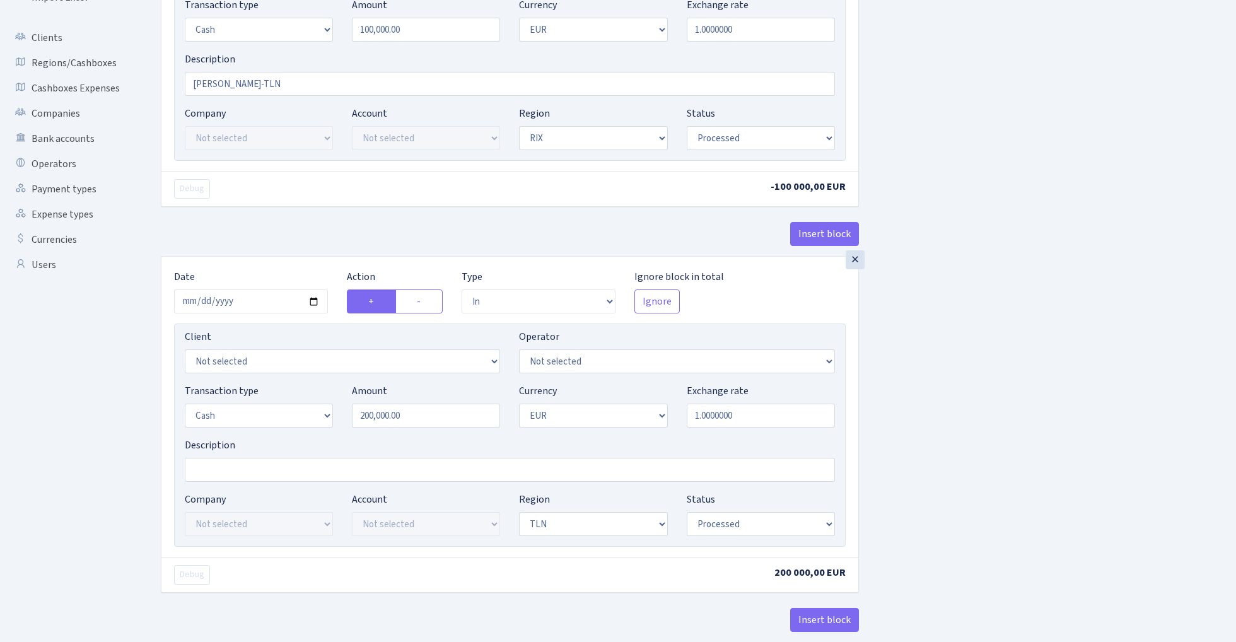
scroll to position [268, 0]
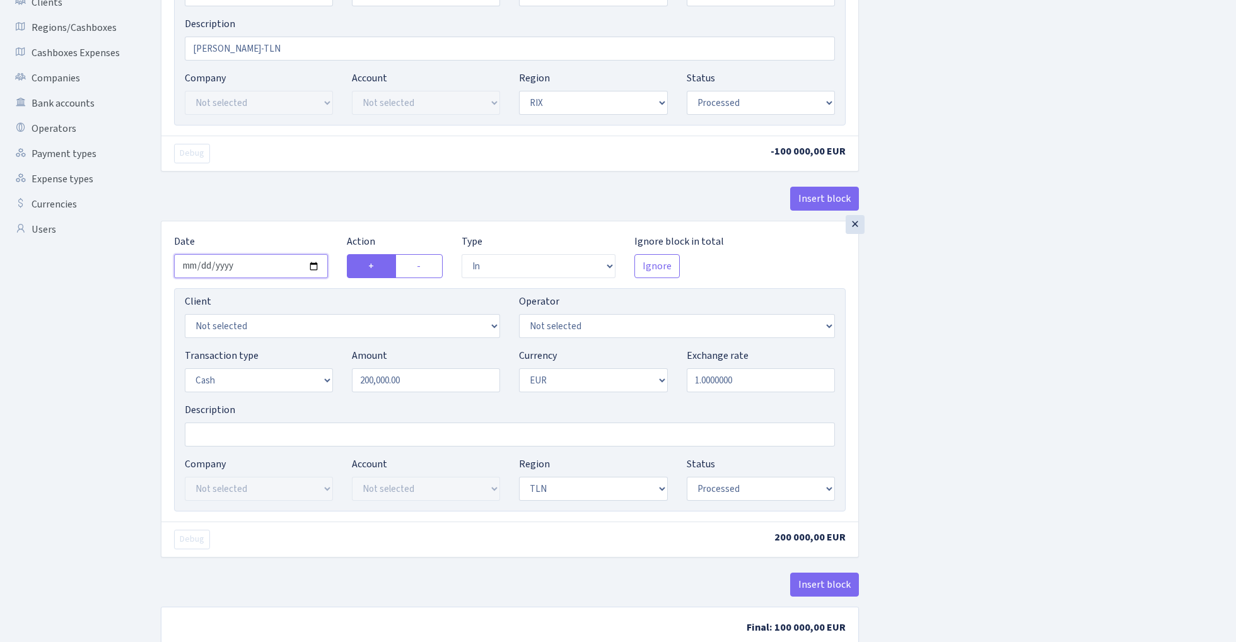
click at [245, 268] on input "2025-09-09" at bounding box center [251, 266] width 154 height 24
type input "2025-09-13"
click at [281, 199] on div "Insert block" at bounding box center [510, 204] width 698 height 34
drag, startPoint x: 367, startPoint y: 383, endPoint x: 315, endPoint y: 387, distance: 51.2
click at [321, 387] on div "Transaction type Not selected 981 ELF FISH crypto GIRT IVO dekl MM-BALTIC eur U…" at bounding box center [509, 375] width 669 height 54
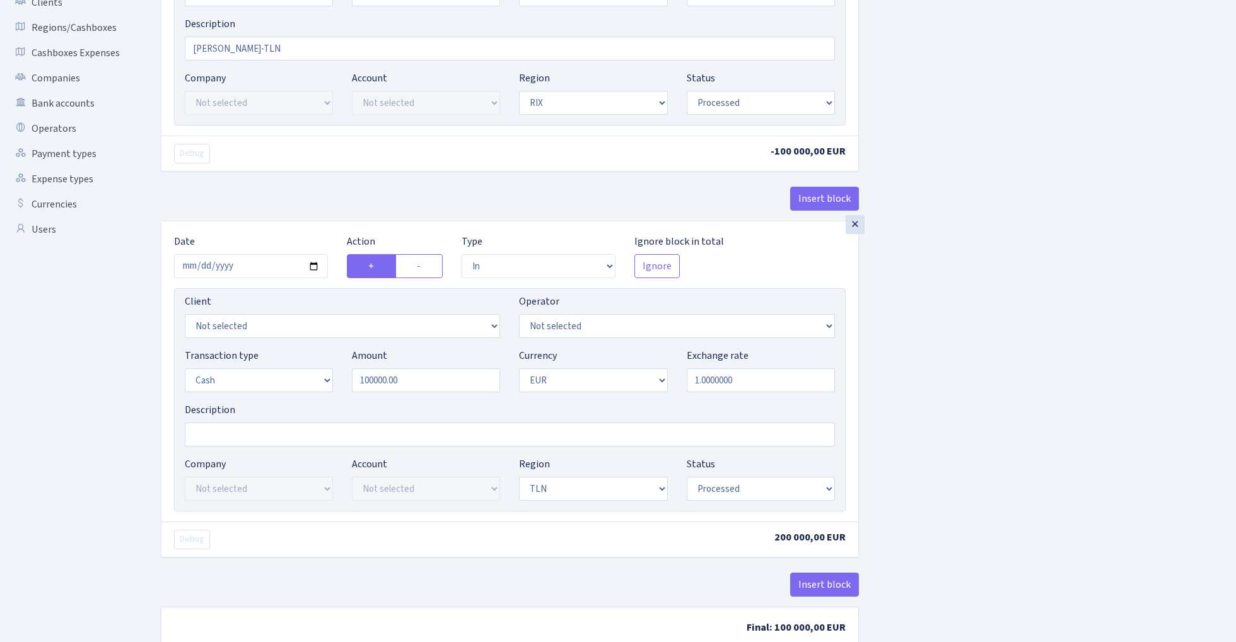
type input "100,000.00"
click at [951, 349] on div "Insert block × Date 2025-09-13 Action + - Type --- In Out Commission Field requ…" at bounding box center [689, 232] width 1076 height 863
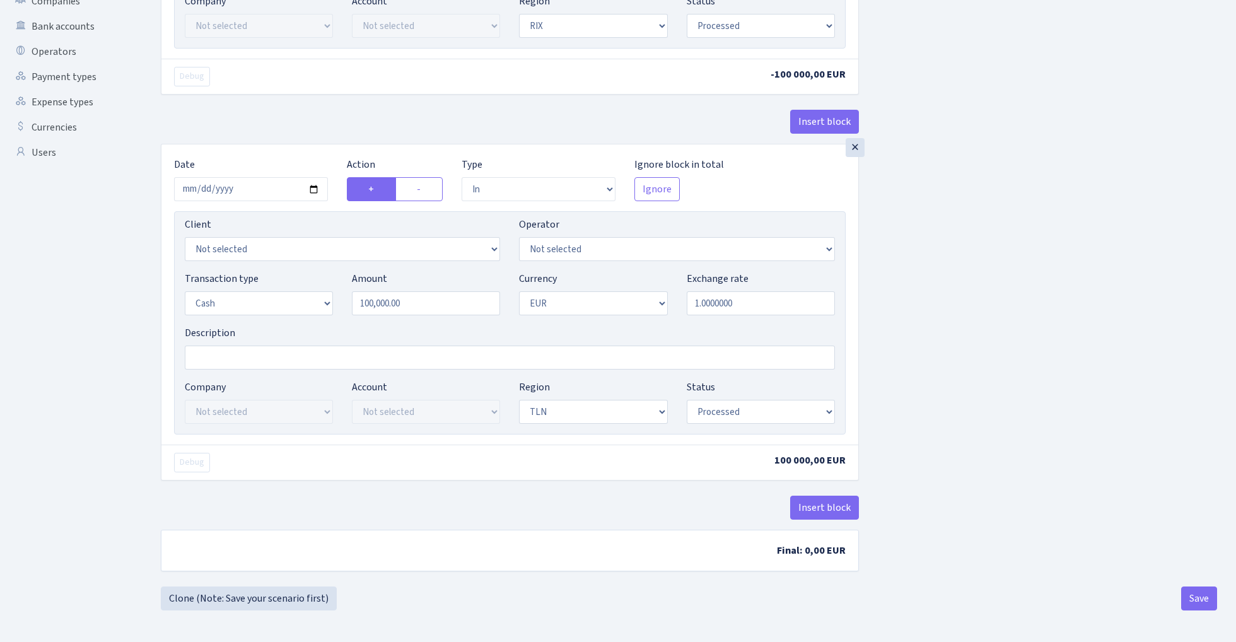
scroll to position [349, 0]
click at [1197, 599] on button "Save" at bounding box center [1200, 599] width 36 height 24
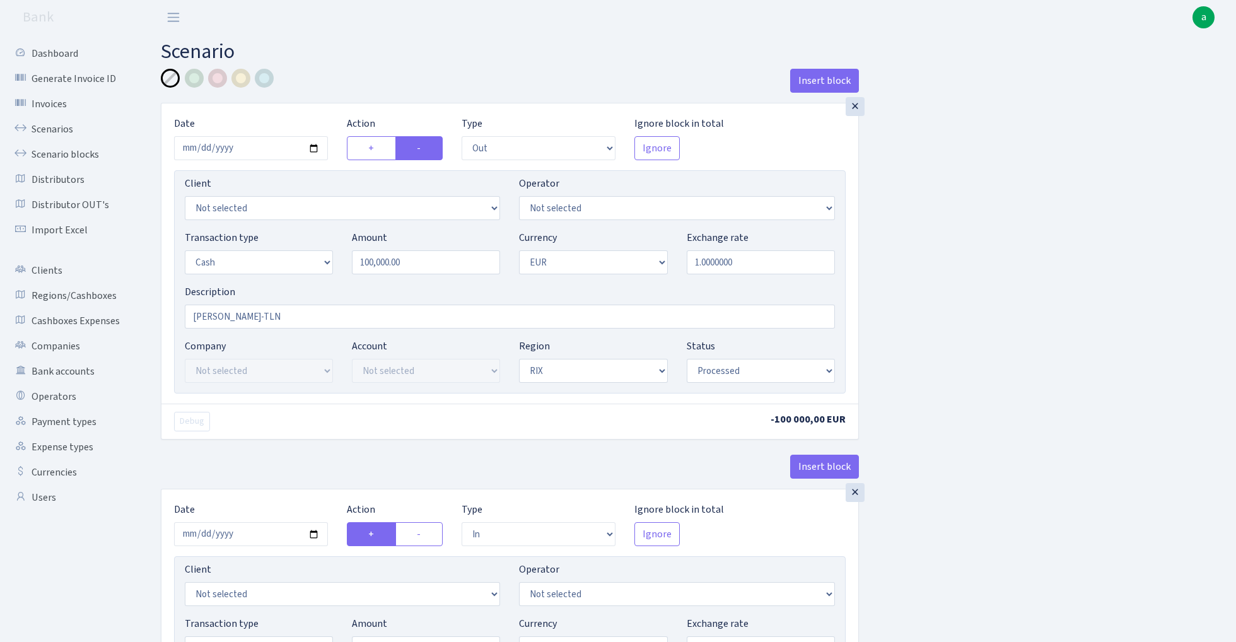
select select "out"
select select "1"
select select "processed"
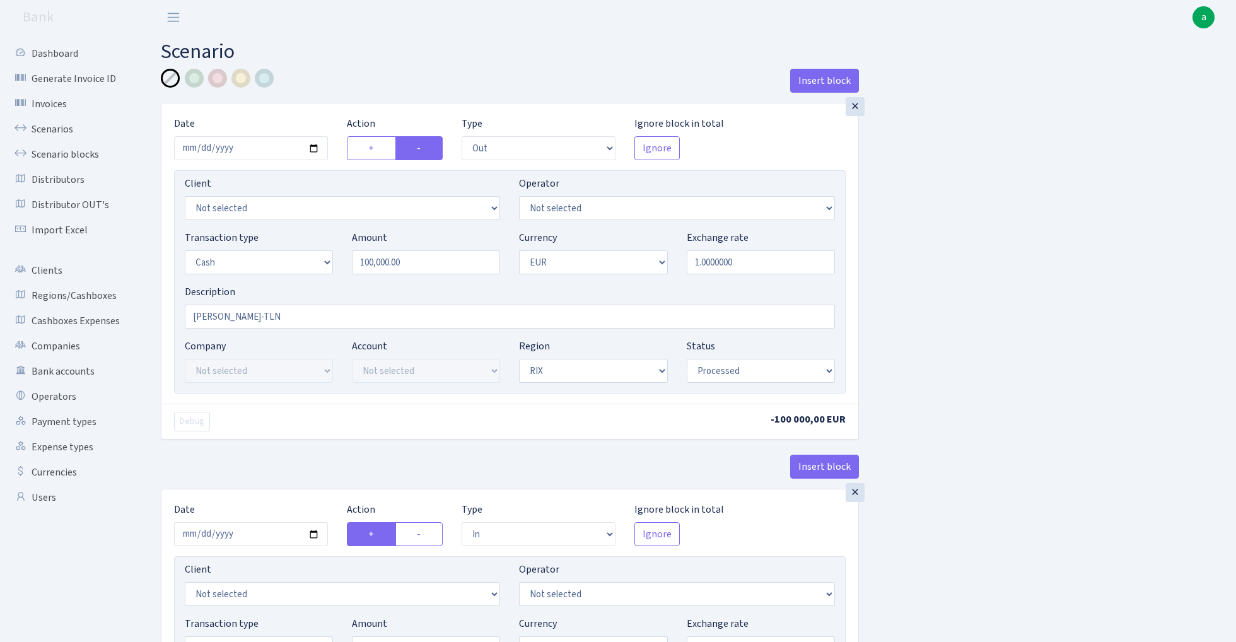
select select "in"
select select "1"
select select "2"
select select "processed"
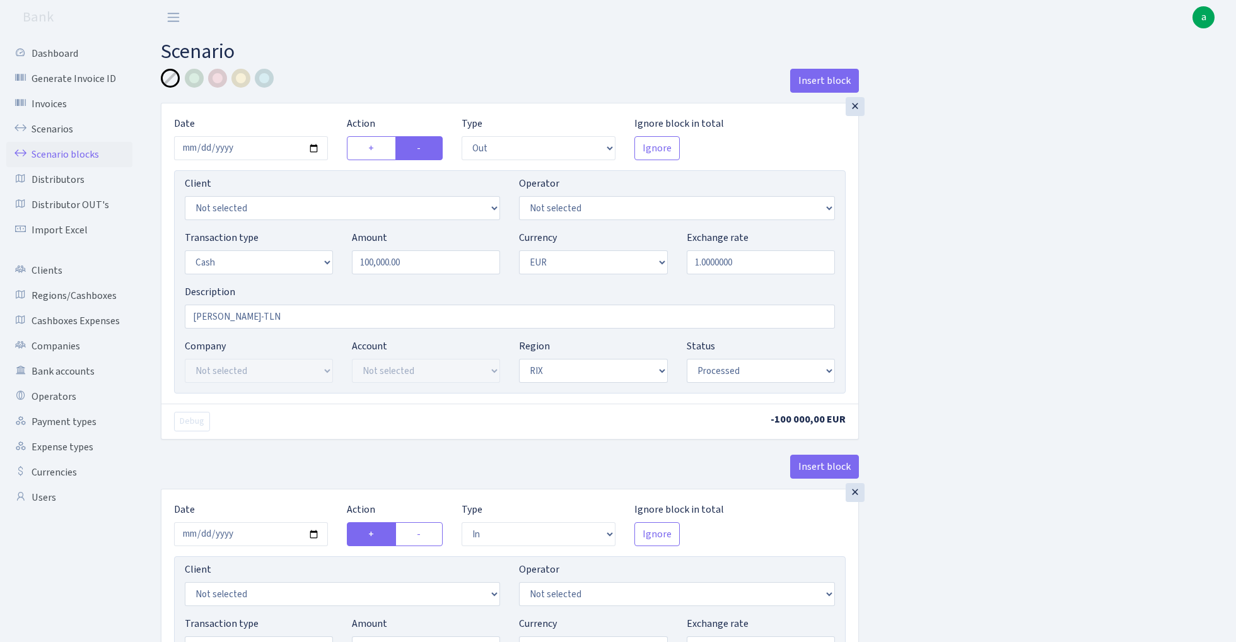
click at [81, 151] on link "Scenario blocks" at bounding box center [69, 154] width 126 height 25
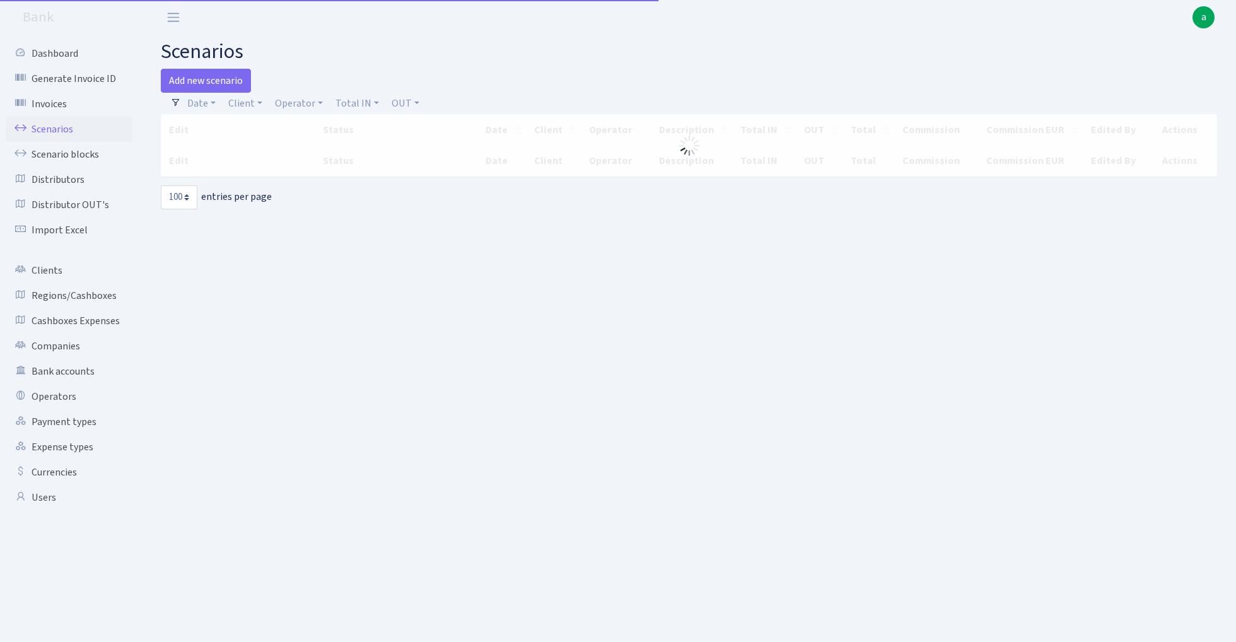
select select "100"
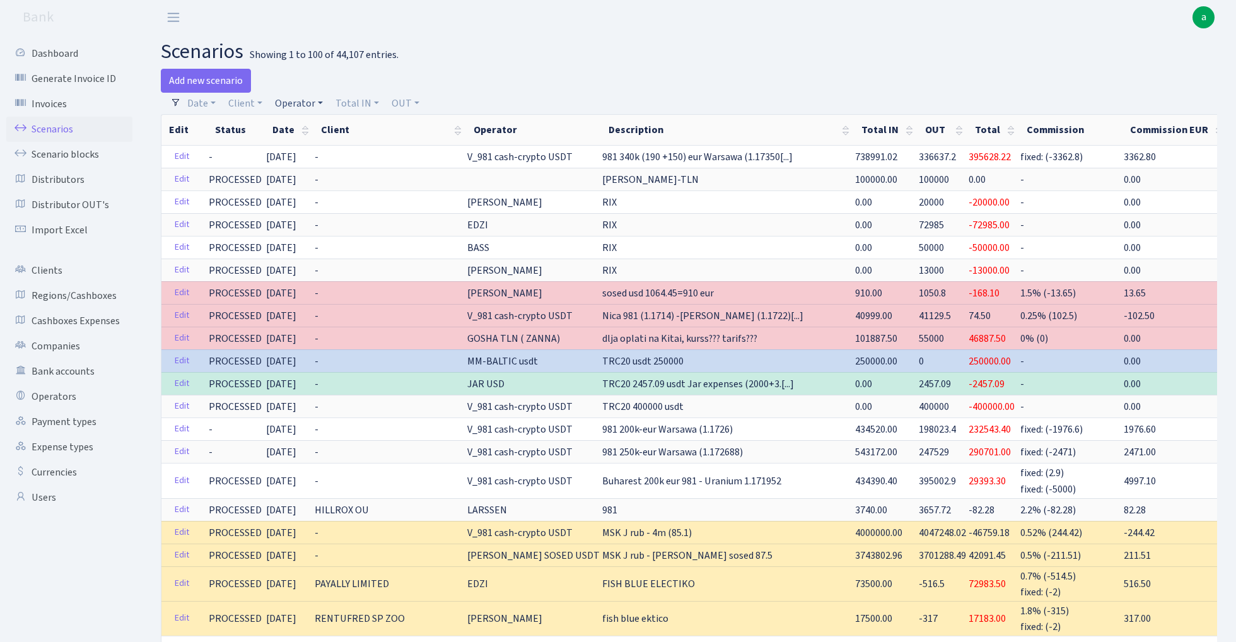
click at [300, 107] on link "Operator" at bounding box center [299, 103] width 58 height 21
click at [306, 150] on input "search" at bounding box center [320, 149] width 93 height 20
type input "kare"
click at [314, 170] on li "[PERSON_NAME]" at bounding box center [320, 172] width 95 height 22
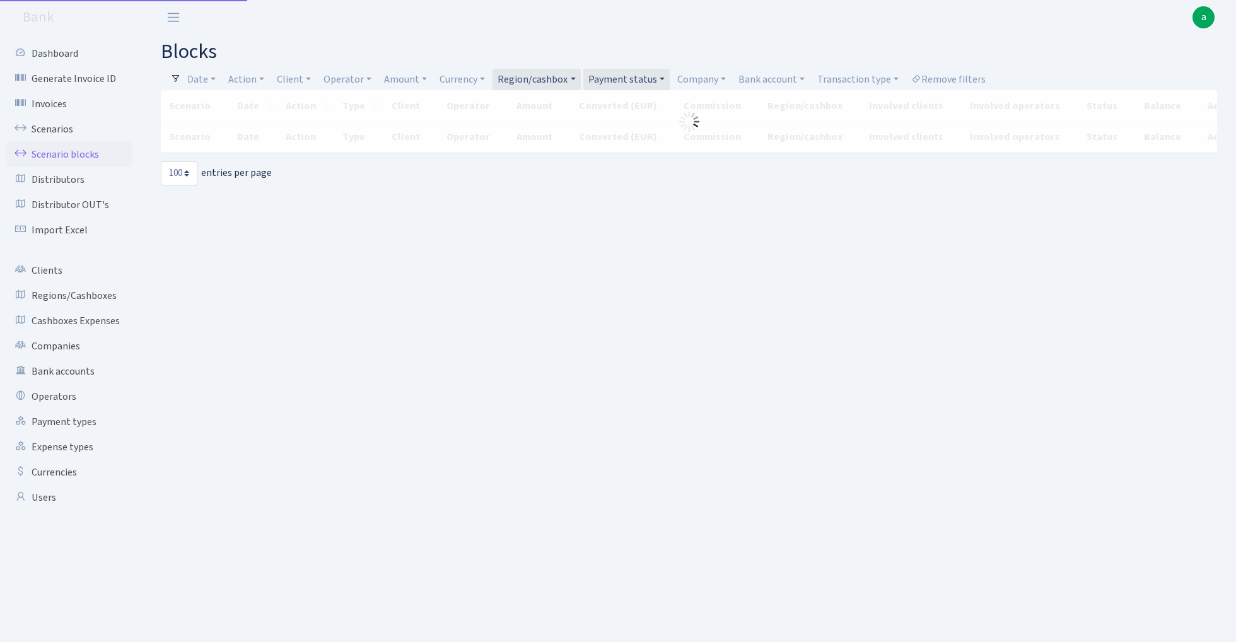
select select "100"
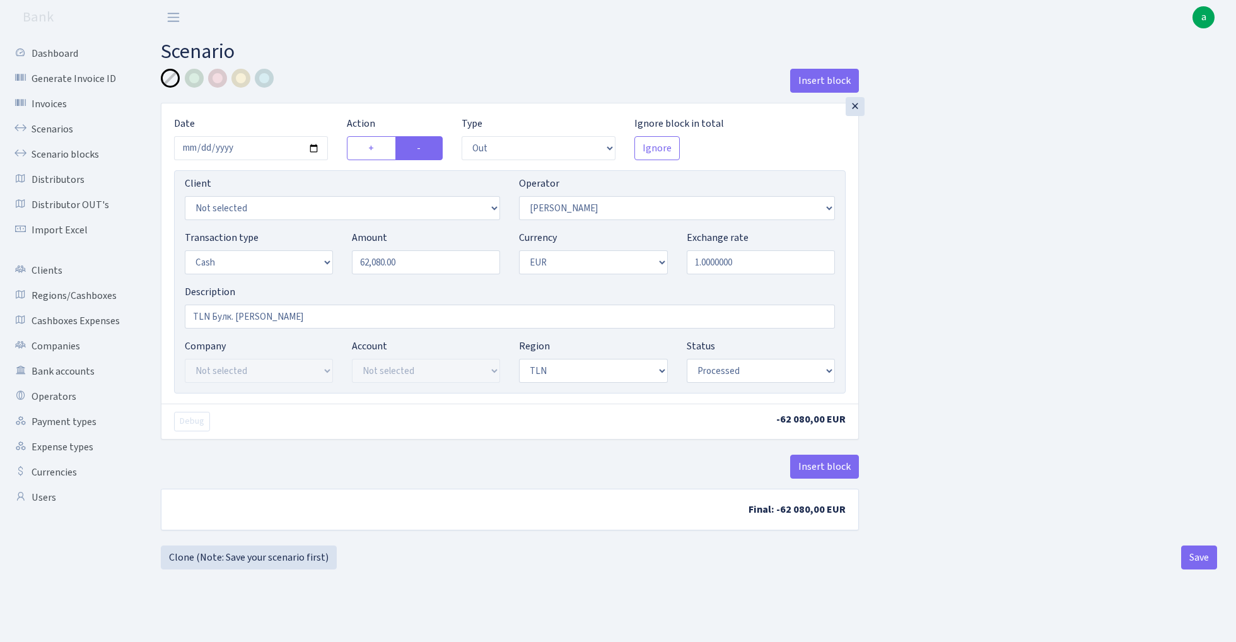
select select "out"
select select "396"
select select "1"
select select "2"
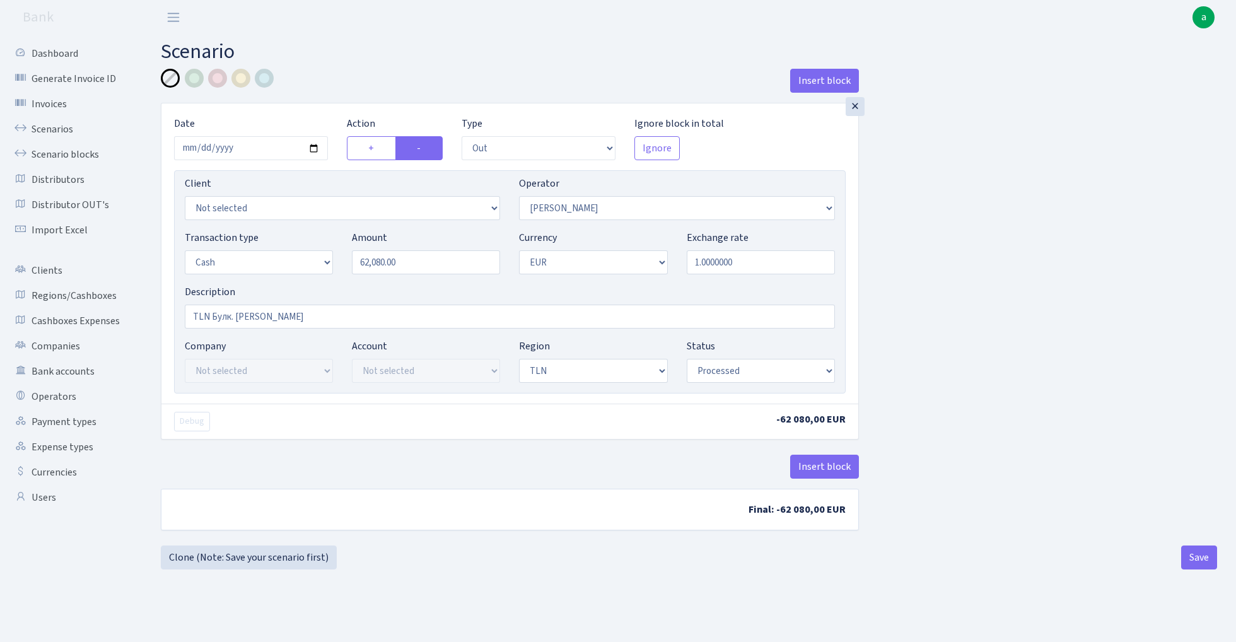
select select "processed"
click at [254, 145] on input "[DATE]" at bounding box center [251, 148] width 154 height 24
type input "[DATE]"
click at [334, 77] on div "Insert block" at bounding box center [510, 86] width 698 height 34
click at [425, 265] on input "62080.00" at bounding box center [426, 262] width 148 height 24
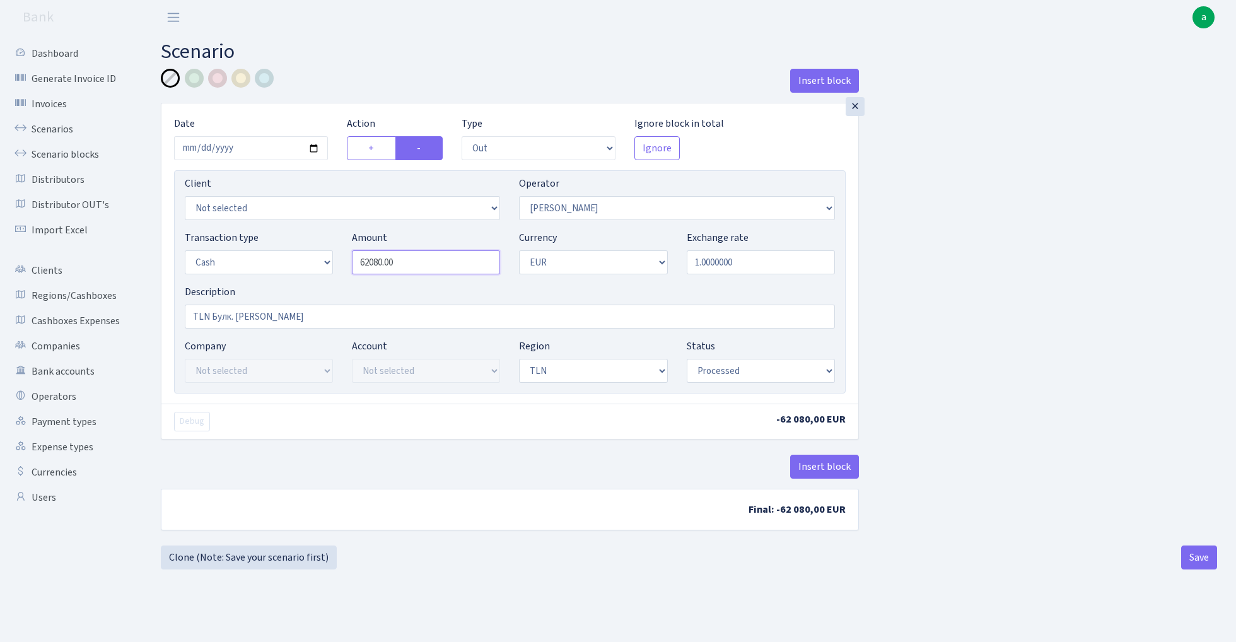
click at [425, 265] on input "62080.00" at bounding box center [426, 262] width 148 height 24
paste input "17305"
type input "173,050.00"
click at [970, 247] on div "Insert block × Date [DATE] Action + - Type --- In Out Commission Field required…" at bounding box center [689, 307] width 1076 height 477
click at [1197, 564] on button "Save" at bounding box center [1200, 558] width 36 height 24
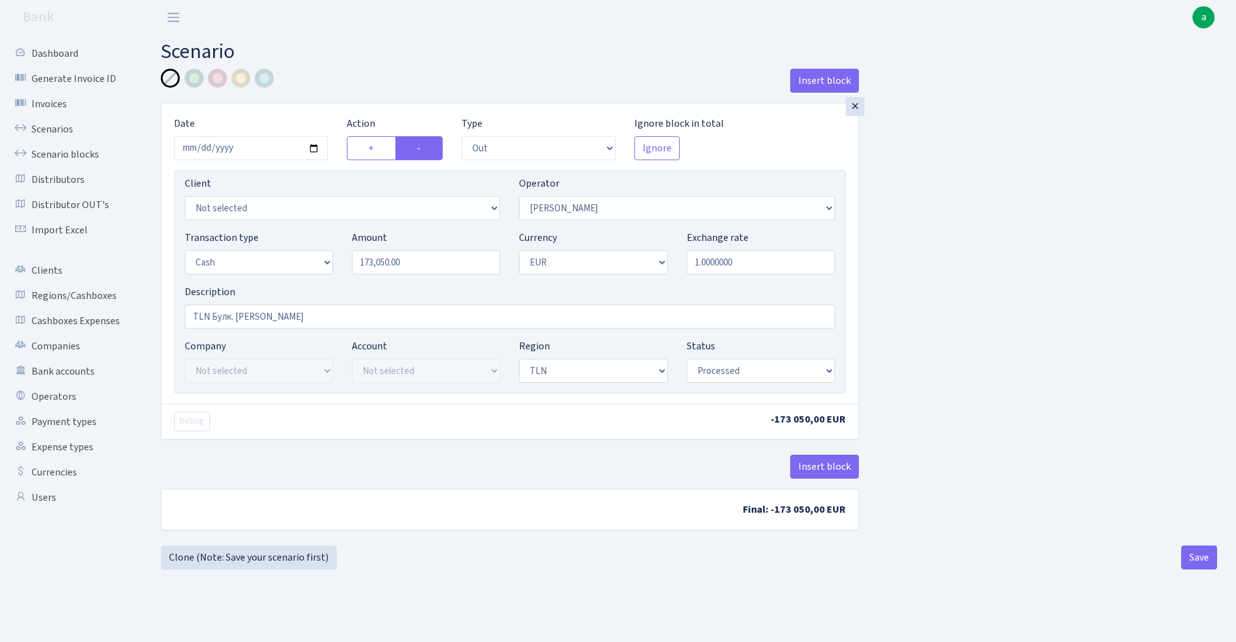
select select "out"
select select "396"
select select "1"
select select "2"
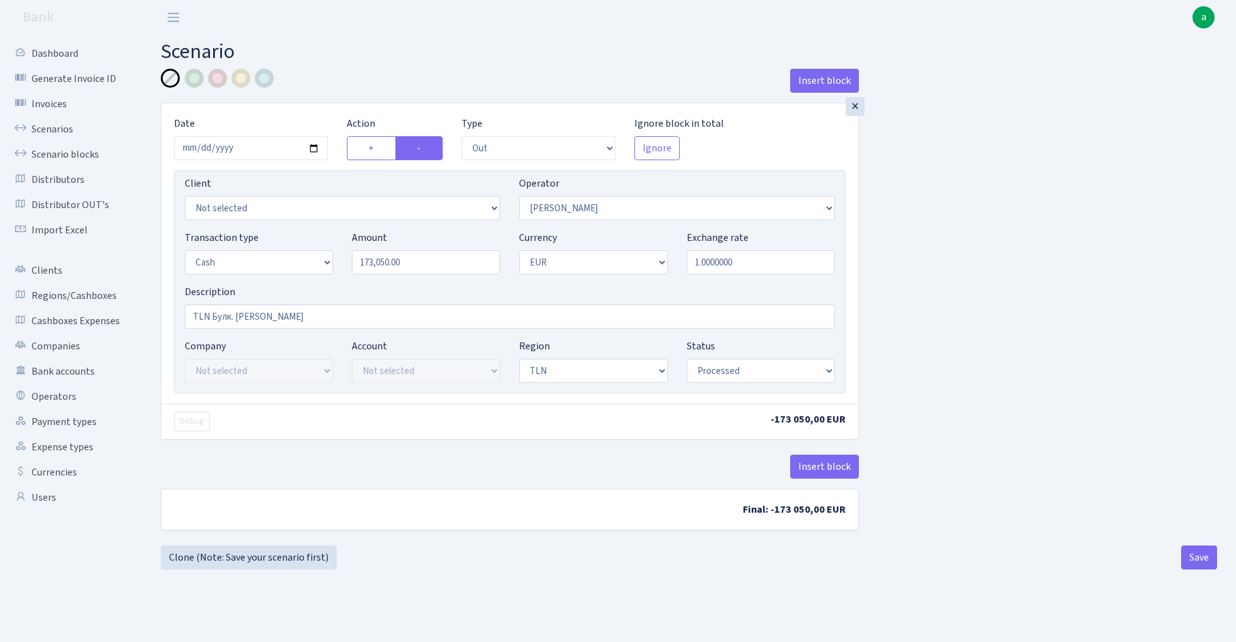
select select "processed"
click at [54, 125] on link "Scenarios" at bounding box center [69, 129] width 126 height 25
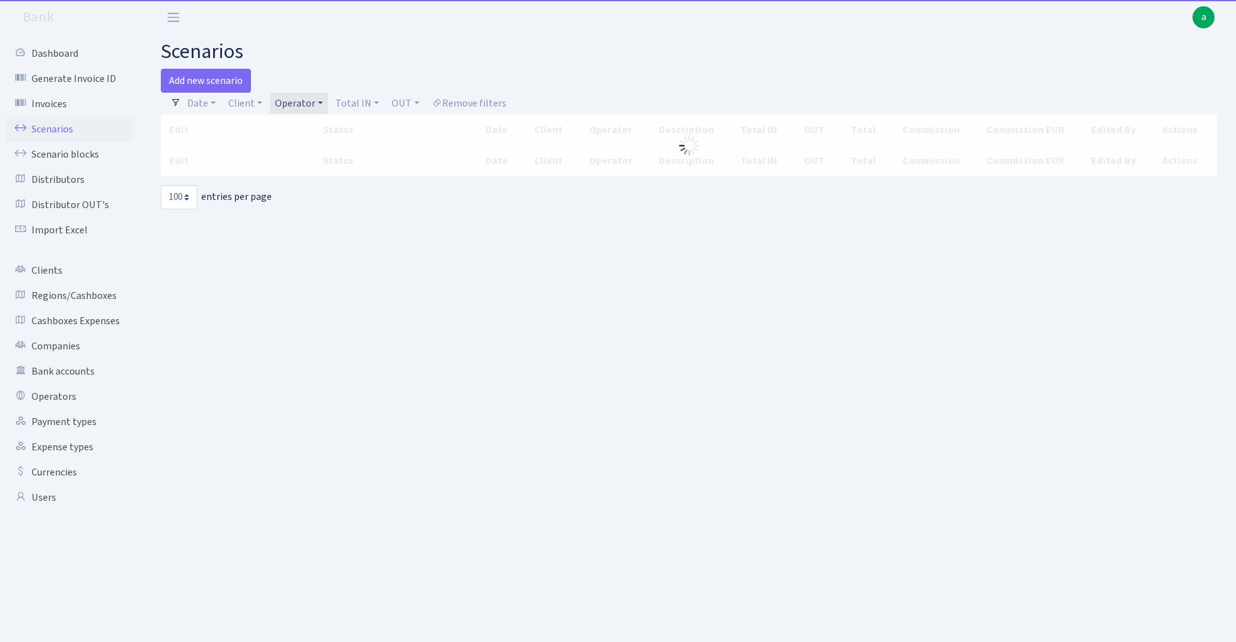
select select "100"
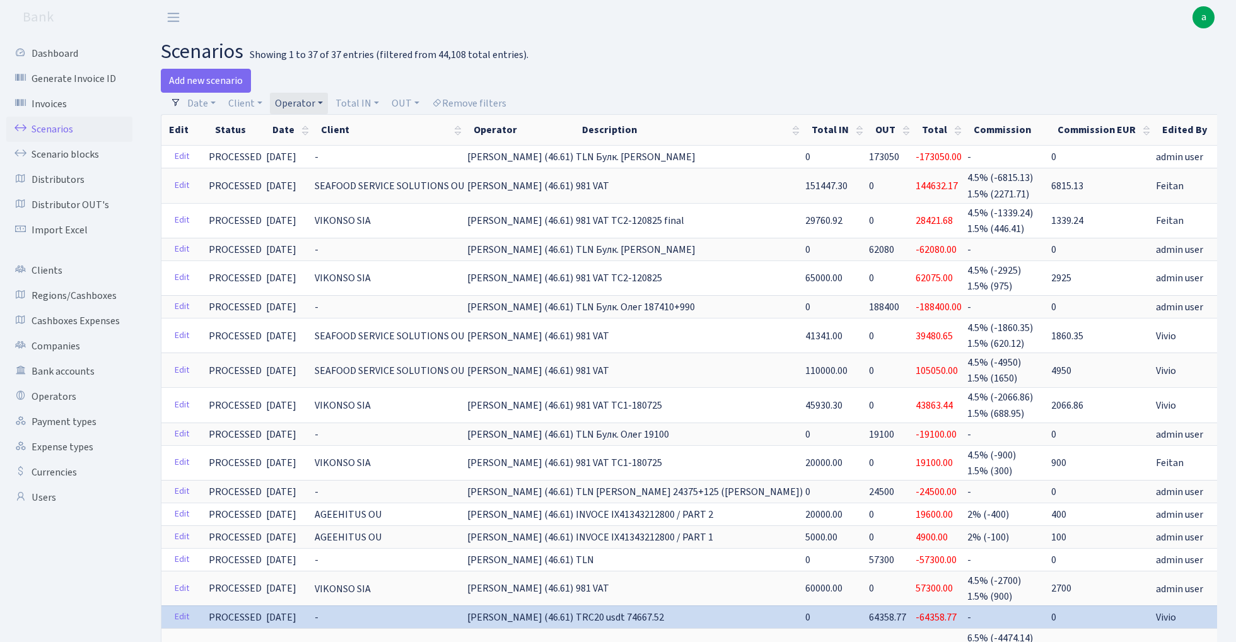
click at [305, 101] on link "Operator" at bounding box center [299, 103] width 58 height 21
click at [733, 79] on div at bounding box center [959, 81] width 538 height 24
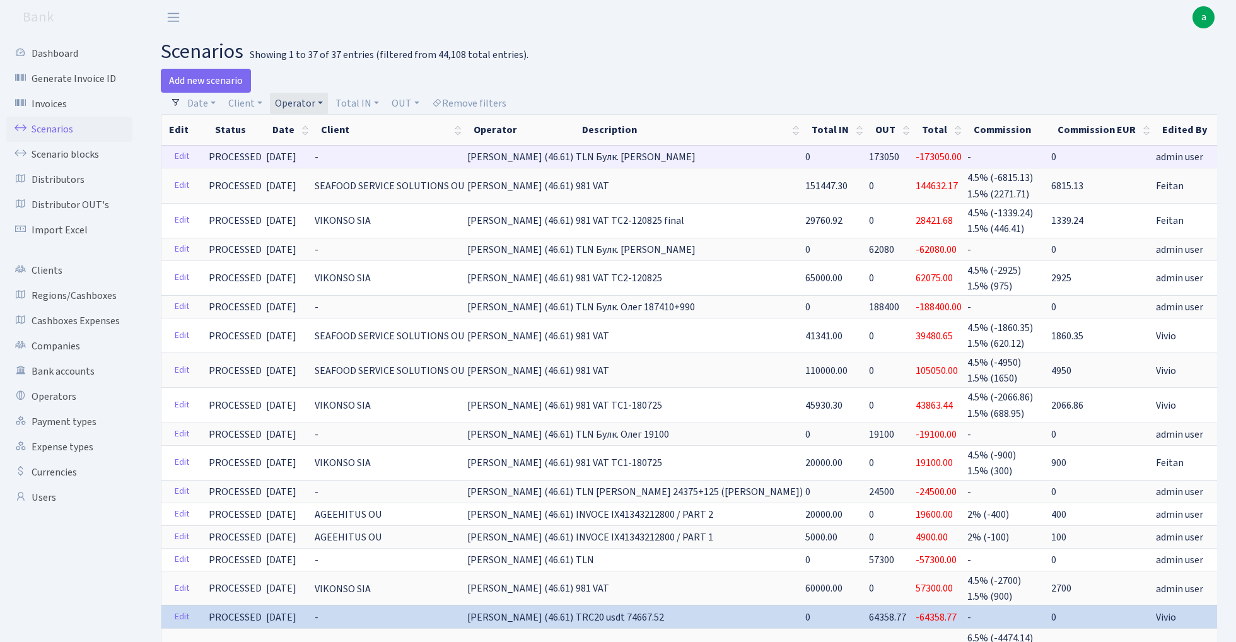
click at [1228, 158] on link "Clone" at bounding box center [1249, 157] width 42 height 20
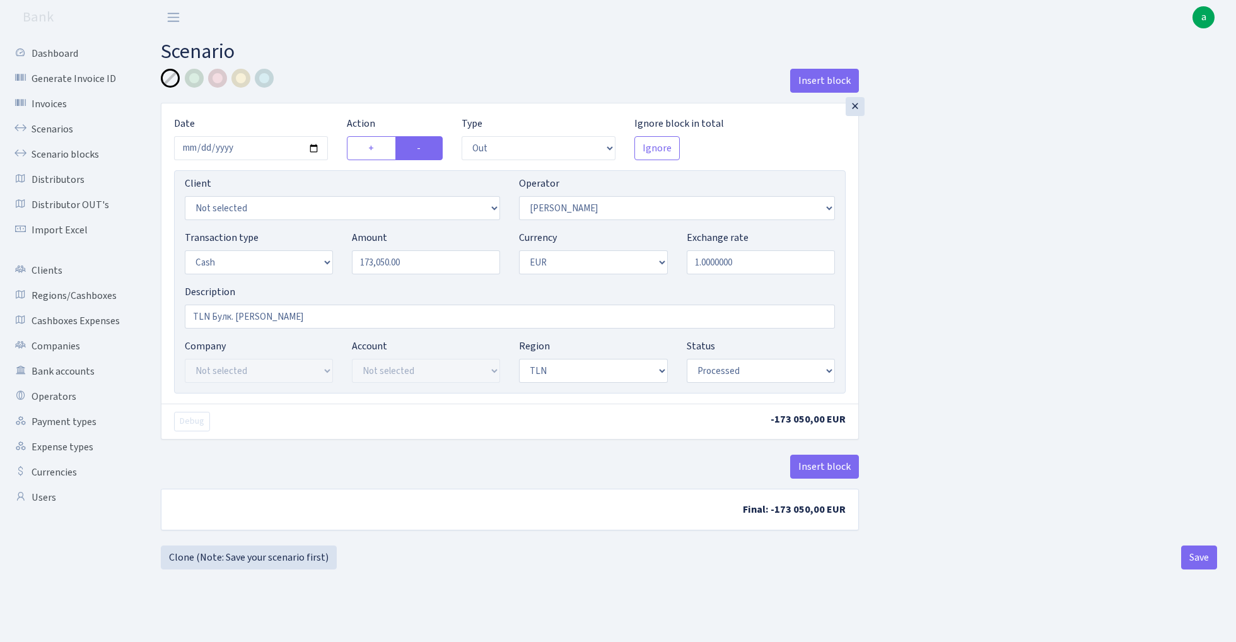
select select "out"
select select "396"
select select "1"
select select "2"
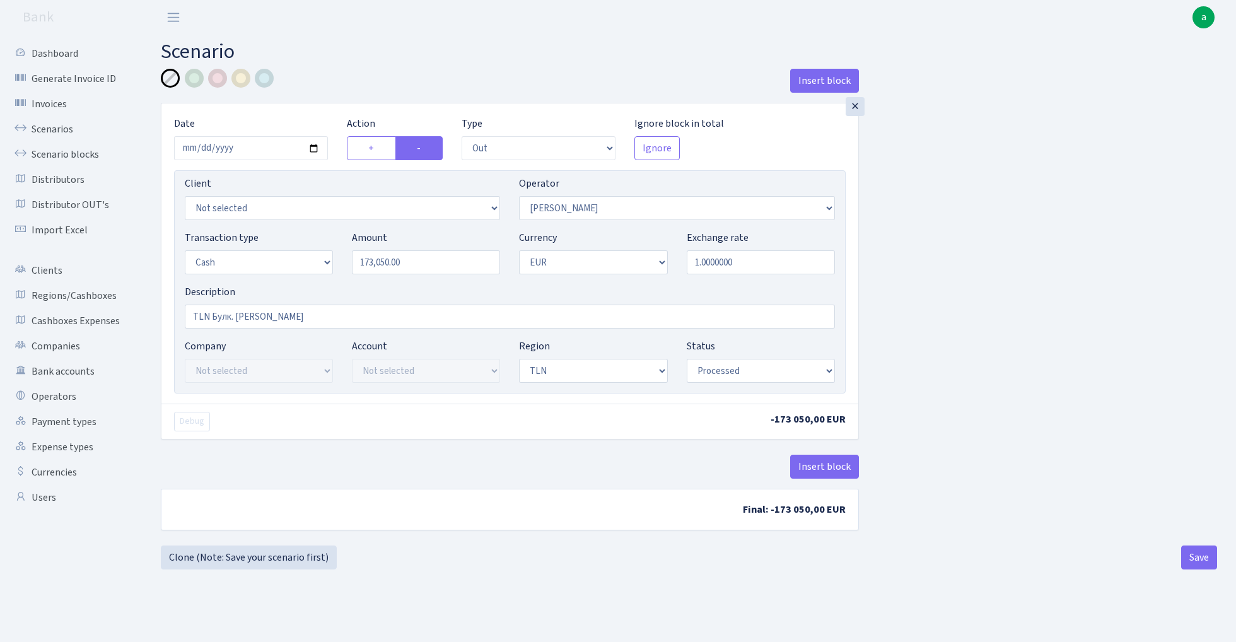
select select "processed"
click at [427, 260] on input "173050.00" at bounding box center [426, 262] width 148 height 24
paste input "343"
type input "13,430.00"
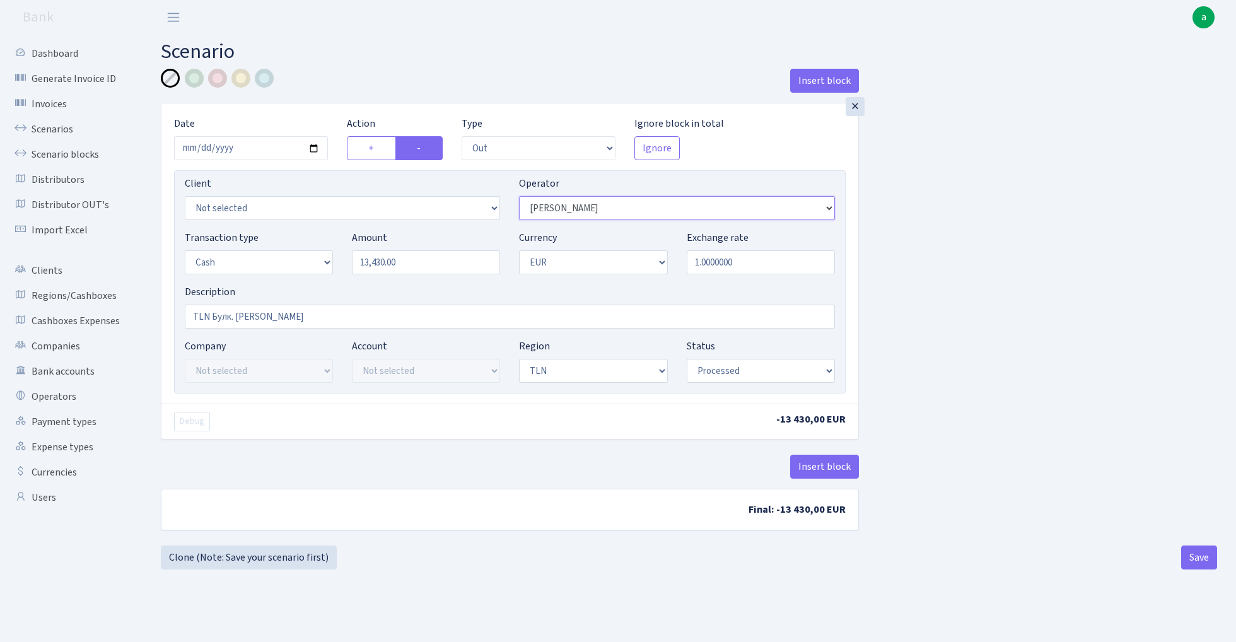
select select "36"
drag, startPoint x: 279, startPoint y: 315, endPoint x: 213, endPoint y: 316, distance: 65.6
click at [213, 316] on input "TLN Булк. [PERSON_NAME]" at bounding box center [510, 317] width 650 height 24
paste input "[PERSON_NAME]"
type input "TLN [PERSON_NAME]"
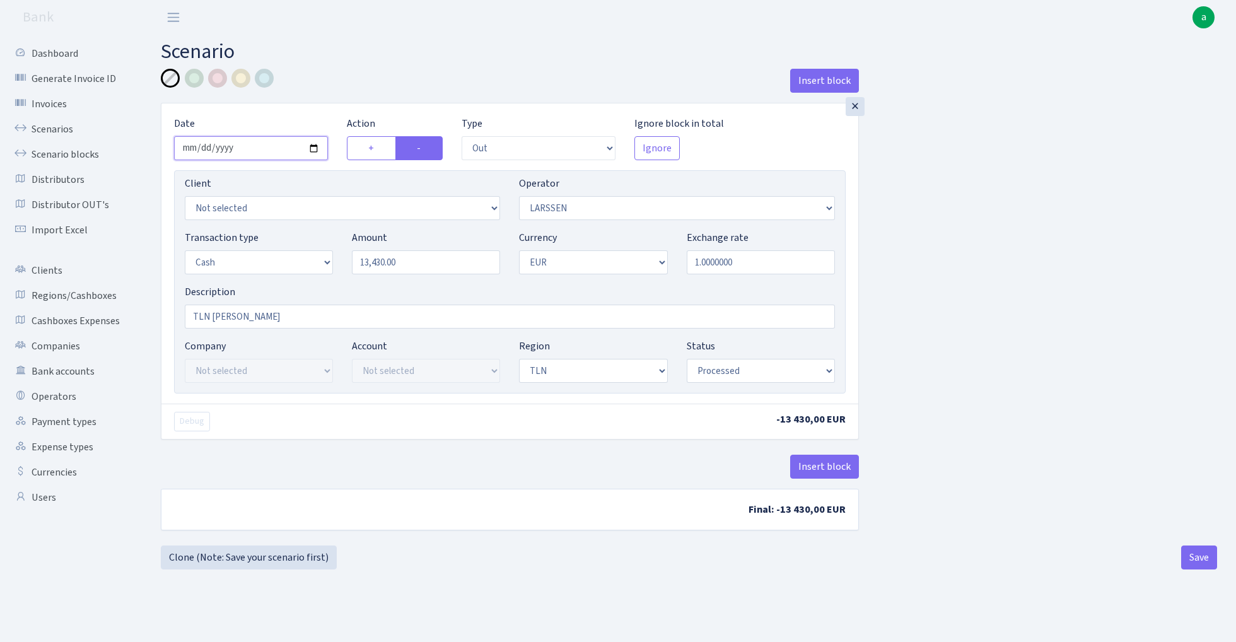
click at [268, 139] on input "[DATE]" at bounding box center [251, 148] width 154 height 24
type input "[DATE]"
click at [358, 86] on div "Insert block" at bounding box center [510, 86] width 698 height 34
click at [1196, 556] on button "Save" at bounding box center [1200, 558] width 36 height 24
select select "out"
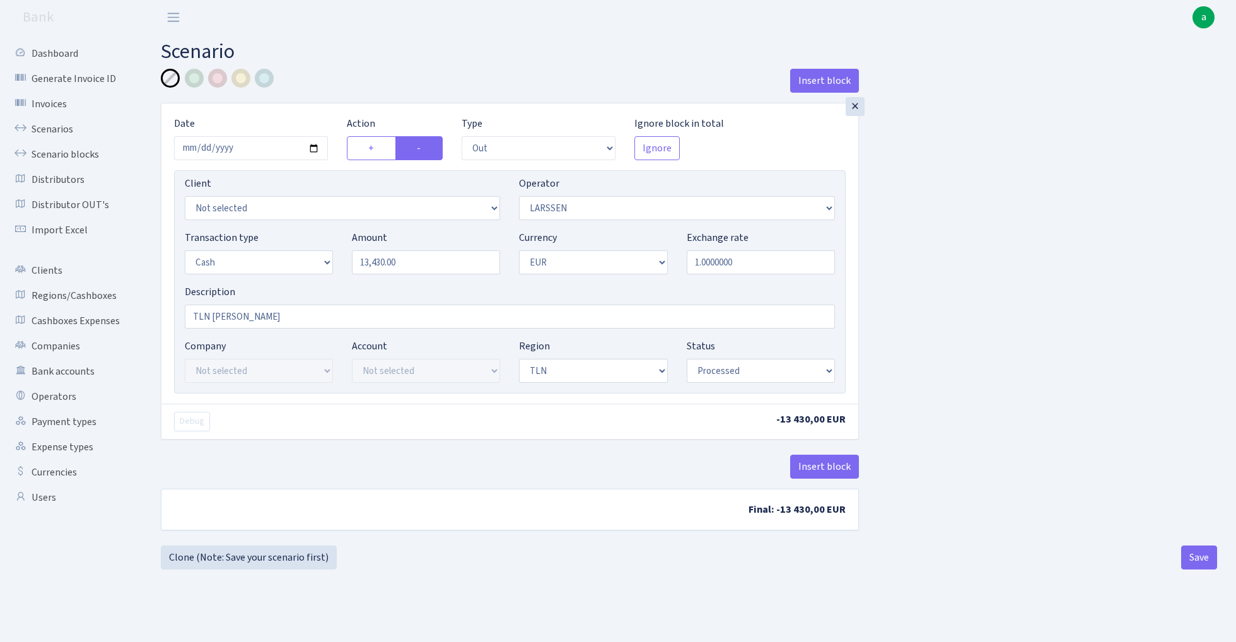
select select "36"
select select "1"
select select "2"
select select "processed"
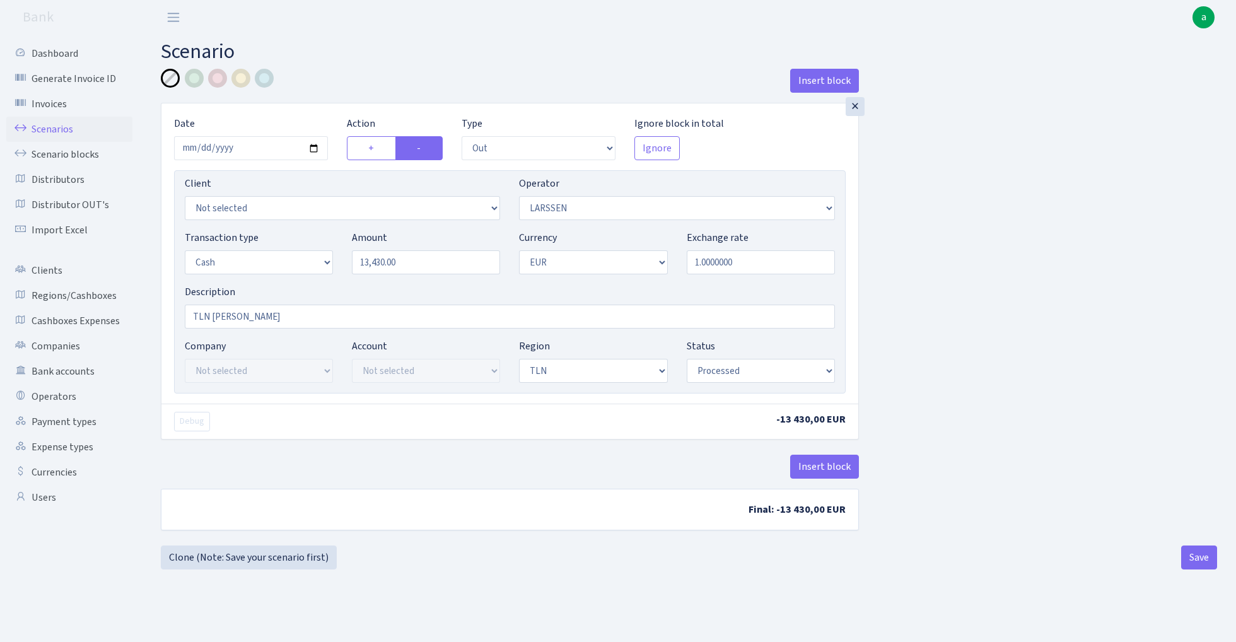
click at [51, 126] on link "Scenarios" at bounding box center [69, 129] width 126 height 25
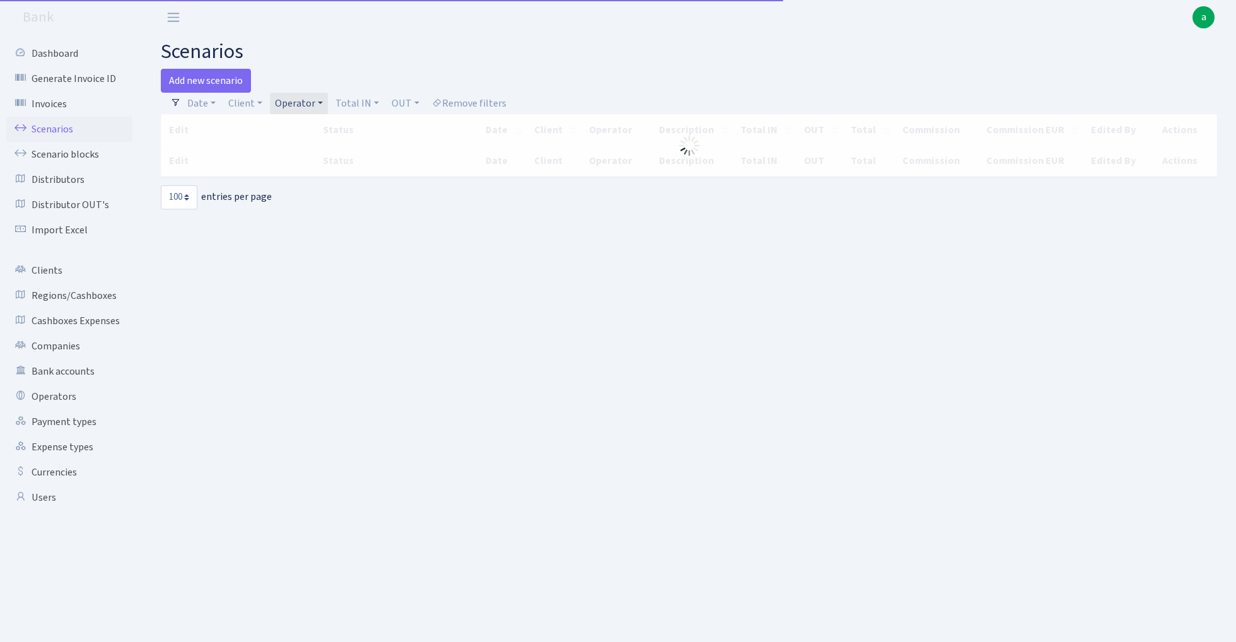
select select "100"
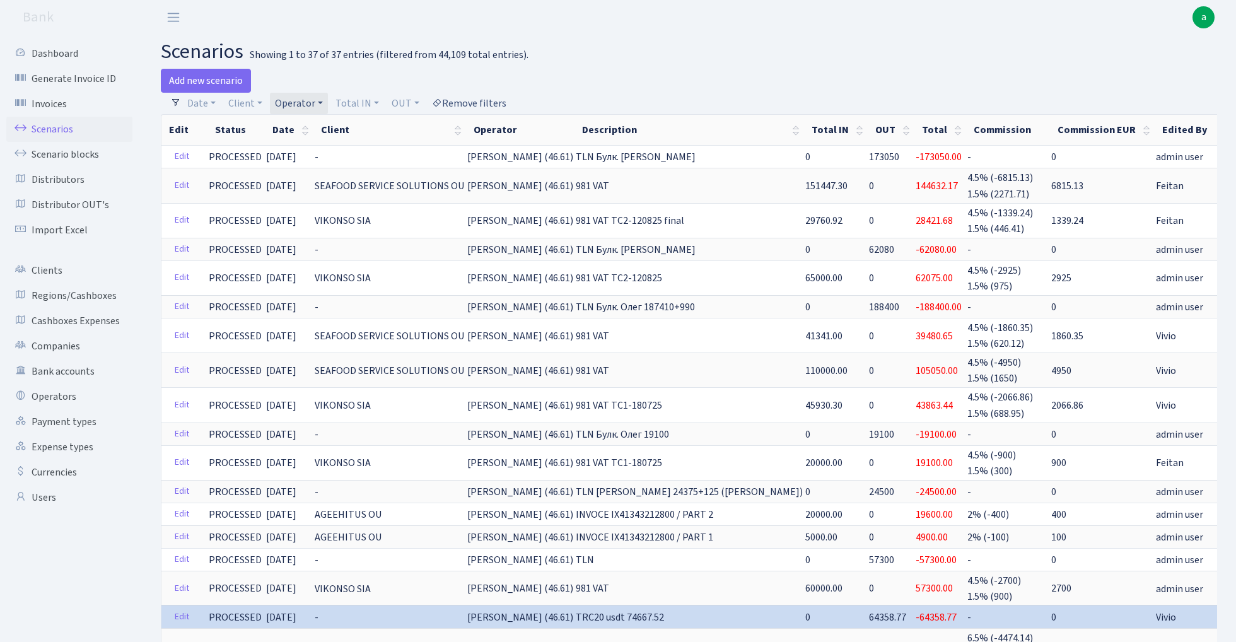
click at [490, 100] on link "Remove filters" at bounding box center [469, 103] width 85 height 21
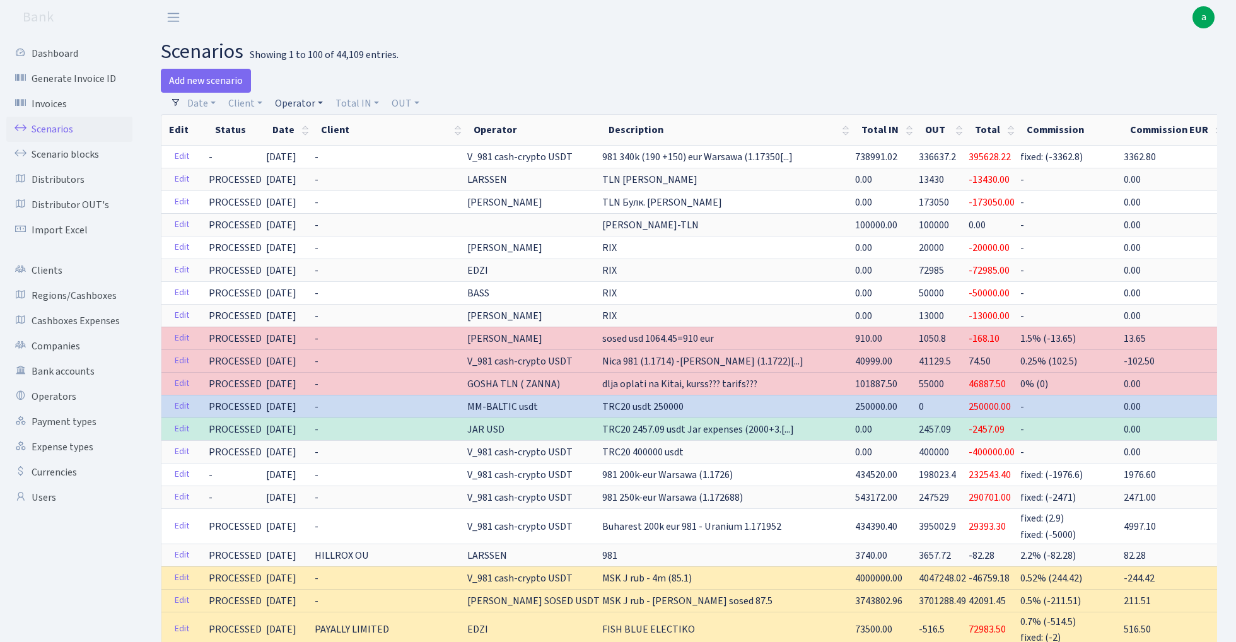
click at [303, 102] on link "Operator" at bounding box center [299, 103] width 58 height 21
click at [308, 150] on input "search" at bounding box center [320, 149] width 93 height 20
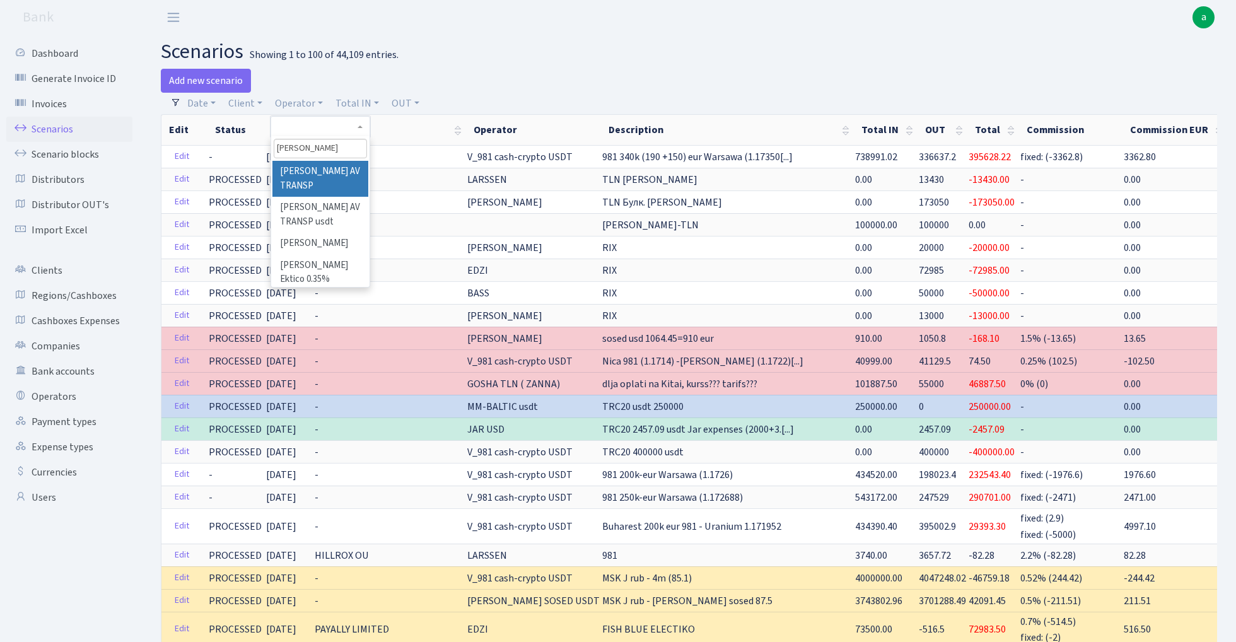
type input "oleg"
click at [334, 170] on li "[PERSON_NAME] AV TRANSP" at bounding box center [320, 179] width 95 height 36
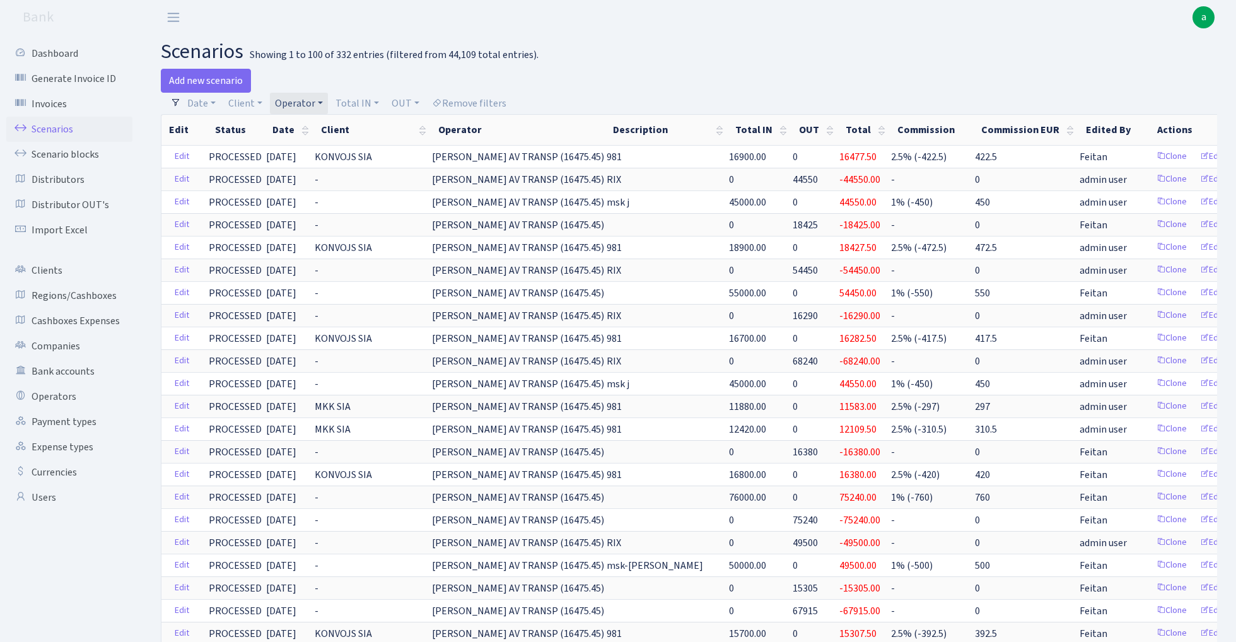
click at [307, 104] on link "Operator" at bounding box center [299, 103] width 58 height 21
click at [307, 150] on input "search" at bounding box center [320, 149] width 93 height 20
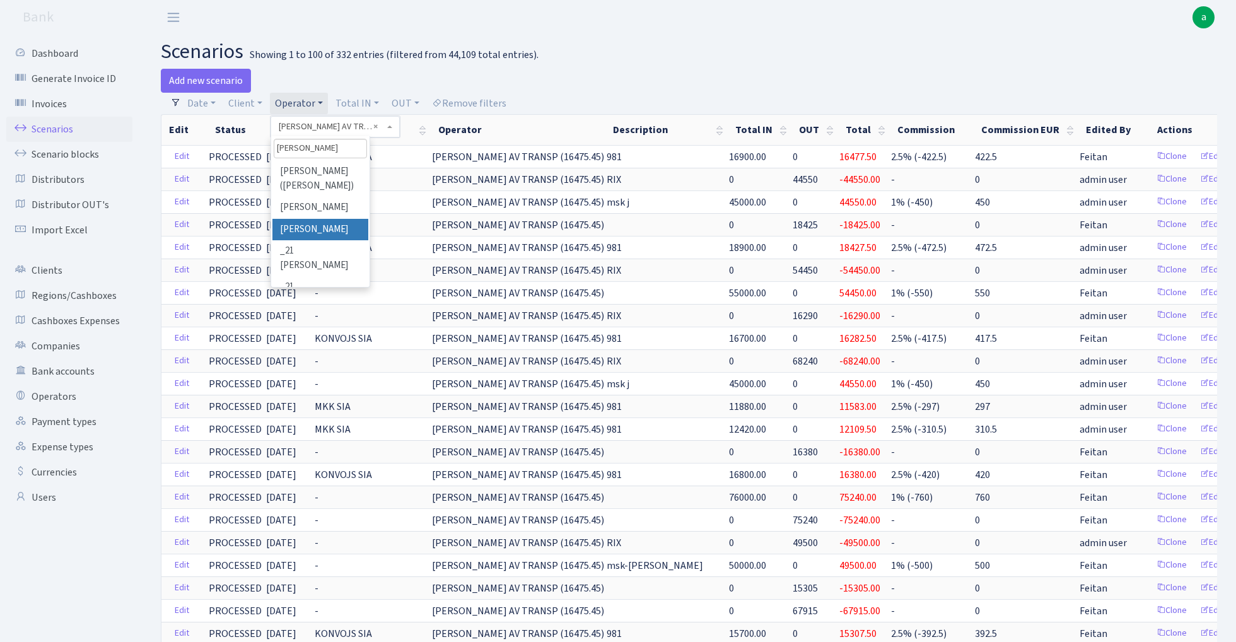
type input "janis"
click at [327, 227] on li "[PERSON_NAME]" at bounding box center [320, 230] width 95 height 22
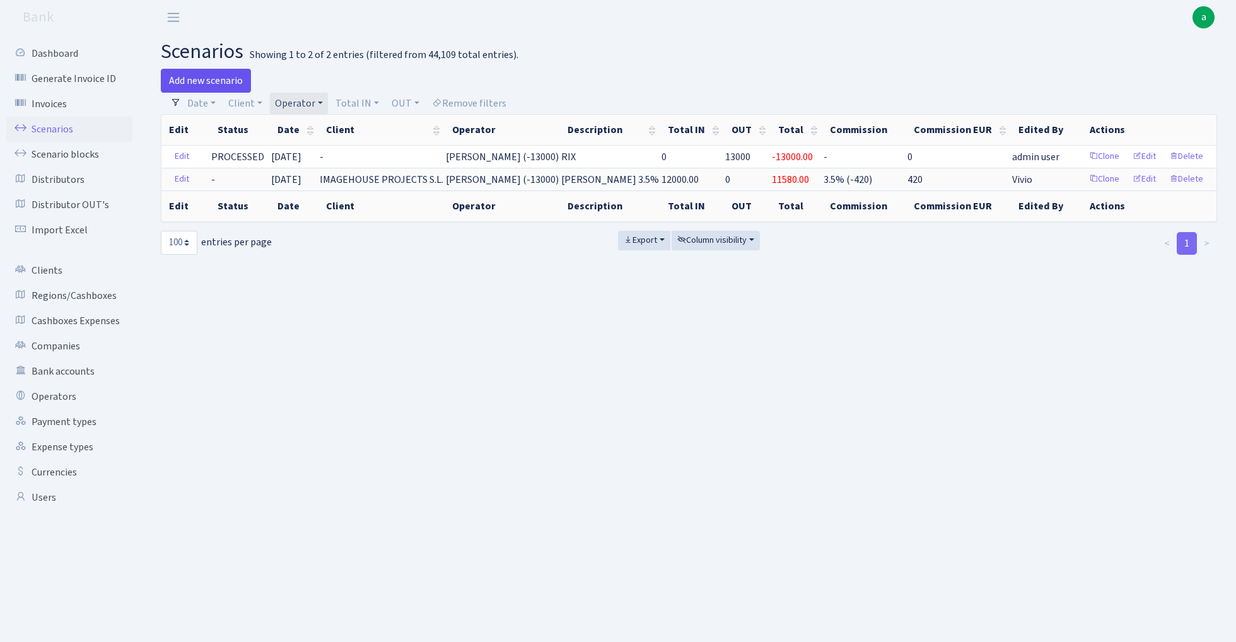
click at [215, 78] on link "Add new scenario" at bounding box center [206, 81] width 90 height 24
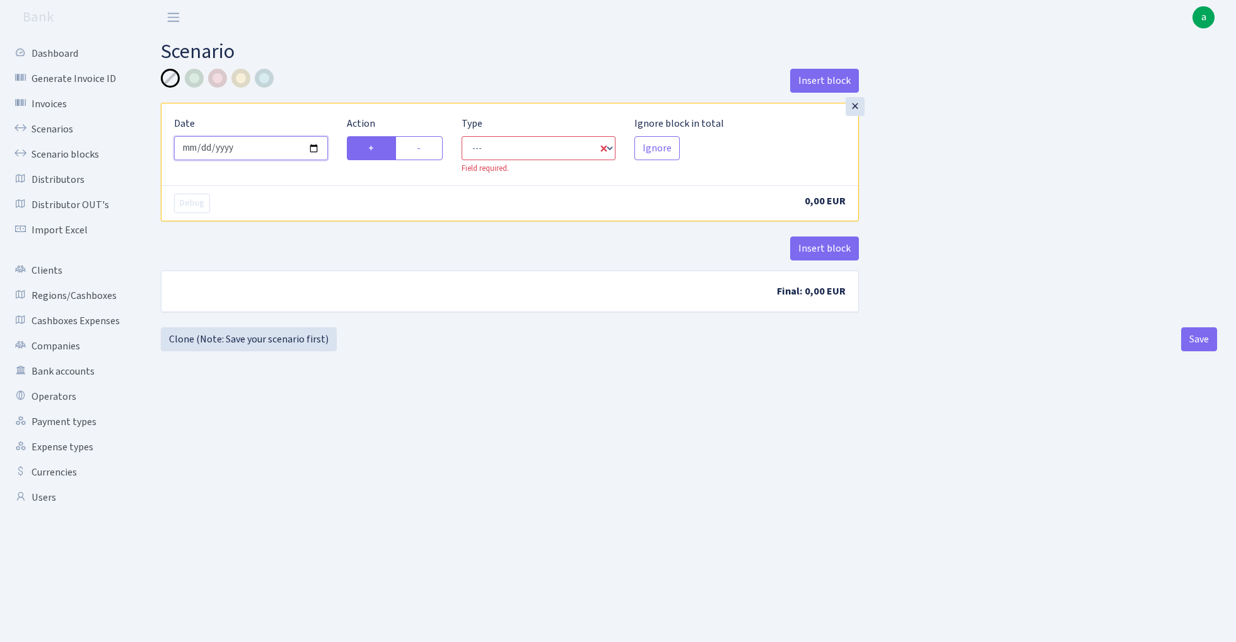
click at [261, 151] on input "[DATE]" at bounding box center [251, 148] width 154 height 24
type input "[DATE]"
drag, startPoint x: 371, startPoint y: 49, endPoint x: 387, endPoint y: 59, distance: 19.6
click at [371, 49] on h2 "Scenario" at bounding box center [689, 52] width 1057 height 24
select select "in"
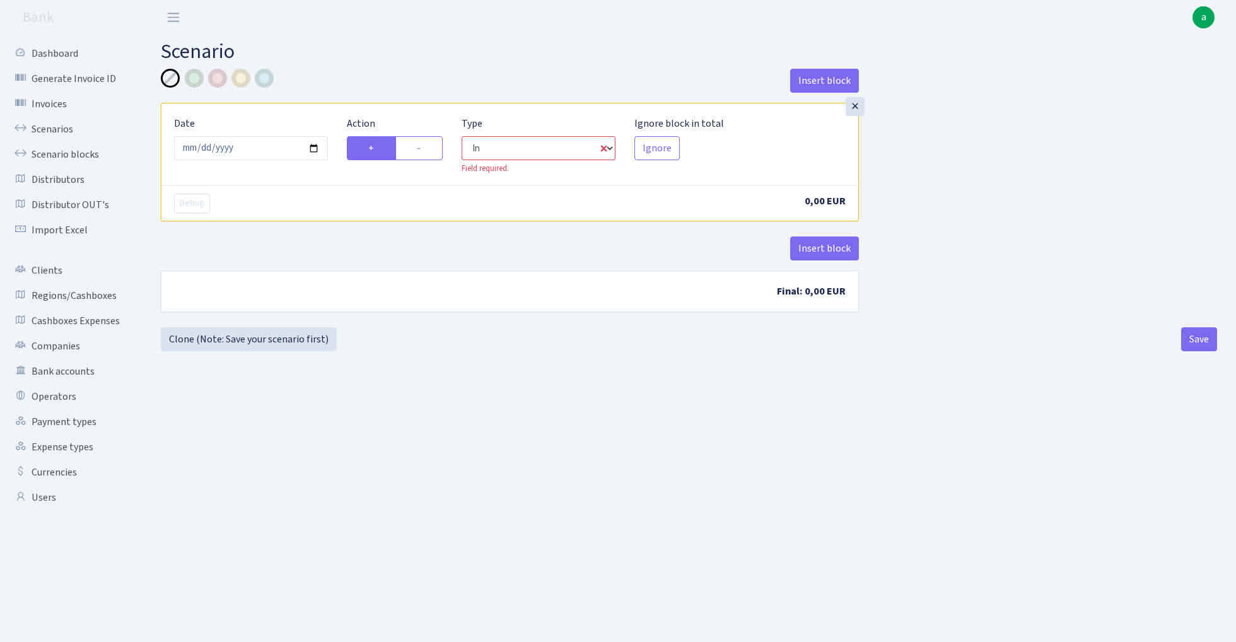
select select "1"
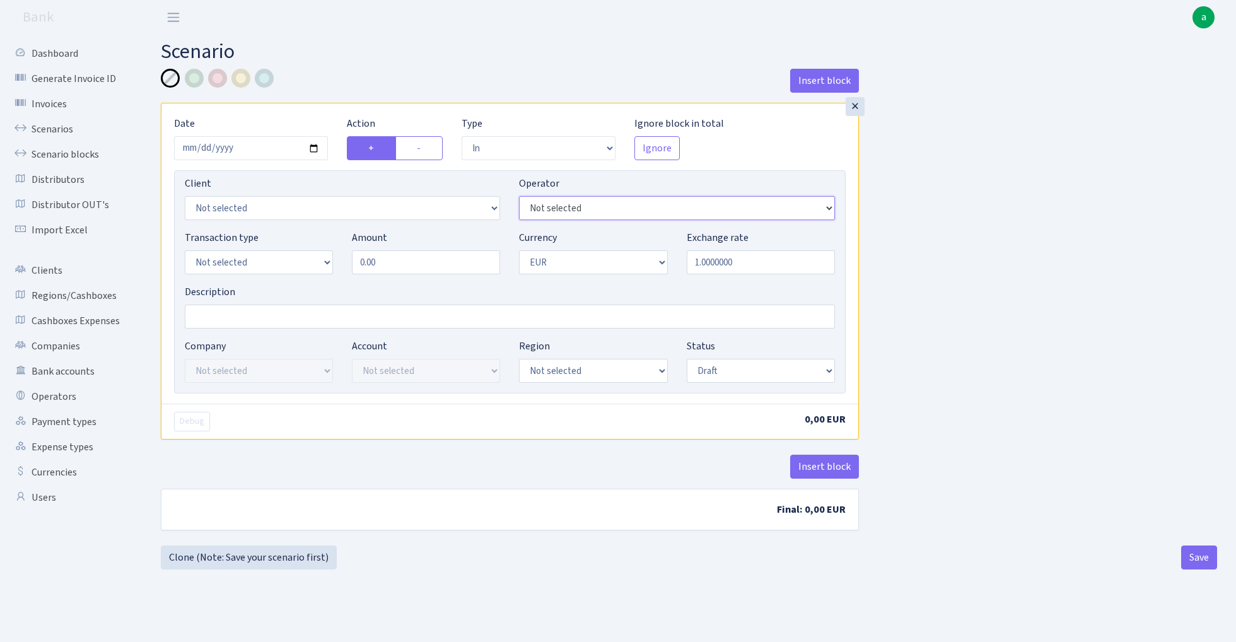
select select "509"
select select "3297"
select select "8"
click at [404, 269] on input "0.00" at bounding box center [426, 262] width 148 height 24
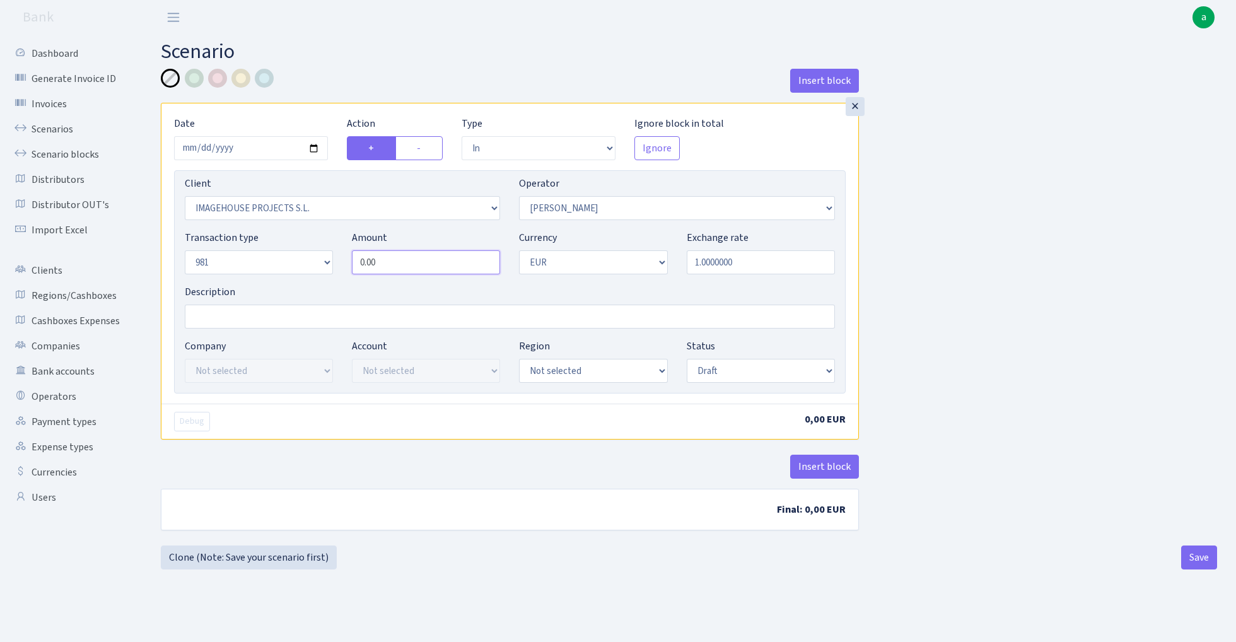
paste input "13336.25"
type input "13,336.25"
click at [271, 322] on input "Description" at bounding box center [510, 317] width 650 height 24
type input "981"
select select "processed"
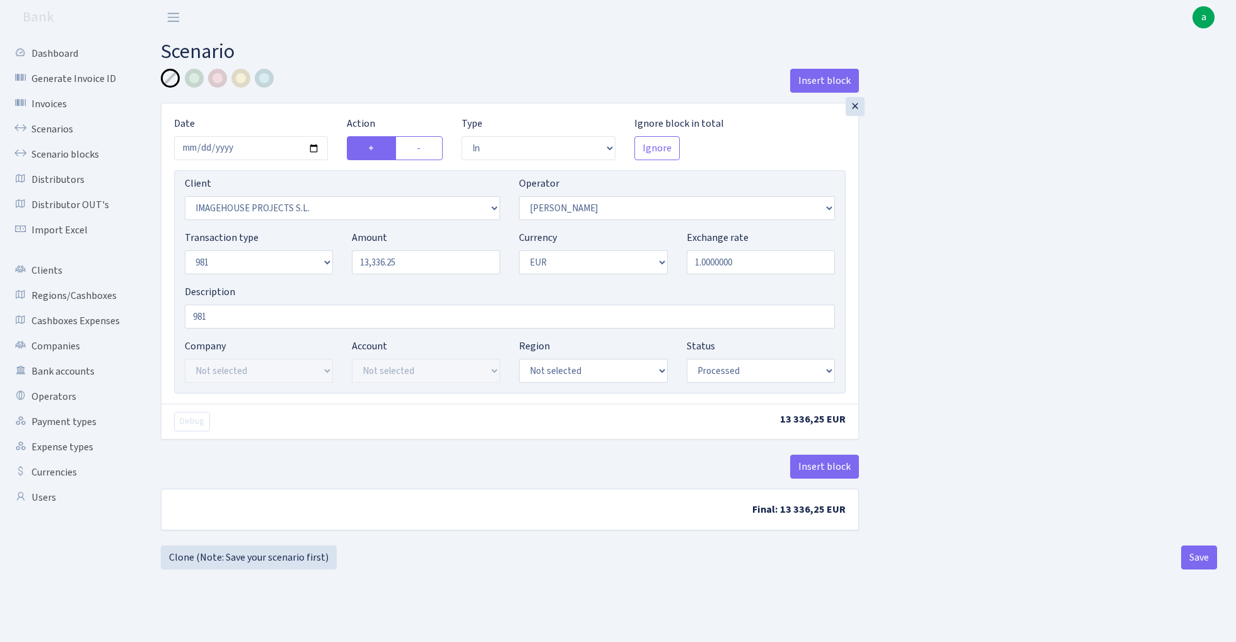
click at [972, 296] on div "Insert block × Date [DATE] Action + - Type --- In Out Commission Field required…" at bounding box center [689, 307] width 1076 height 477
click at [821, 469] on button "Insert block" at bounding box center [824, 467] width 69 height 24
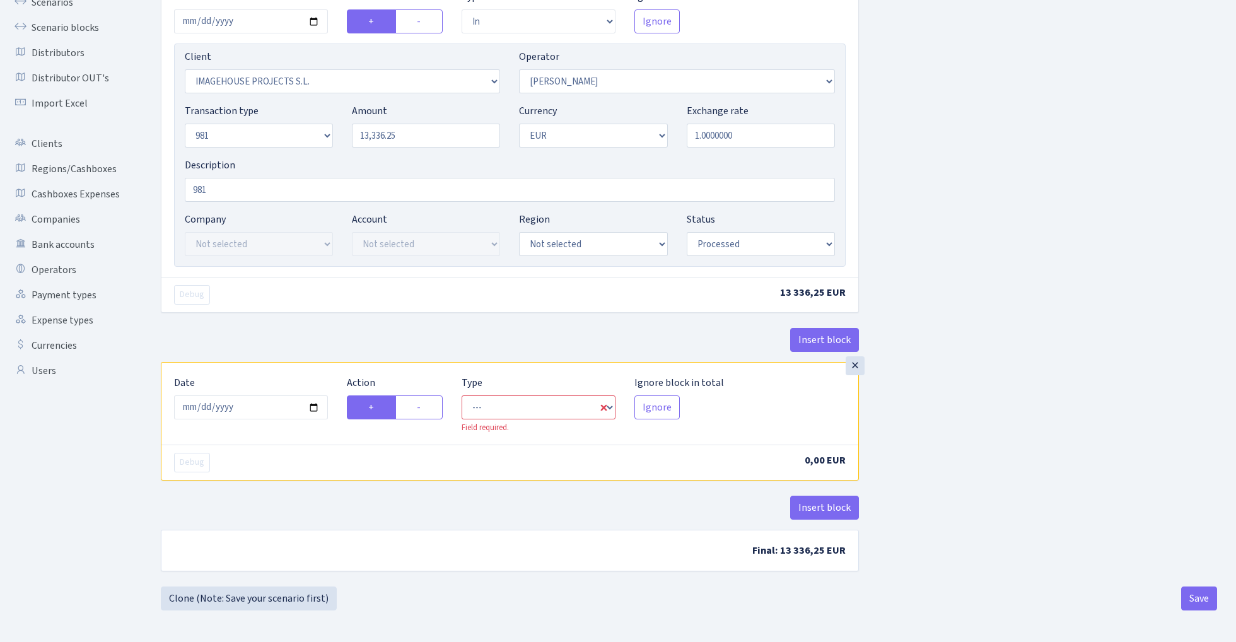
scroll to position [129, 0]
click at [261, 407] on input "[DATE]" at bounding box center [251, 408] width 154 height 24
type input "[DATE]"
click at [326, 321] on div "× Date [DATE] Action + - Type --- In Out Commission Field required. [GEOGRAPHIC…" at bounding box center [510, 169] width 698 height 386
click at [425, 402] on label "-" at bounding box center [419, 408] width 47 height 24
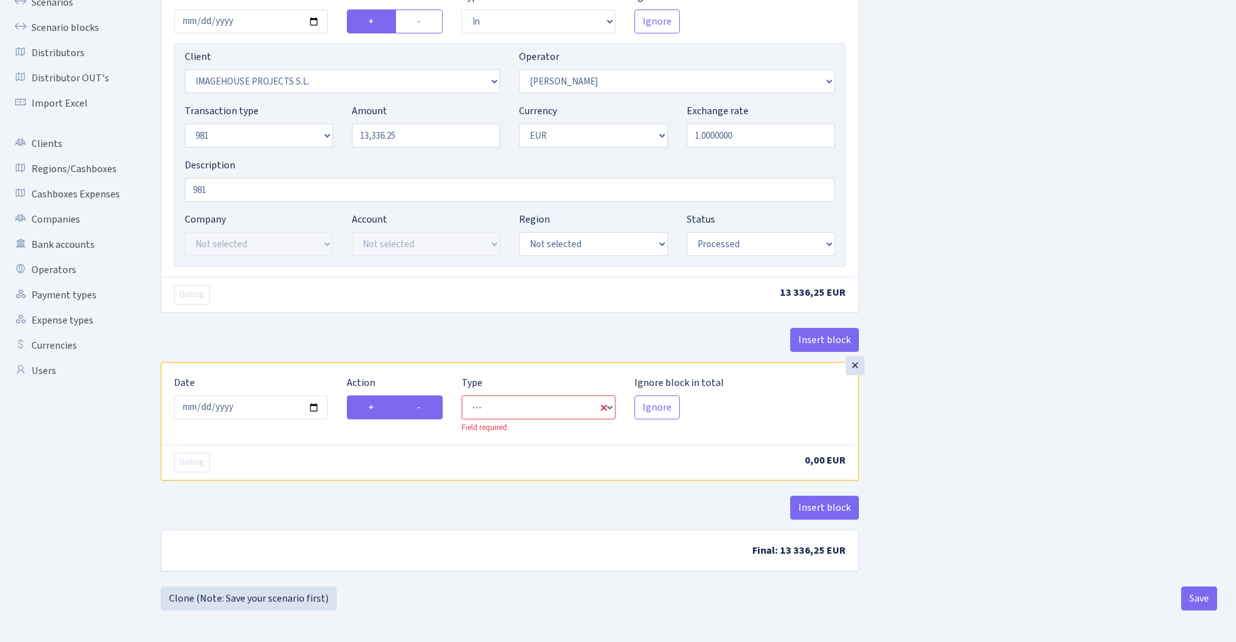
click at [425, 402] on input "-" at bounding box center [421, 404] width 8 height 8
radio input "true"
radio input "false"
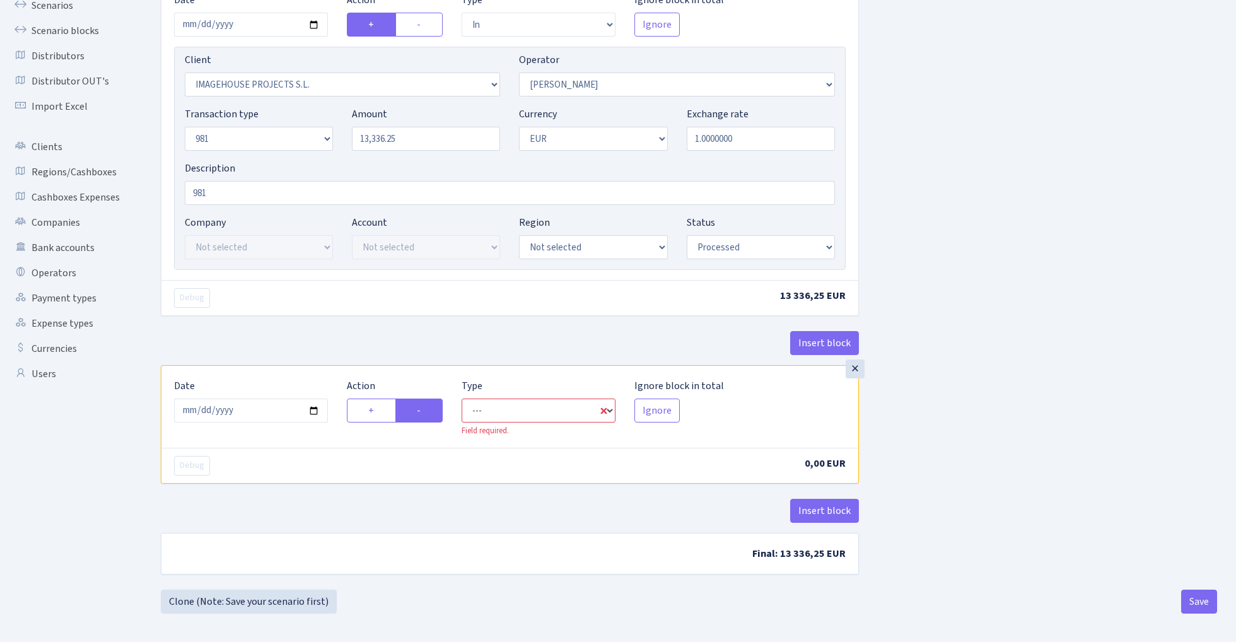
select select "commission"
select select "509"
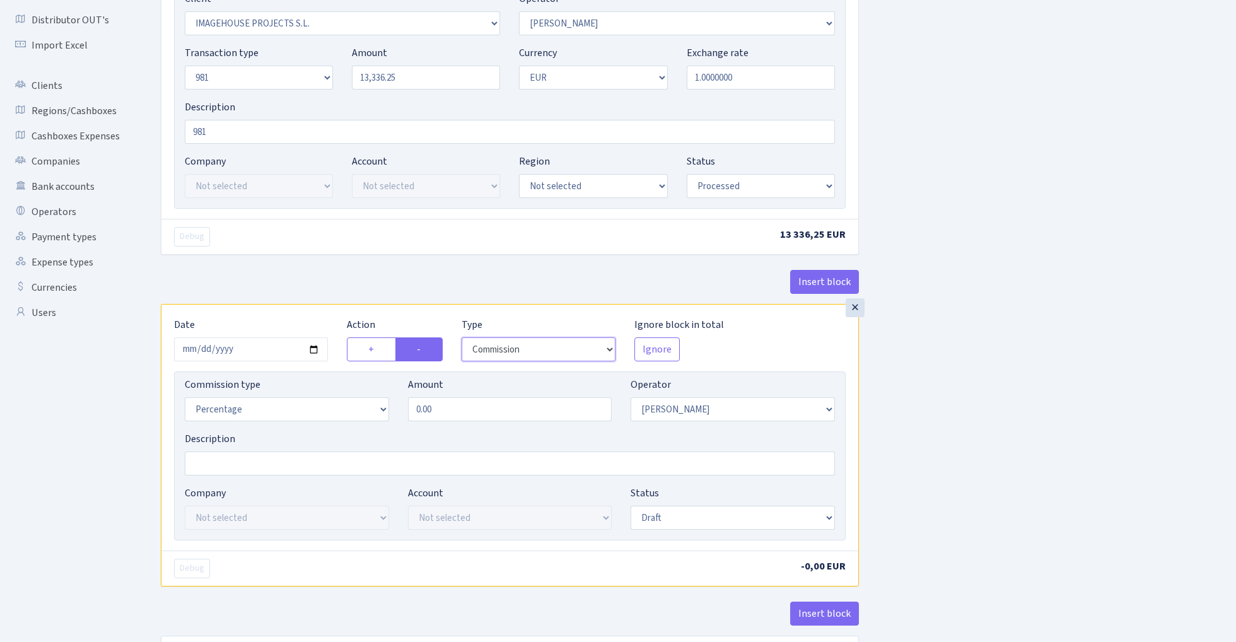
scroll to position [185, 0]
click at [497, 413] on input "0.00" at bounding box center [510, 409] width 204 height 24
type input "1.00"
click at [1070, 379] on div "Insert block × Date [DATE] Action + - Type --- In Out Commission Field required…" at bounding box center [689, 287] width 1076 height 809
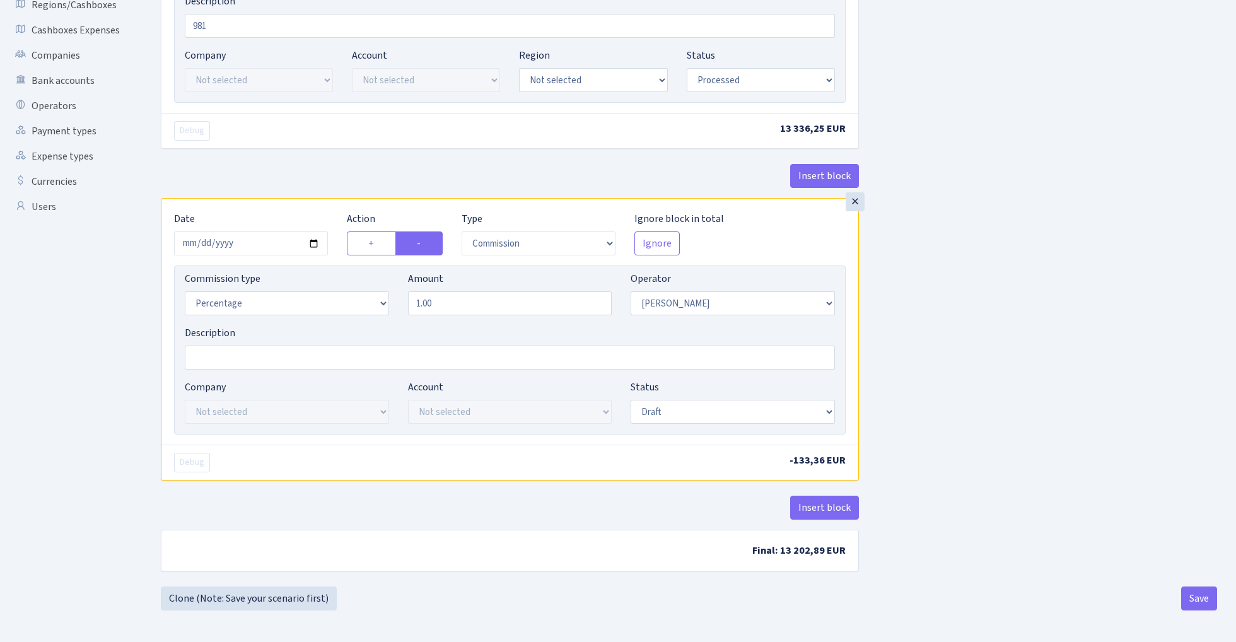
scroll to position [294, 0]
select select "processed"
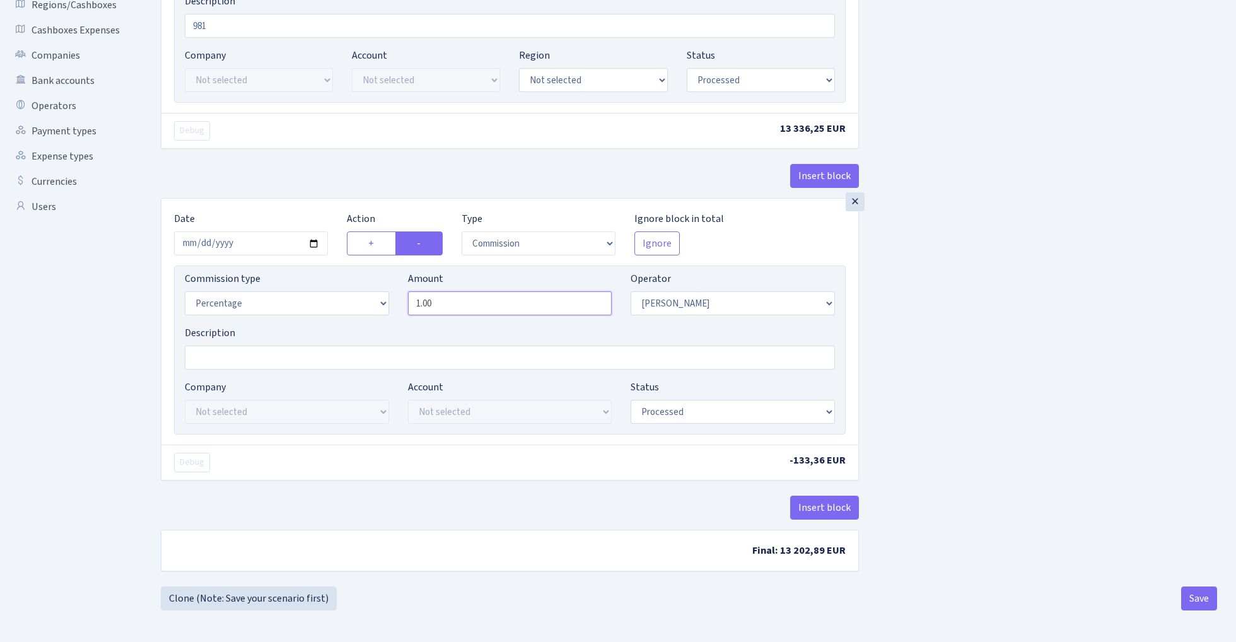
click at [458, 300] on input "1.00" at bounding box center [510, 303] width 204 height 24
type input "2.50"
click at [950, 290] on div "Insert block × Date [DATE] Action + - Type --- In Out Commission Field required…" at bounding box center [689, 184] width 1076 height 809
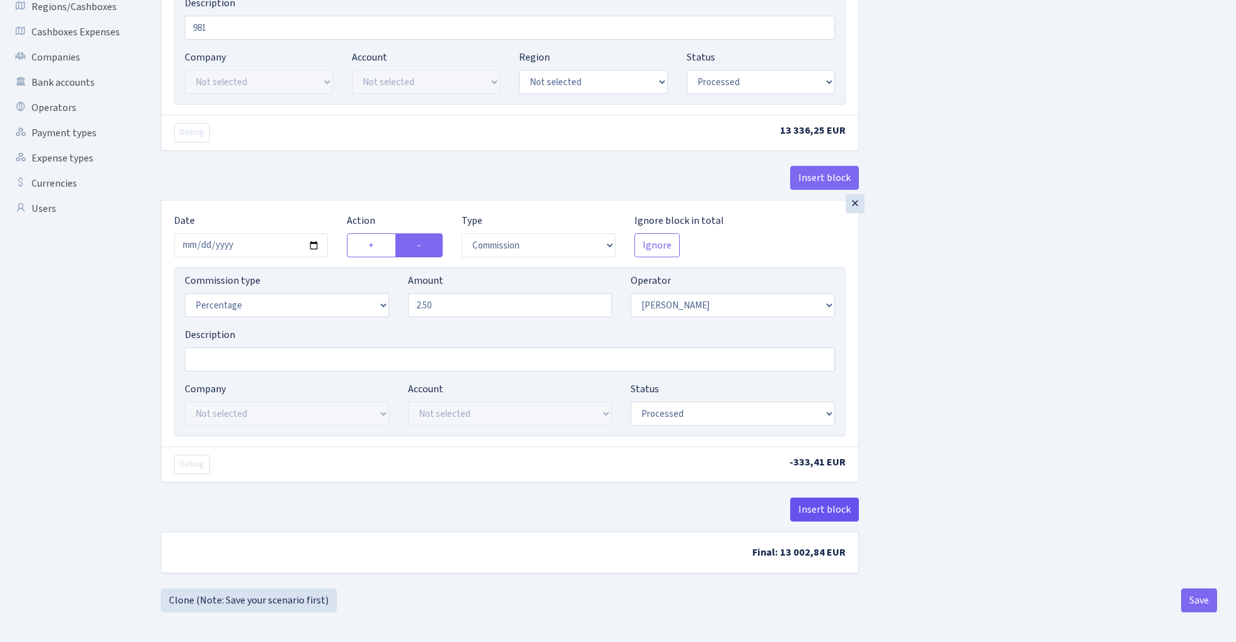
click at [836, 515] on button "Insert block" at bounding box center [824, 510] width 69 height 24
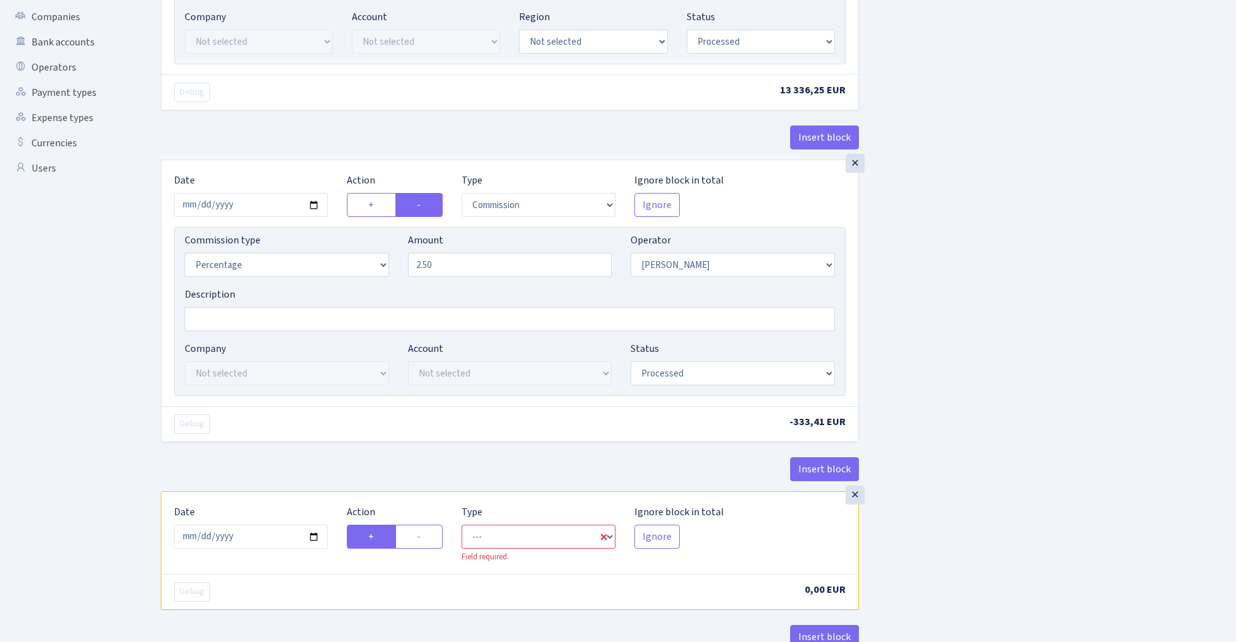
scroll to position [377, 0]
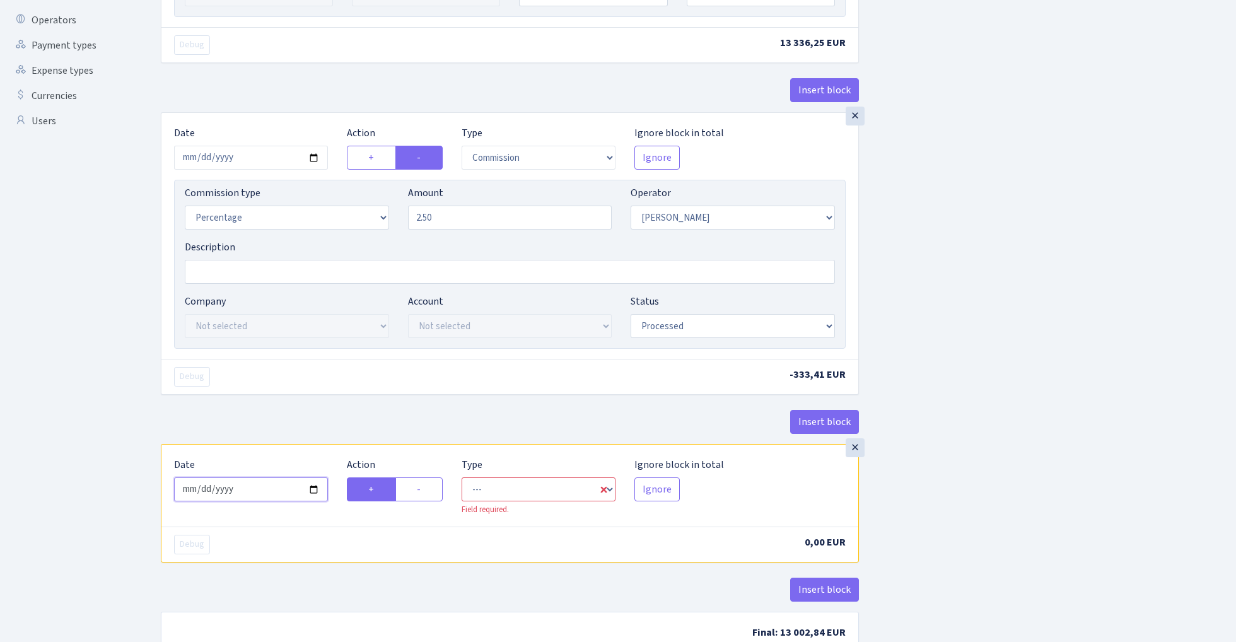
click at [266, 496] on input "[DATE]" at bounding box center [251, 490] width 154 height 24
type input "[DATE]"
click at [319, 402] on div "× Date [DATE] Action + - Type --- In Out Commission Field required. [GEOGRAPHIC…" at bounding box center [510, 278] width 698 height 332
click at [421, 488] on label "-" at bounding box center [419, 490] width 47 height 24
click at [421, 488] on input "-" at bounding box center [421, 486] width 8 height 8
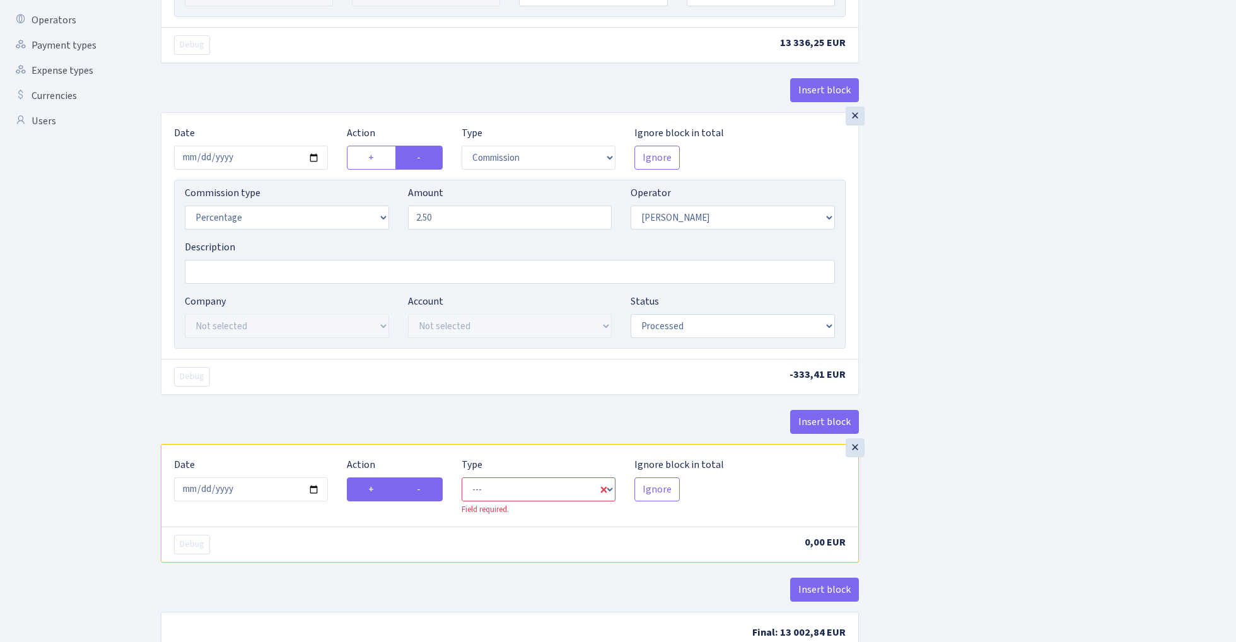
radio input "true"
radio input "false"
select select "out"
select select "509"
select select "1"
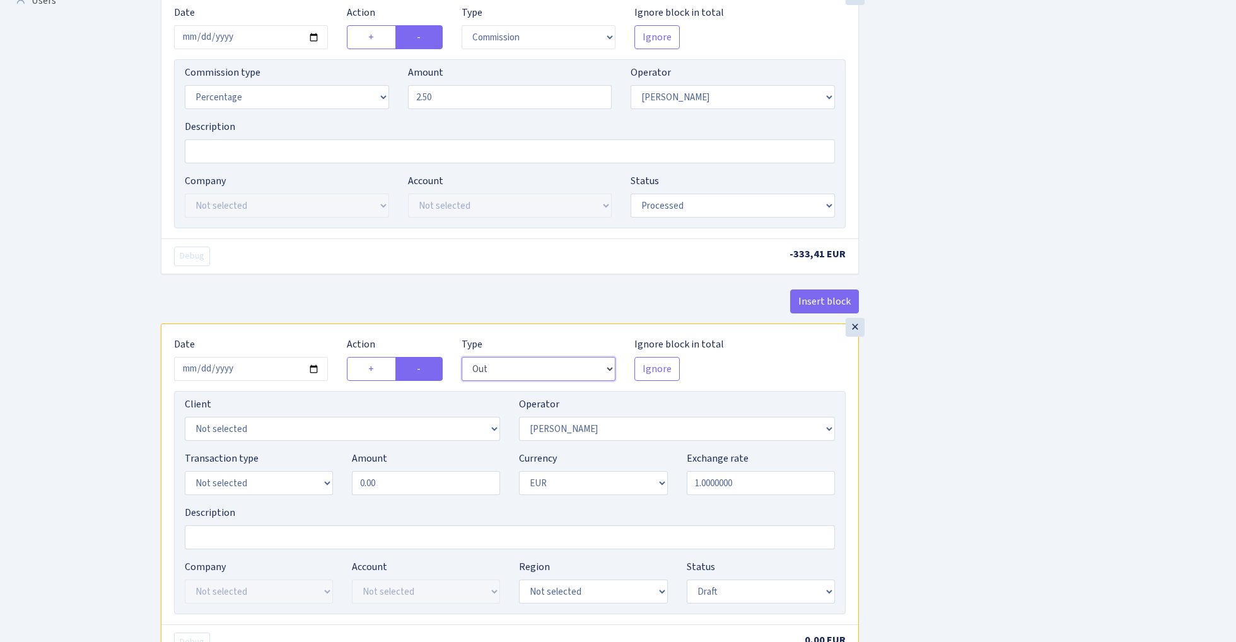
scroll to position [522, 0]
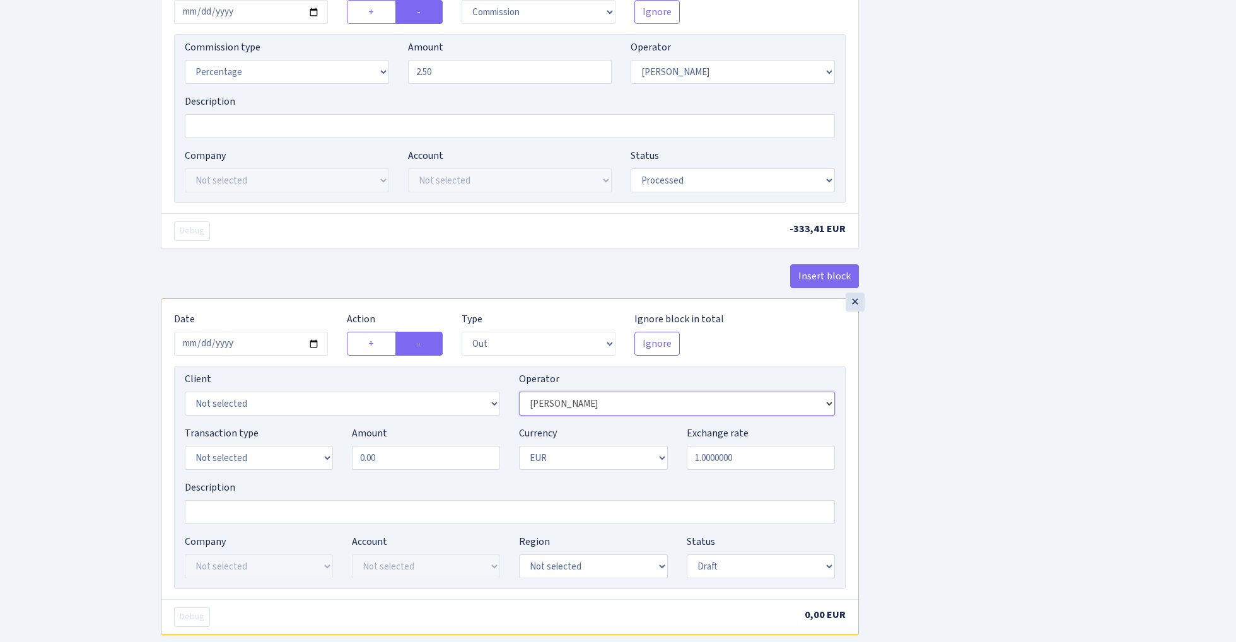
select select "61"
select select "2034"
select select "8"
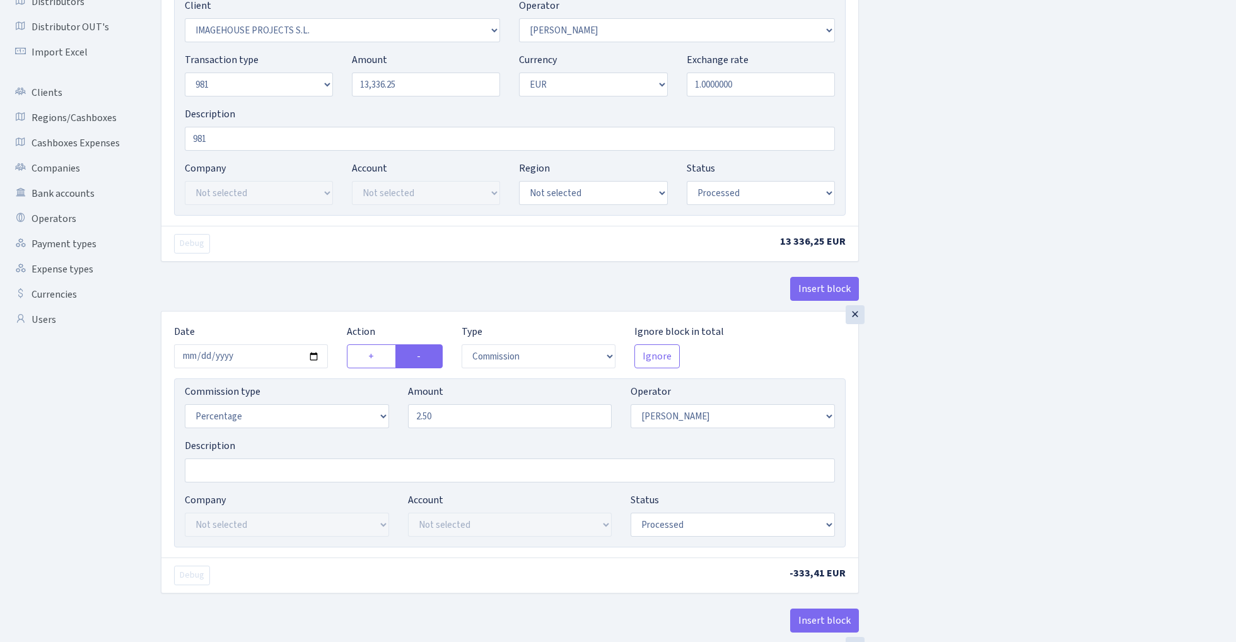
scroll to position [508, 0]
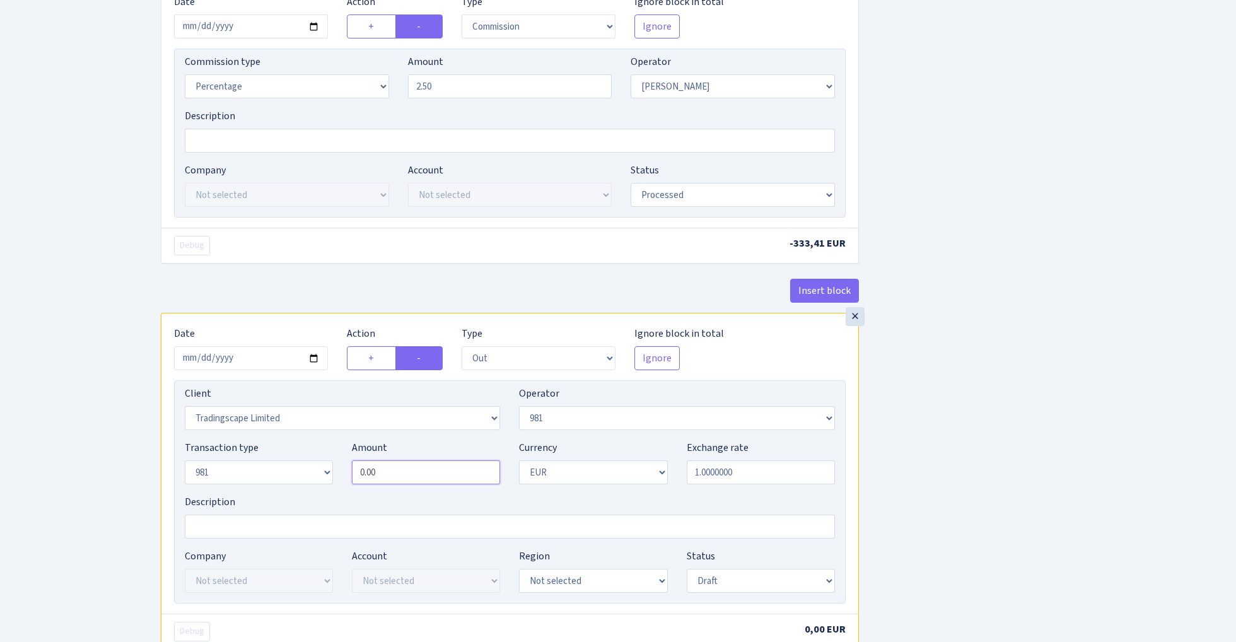
click at [402, 481] on input "0.00" at bounding box center [426, 473] width 148 height 24
paste input "13336.25"
type input "13,336.25"
click at [1025, 407] on div "Insert block × Date [DATE] Action + - Type --- In Out Commission Field required…" at bounding box center [689, 158] width 1076 height 1195
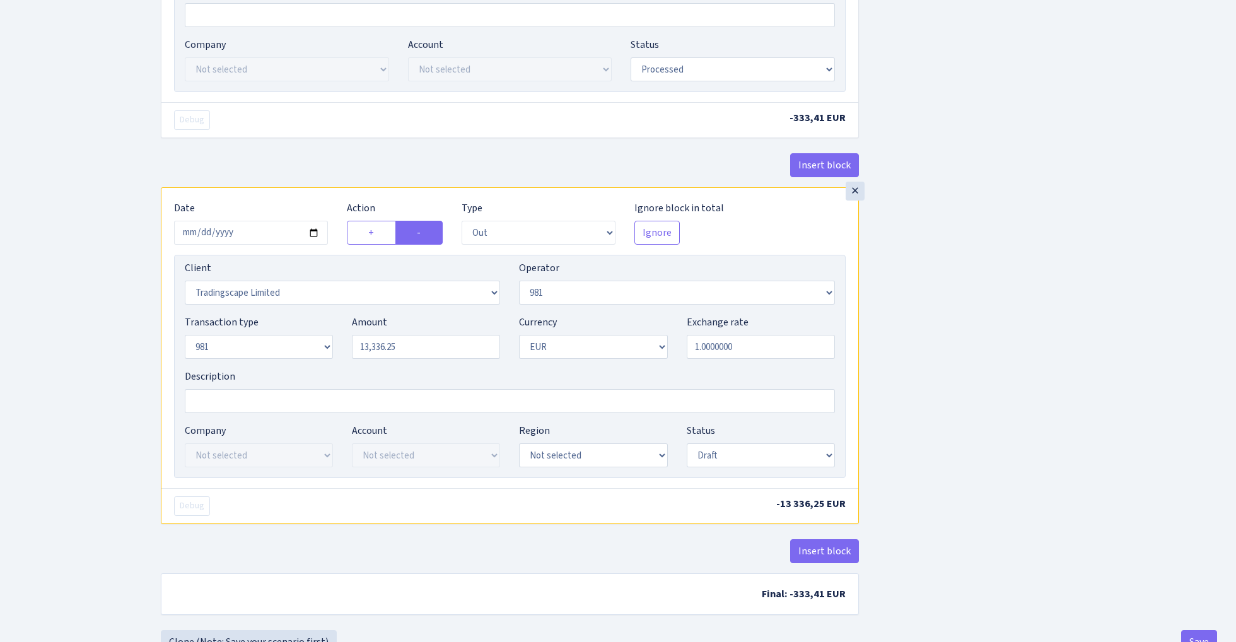
scroll to position [660, 0]
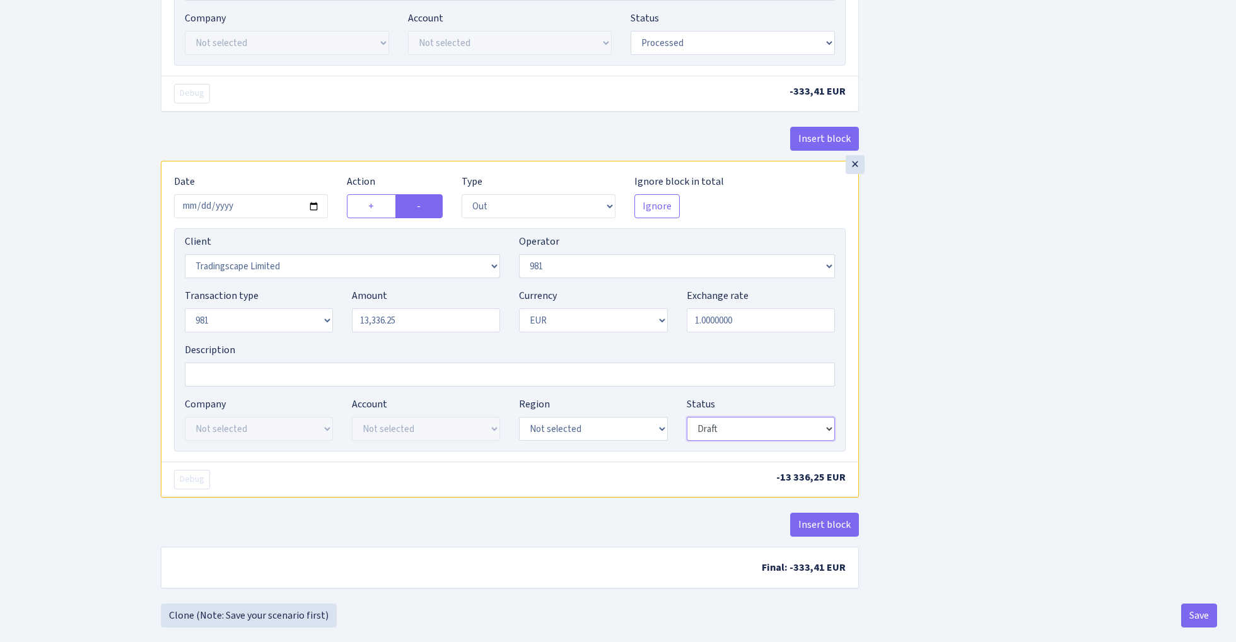
select select "processed"
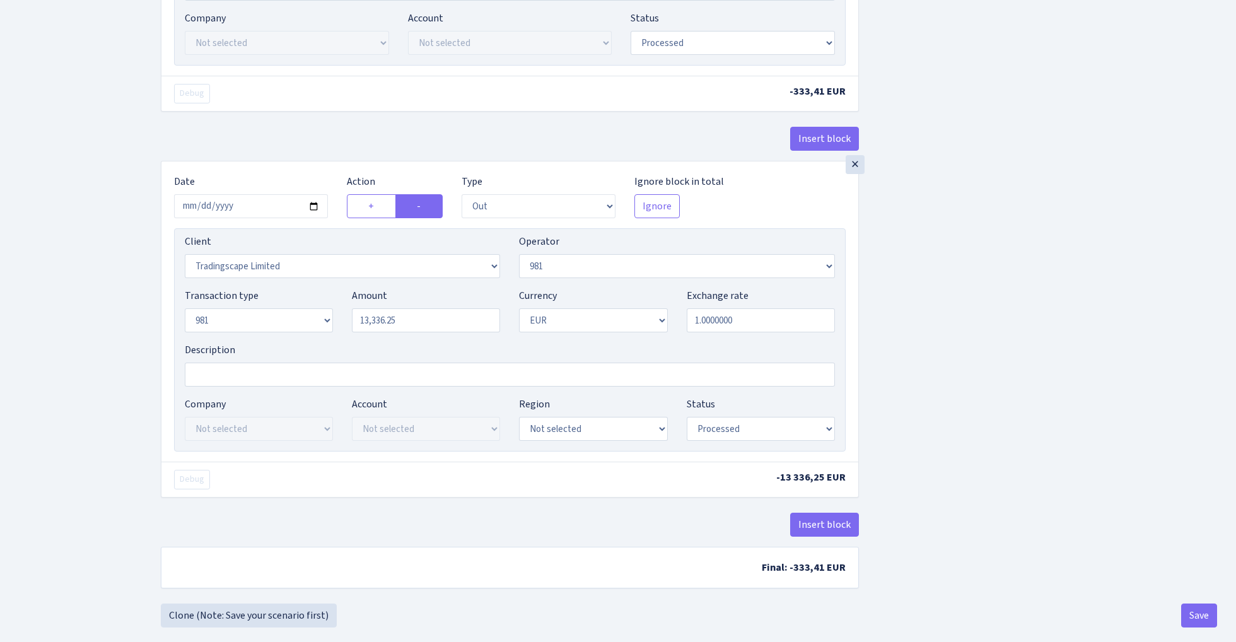
click at [987, 332] on div "Insert block × Date [DATE] Action + - Type --- In Out Commission Field required…" at bounding box center [689, 6] width 1076 height 1195
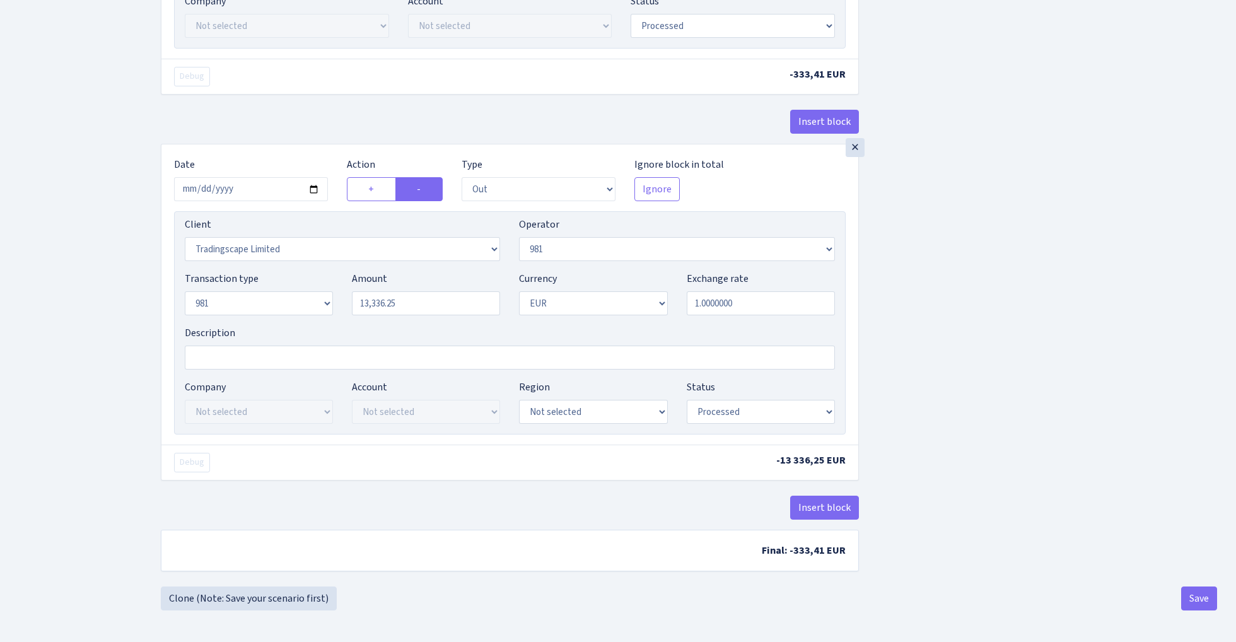
scroll to position [682, 0]
click at [1190, 599] on button "Save" at bounding box center [1200, 599] width 36 height 24
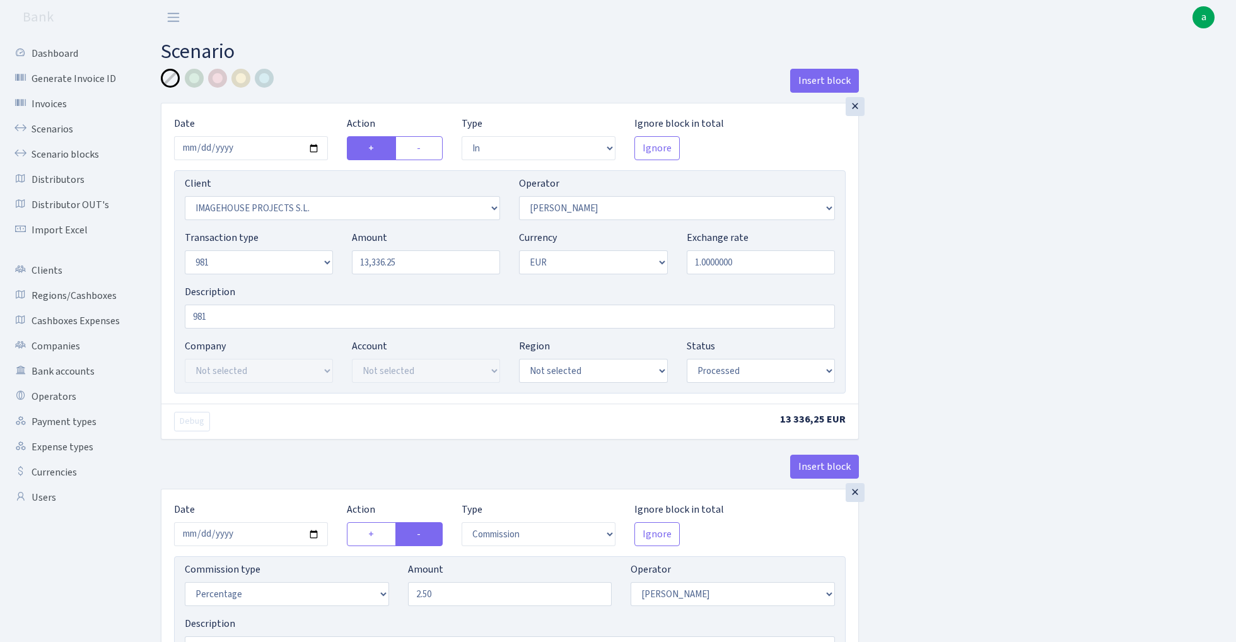
select select "in"
select select "3297"
select select "509"
select select "8"
select select "1"
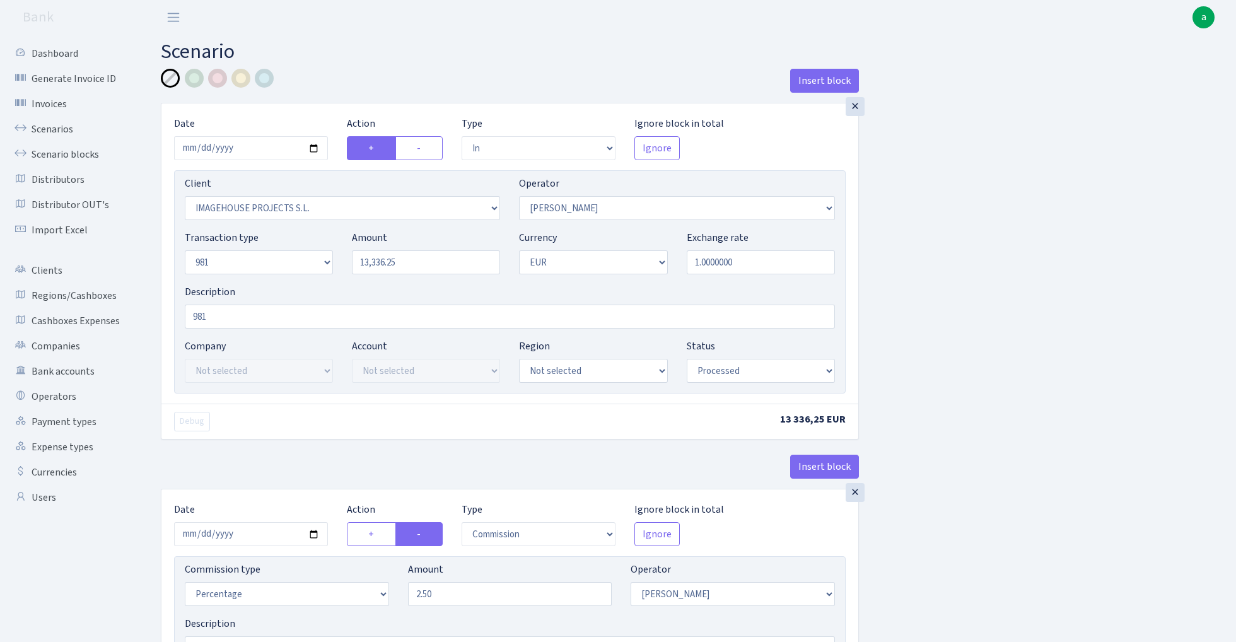
select select "processed"
select select "commission"
select select "509"
select select "processed"
select select "out"
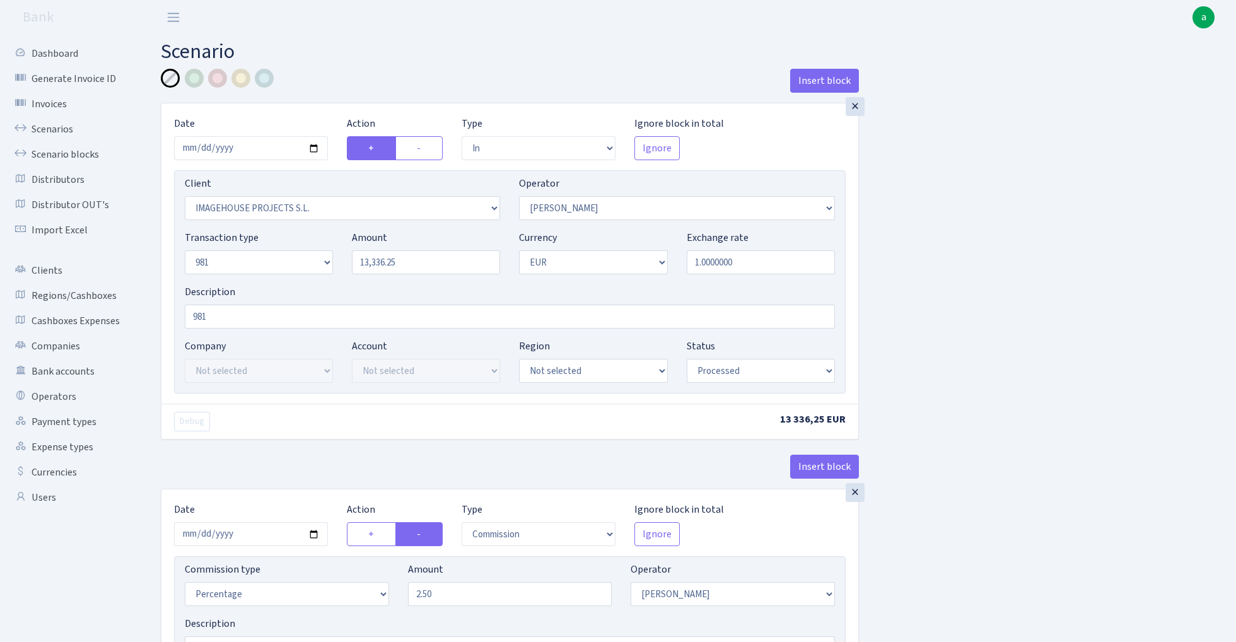
select select "2034"
select select "61"
select select "8"
select select "1"
select select "processed"
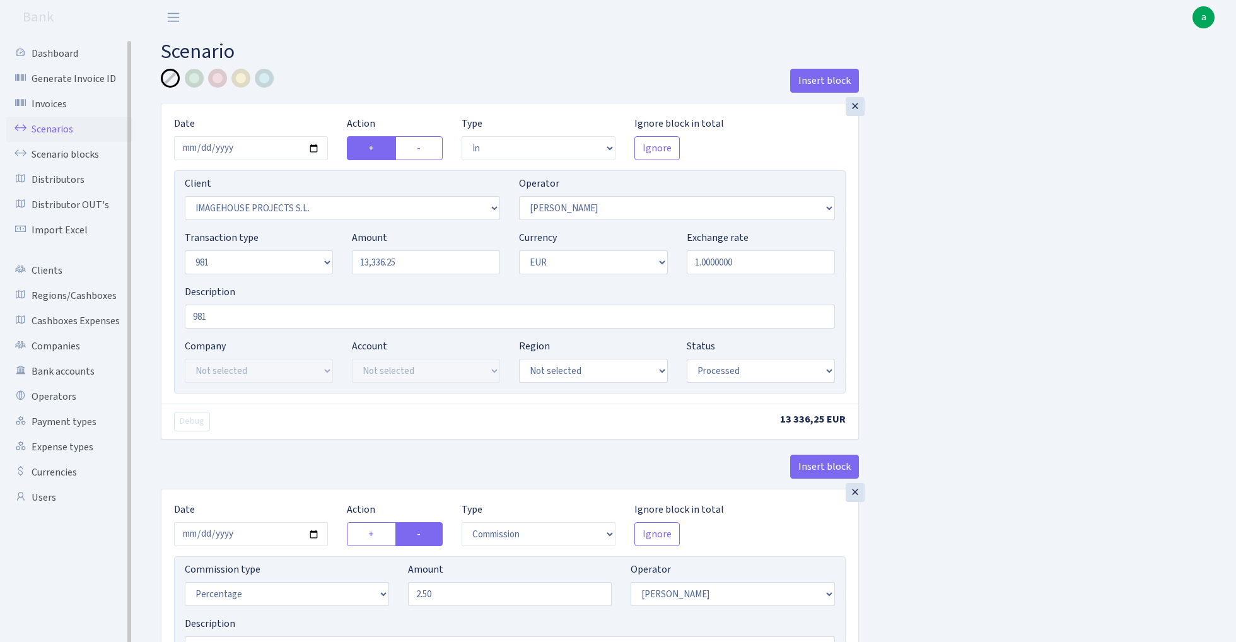
click at [44, 125] on link "Scenarios" at bounding box center [69, 129] width 126 height 25
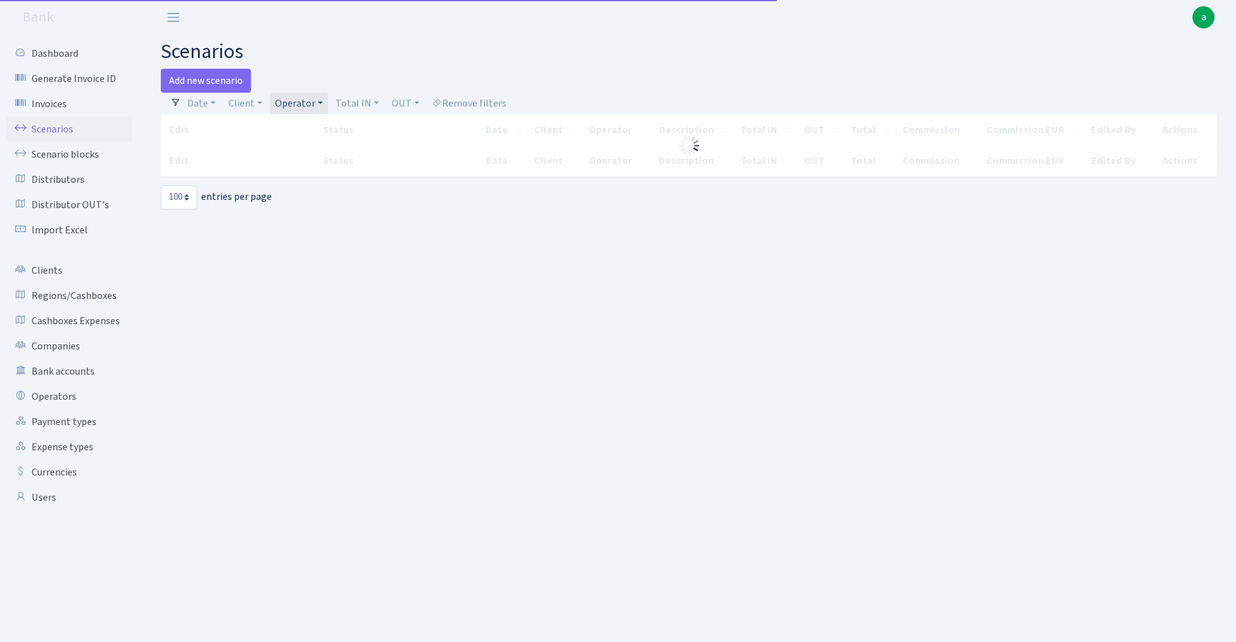
select select "100"
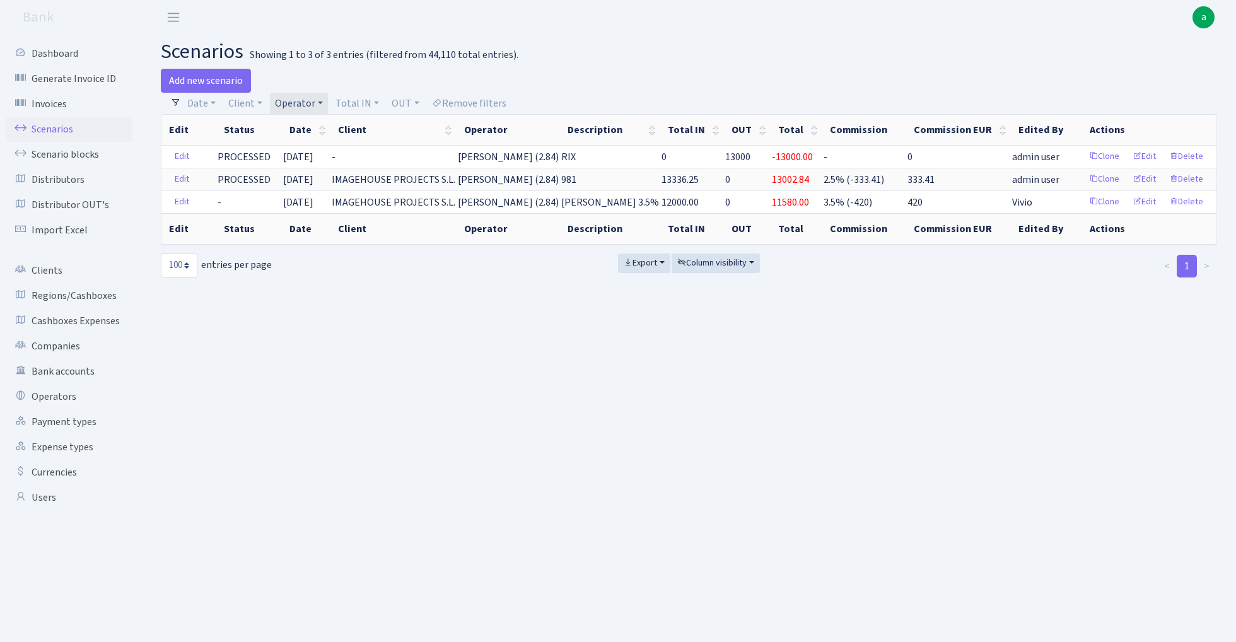
click at [308, 103] on link "Operator" at bounding box center [299, 103] width 58 height 21
click at [319, 147] on input "search" at bounding box center [320, 149] width 93 height 20
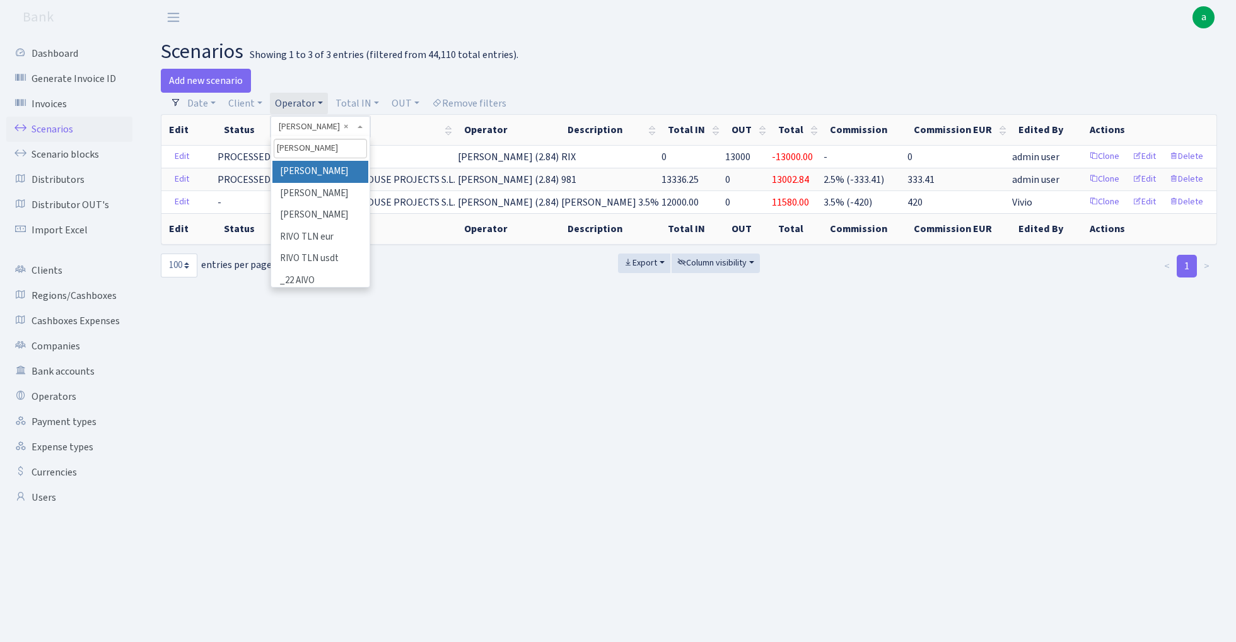
type input "ivo"
click at [329, 170] on li "[PERSON_NAME]" at bounding box center [320, 172] width 95 height 22
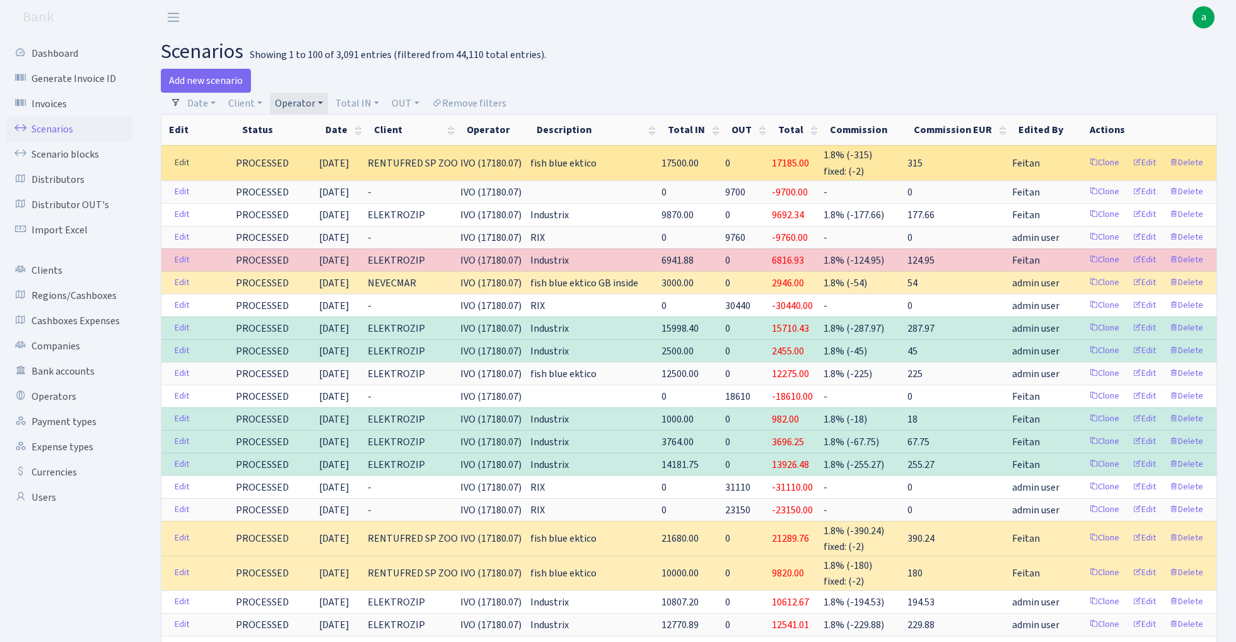
click at [182, 164] on link "Edit" at bounding box center [182, 163] width 26 height 20
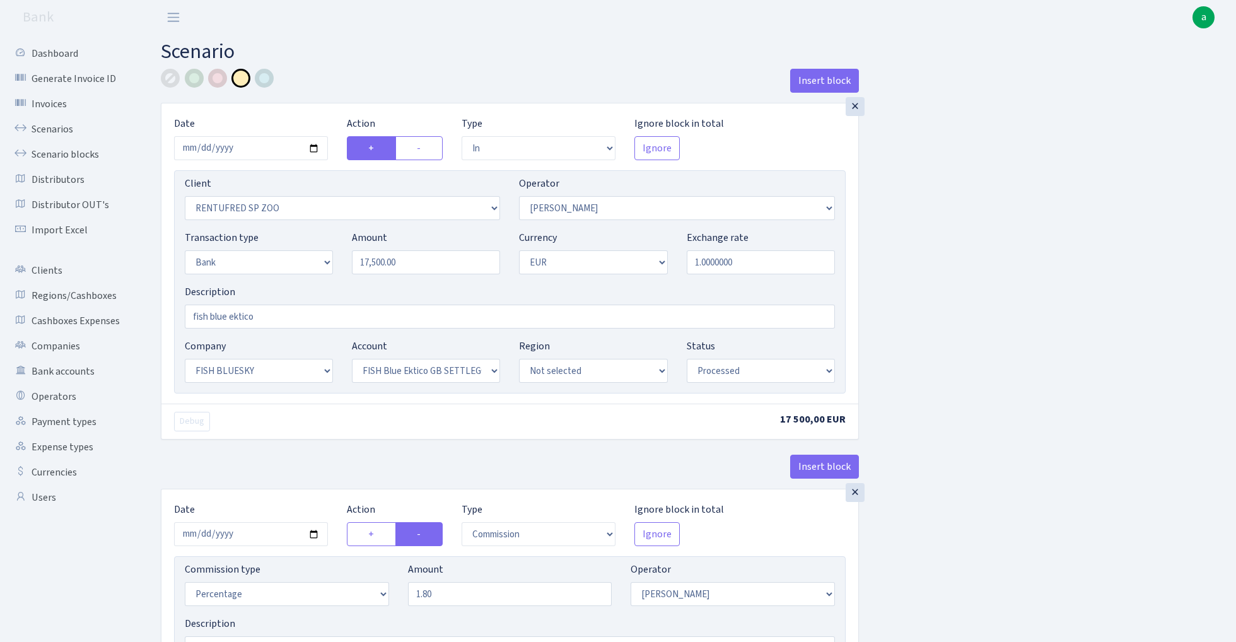
select select "in"
select select "2517"
select select "10"
select select "2"
select select "1"
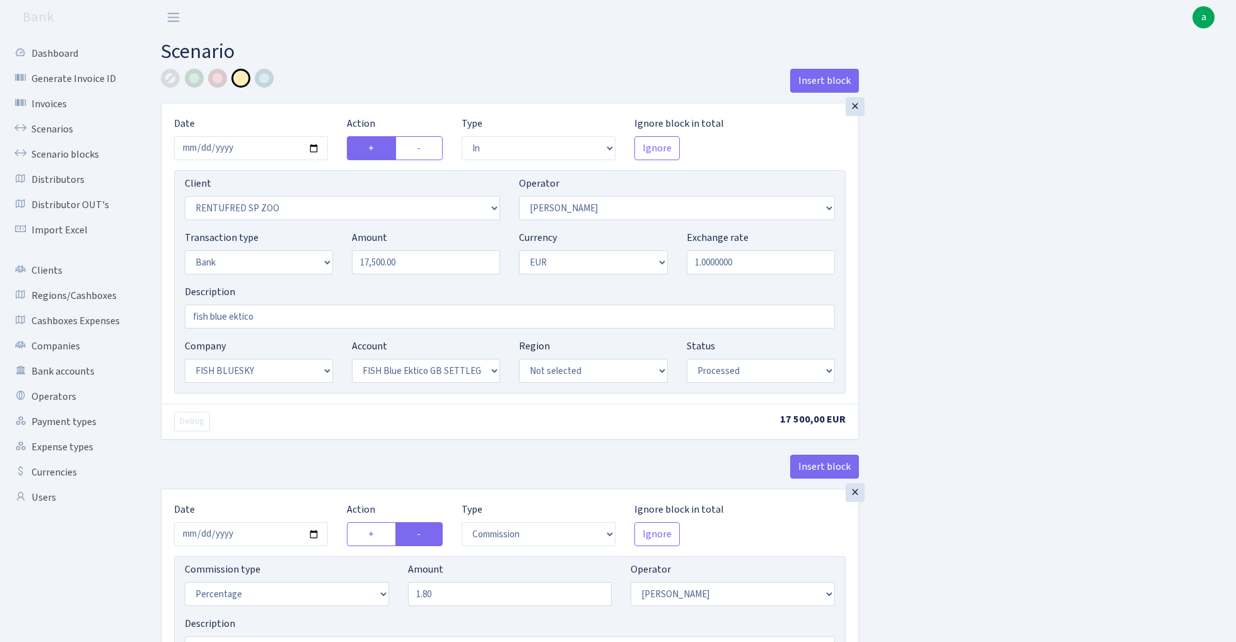
select select "23"
select select "67"
select select "processed"
select select "commission"
select select "10"
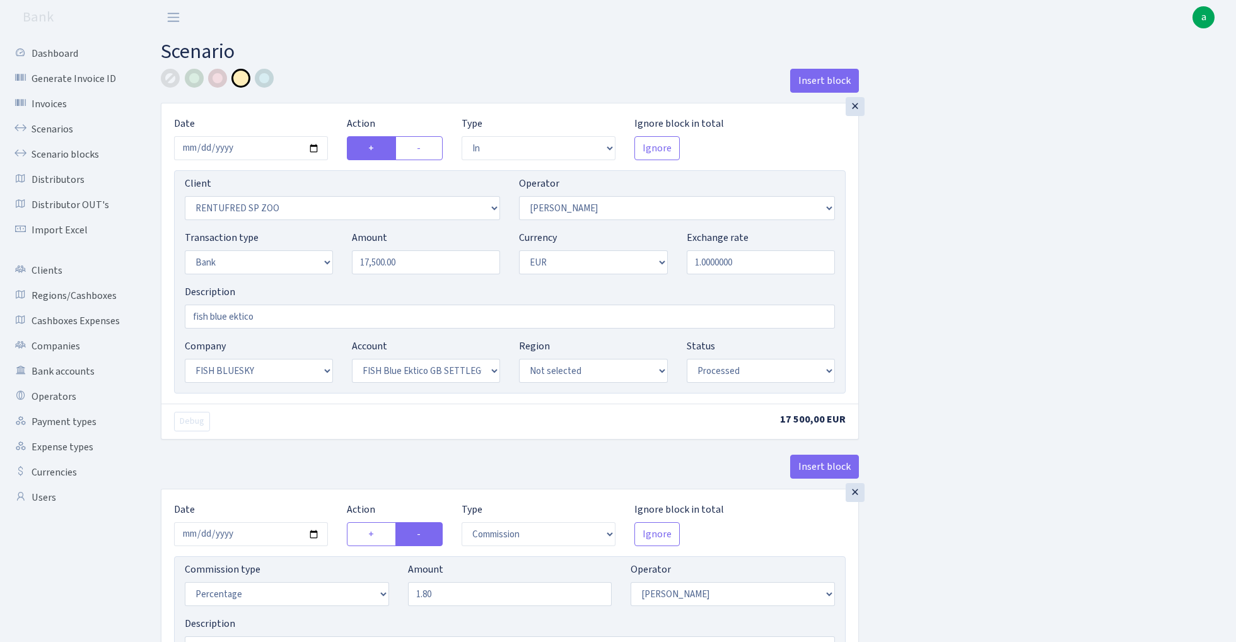
select select "processed"
select select "commission"
select select "fixed"
select select "1"
select select "23"
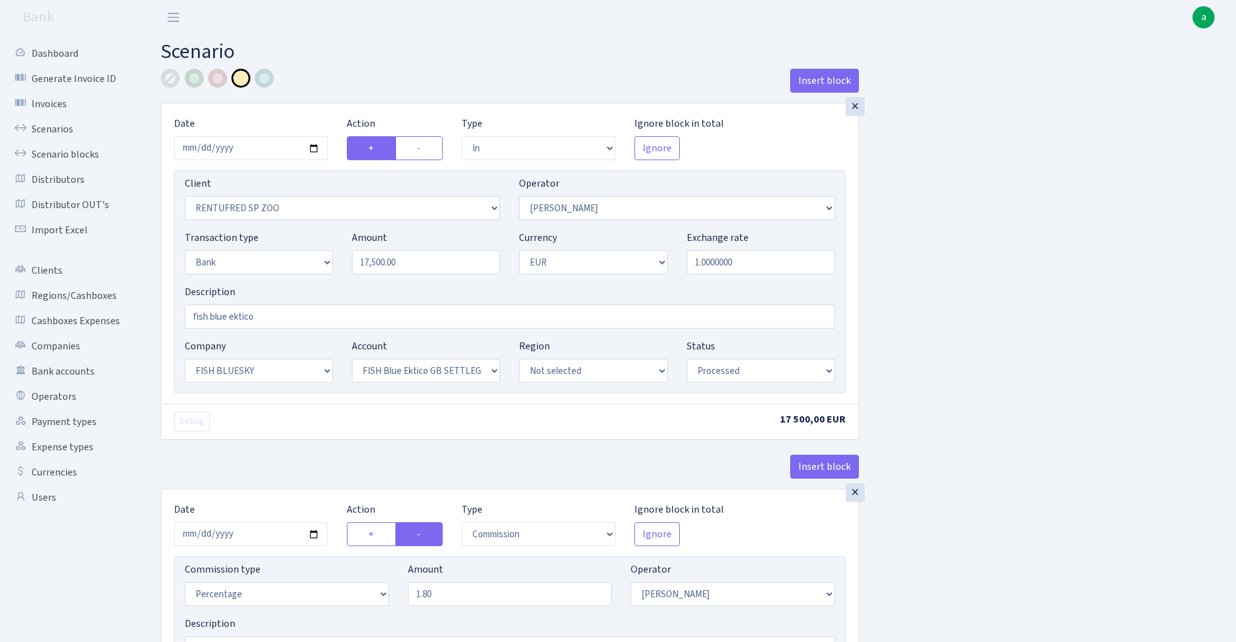
select select "67"
select select "processed"
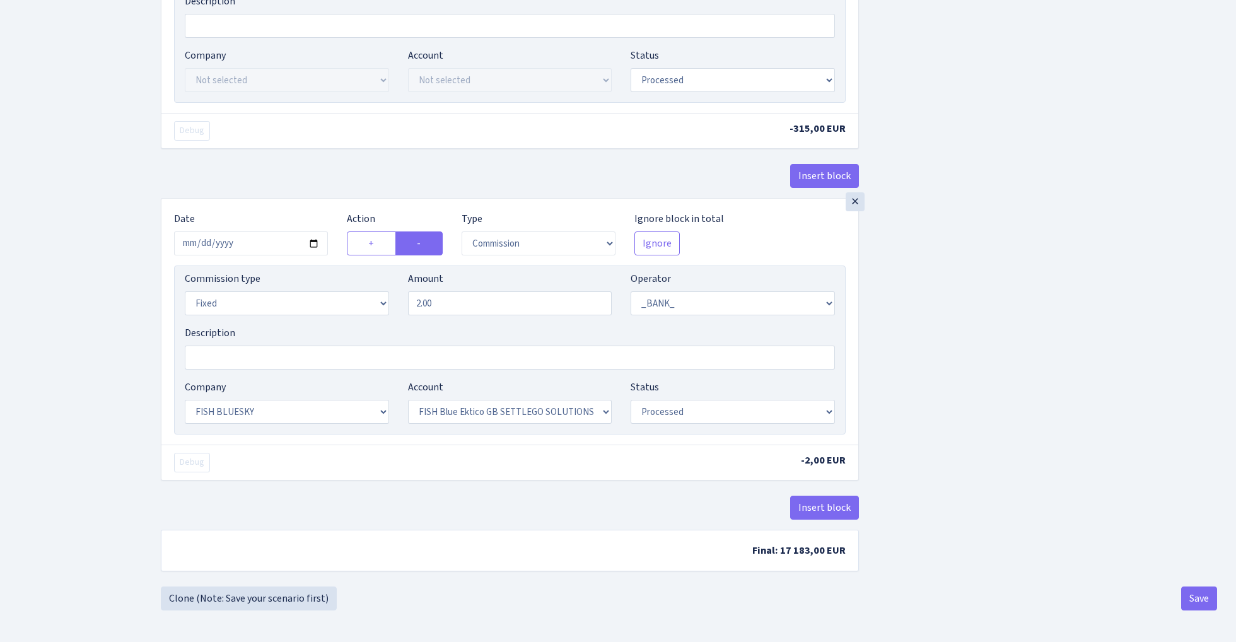
scroll to position [628, 0]
click at [854, 201] on div "×" at bounding box center [855, 201] width 19 height 19
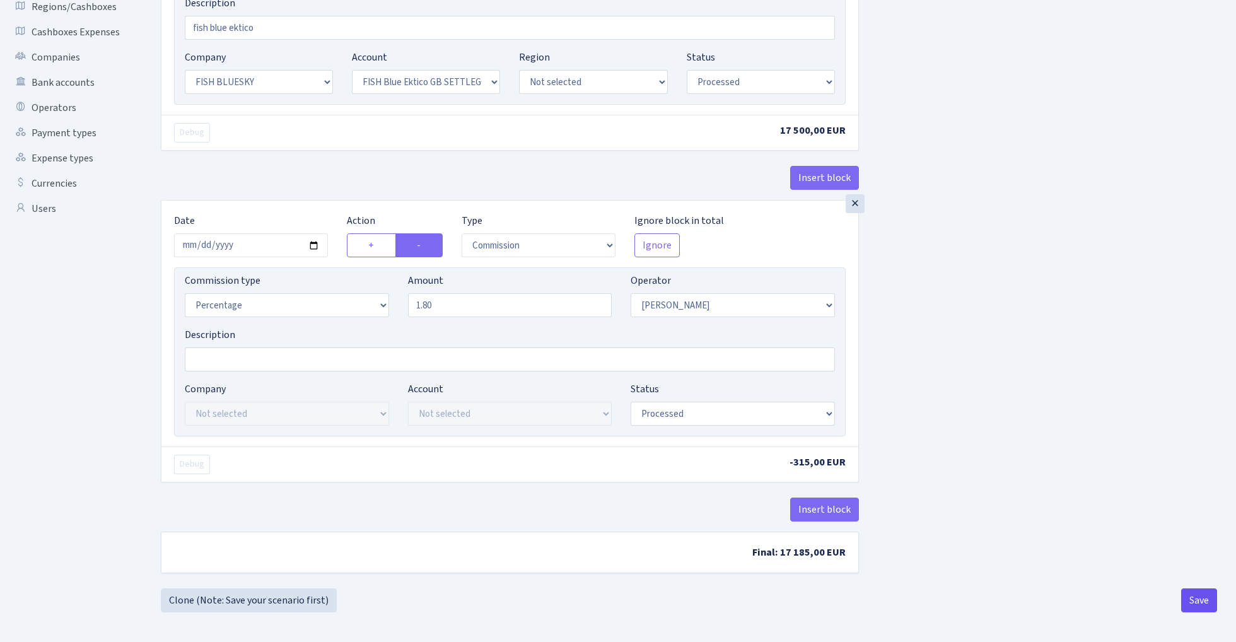
click at [1197, 600] on button "Save" at bounding box center [1200, 601] width 36 height 24
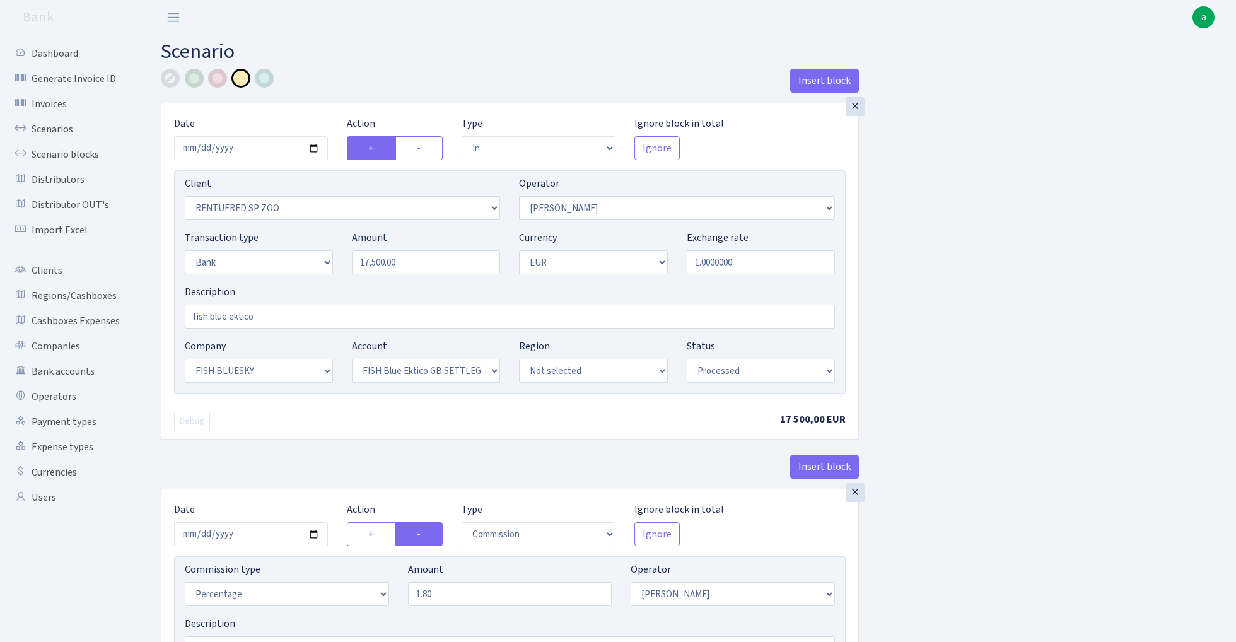
select select "in"
select select "2517"
select select "10"
select select "2"
select select "1"
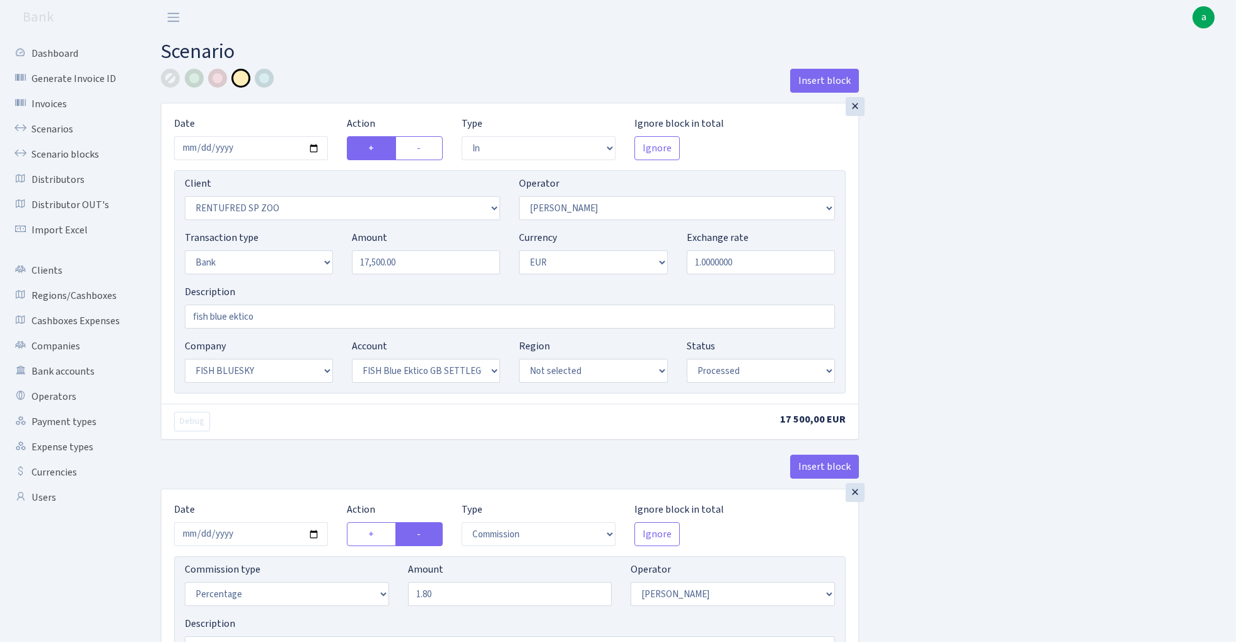
select select "23"
select select "67"
select select "processed"
select select "commission"
select select "10"
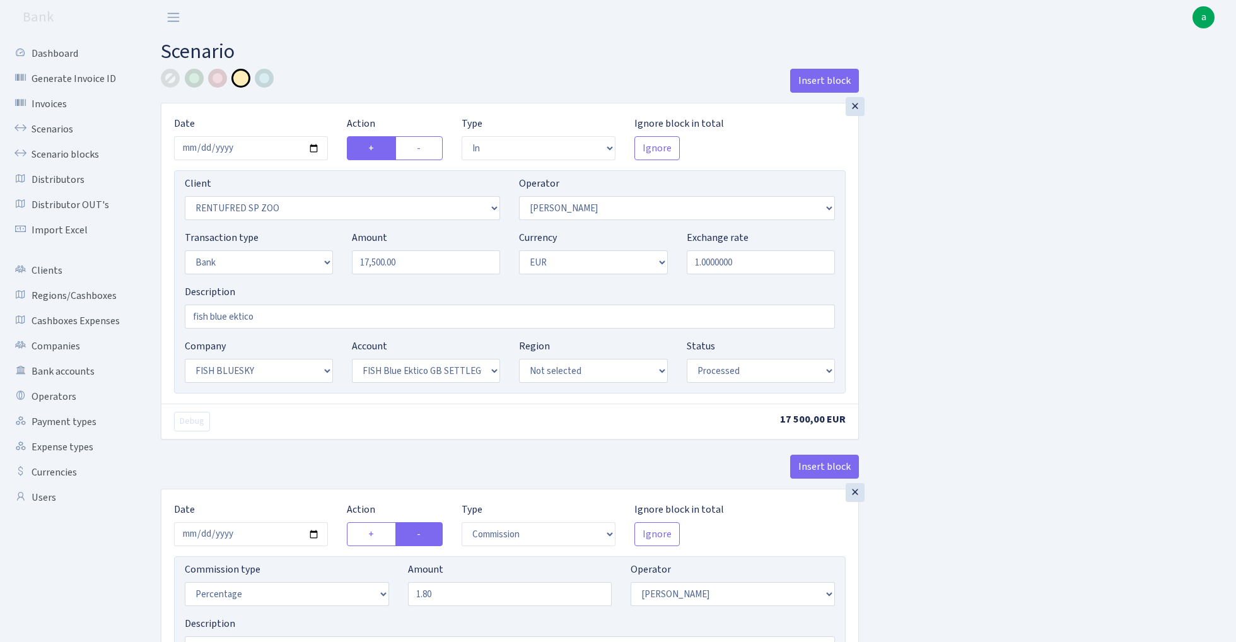
select select "processed"
click at [56, 124] on link "Scenarios" at bounding box center [69, 129] width 126 height 25
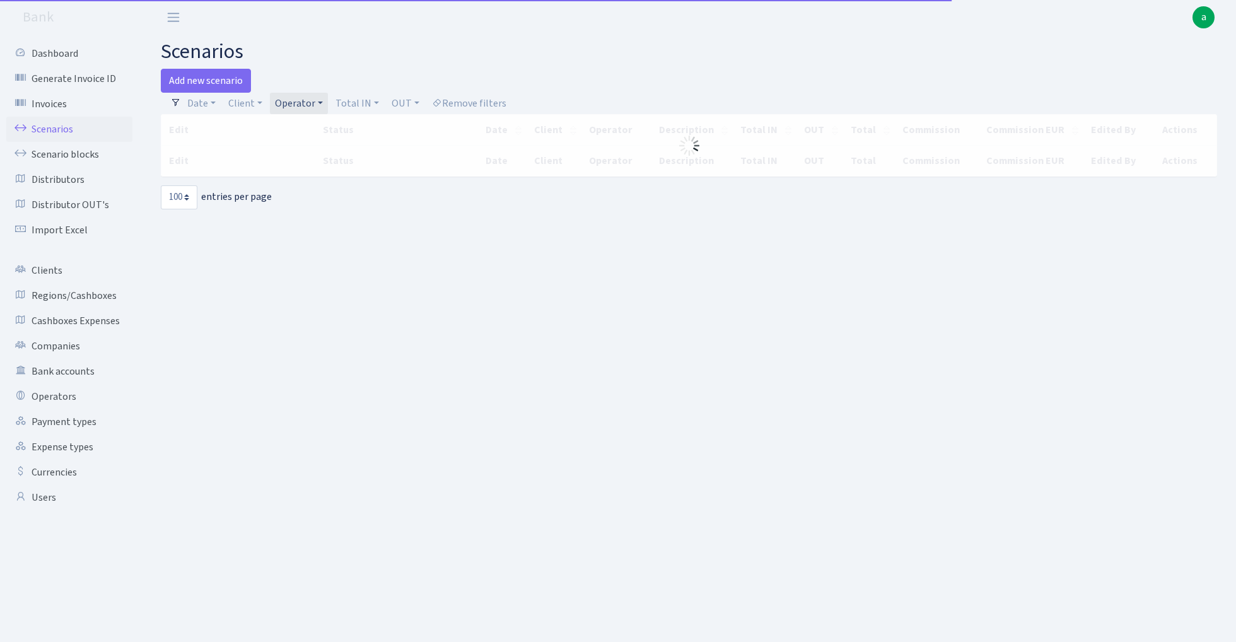
select select "100"
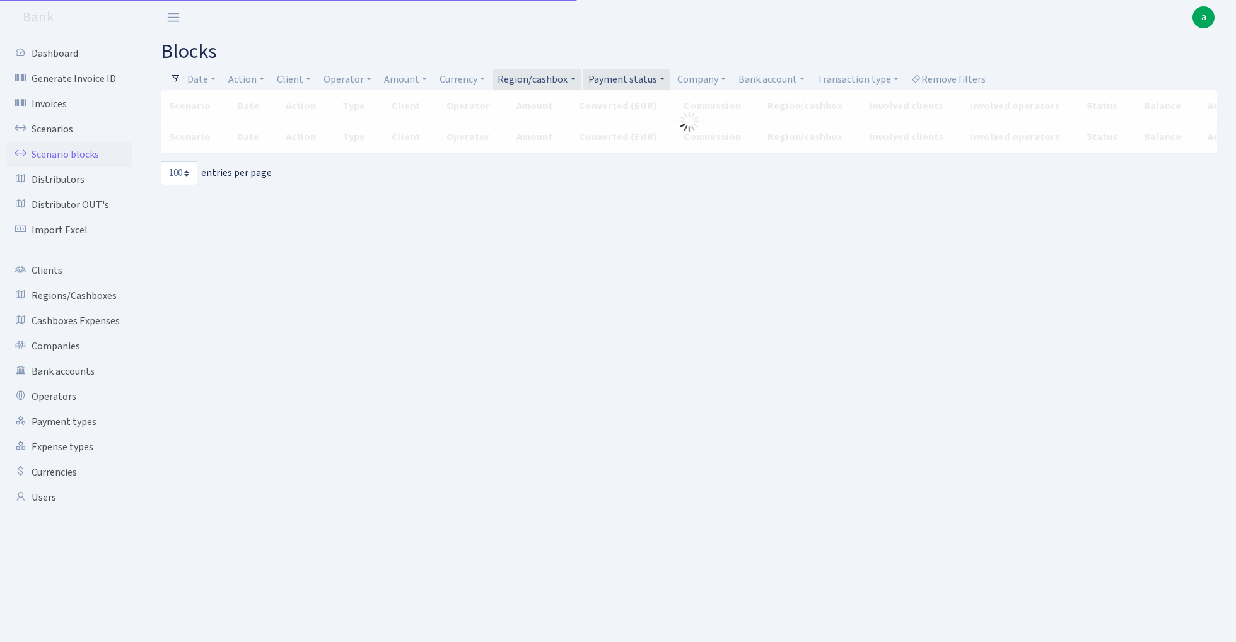
select select "100"
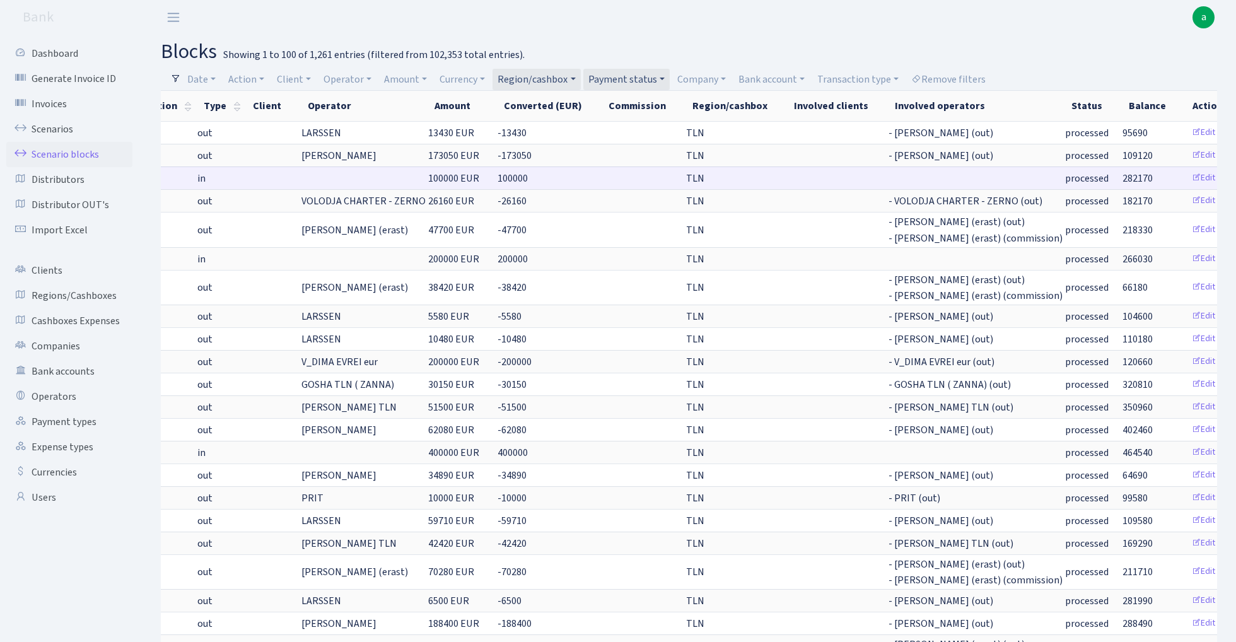
scroll to position [0, 138]
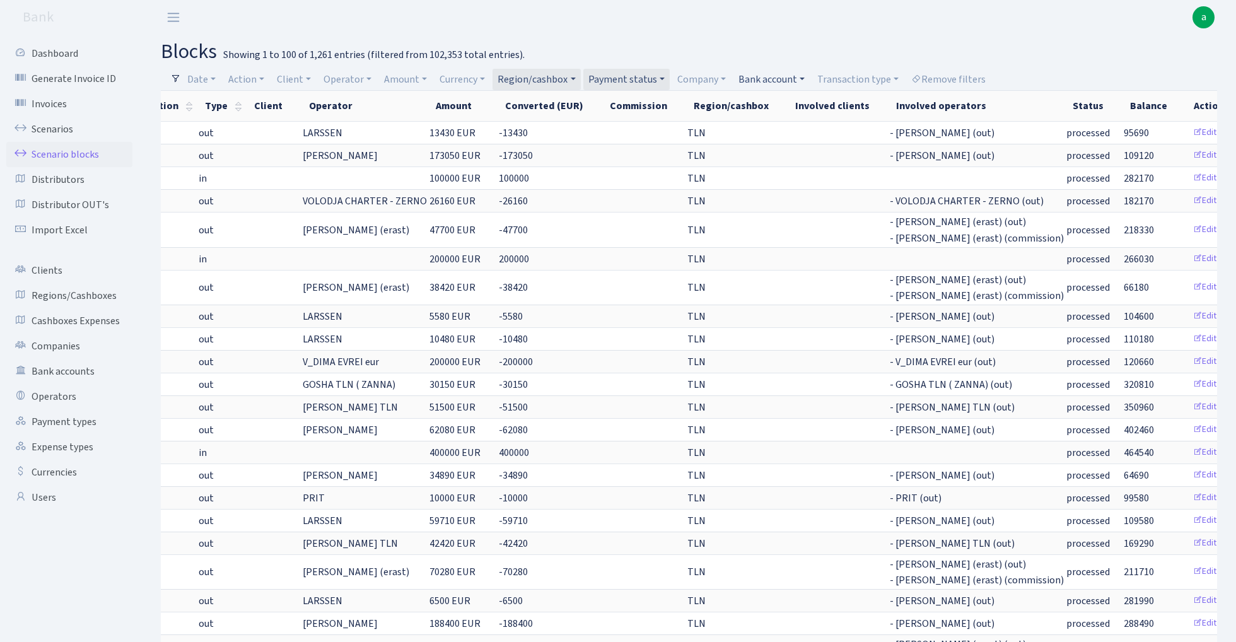
click at [768, 79] on link "Bank account" at bounding box center [772, 79] width 76 height 21
click at [789, 168] on li "ALFASTAR EUR UBB" at bounding box center [783, 170] width 95 height 22
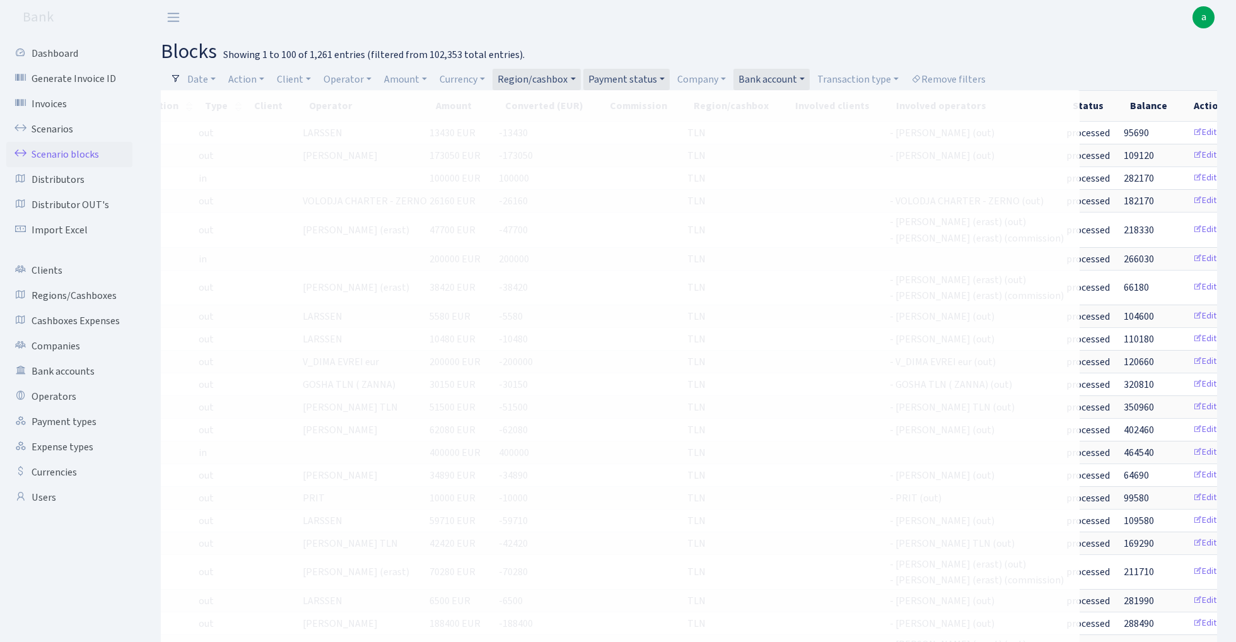
click at [567, 81] on link "Region/cashbox" at bounding box center [537, 79] width 88 height 21
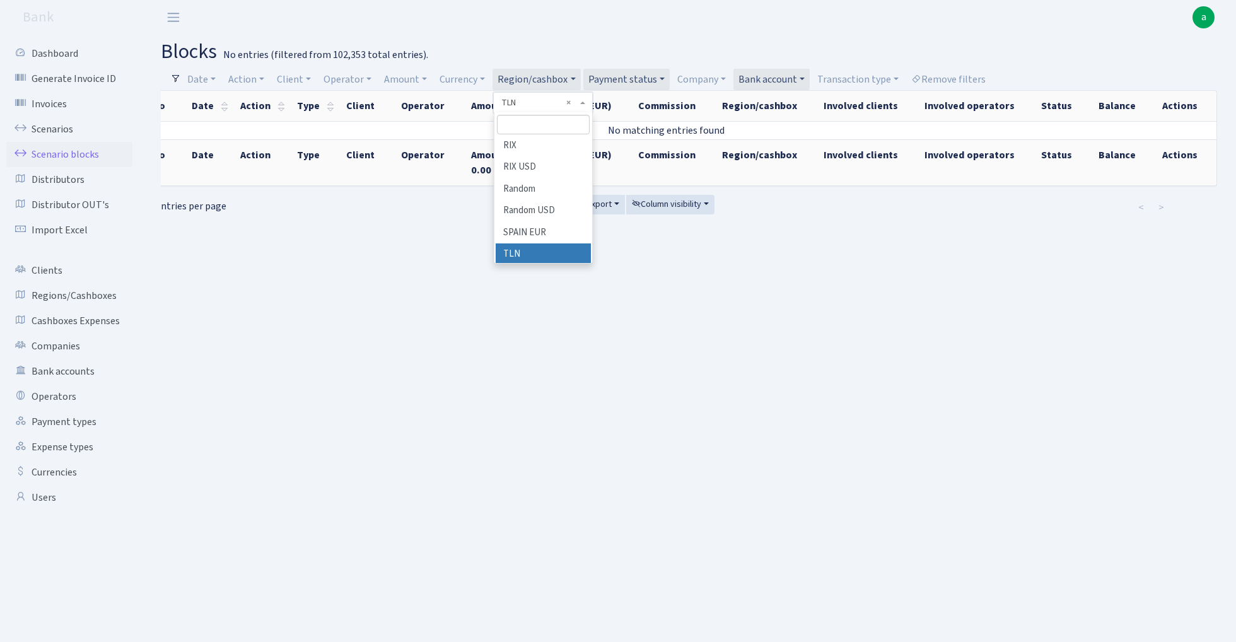
scroll to position [0, 10]
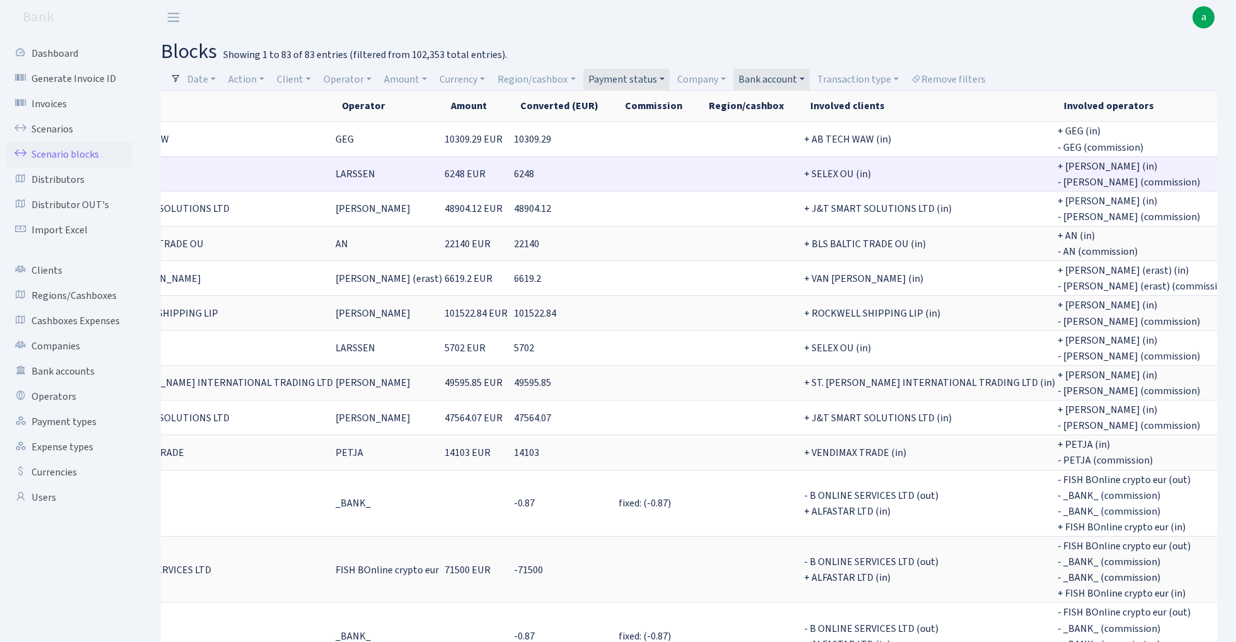
scroll to position [0, 288]
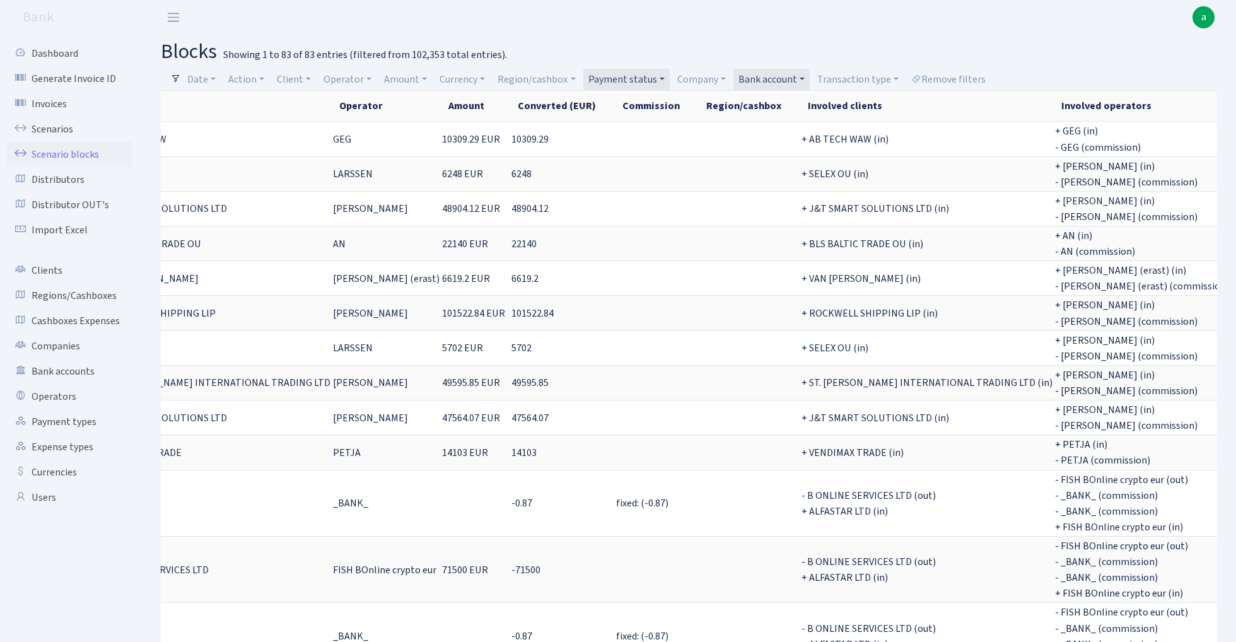
click at [772, 81] on link "Bank account" at bounding box center [772, 79] width 76 height 21
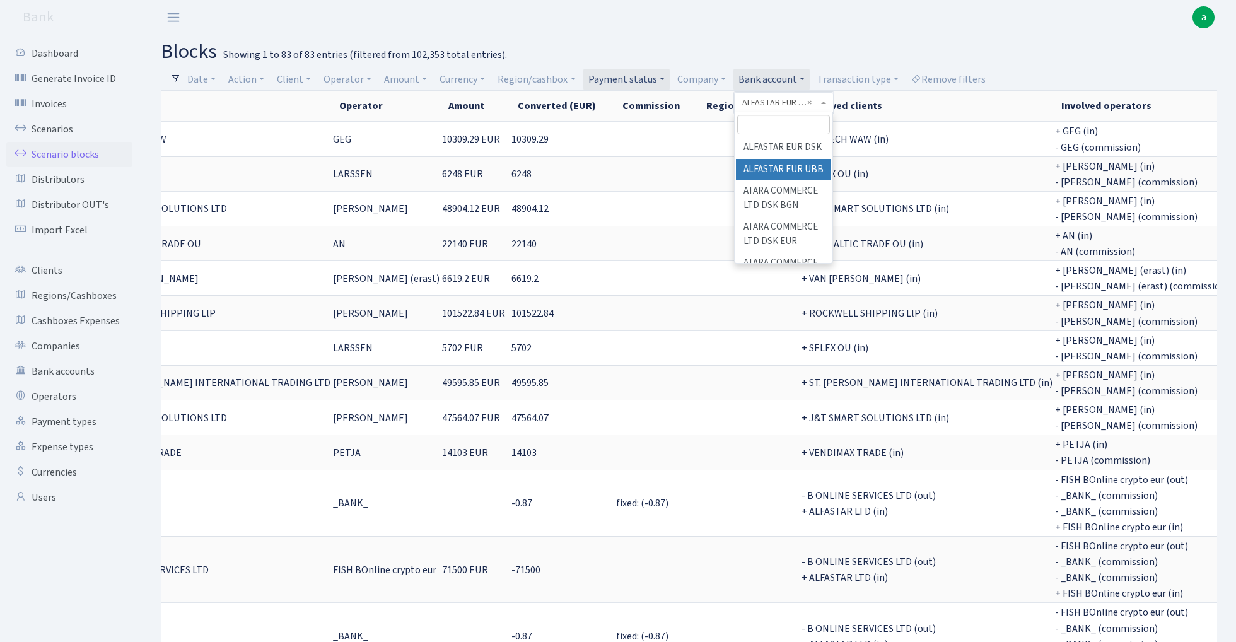
click at [776, 116] on input "search" at bounding box center [783, 125] width 93 height 20
type input "ind"
click at [791, 182] on li "Industrix LTD BACB EUR" at bounding box center [783, 191] width 95 height 36
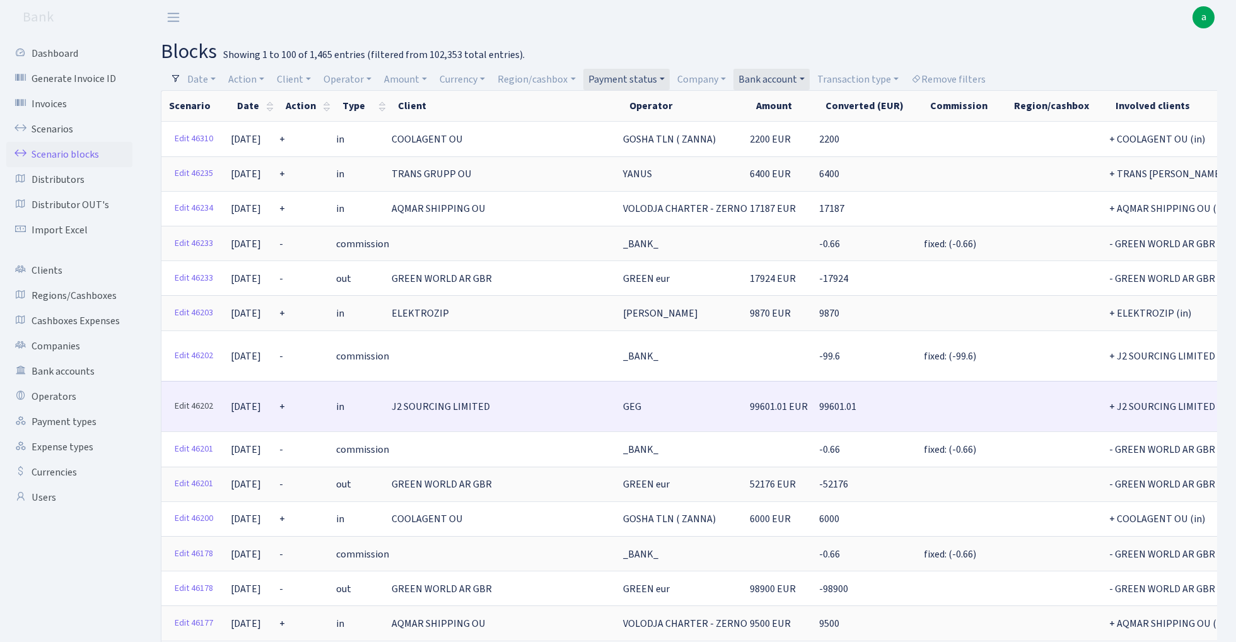
click at [203, 397] on link "Edit 46202" at bounding box center [194, 407] width 50 height 20
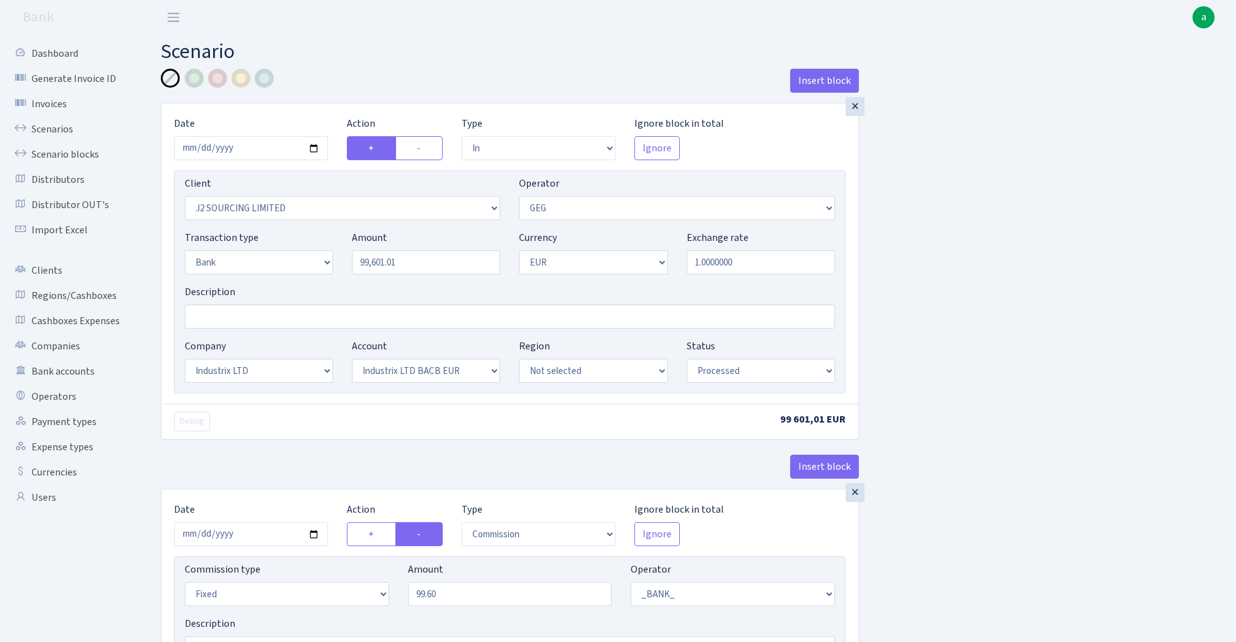
select select "in"
select select "1791"
select select "65"
select select "2"
select select "1"
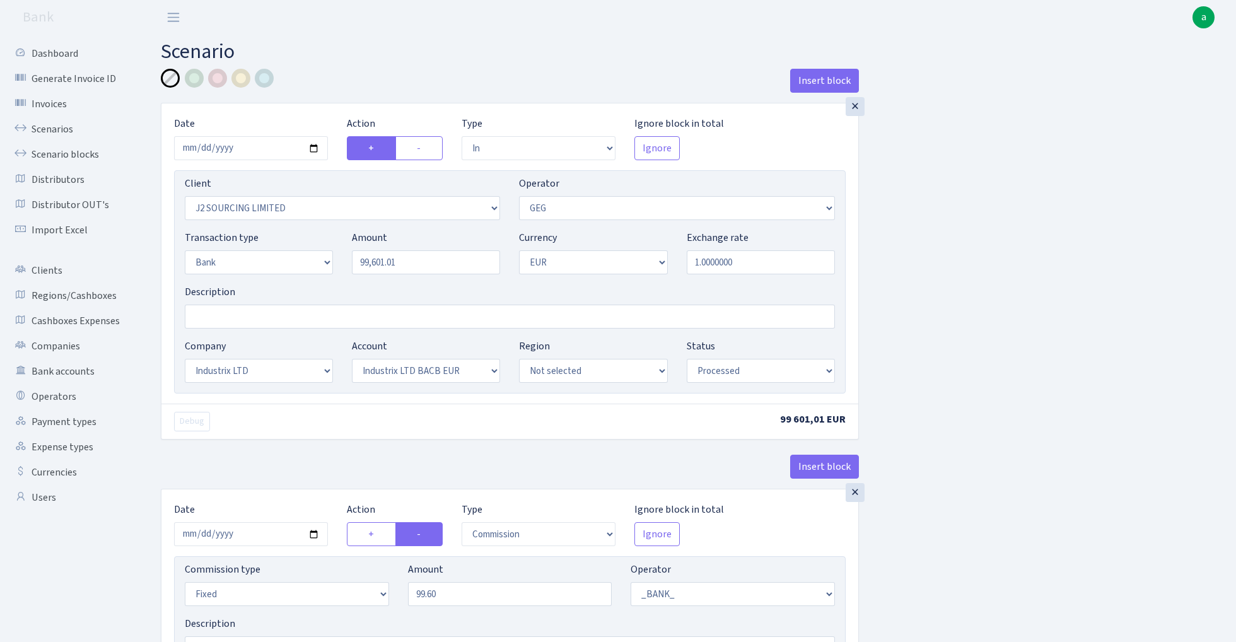
select select "17"
select select "41"
select select "processed"
select select "commission"
select select "fixed"
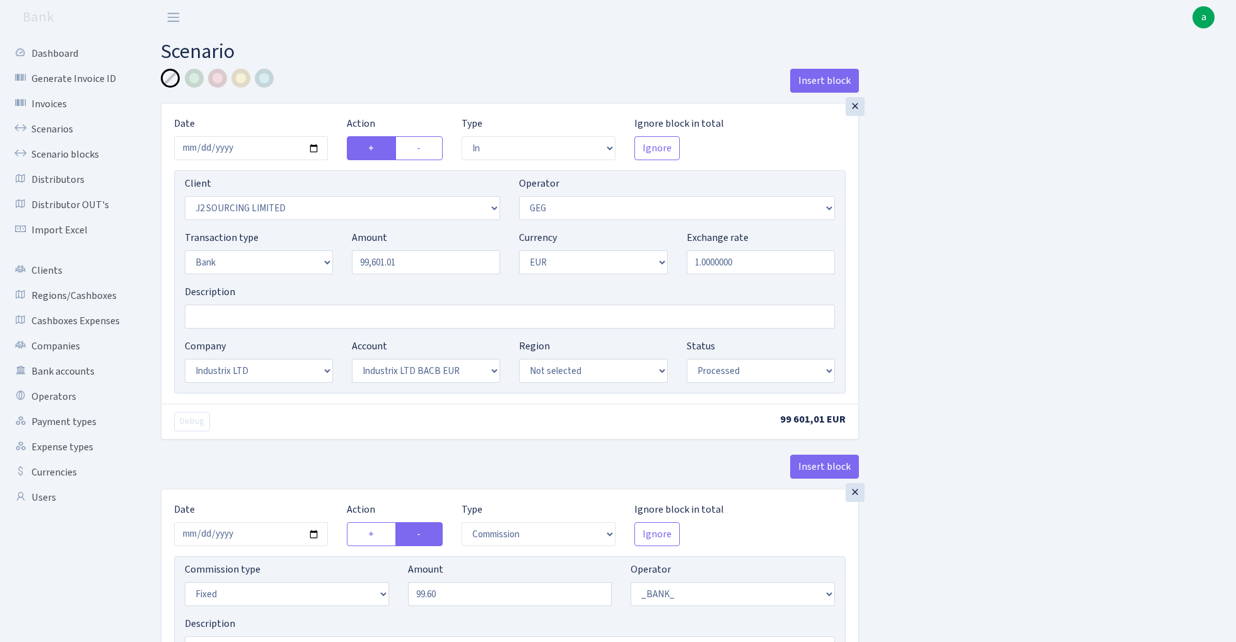
select select "1"
select select "17"
select select "41"
select select "processed"
select select "commission"
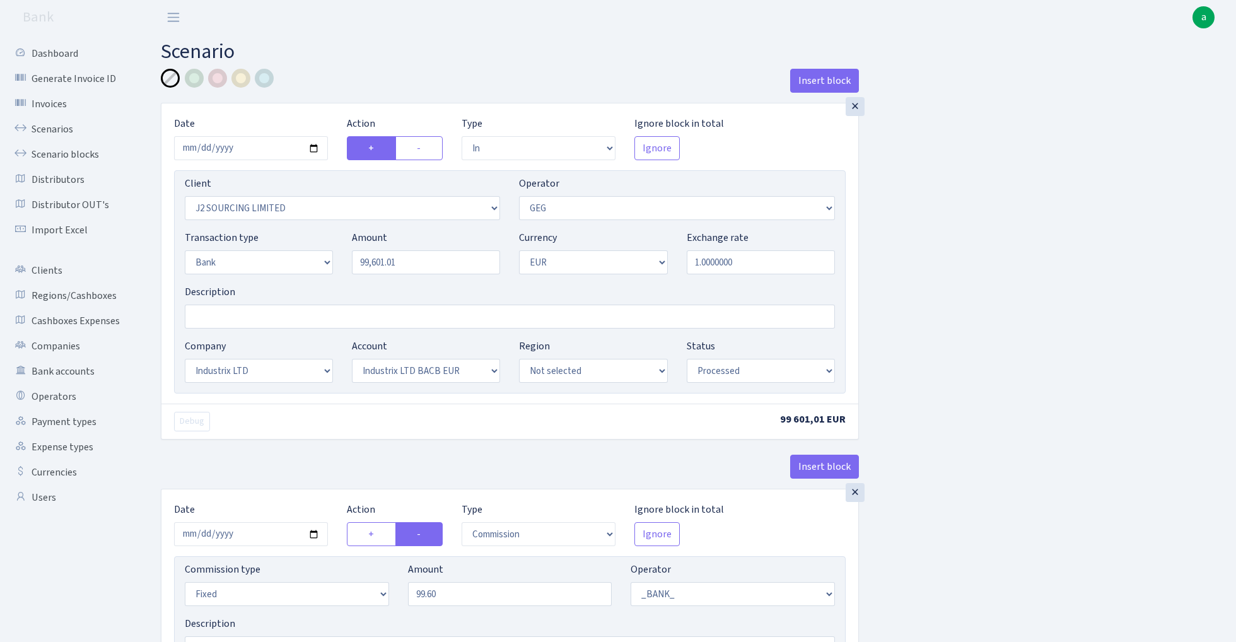
select select "65"
select select "processed"
click at [424, 266] on input "99601.01" at bounding box center [426, 262] width 148 height 24
type input "99,601.09"
click at [1007, 257] on div "Insert block × Date [DATE] Action + - Type --- In Out Commission Field required…" at bounding box center [689, 639] width 1076 height 1141
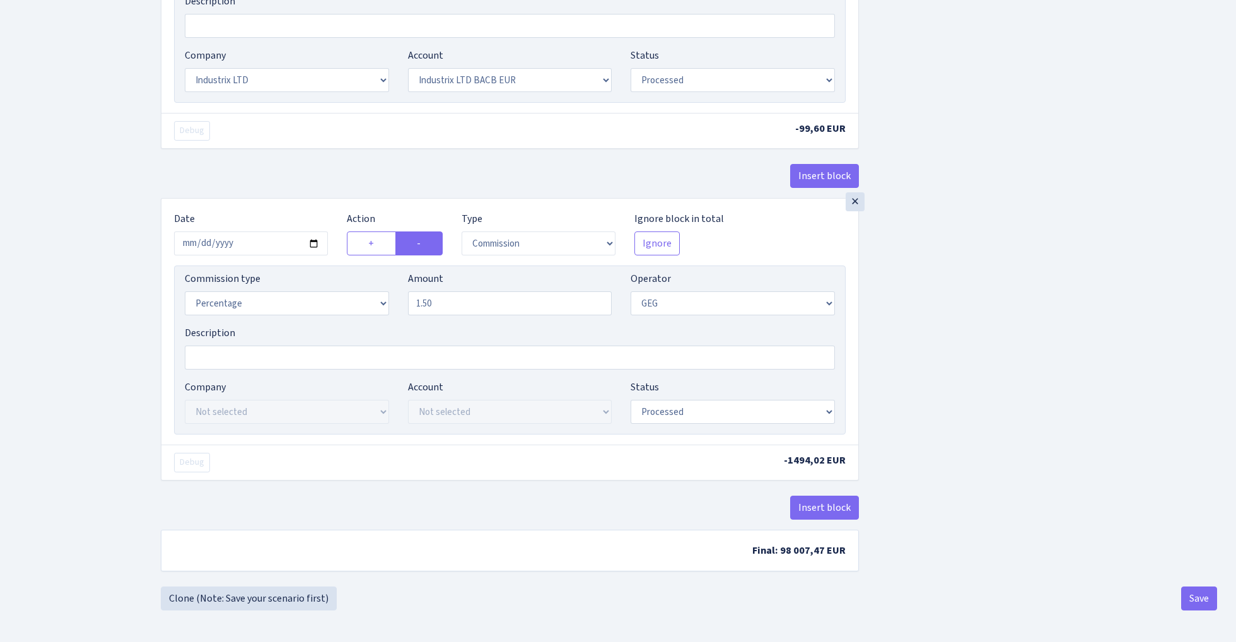
scroll to position [628, 0]
click at [1204, 598] on button "Save" at bounding box center [1200, 599] width 36 height 24
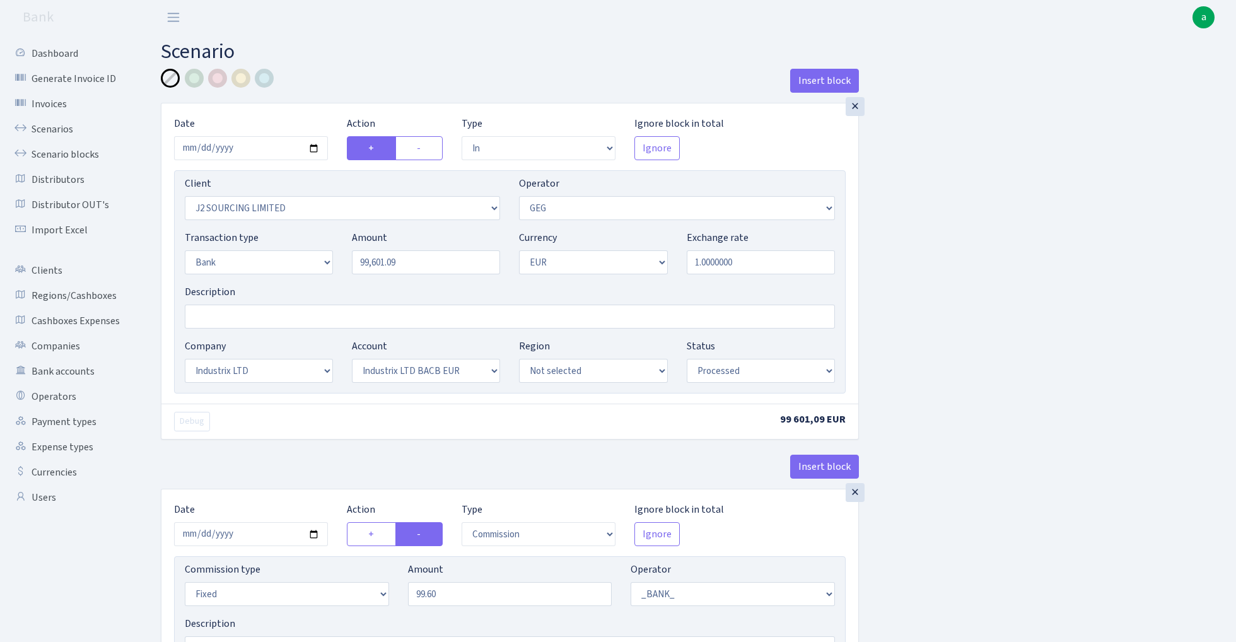
select select "in"
select select "1791"
select select "65"
select select "2"
select select "1"
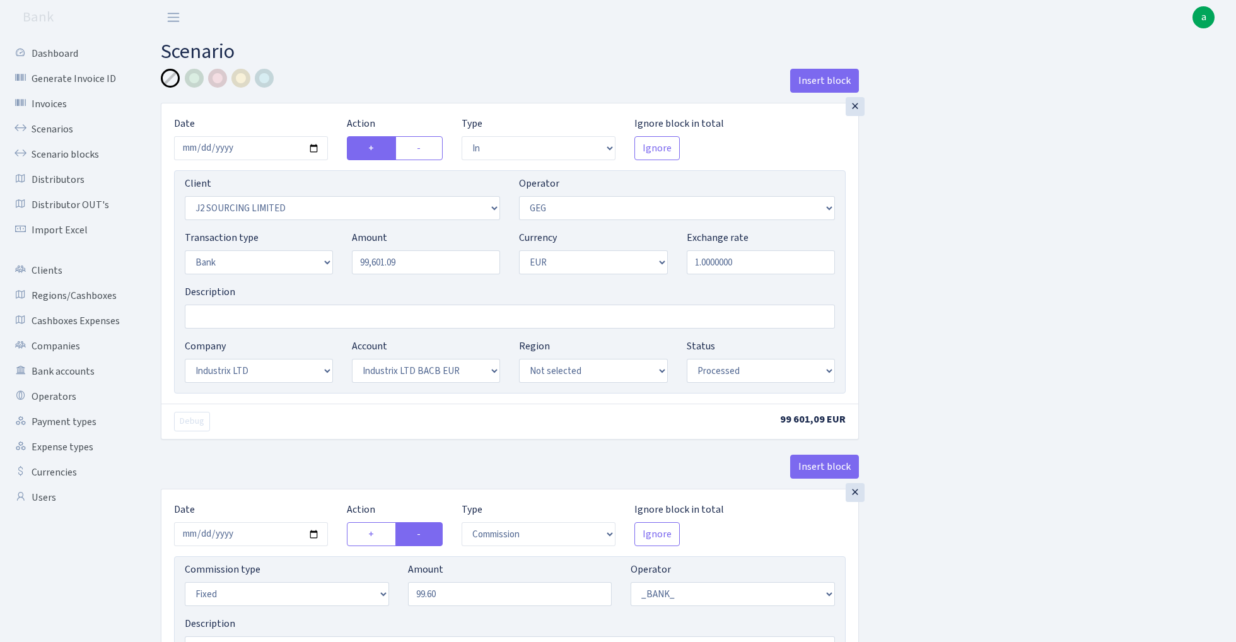
select select "17"
select select "41"
select select "processed"
select select "commission"
select select "fixed"
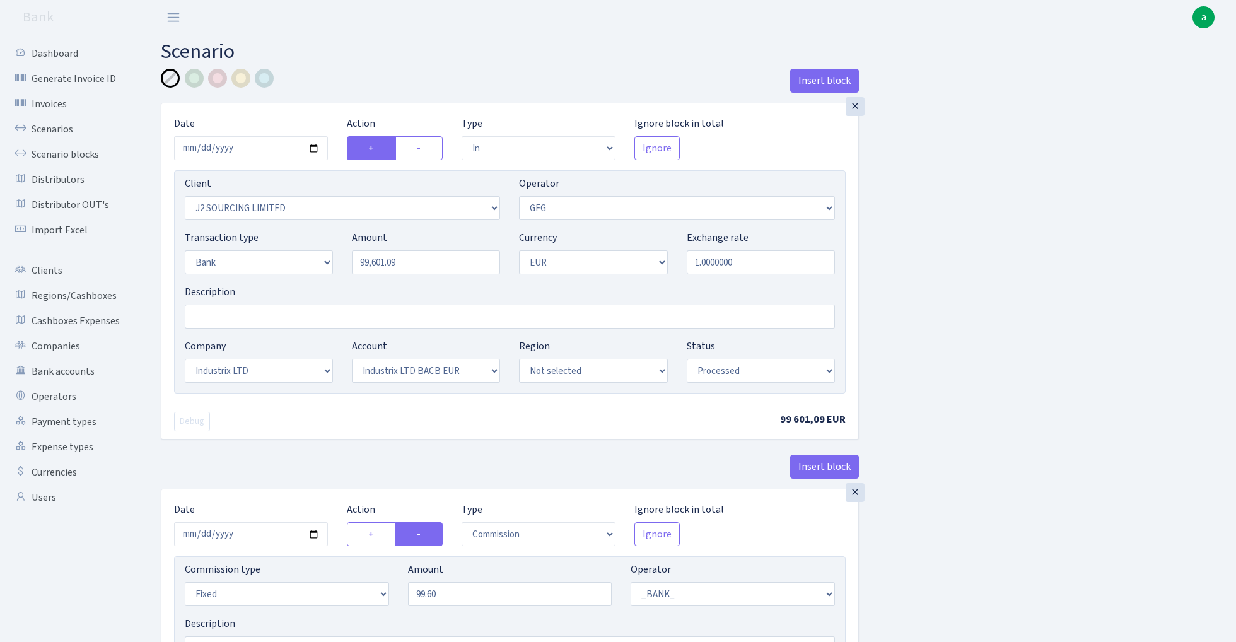
select select "1"
select select "17"
select select "41"
select select "processed"
select select "commission"
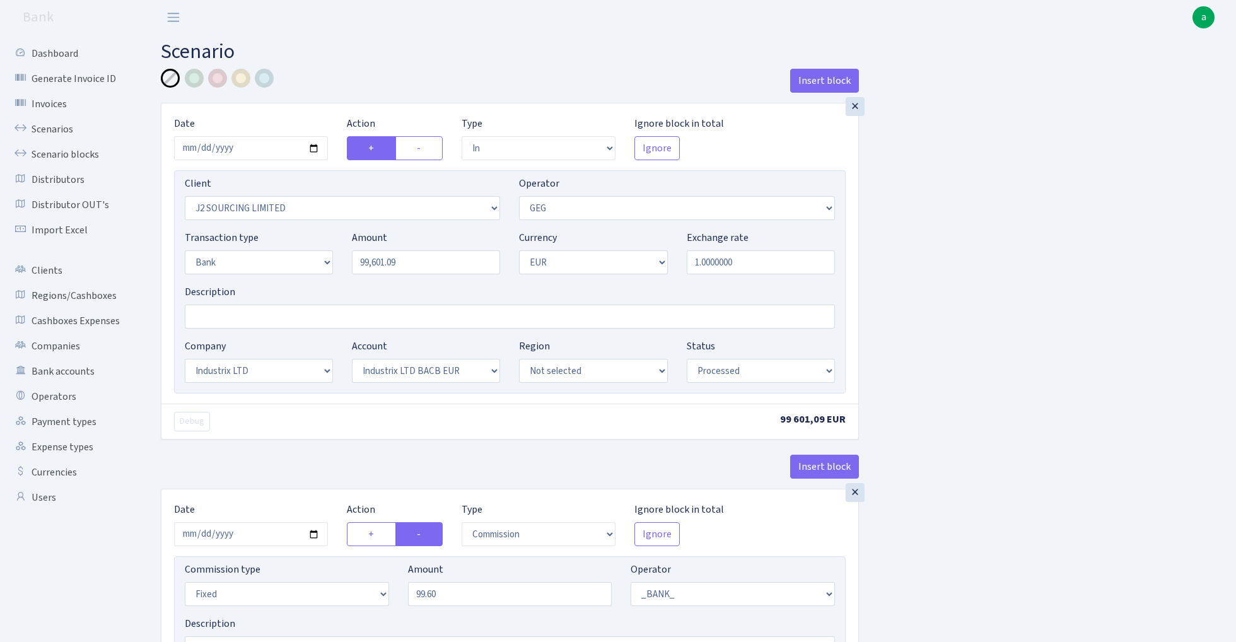
select select "65"
select select "processed"
click at [89, 154] on link "Scenario blocks" at bounding box center [69, 154] width 126 height 25
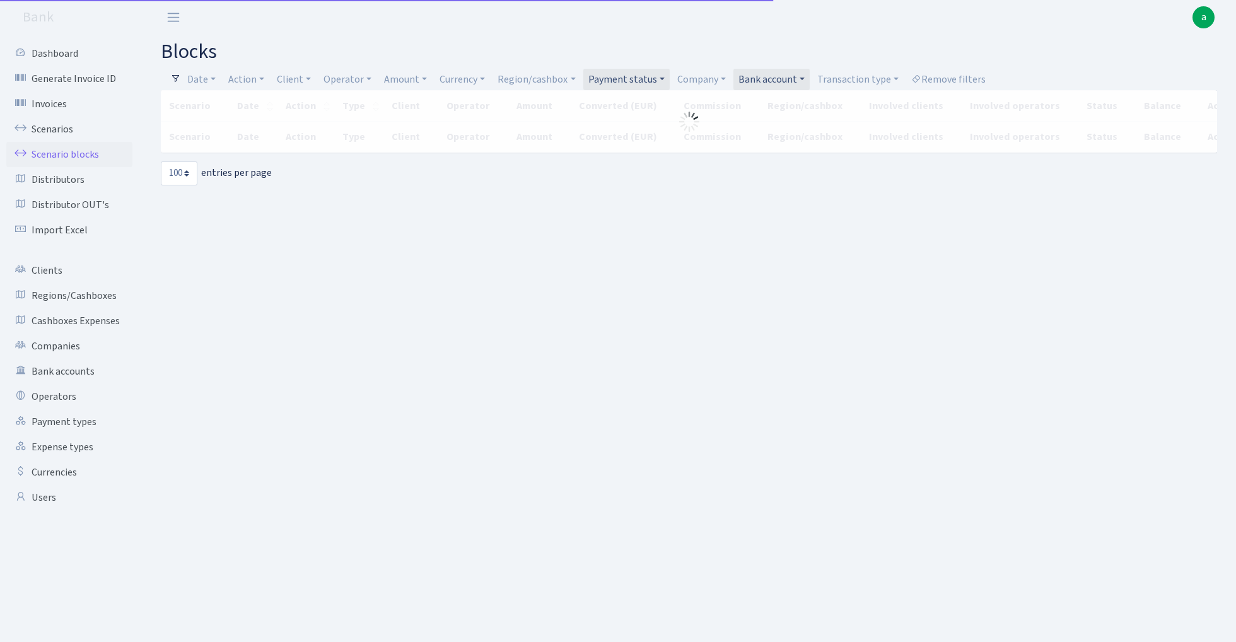
select select "100"
